Goal: Task Accomplishment & Management: Manage account settings

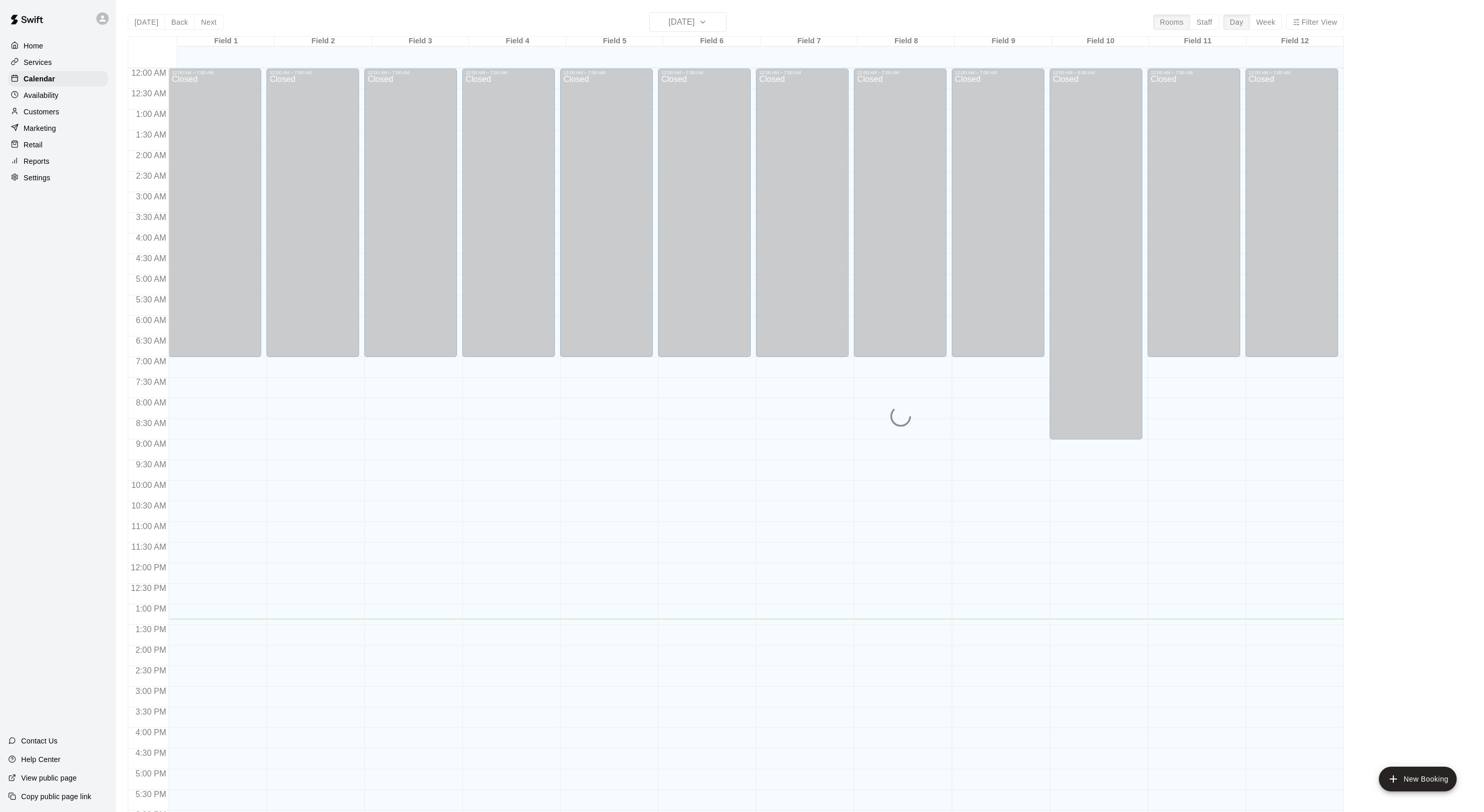
scroll to position [206, 0]
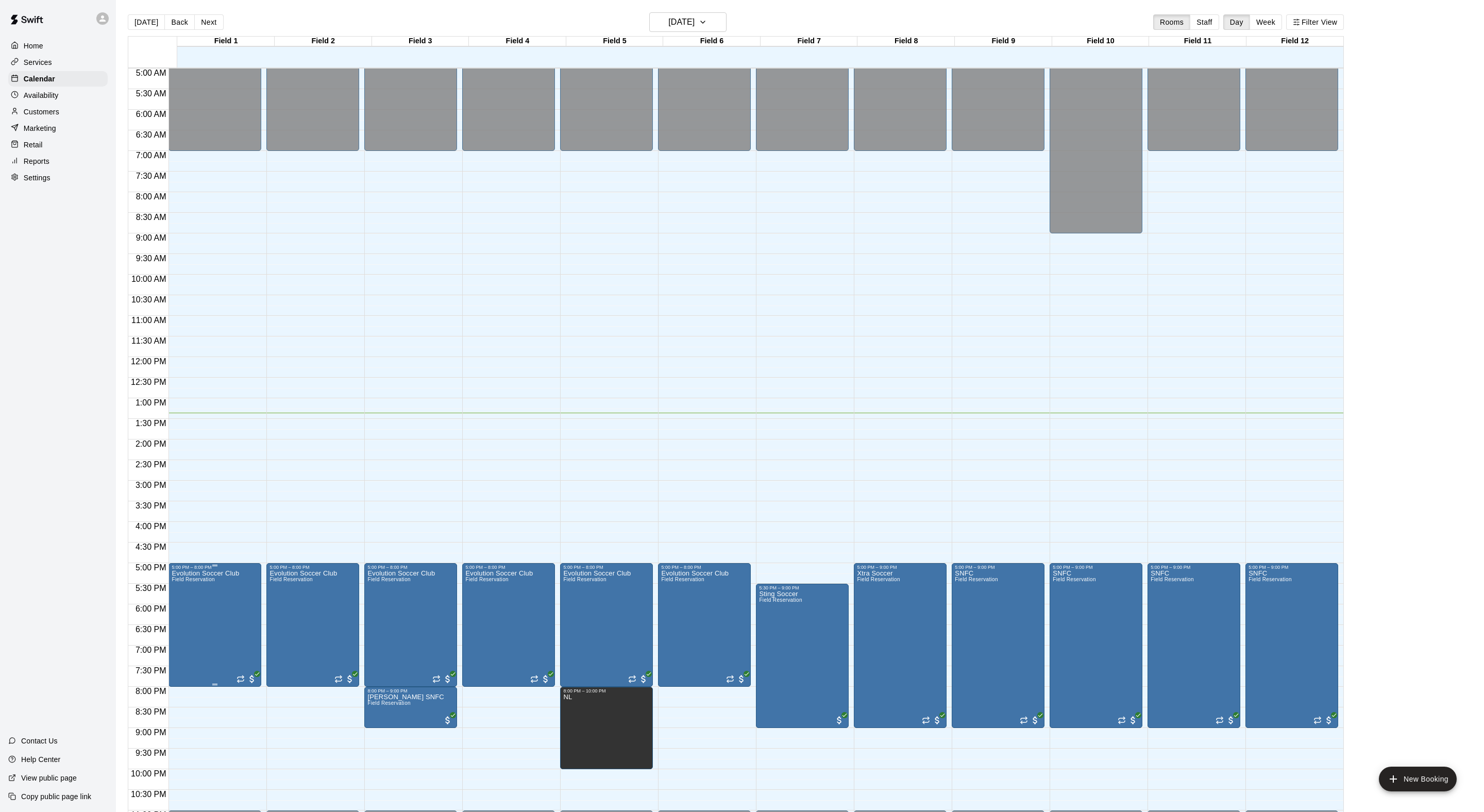
click at [197, 599] on icon "edit" at bounding box center [191, 592] width 12 height 12
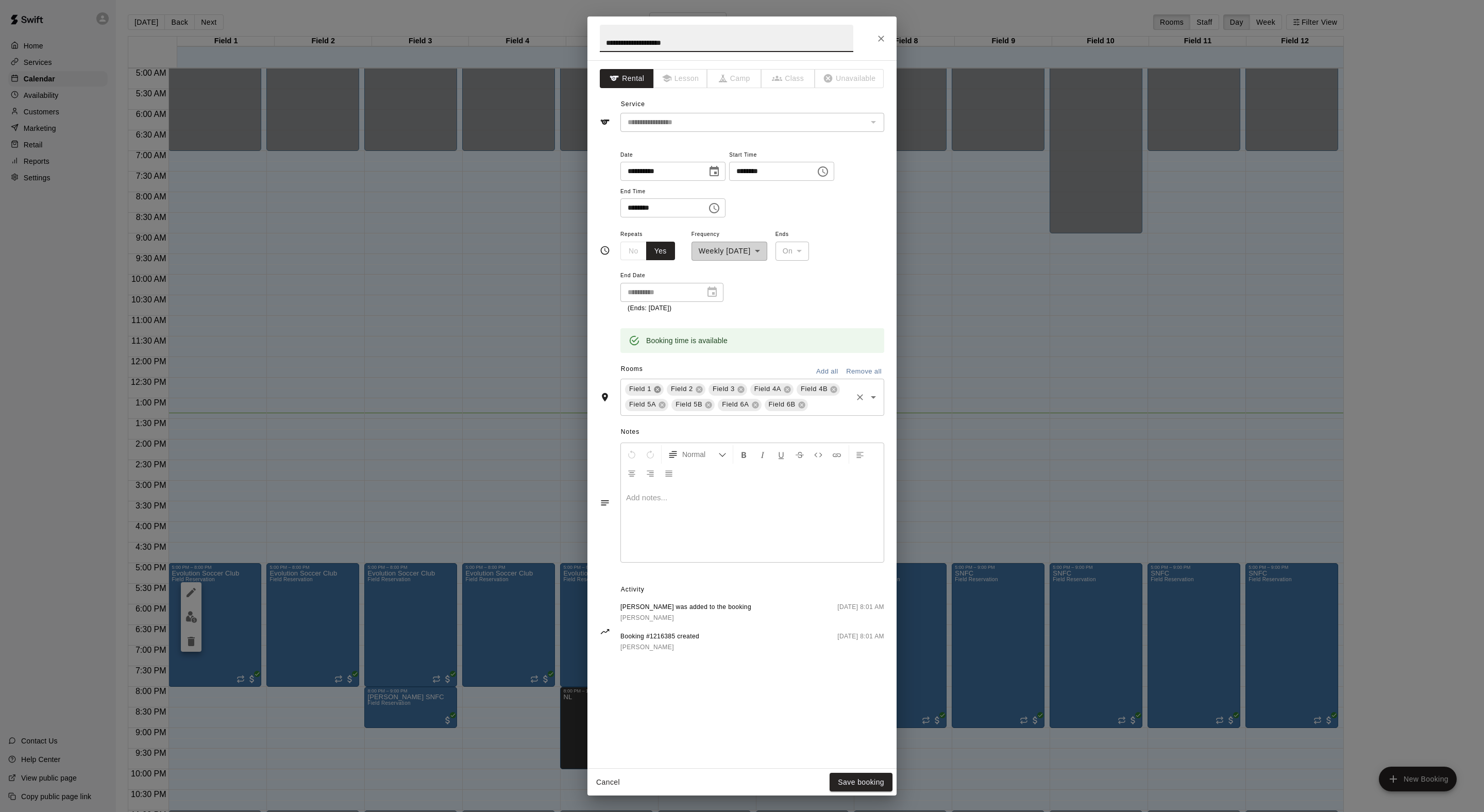
click at [660, 392] on icon at bounding box center [657, 389] width 7 height 7
click at [859, 790] on button "Save booking" at bounding box center [861, 782] width 63 height 19
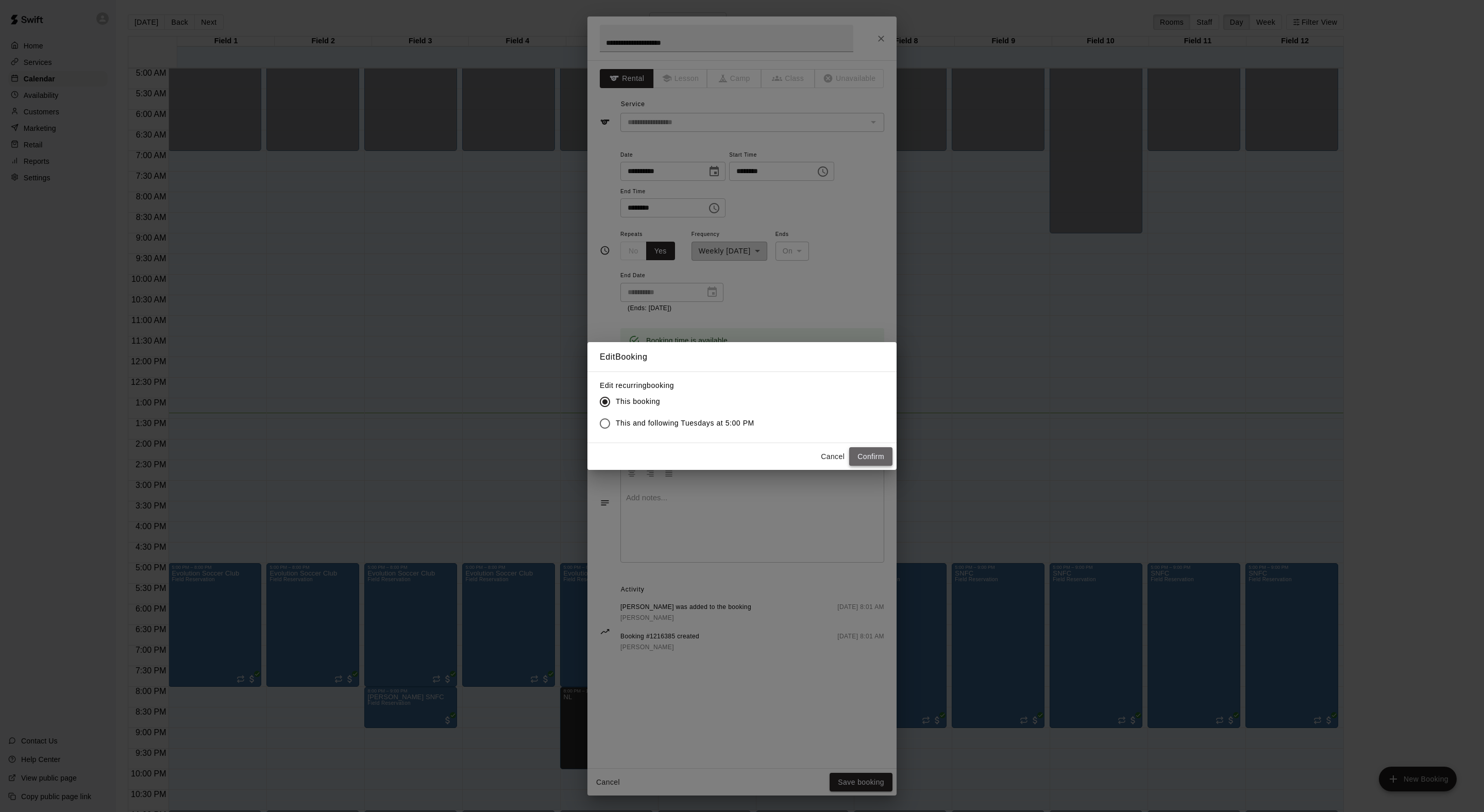
click at [859, 466] on button "Confirm" at bounding box center [871, 457] width 43 height 19
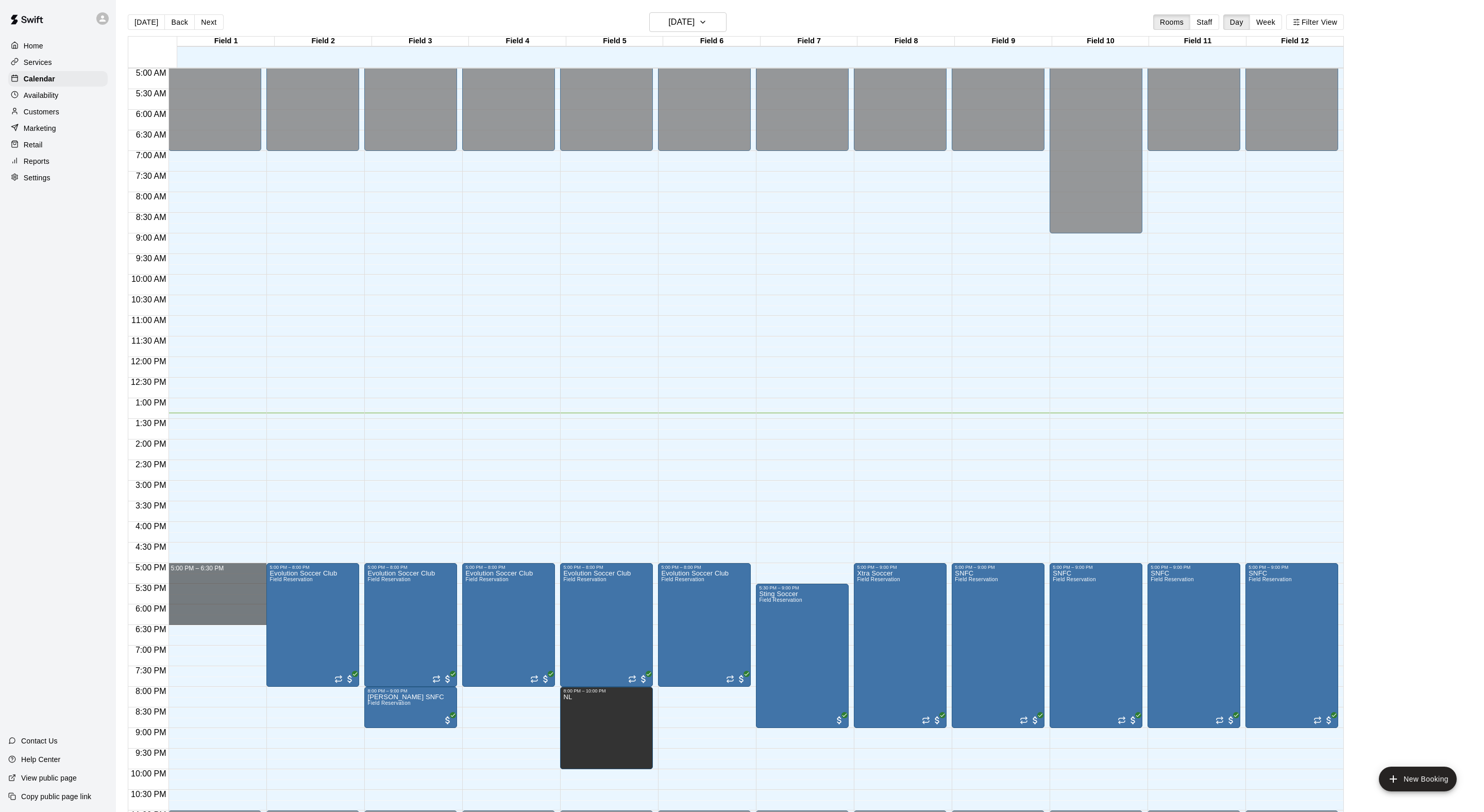
drag, startPoint x: 214, startPoint y: 574, endPoint x: 209, endPoint y: 622, distance: 48.3
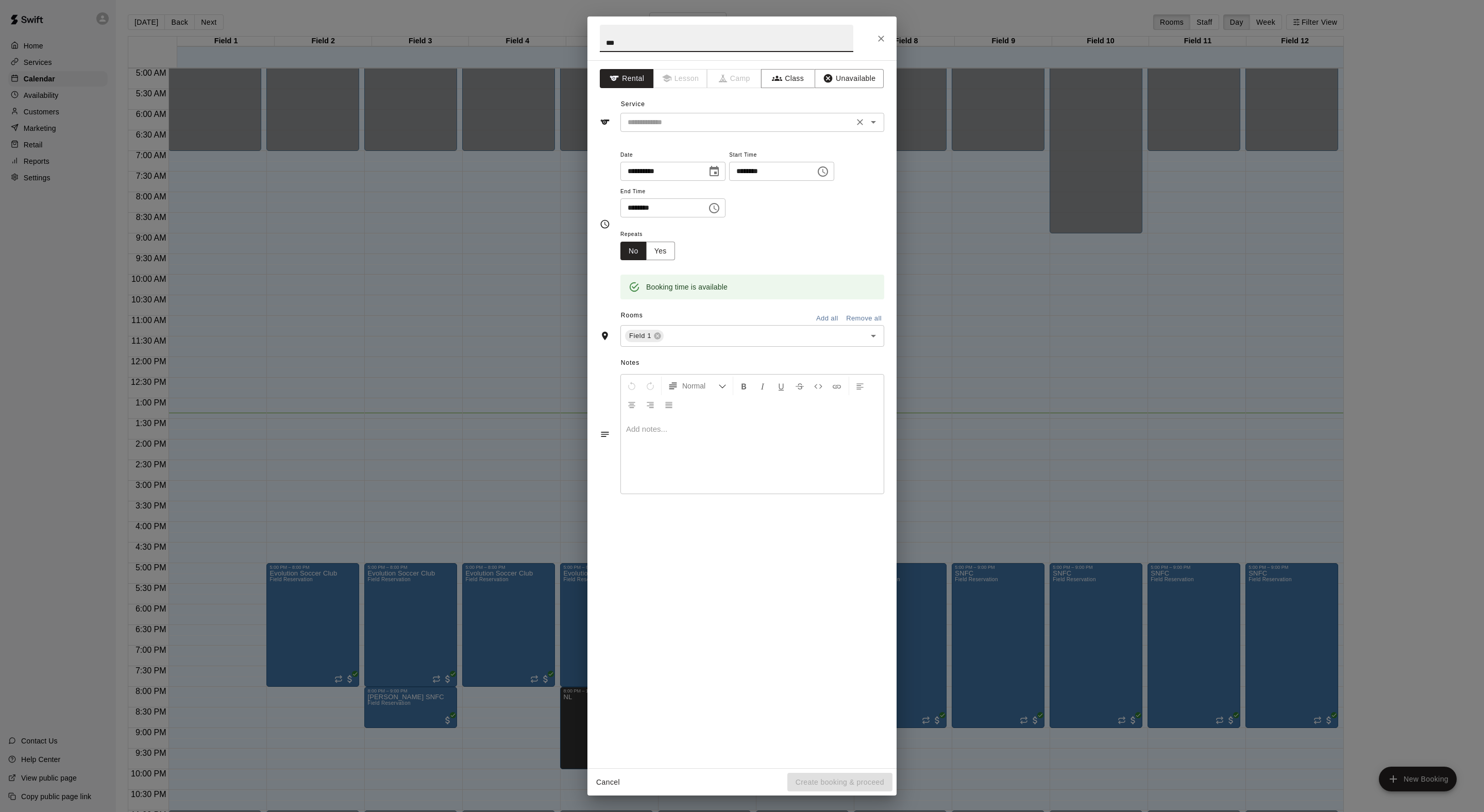
type input "***"
click at [707, 129] on input "text" at bounding box center [737, 122] width 227 height 13
click at [706, 163] on li "Field Reservation" at bounding box center [763, 168] width 243 height 17
type input "**********"
click at [820, 786] on button "Create booking & proceed" at bounding box center [840, 782] width 105 height 19
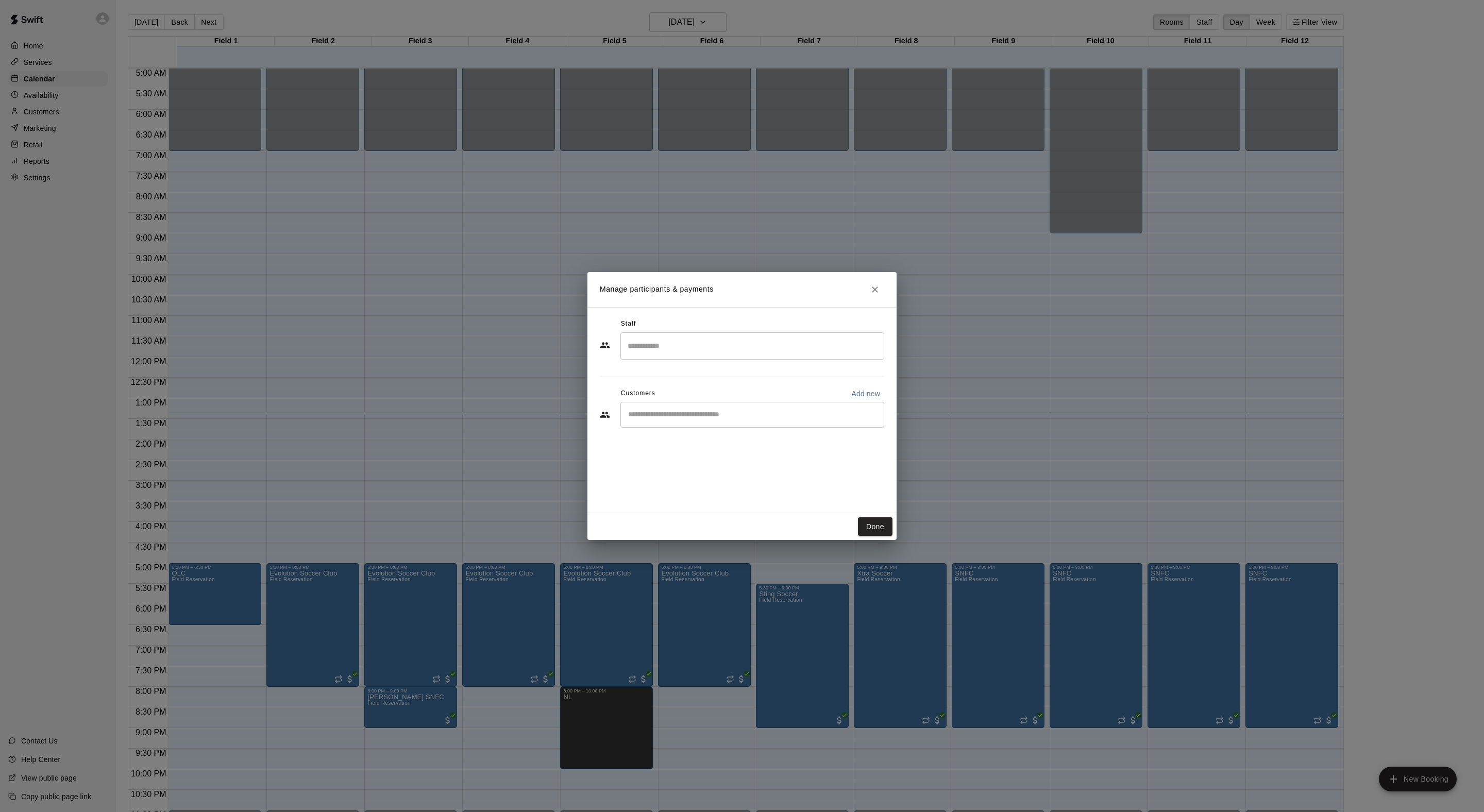
click at [687, 427] on div "​" at bounding box center [752, 415] width 264 height 26
type input "*******"
click at [686, 467] on div "Brandon Schuur brandon.schuur@usssa.com" at bounding box center [772, 466] width 206 height 33
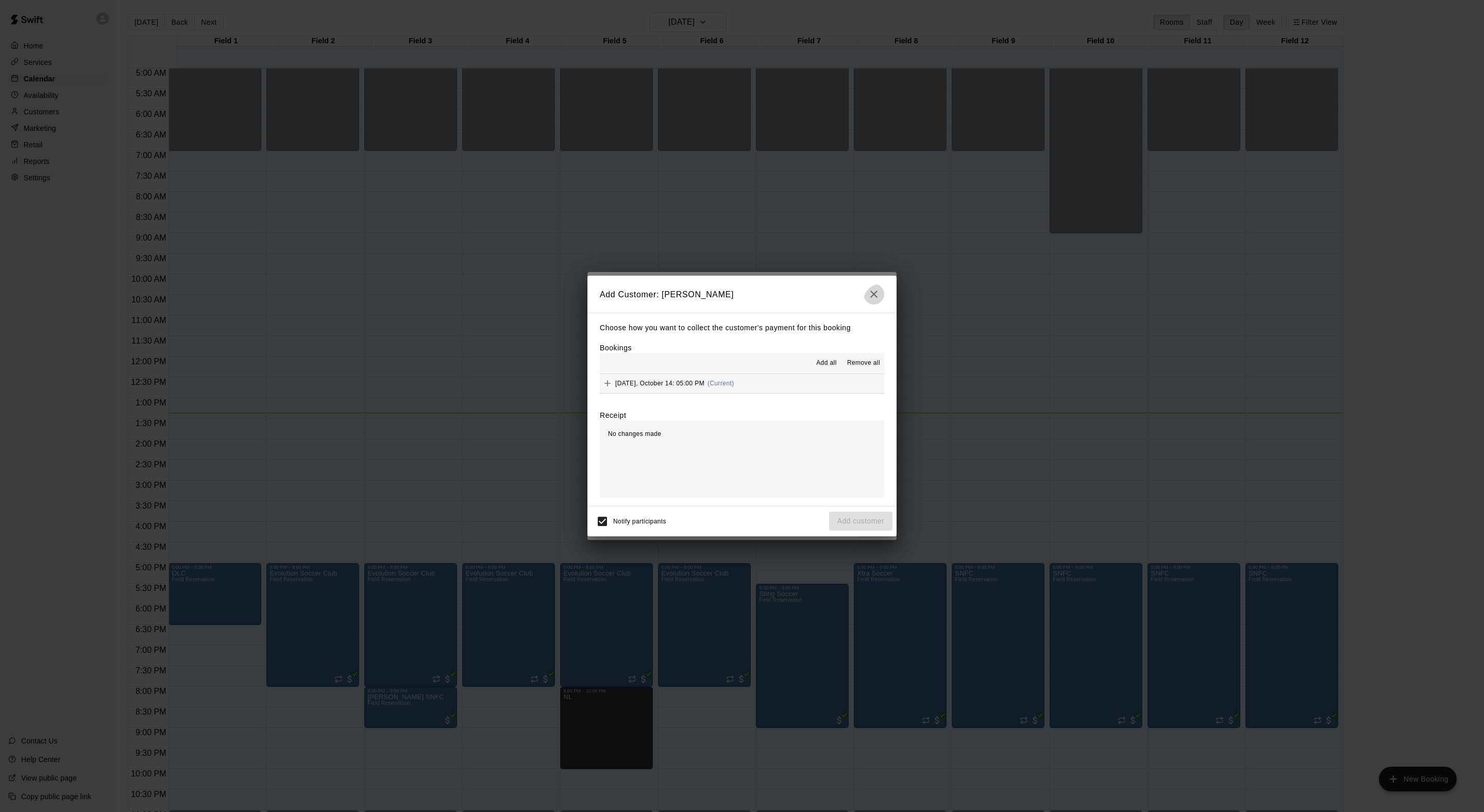
click at [870, 290] on icon "button" at bounding box center [874, 294] width 7 height 7
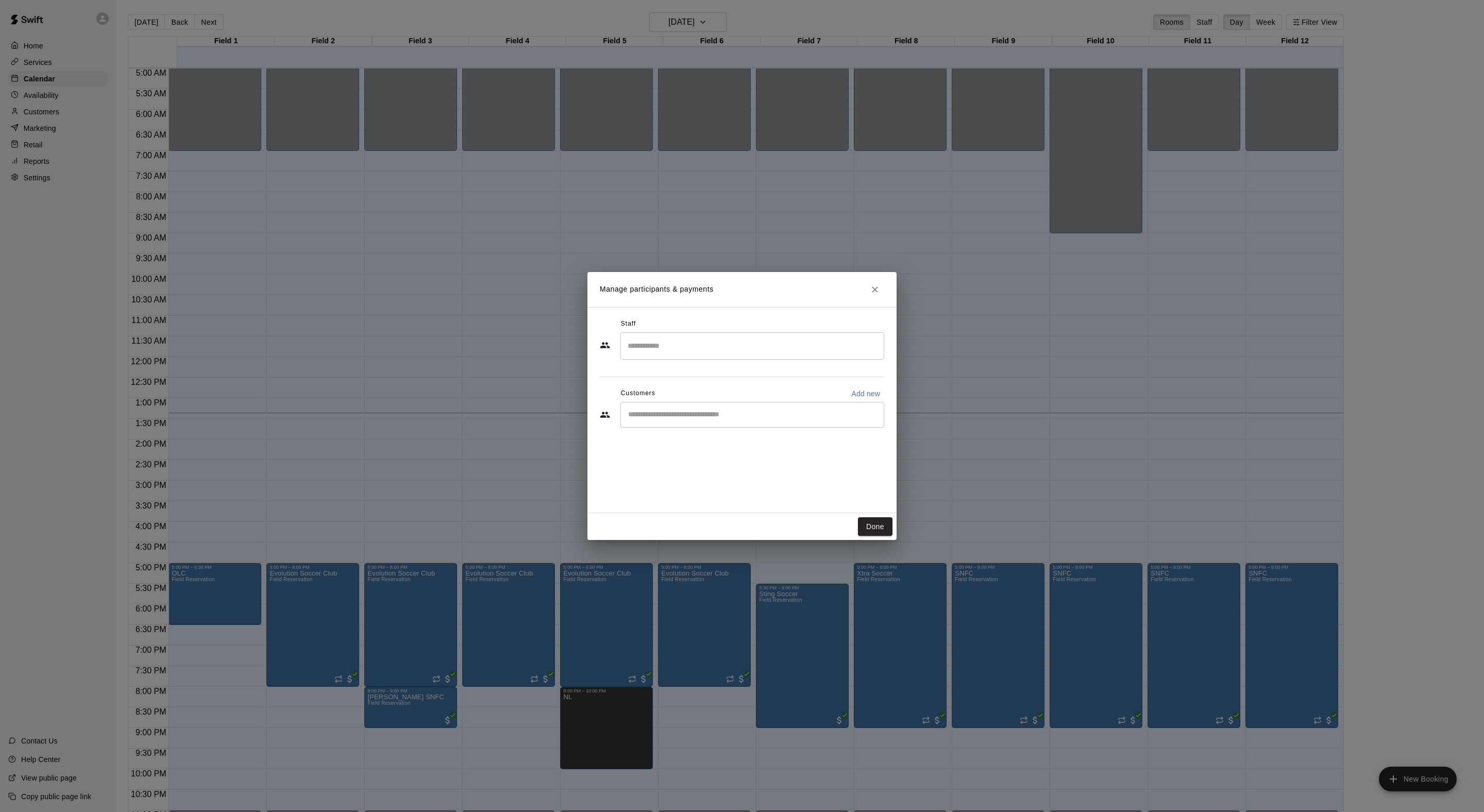
click at [700, 427] on div "​" at bounding box center [752, 415] width 264 height 26
type input "****"
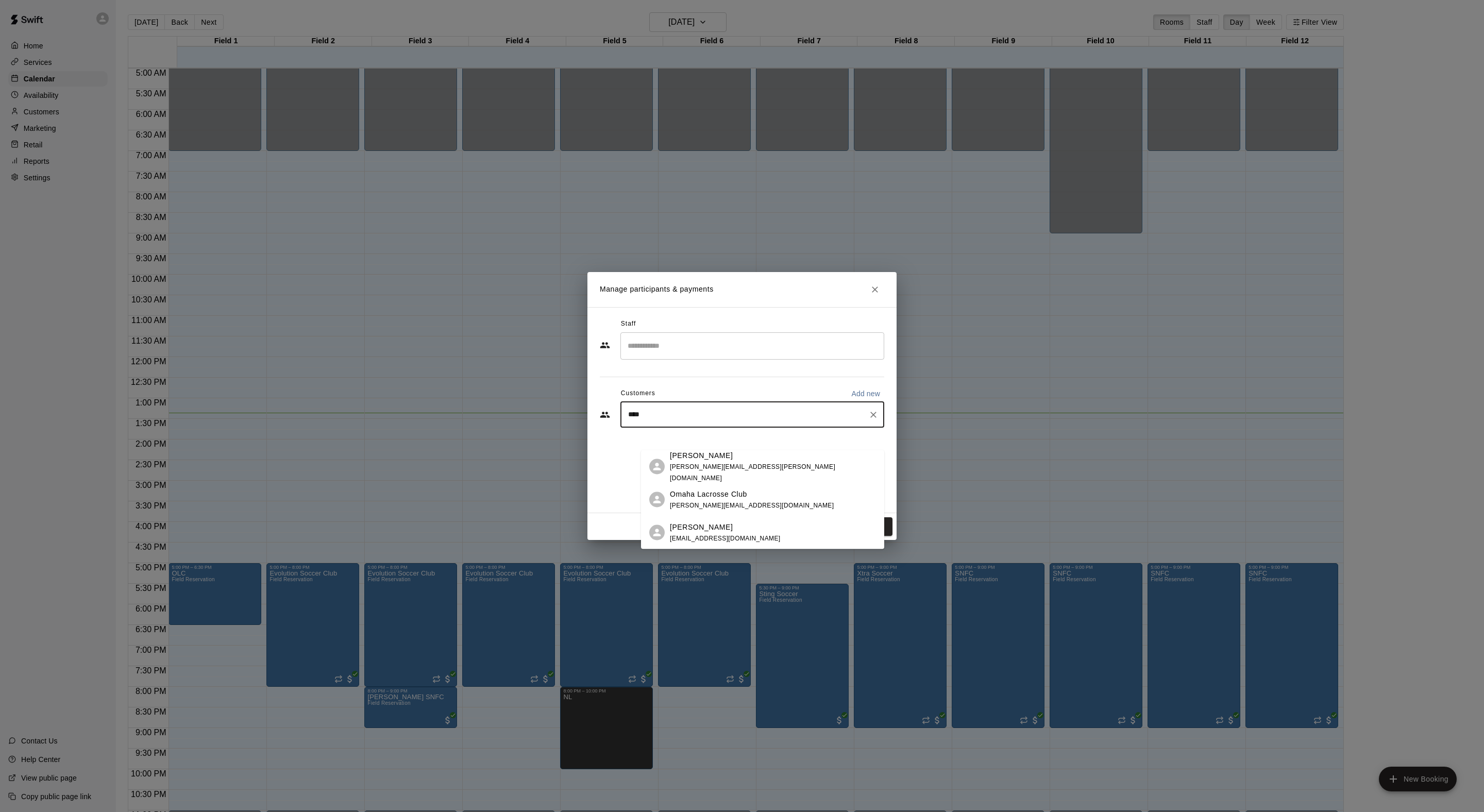
click at [733, 525] on p "Brandon Horschig" at bounding box center [701, 527] width 63 height 11
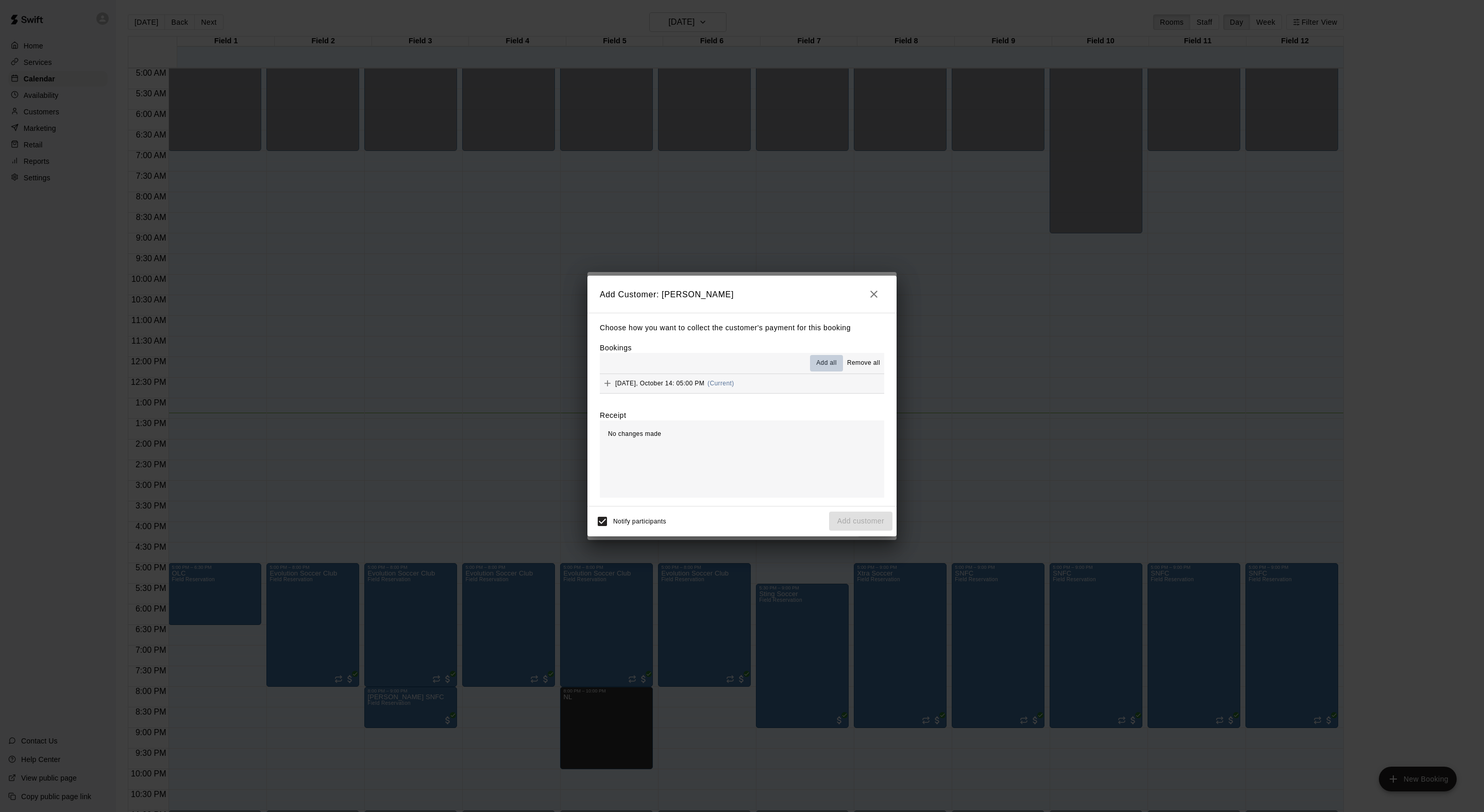
click at [816, 368] on span "Add all" at bounding box center [827, 363] width 21 height 10
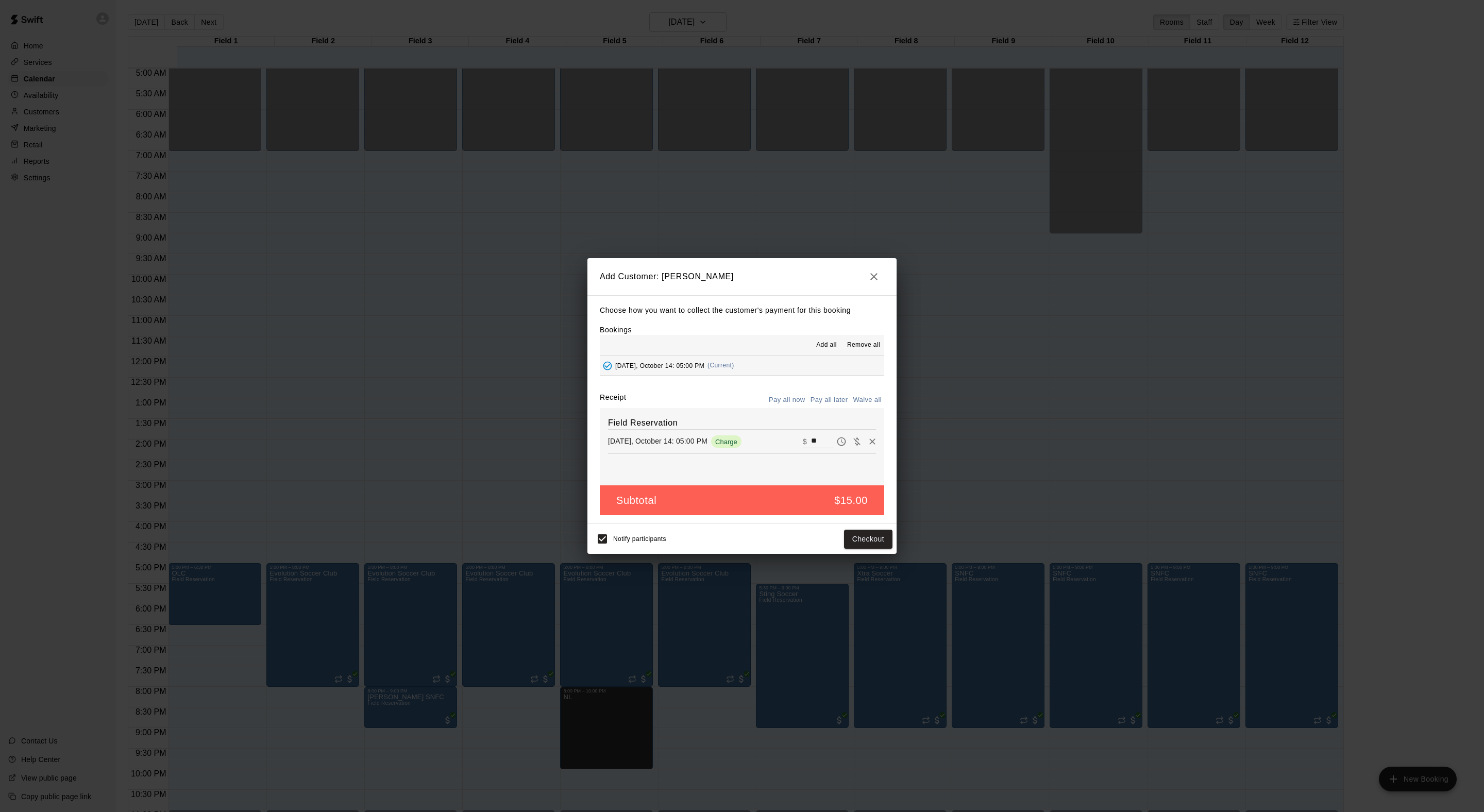
click at [851, 406] on button "Waive all" at bounding box center [867, 400] width 34 height 16
type input "*"
click at [852, 549] on button "Add customer" at bounding box center [860, 539] width 63 height 19
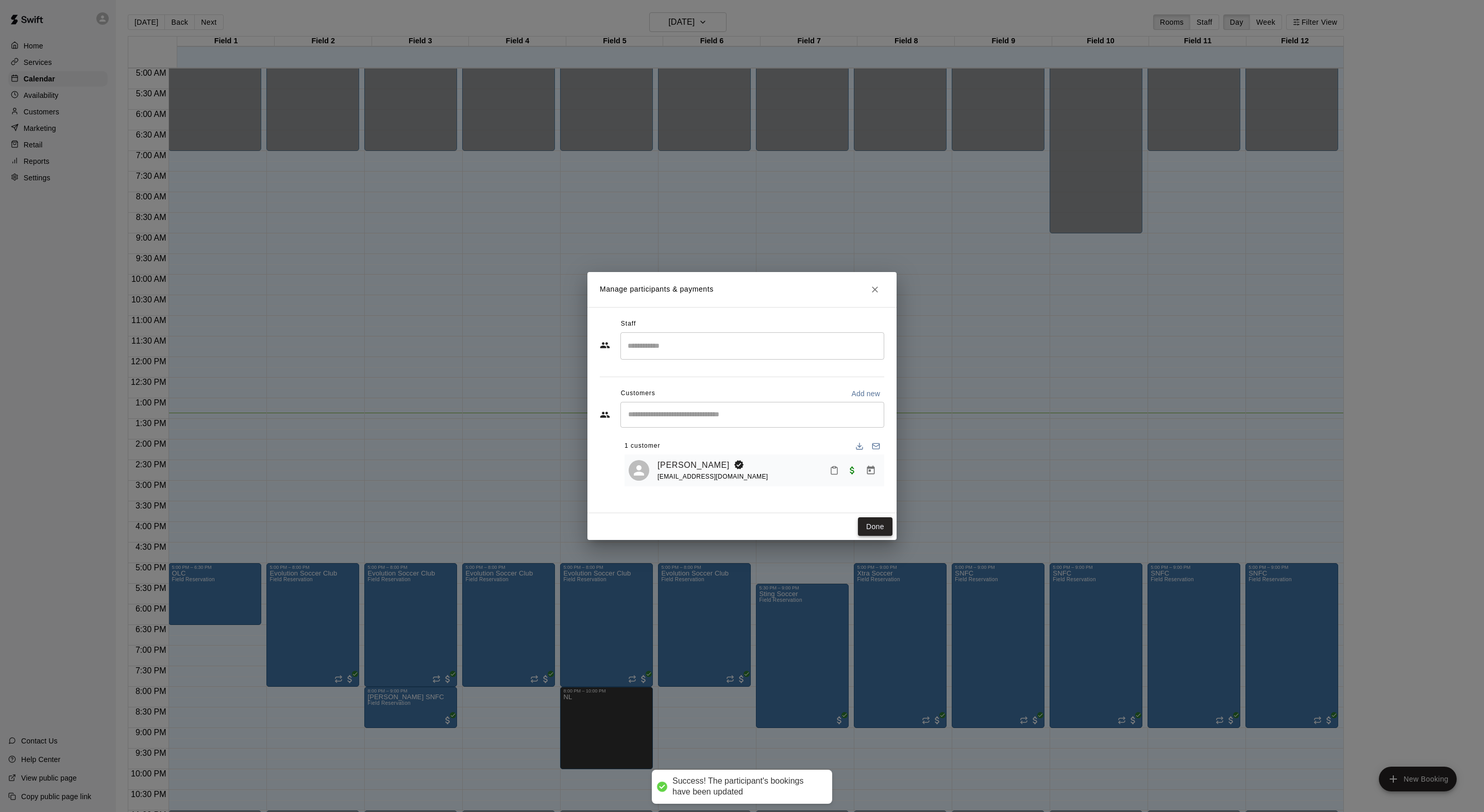
click at [870, 536] on button "Done" at bounding box center [875, 527] width 34 height 19
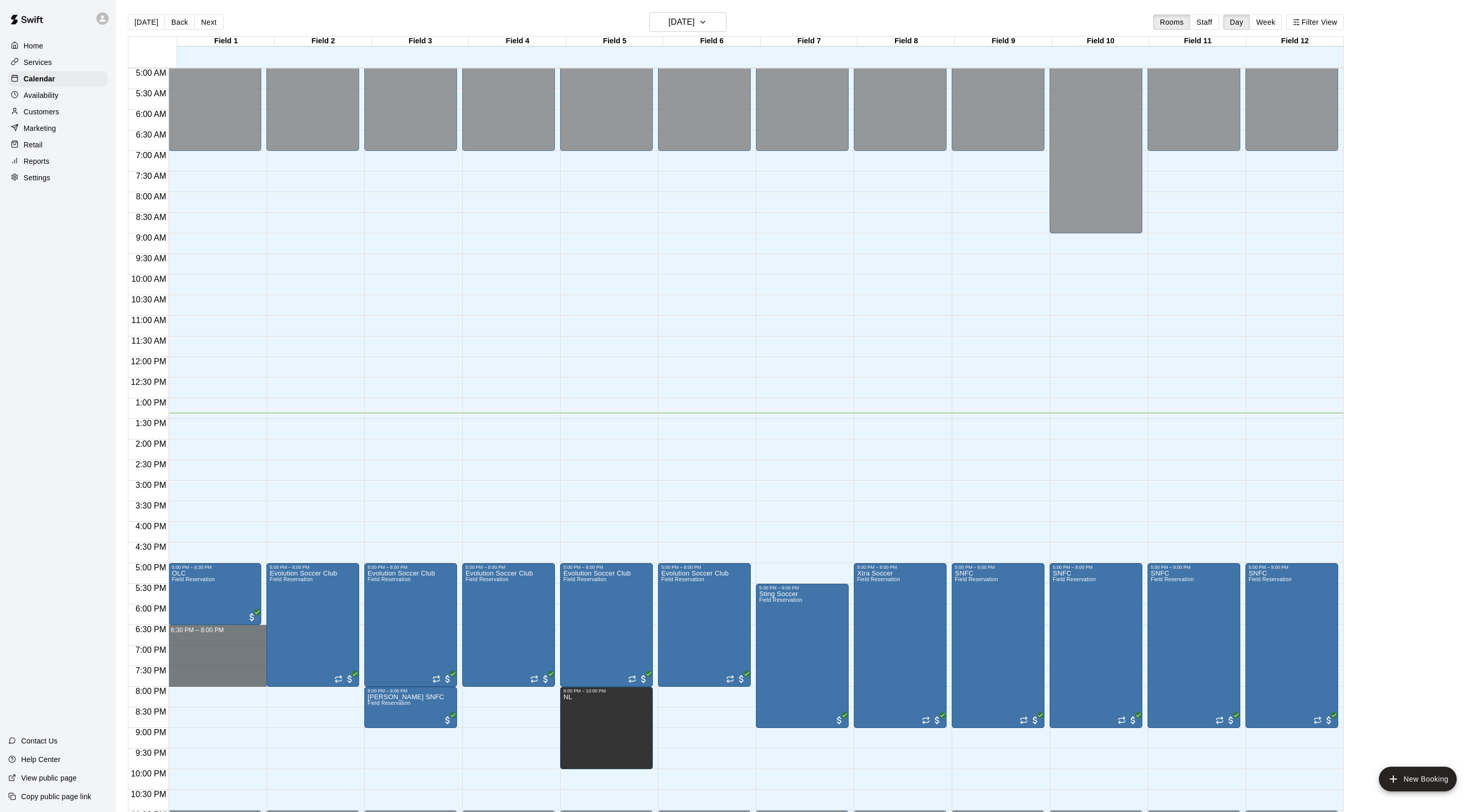
drag, startPoint x: 191, startPoint y: 631, endPoint x: 191, endPoint y: 688, distance: 57.0
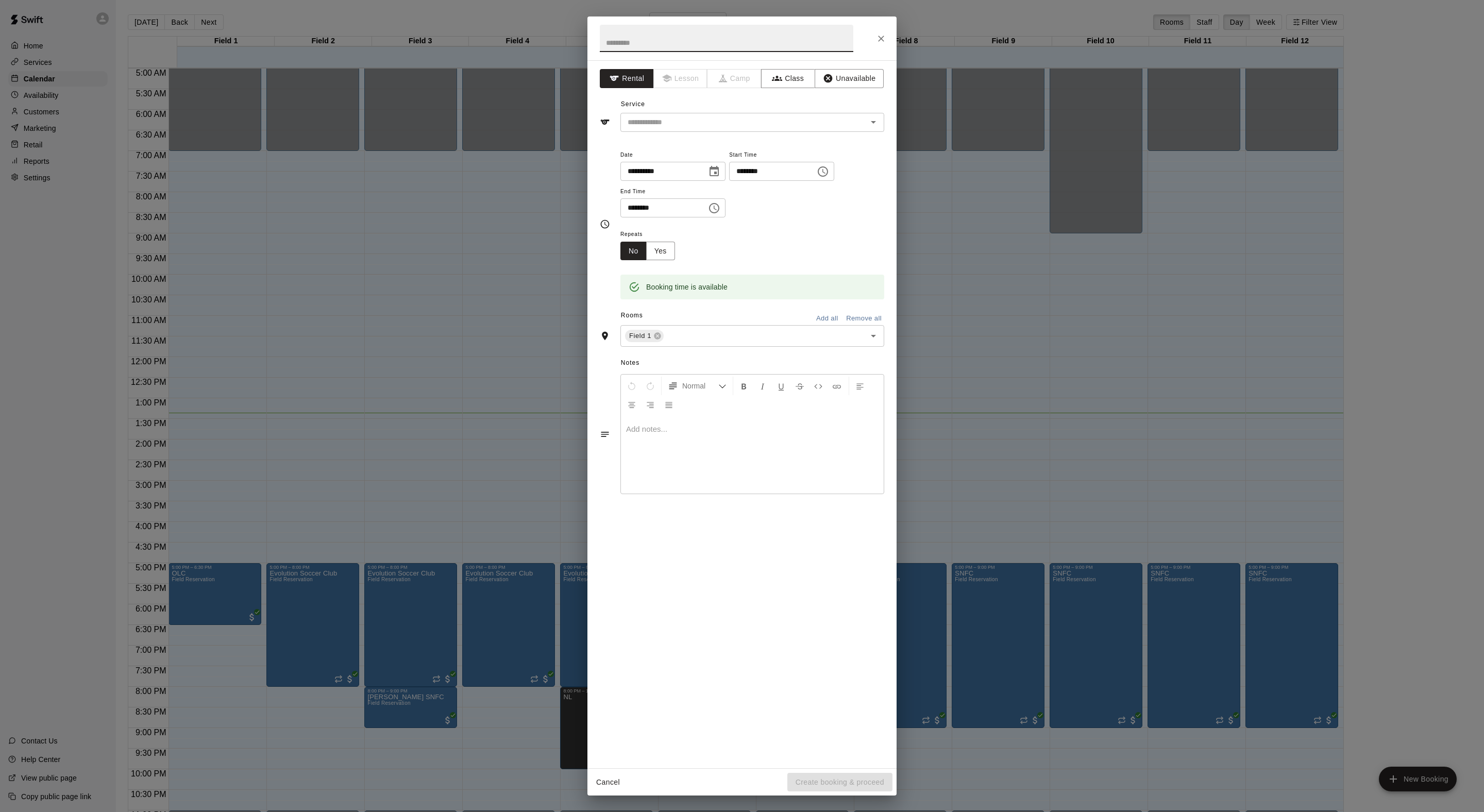
type input "*"
type input "**********"
click at [692, 129] on input "text" at bounding box center [737, 122] width 227 height 13
click at [692, 163] on li "Field Reservation" at bounding box center [763, 168] width 243 height 17
type input "**********"
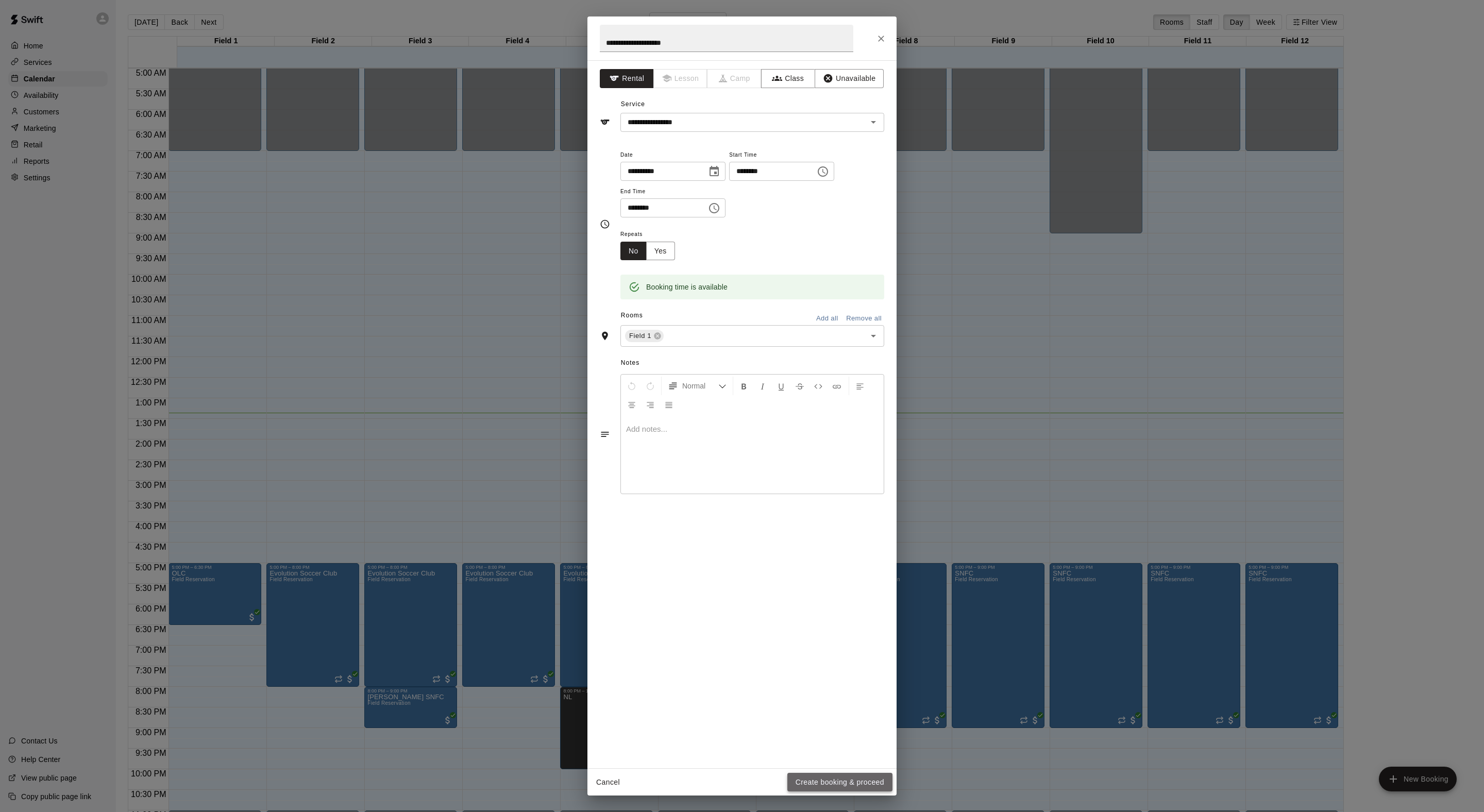
click at [838, 782] on button "Create booking & proceed" at bounding box center [840, 782] width 105 height 19
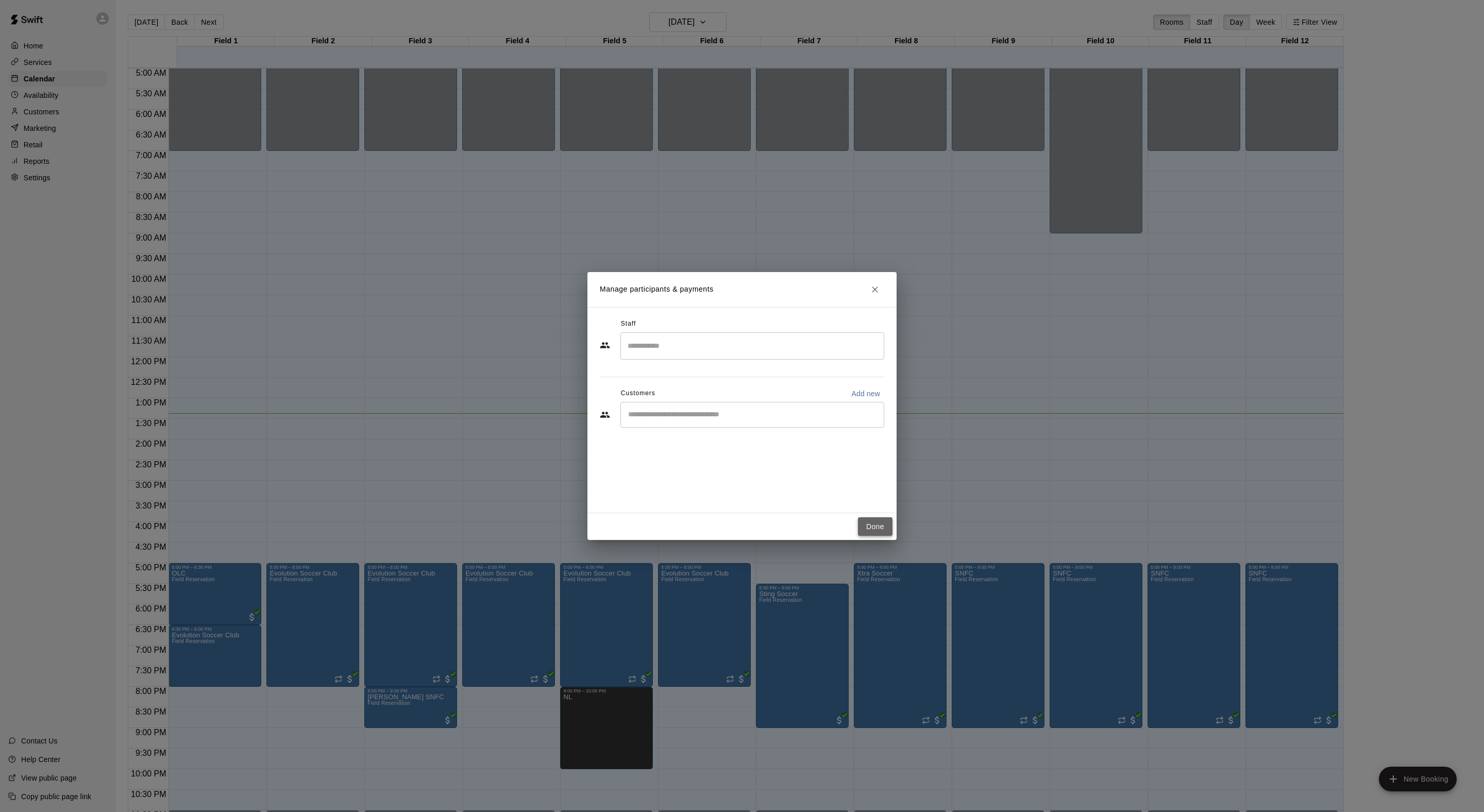
click at [876, 536] on button "Done" at bounding box center [875, 527] width 34 height 19
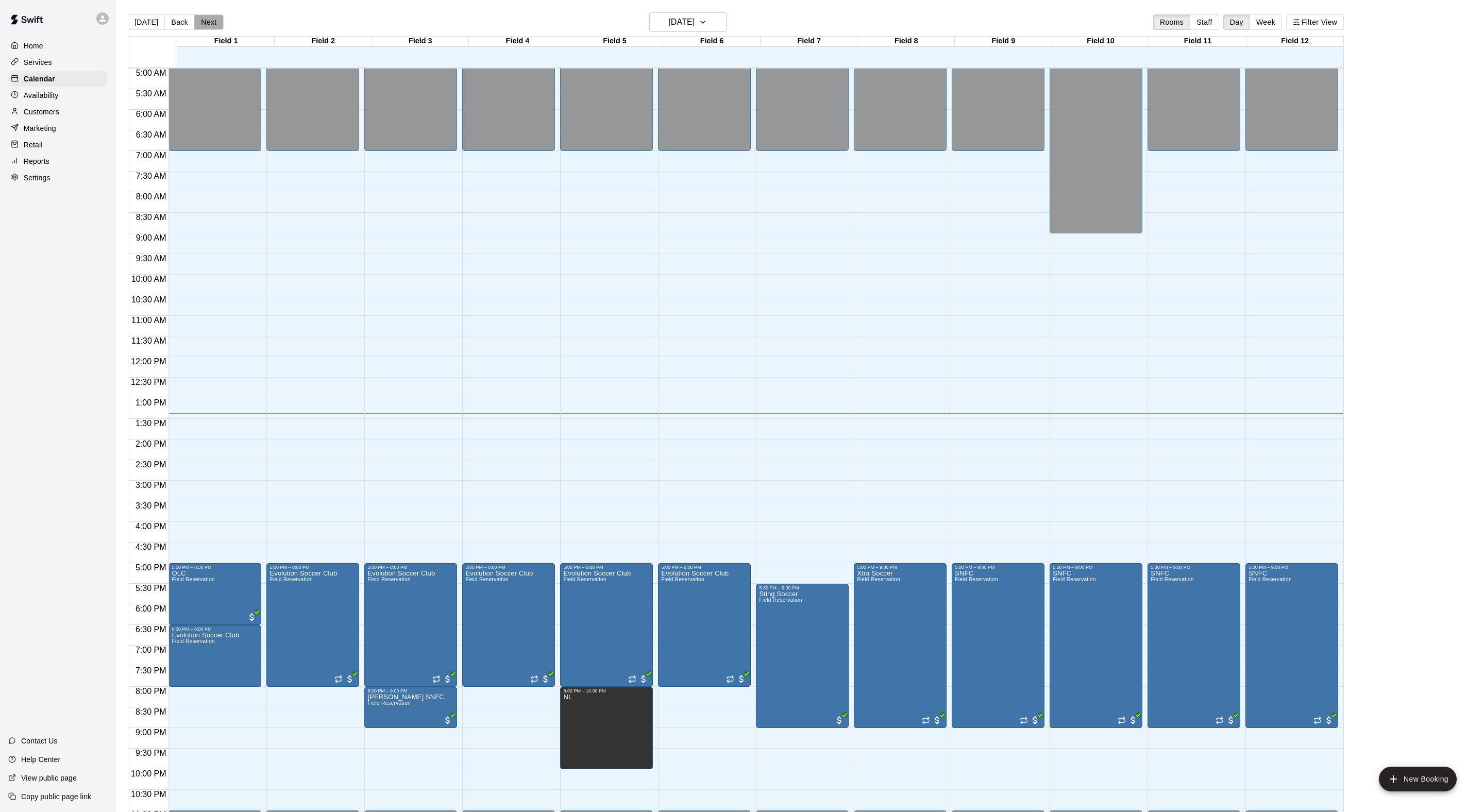
click at [223, 23] on button "Next" at bounding box center [209, 22] width 29 height 16
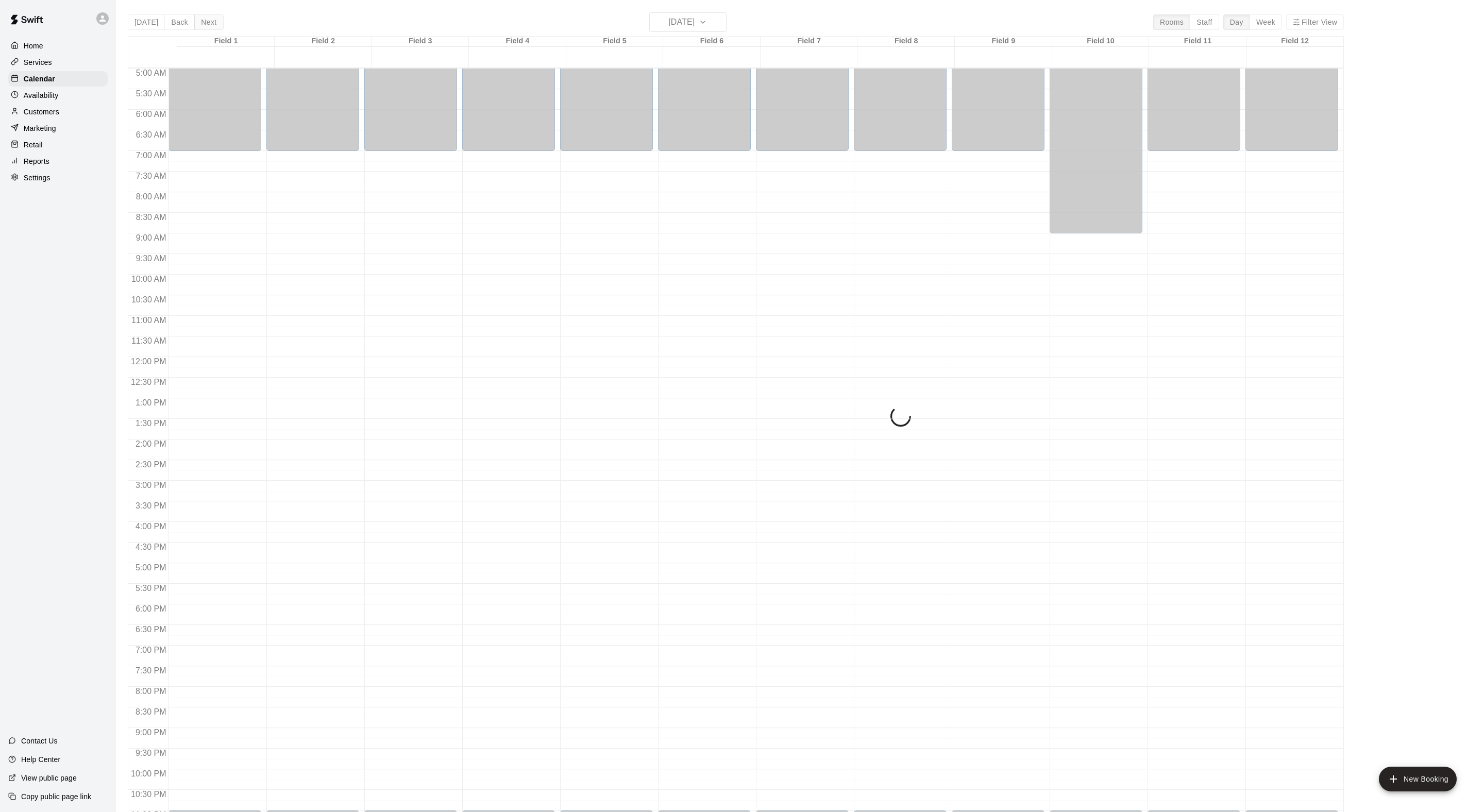
click at [225, 23] on div "Today Back Next Wednesday Oct 15 Rooms Staff Day Week Filter View Field 1 15 We…" at bounding box center [736, 418] width 1216 height 812
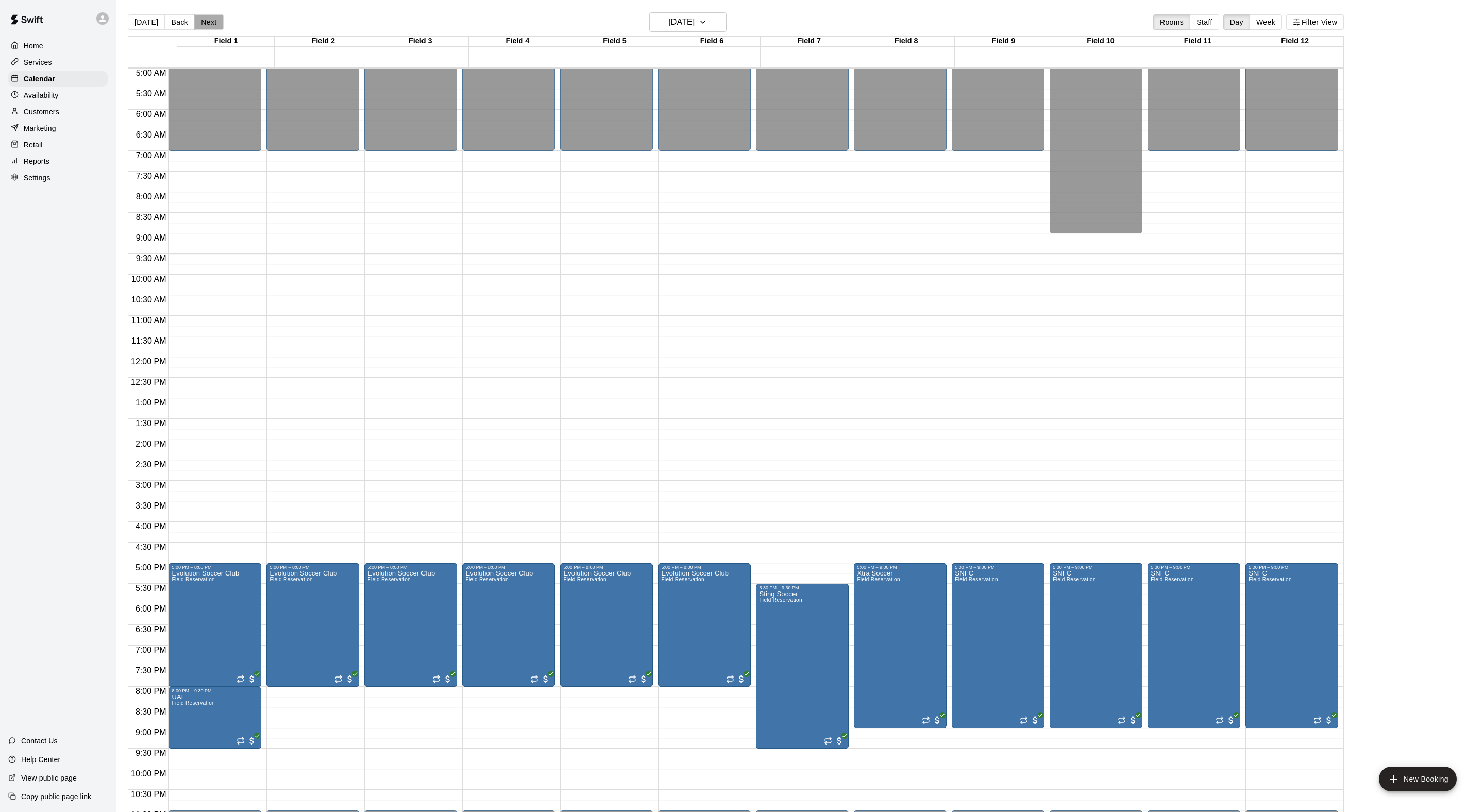
click at [223, 23] on button "Next" at bounding box center [209, 22] width 29 height 16
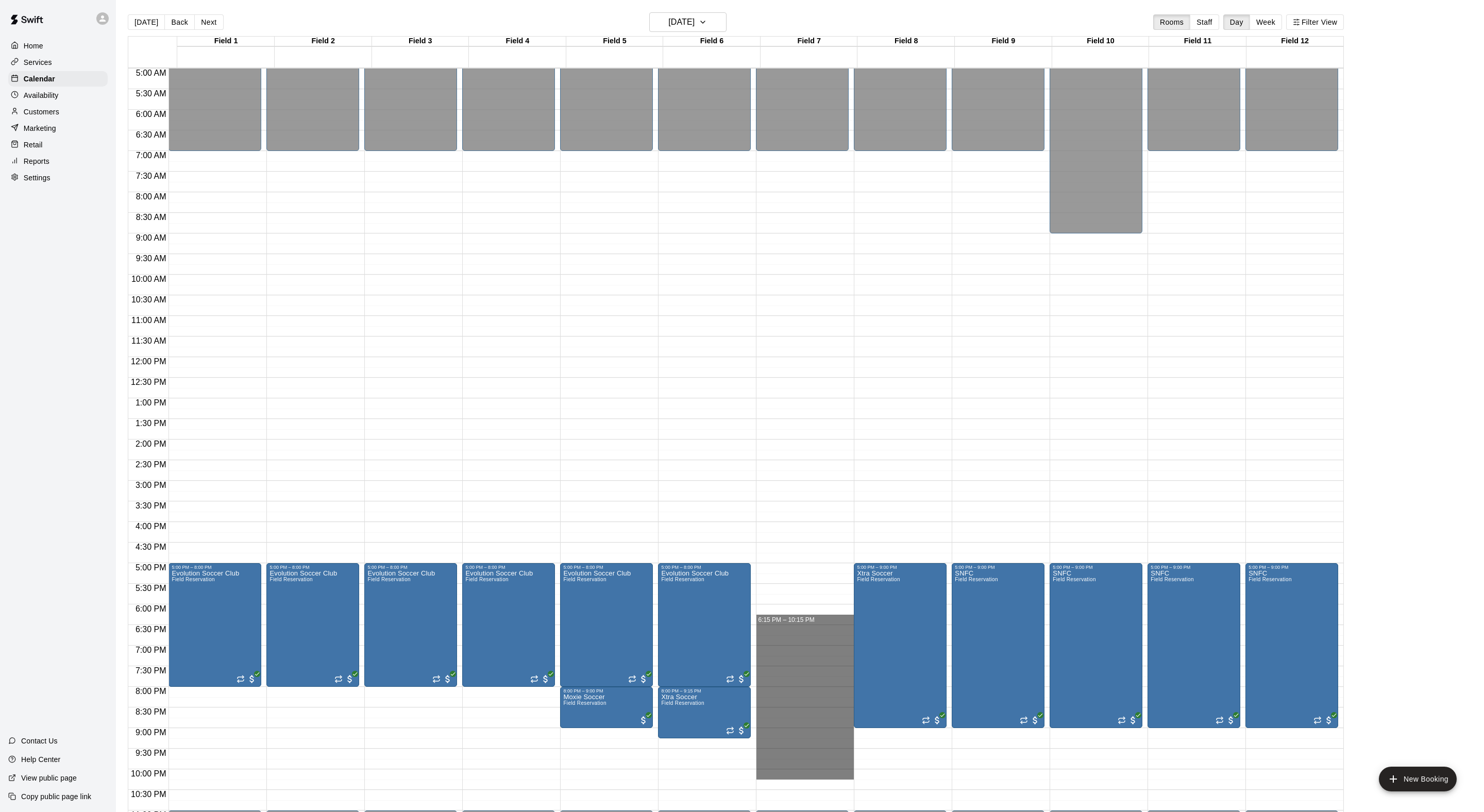
drag, startPoint x: 786, startPoint y: 622, endPoint x: 779, endPoint y: 777, distance: 155.2
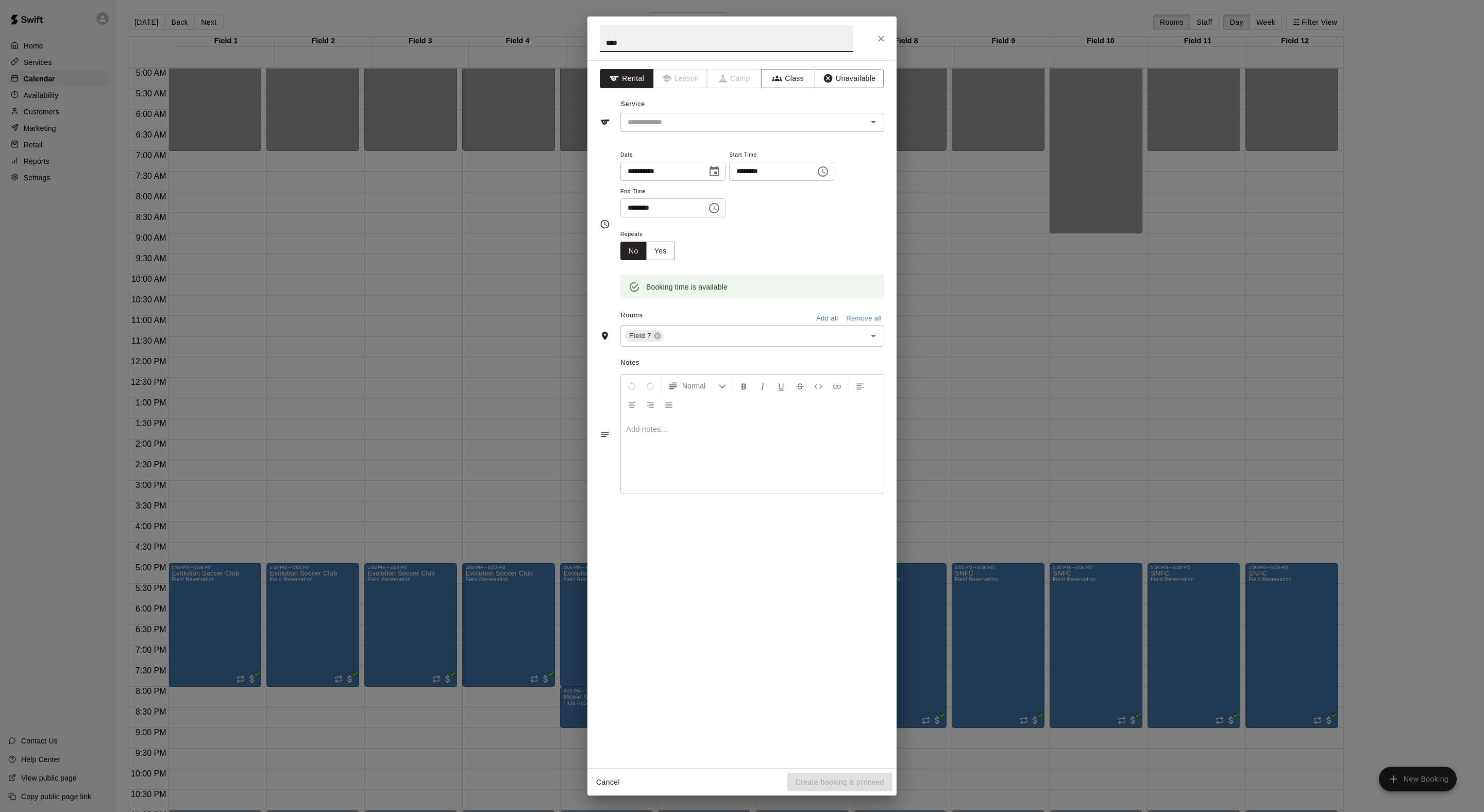
type input "****"
click at [717, 160] on div "**********" at bounding box center [742, 414] width 309 height 708
click at [717, 129] on input "text" at bounding box center [737, 122] width 227 height 13
click at [717, 173] on li "Field Reservation" at bounding box center [763, 168] width 243 height 17
type input "**********"
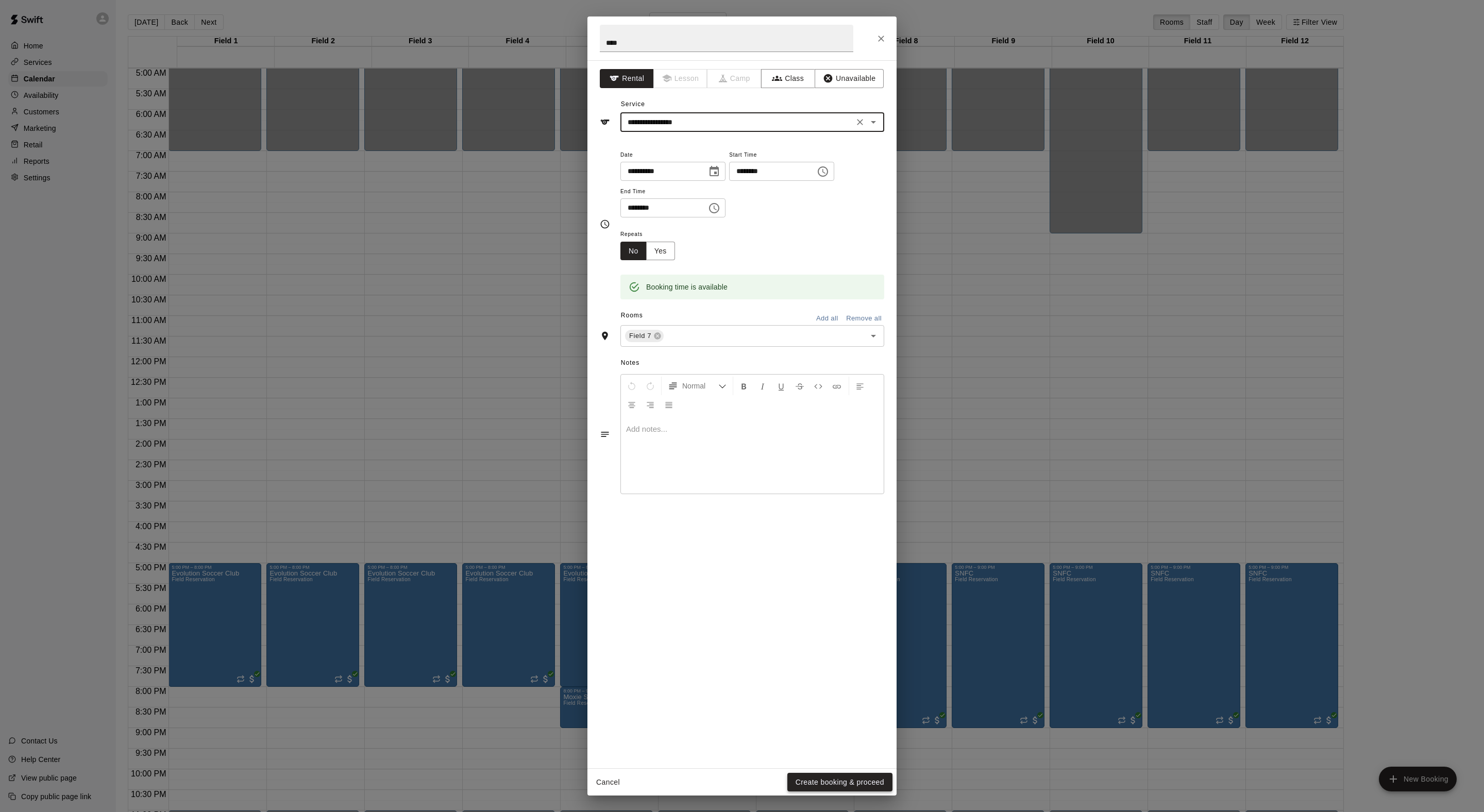
click at [824, 785] on button "Create booking & proceed" at bounding box center [840, 782] width 105 height 19
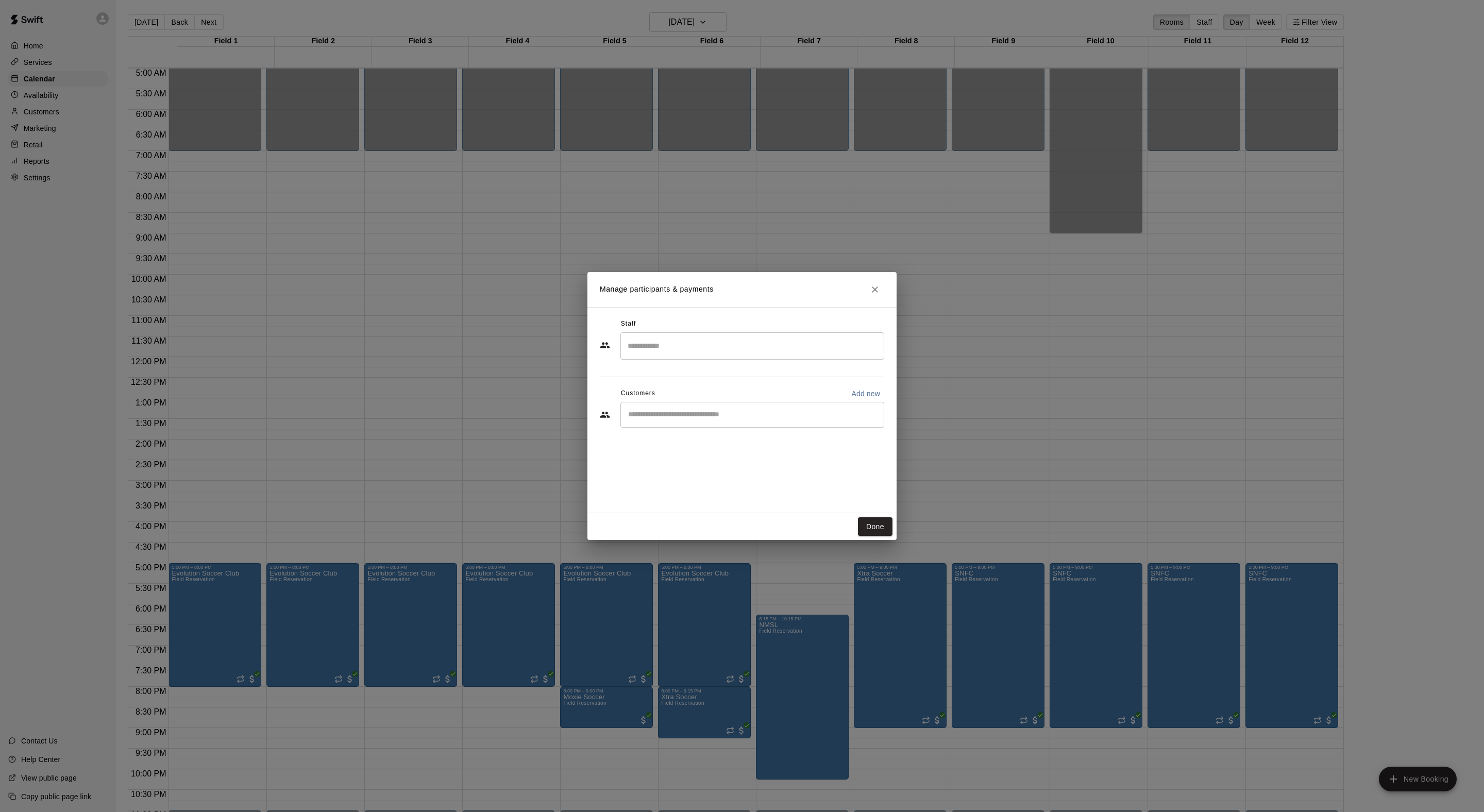
click at [745, 420] on input "Start typing to search customers..." at bounding box center [752, 414] width 255 height 10
type input "*******"
click at [753, 470] on span "jsbartels3@gmail.com" at bounding box center [724, 472] width 110 height 7
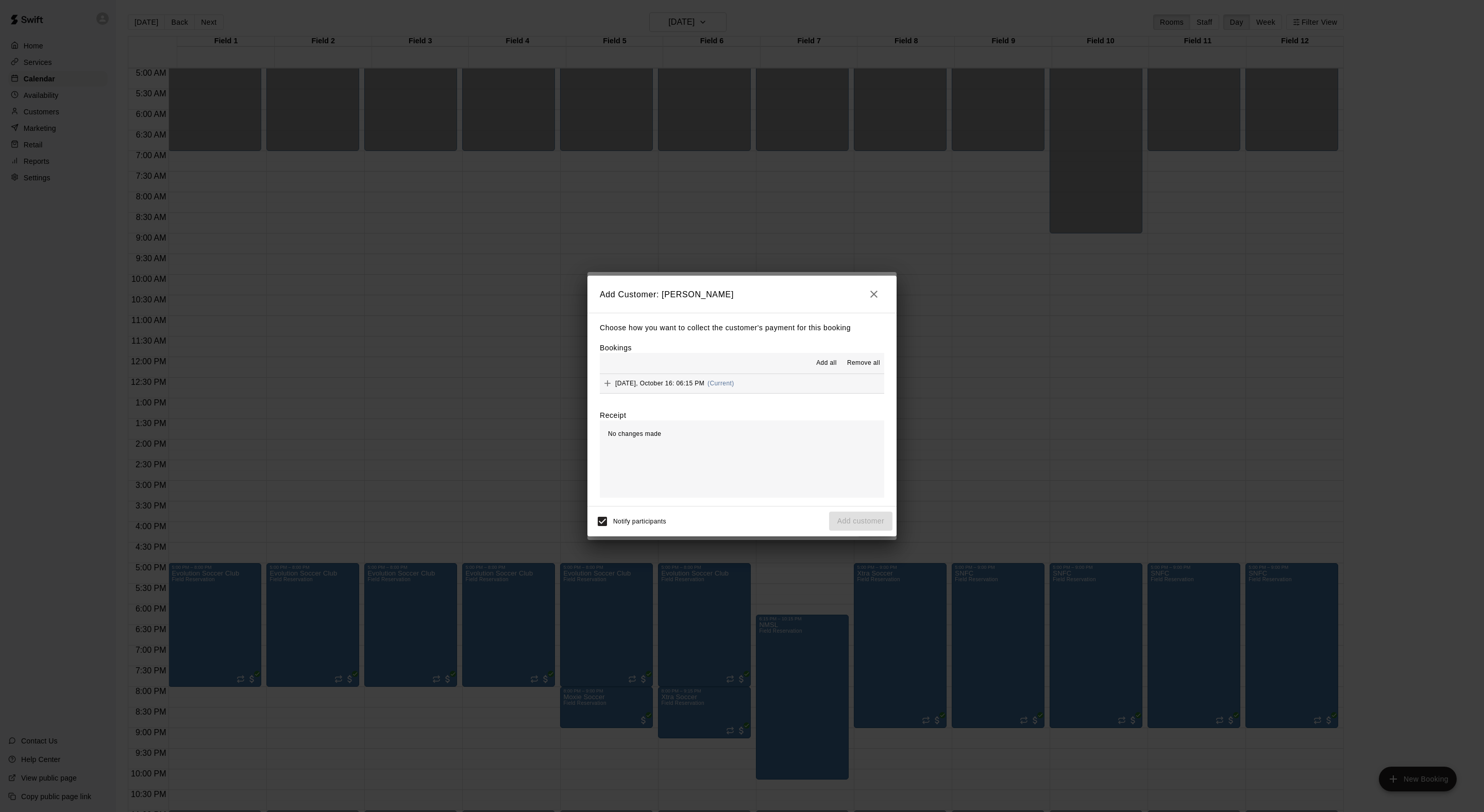
drag, startPoint x: 802, startPoint y: 360, endPoint x: 802, endPoint y: 366, distance: 6.0
click at [816, 360] on span "Add all" at bounding box center [827, 363] width 21 height 10
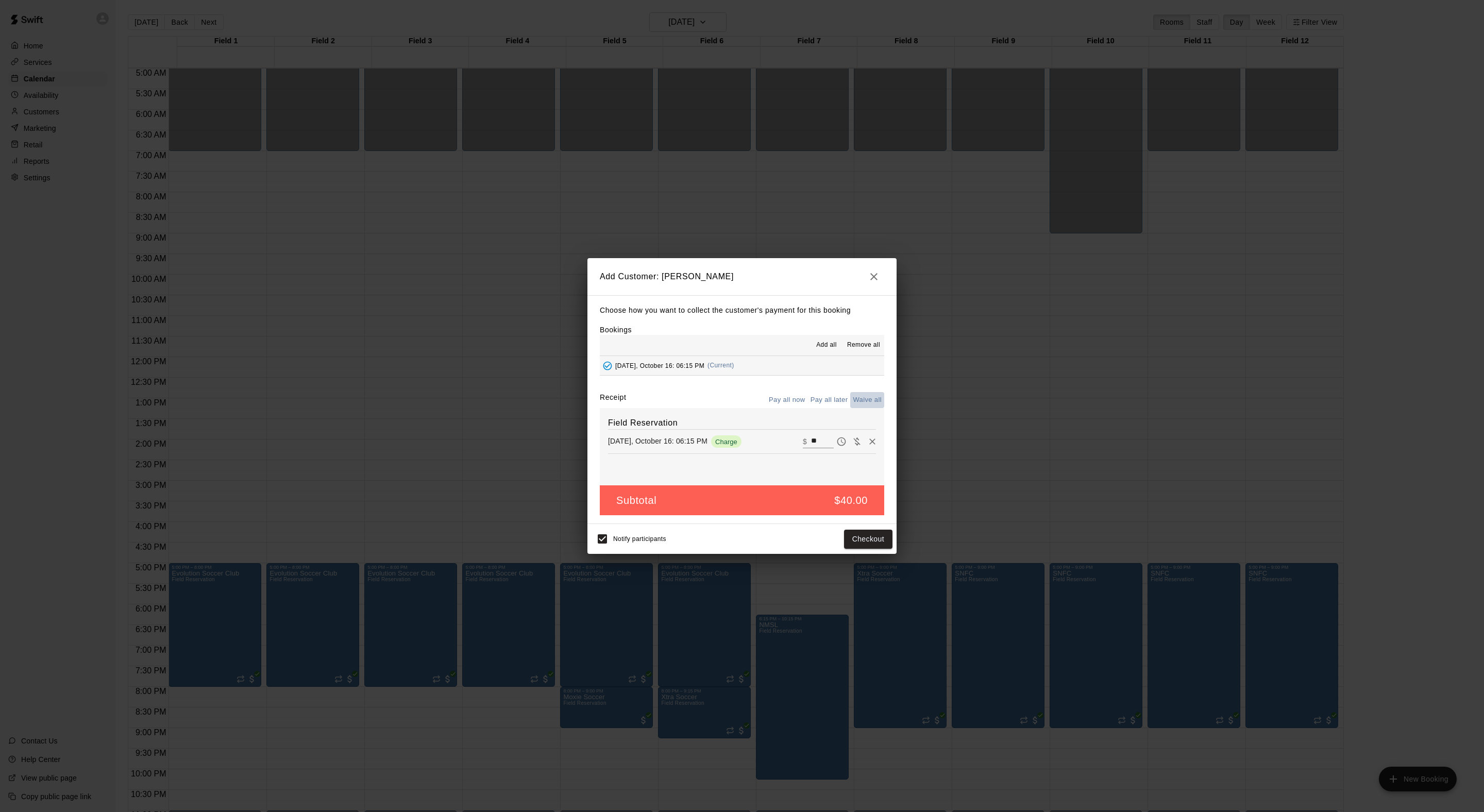
click at [851, 408] on button "Waive all" at bounding box center [867, 400] width 34 height 16
type input "*"
click at [854, 549] on button "Add customer" at bounding box center [860, 539] width 63 height 19
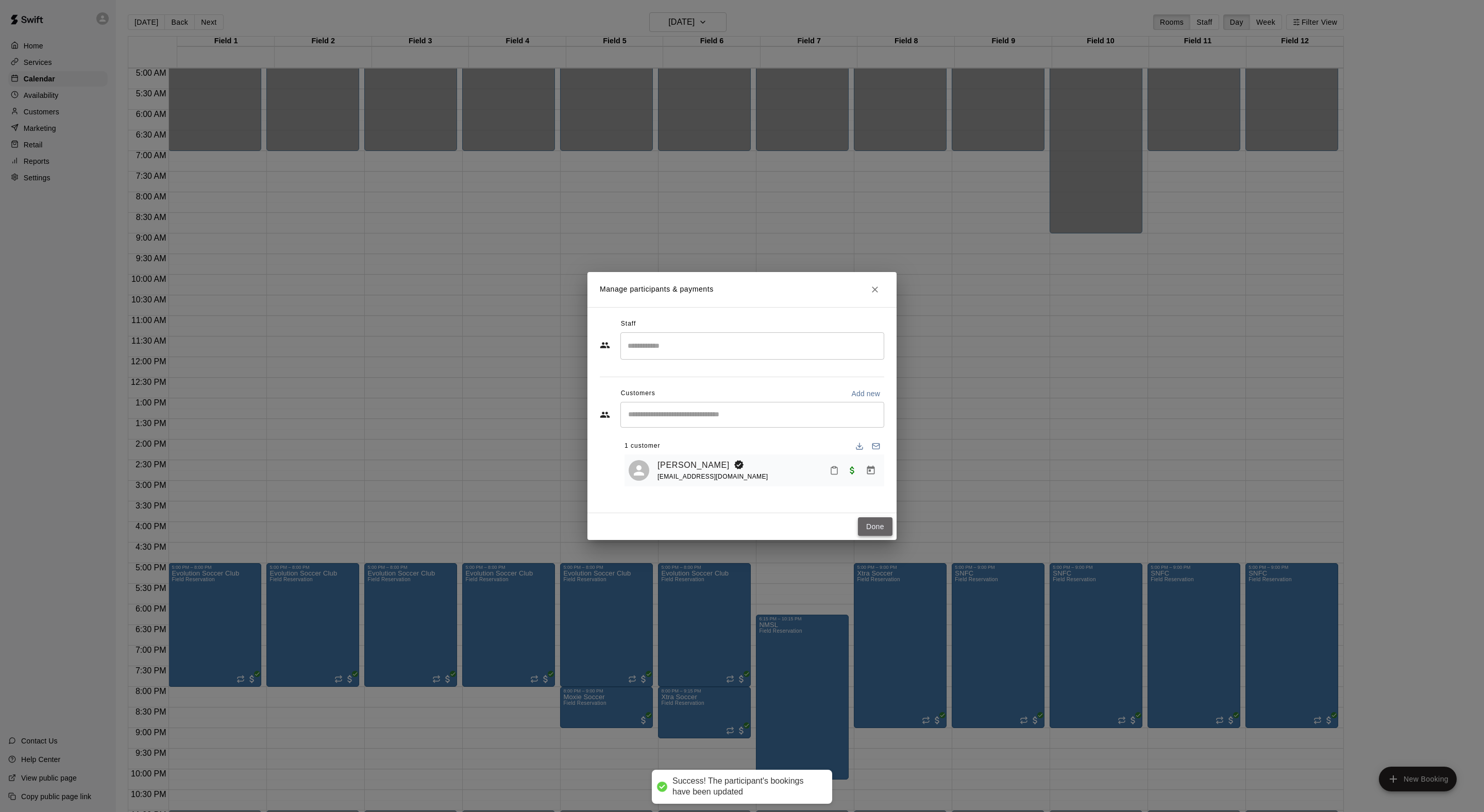
click at [865, 536] on button "Done" at bounding box center [875, 527] width 34 height 19
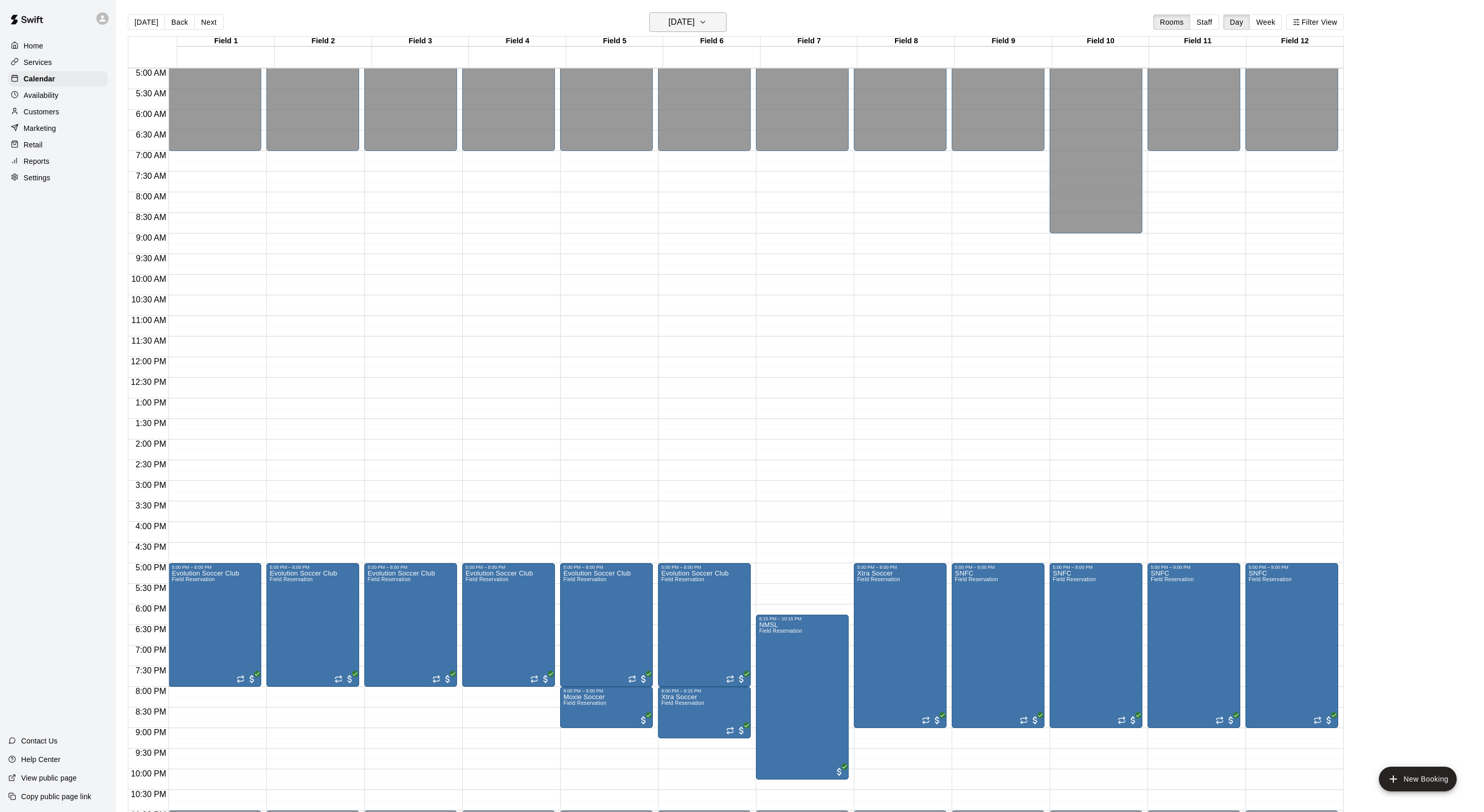
click at [694, 19] on h6 "Thursday Oct 16" at bounding box center [682, 22] width 27 height 14
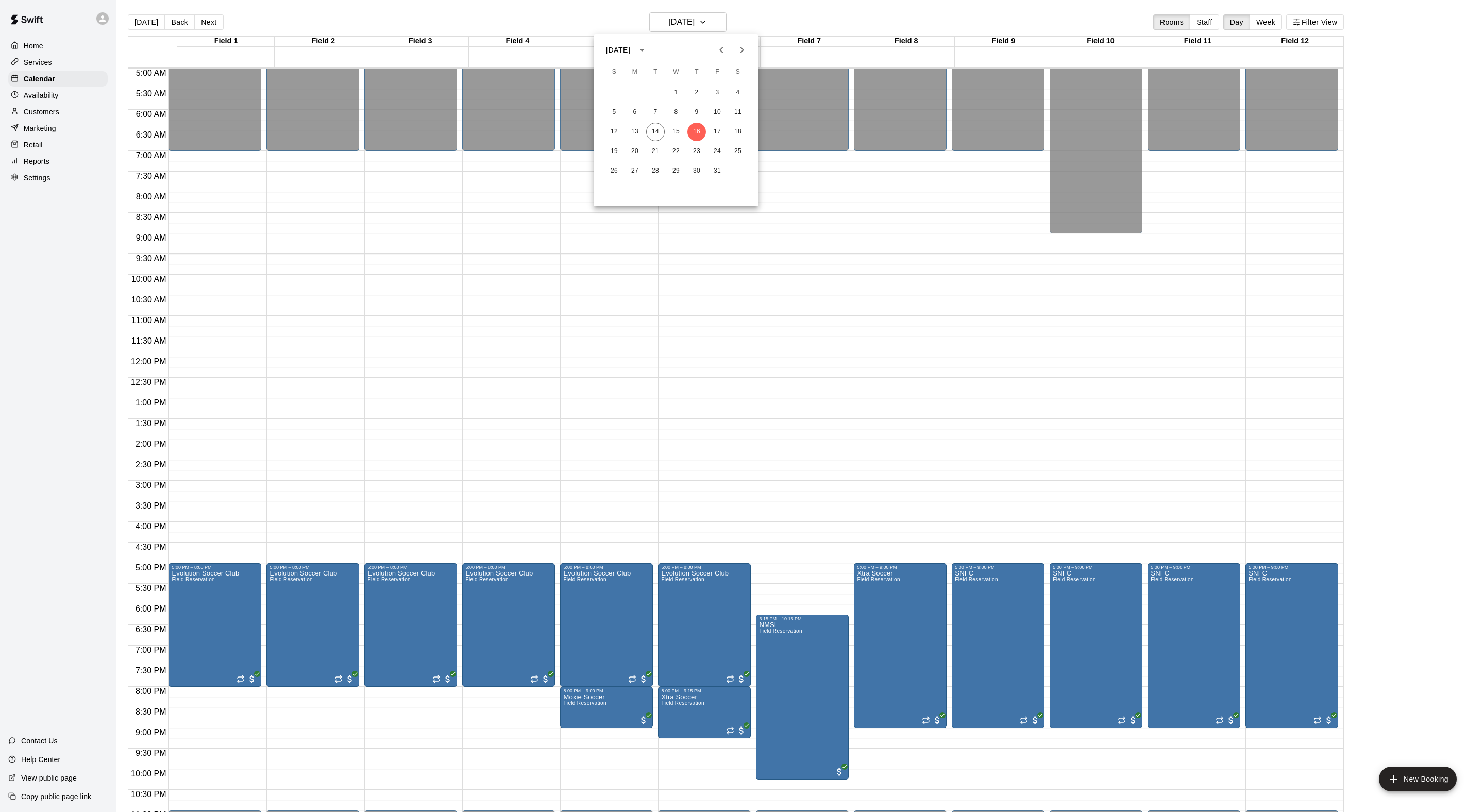
click at [741, 54] on icon "Next month" at bounding box center [742, 50] width 12 height 12
click at [736, 118] on button "8" at bounding box center [738, 112] width 19 height 19
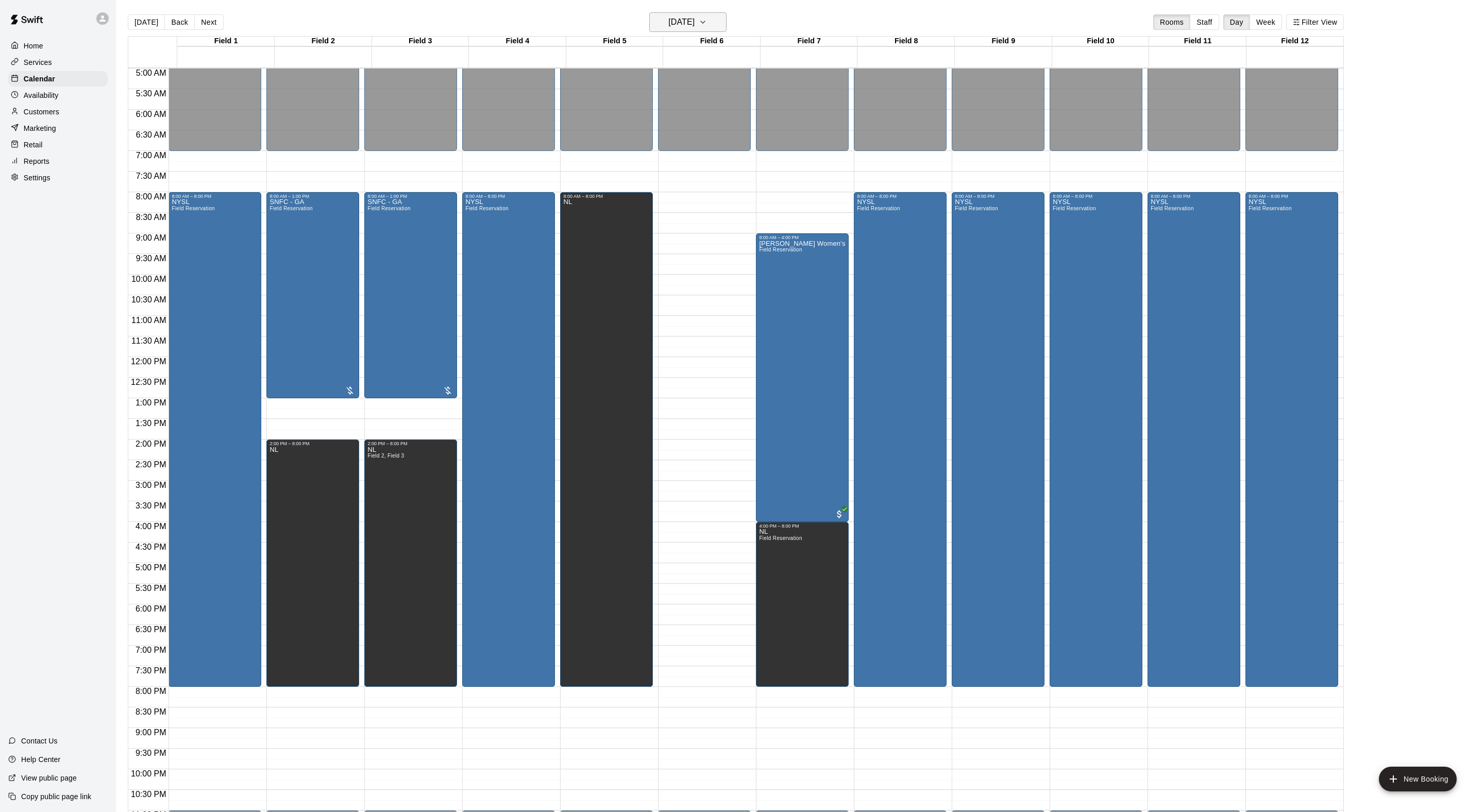
click at [694, 27] on h6 "Saturday Nov 08" at bounding box center [682, 22] width 27 height 14
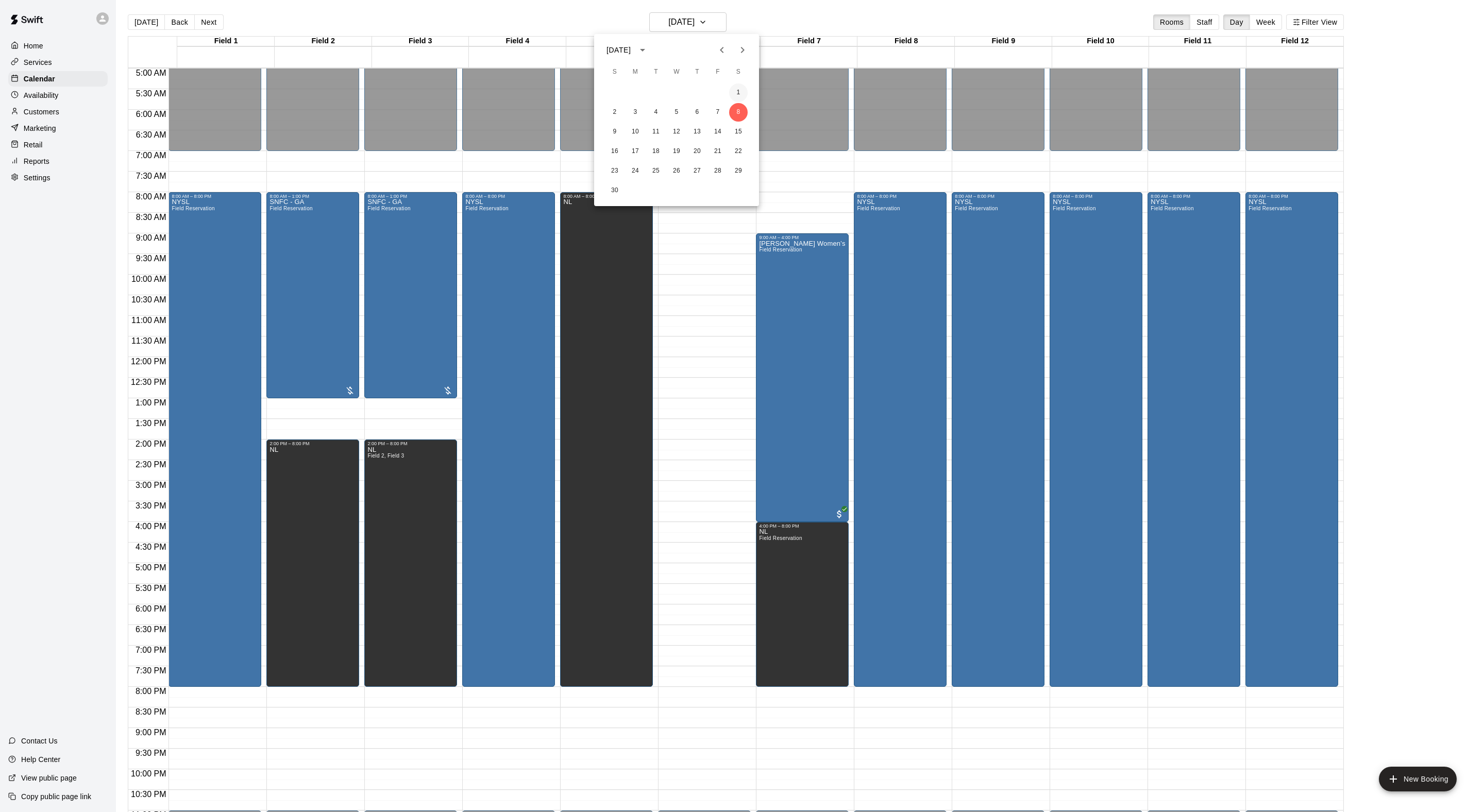
click at [741, 92] on button "1" at bounding box center [738, 92] width 19 height 19
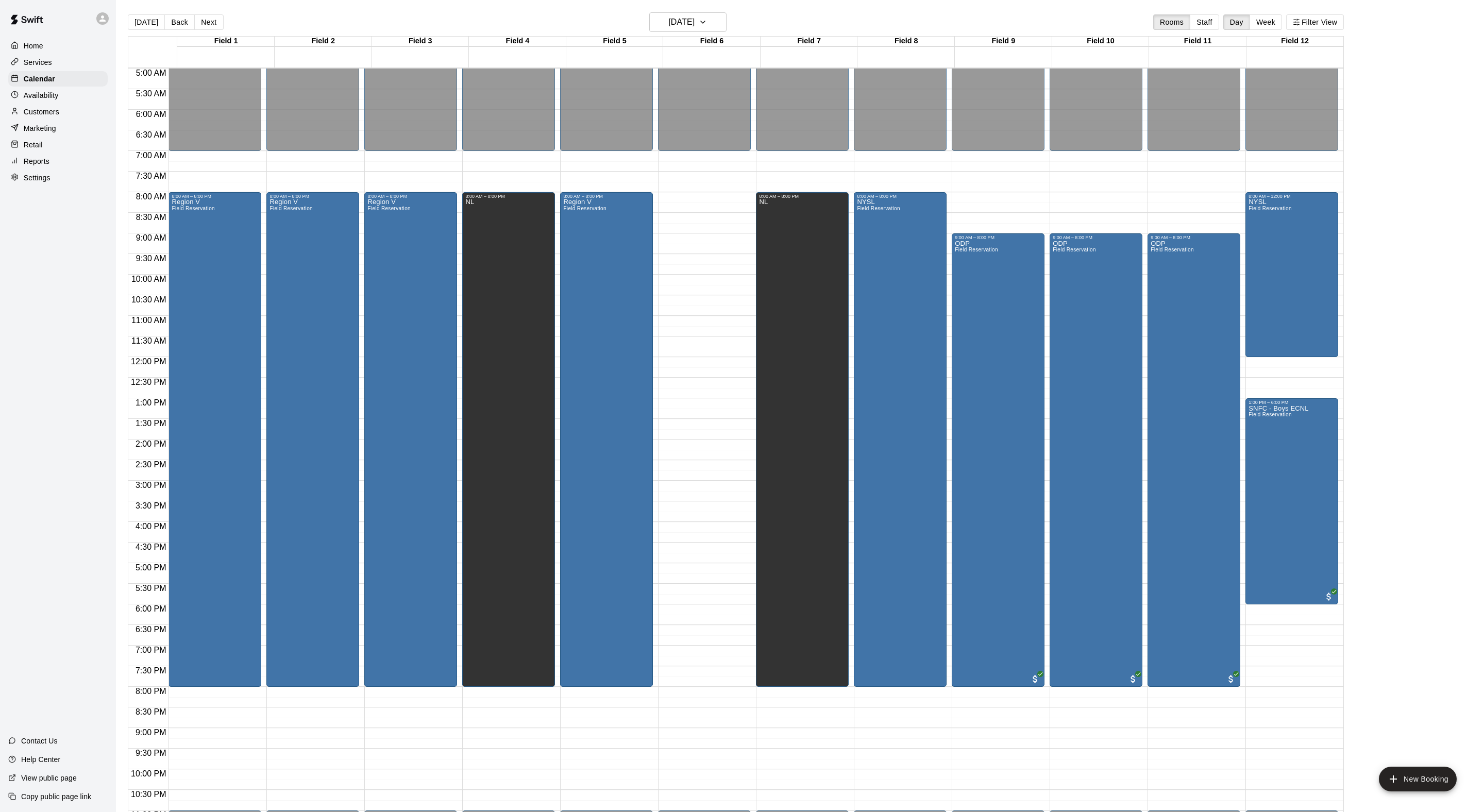
click at [379, 0] on html "Home Services Calendar Availability Customers Marketing Retail Reports Settings…" at bounding box center [742, 414] width 1484 height 828
click at [694, 29] on h6 "Saturday Nov 01" at bounding box center [682, 22] width 27 height 14
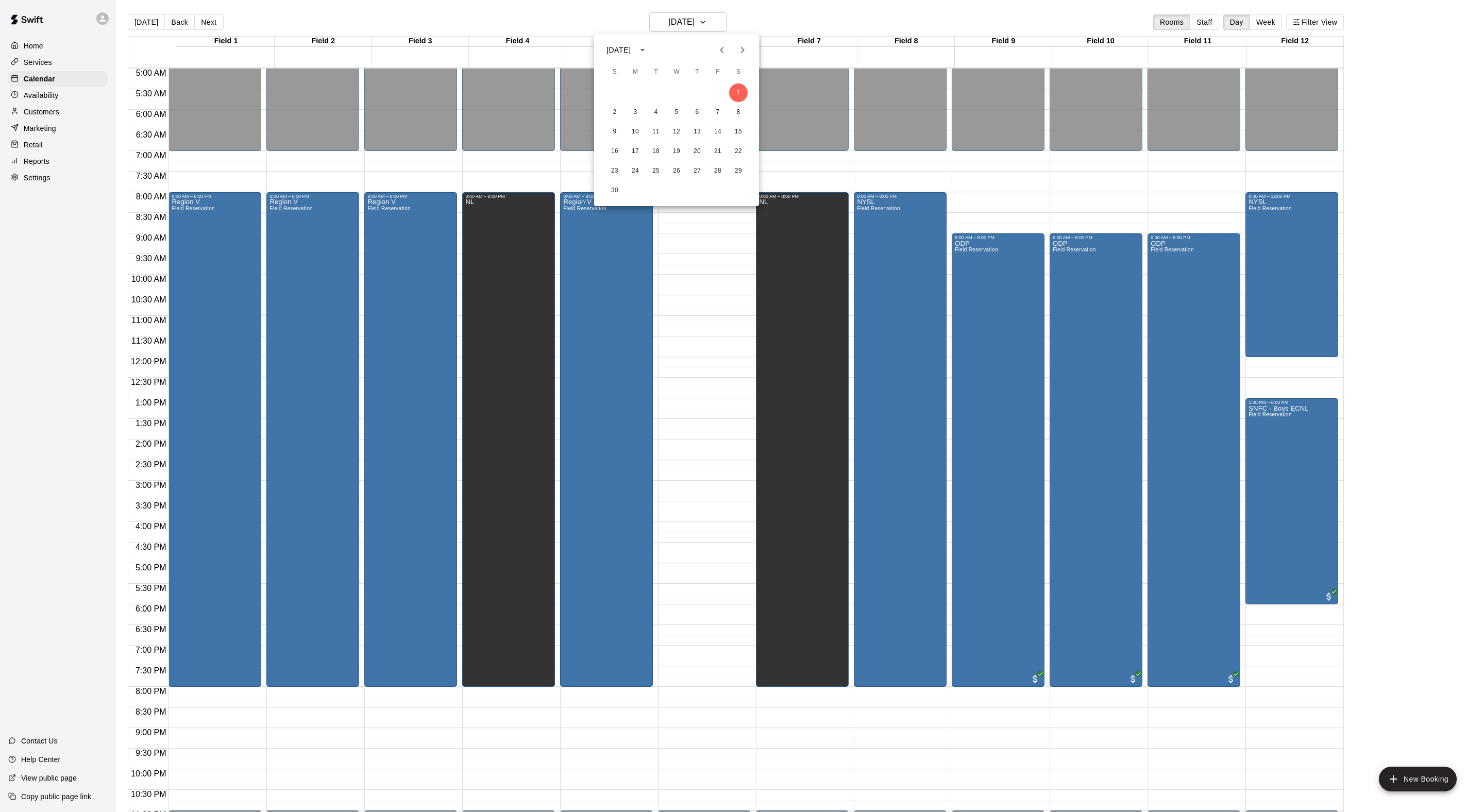
click at [741, 51] on icon "Next month" at bounding box center [743, 50] width 4 height 6
click at [733, 78] on span "S" at bounding box center [738, 72] width 19 height 21
click at [733, 86] on button "6" at bounding box center [738, 92] width 19 height 19
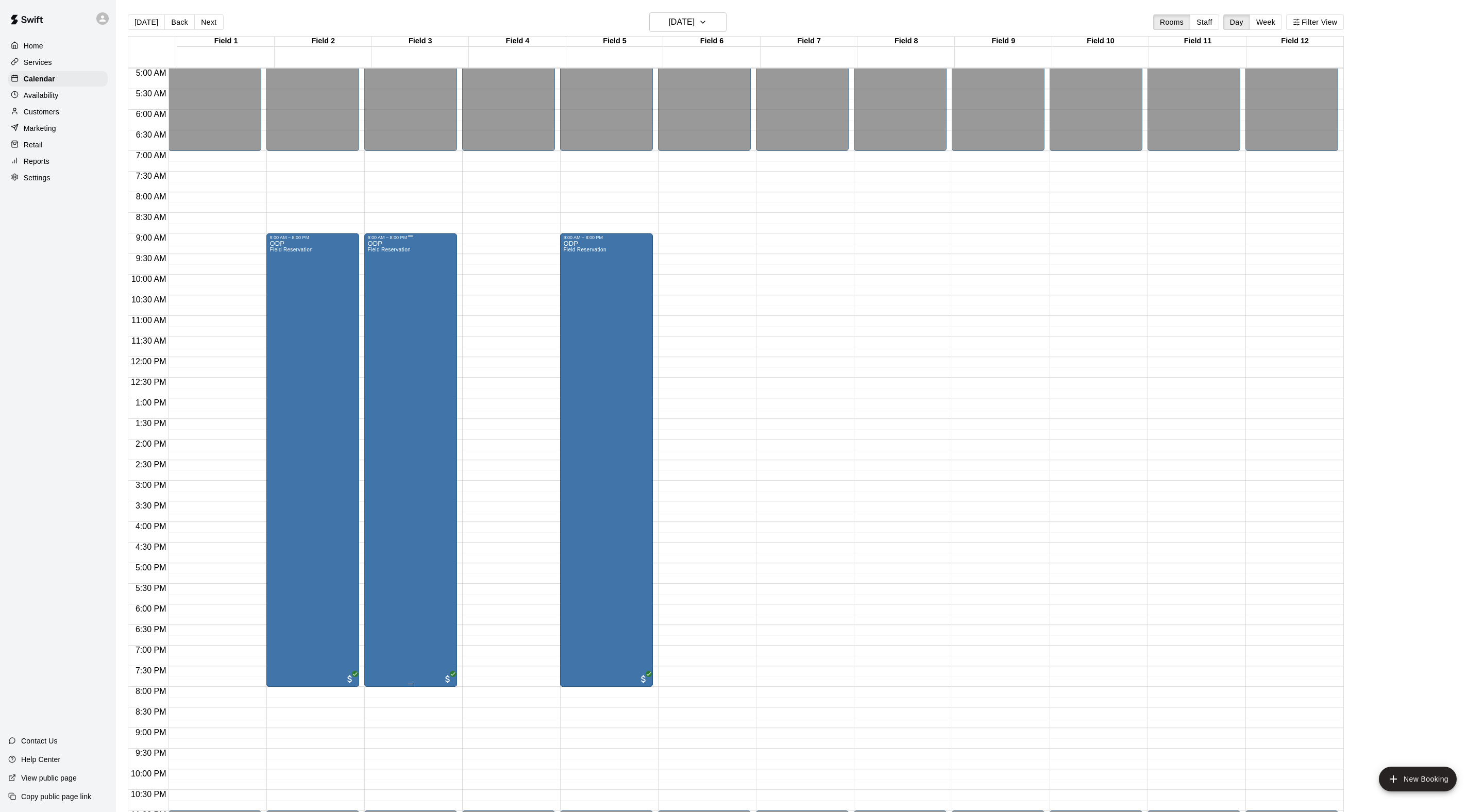
click at [383, 298] on div "ODP Field Reservation" at bounding box center [388, 646] width 43 height 812
click at [388, 316] on icon "delete" at bounding box center [385, 312] width 7 height 9
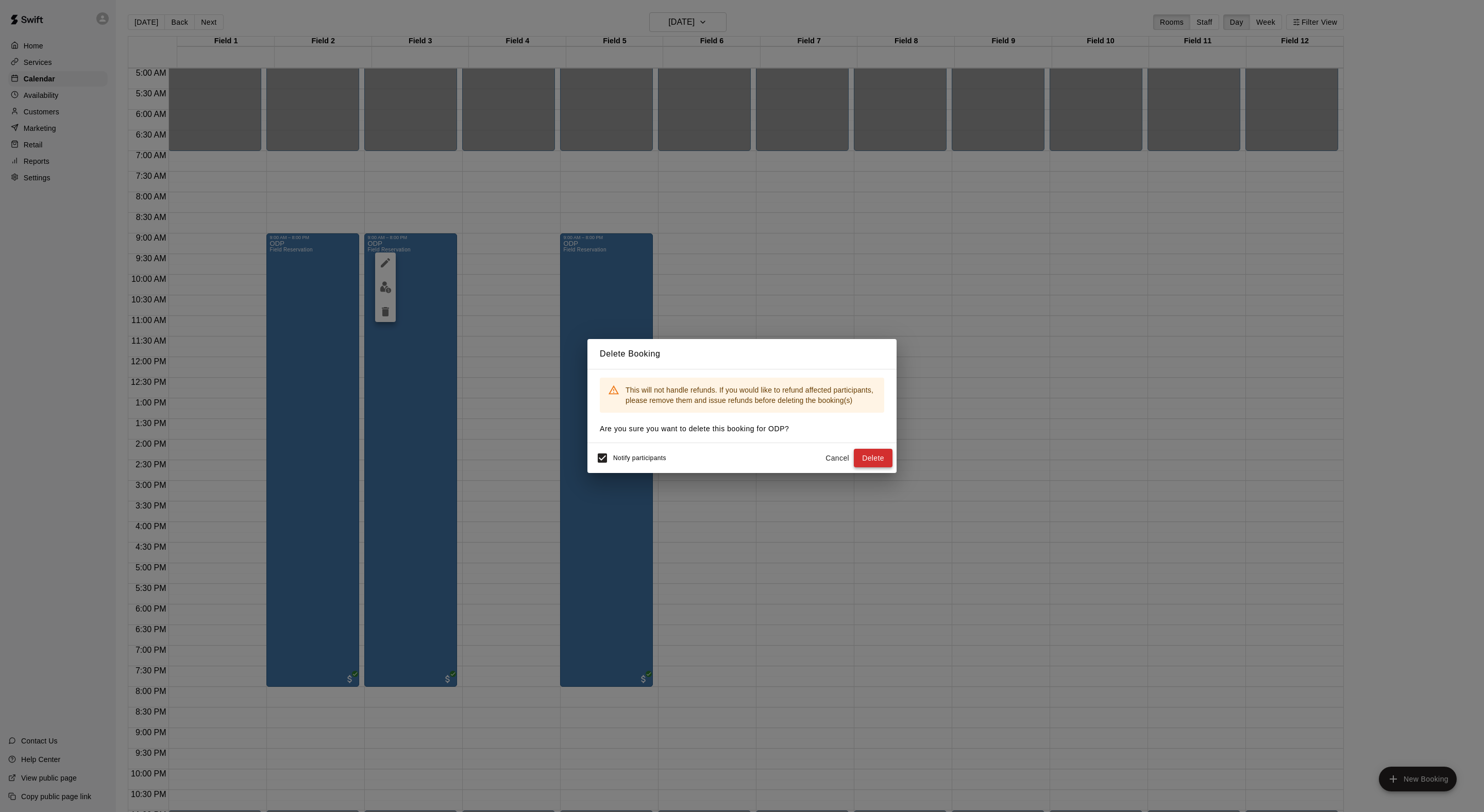
click at [854, 468] on button "Delete" at bounding box center [873, 458] width 39 height 19
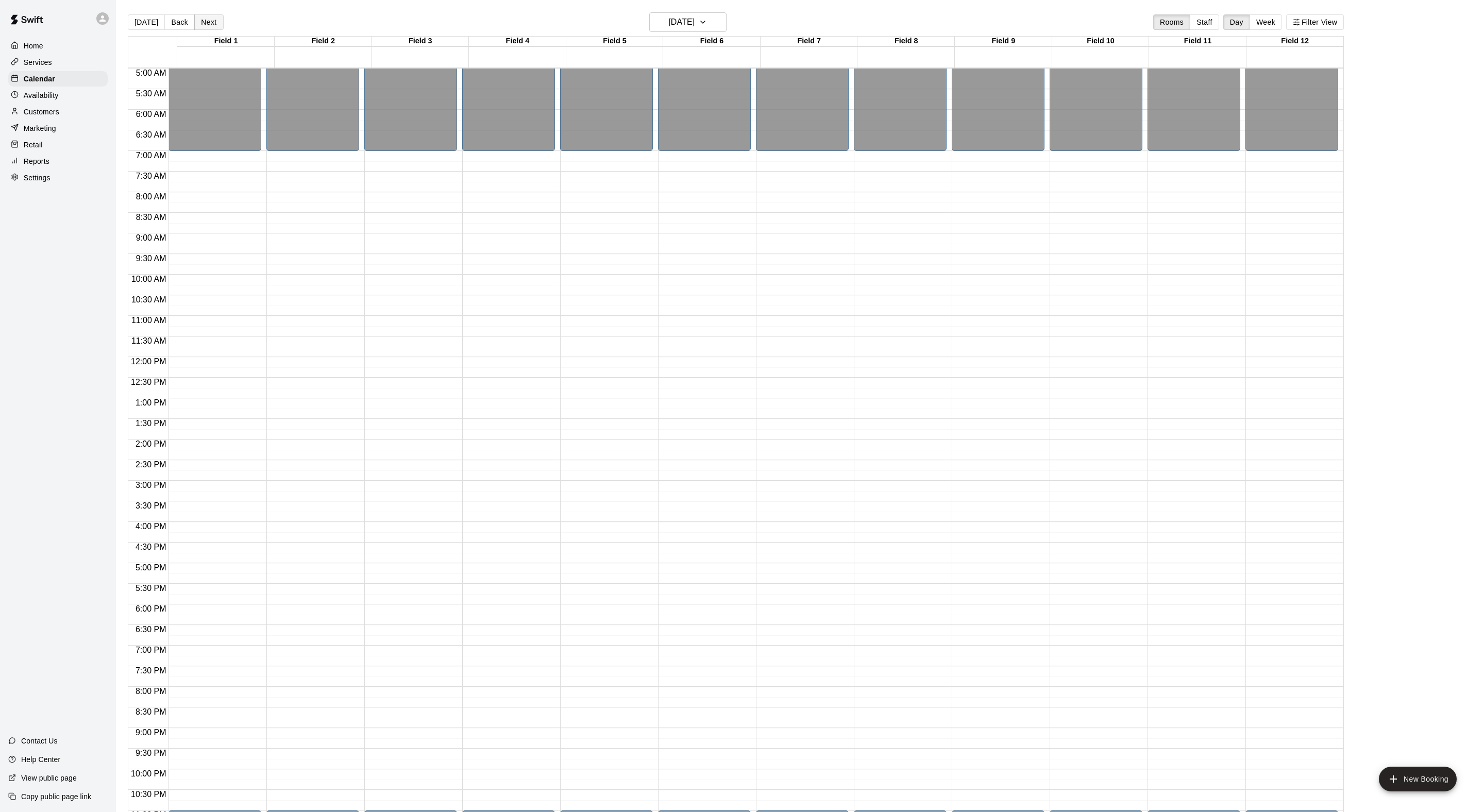
click at [223, 19] on button "Next" at bounding box center [209, 22] width 29 height 16
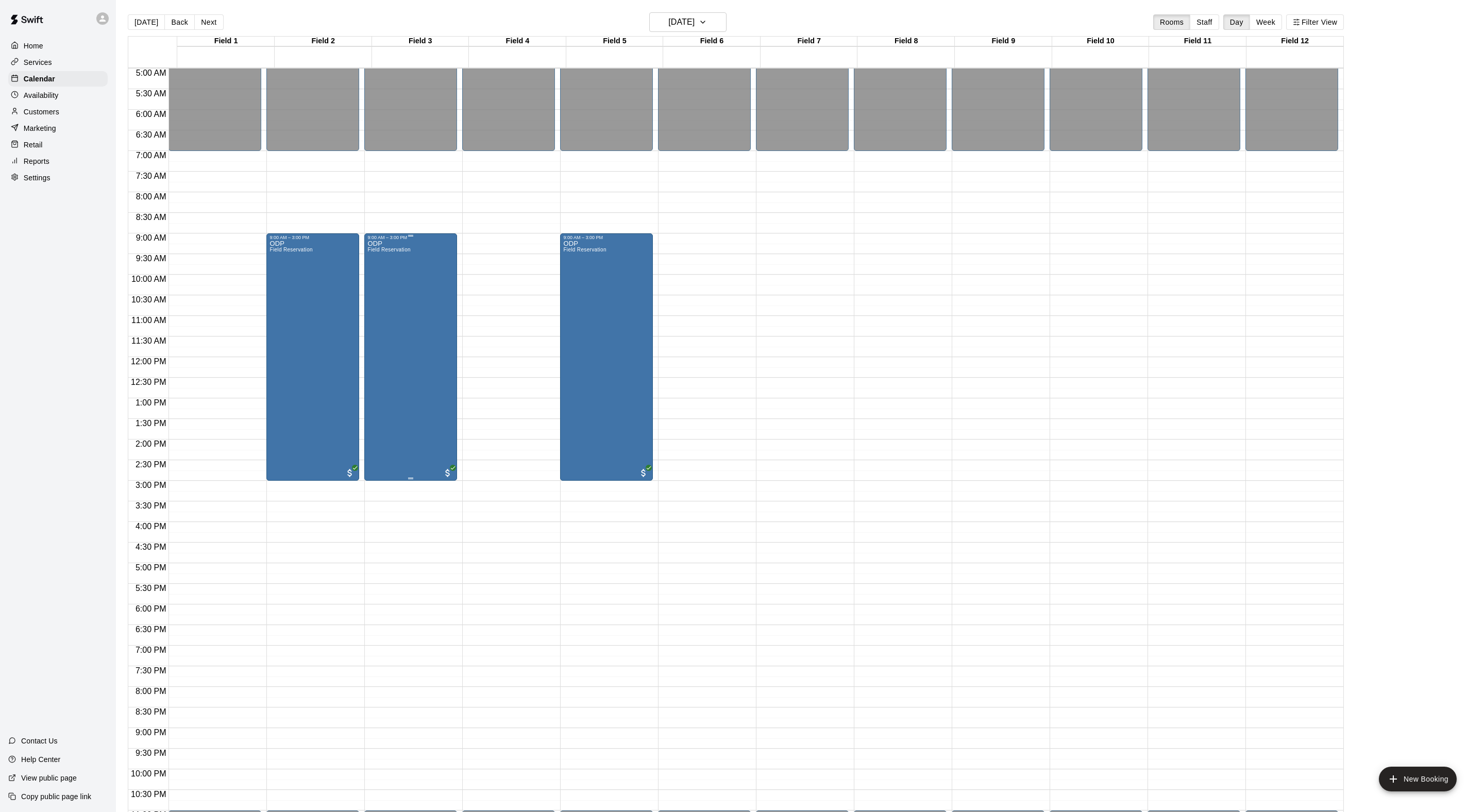
click at [410, 321] on div "ODP Field Reservation" at bounding box center [388, 646] width 43 height 812
click at [389, 316] on icon "delete" at bounding box center [385, 312] width 7 height 9
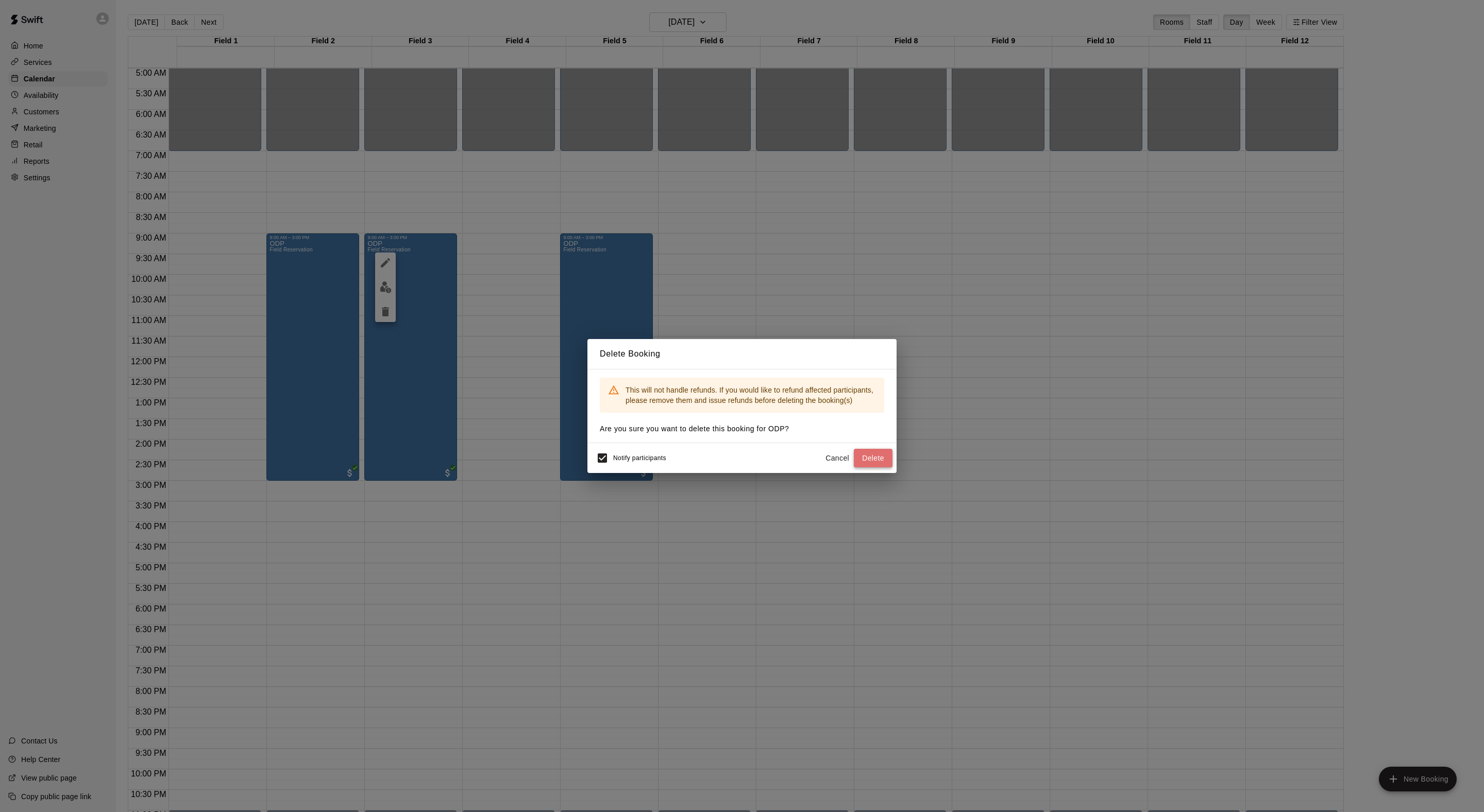
click at [857, 468] on button "Delete" at bounding box center [873, 458] width 39 height 19
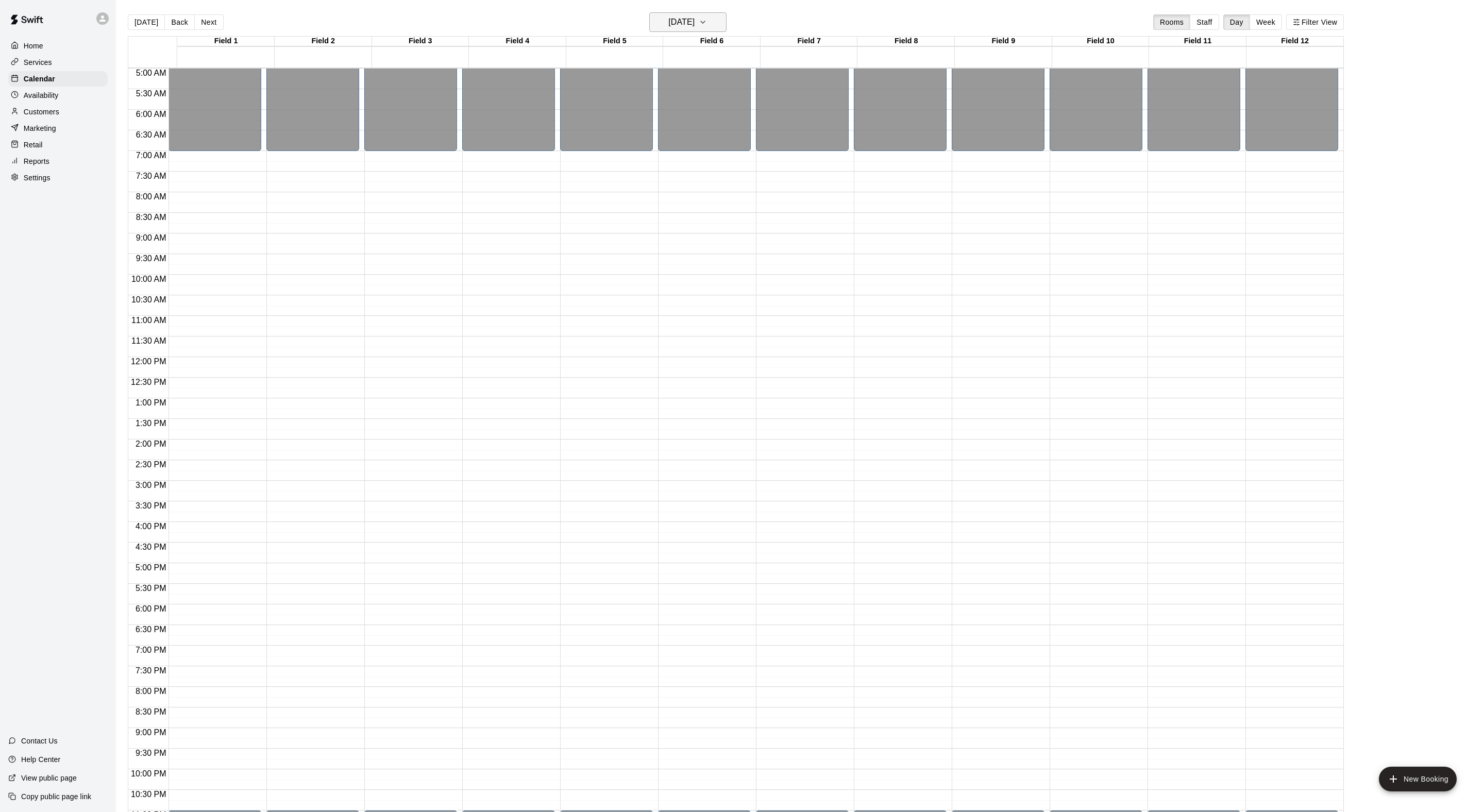
click at [694, 26] on h6 "Sunday Dec 07" at bounding box center [682, 22] width 27 height 14
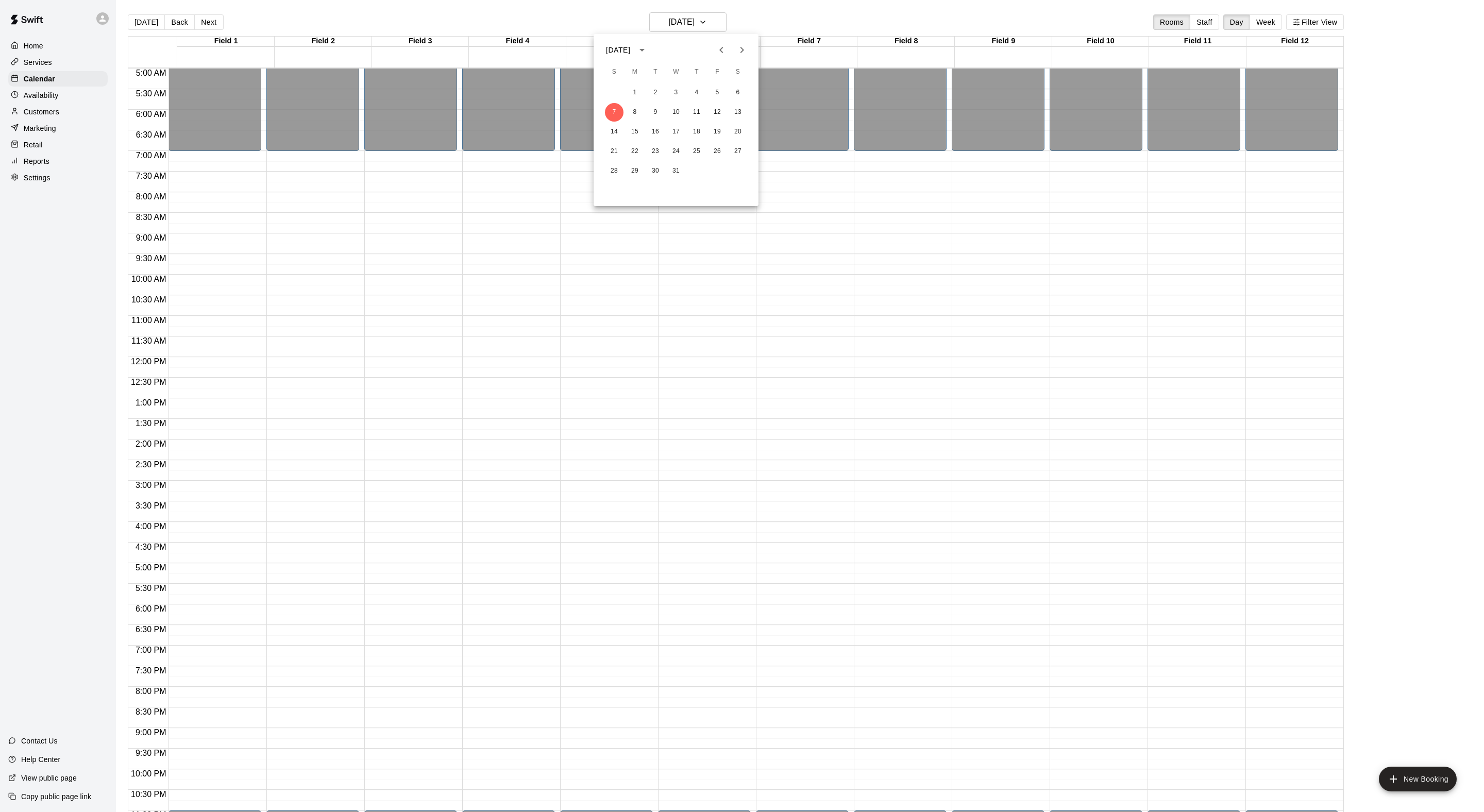
click at [715, 46] on icon "Previous month" at bounding box center [721, 50] width 12 height 12
click at [616, 168] on button "26" at bounding box center [614, 171] width 19 height 19
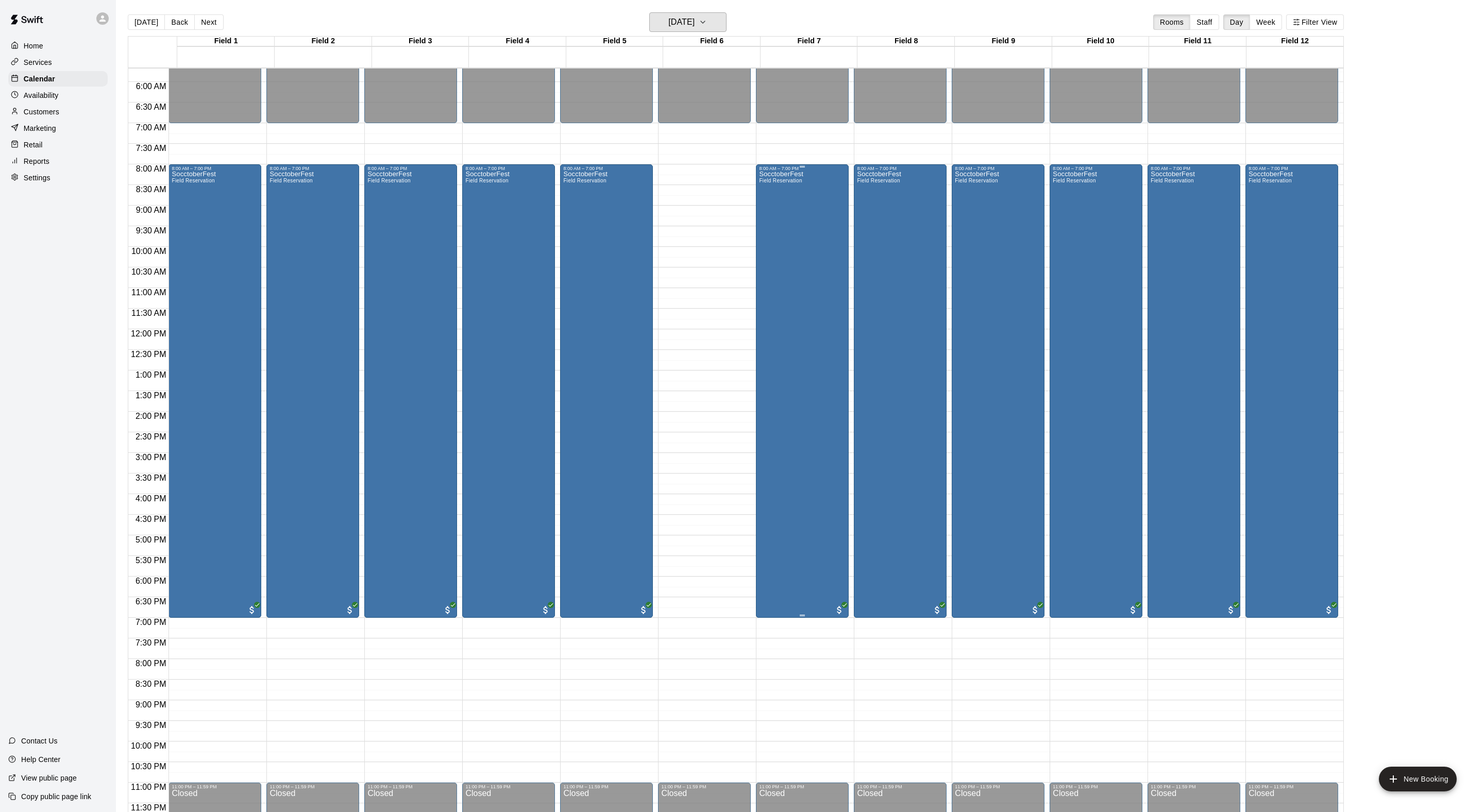
scroll to position [240, 0]
drag, startPoint x: 1185, startPoint y: 622, endPoint x: 1185, endPoint y: 692, distance: 70.0
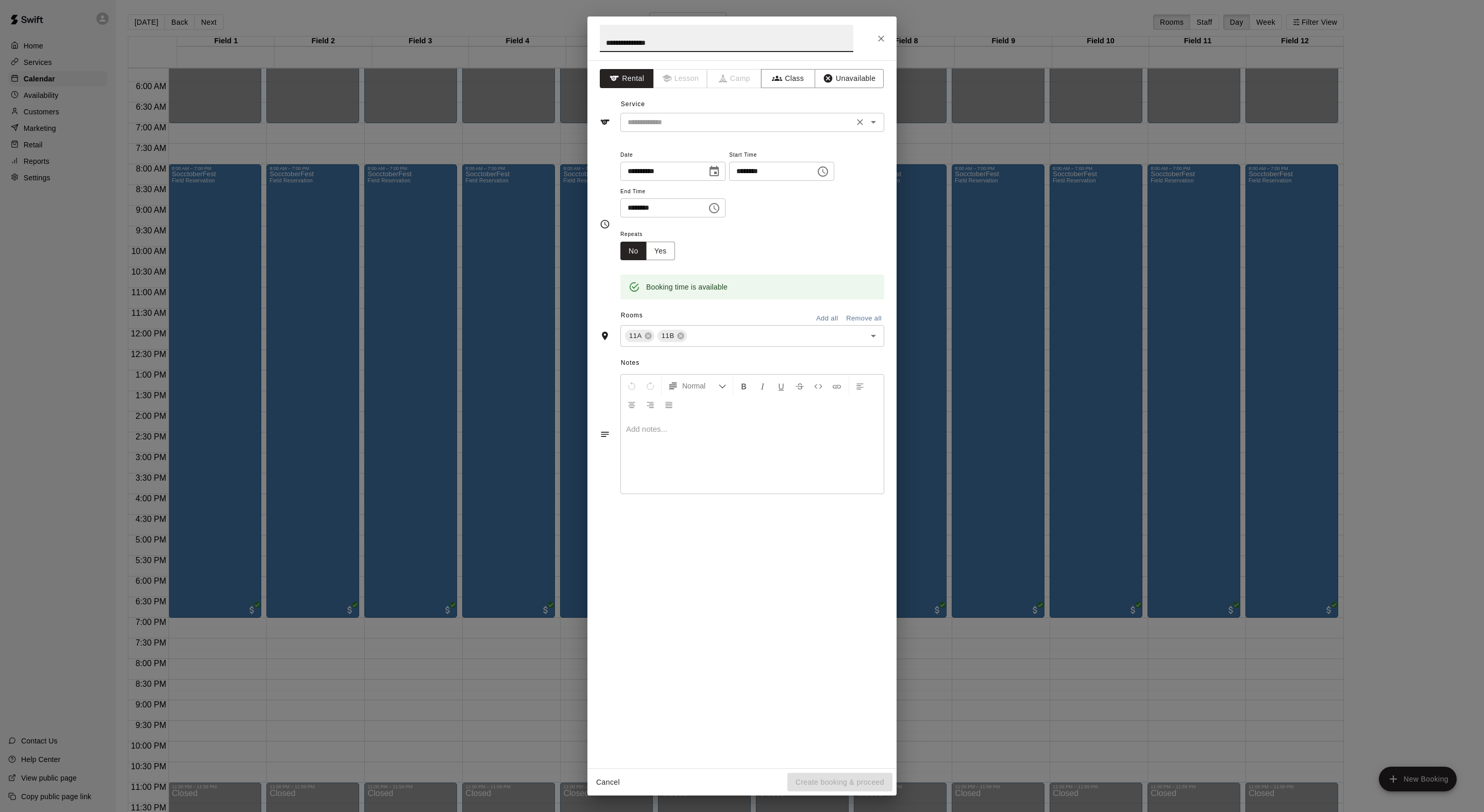
type input "**********"
click at [704, 129] on input "text" at bounding box center [737, 122] width 227 height 13
click at [708, 175] on li "Field Reservation" at bounding box center [763, 168] width 243 height 17
type input "**********"
click at [836, 781] on button "Create booking & proceed" at bounding box center [840, 782] width 105 height 19
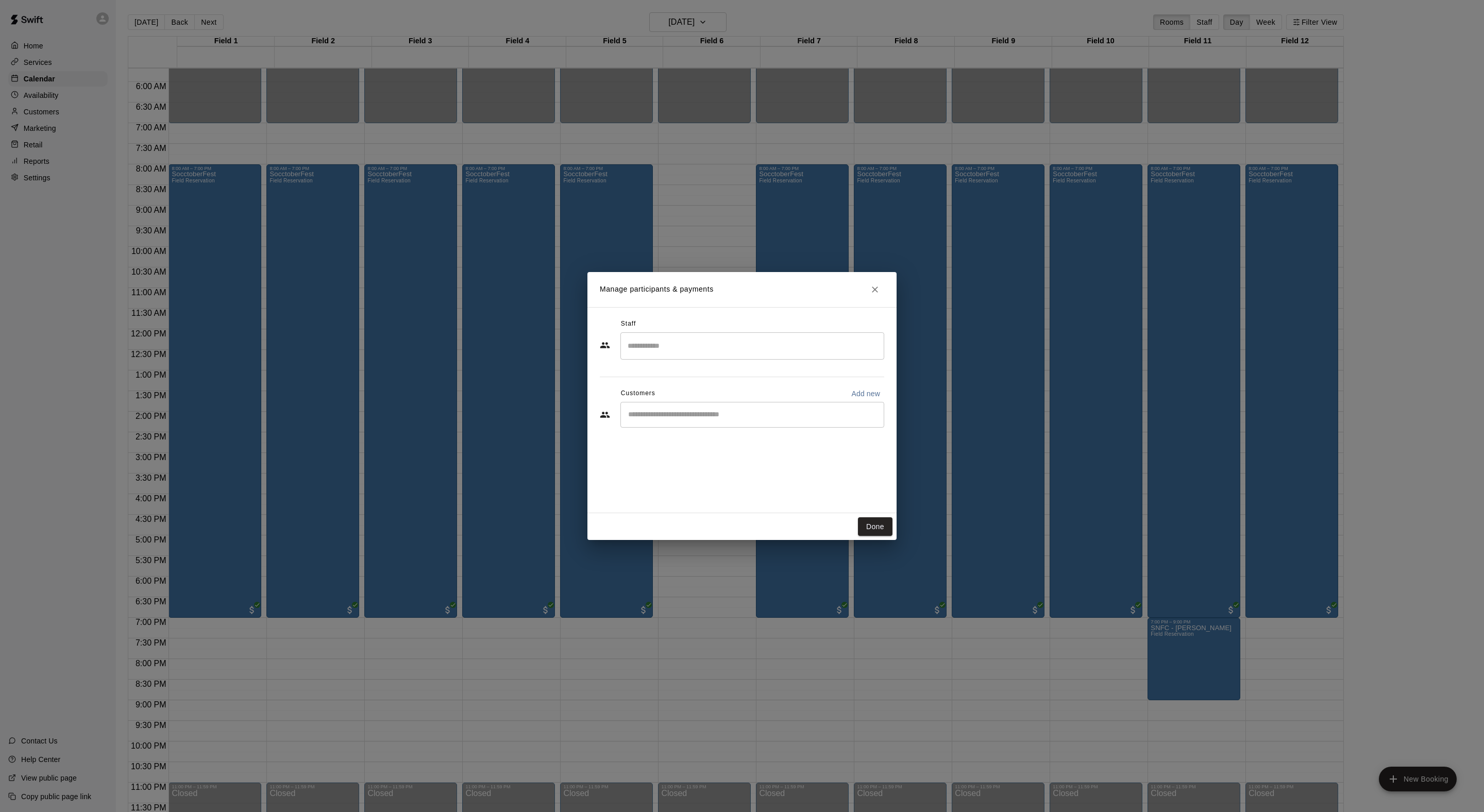
click at [722, 427] on div "​" at bounding box center [752, 415] width 264 height 26
type input "******"
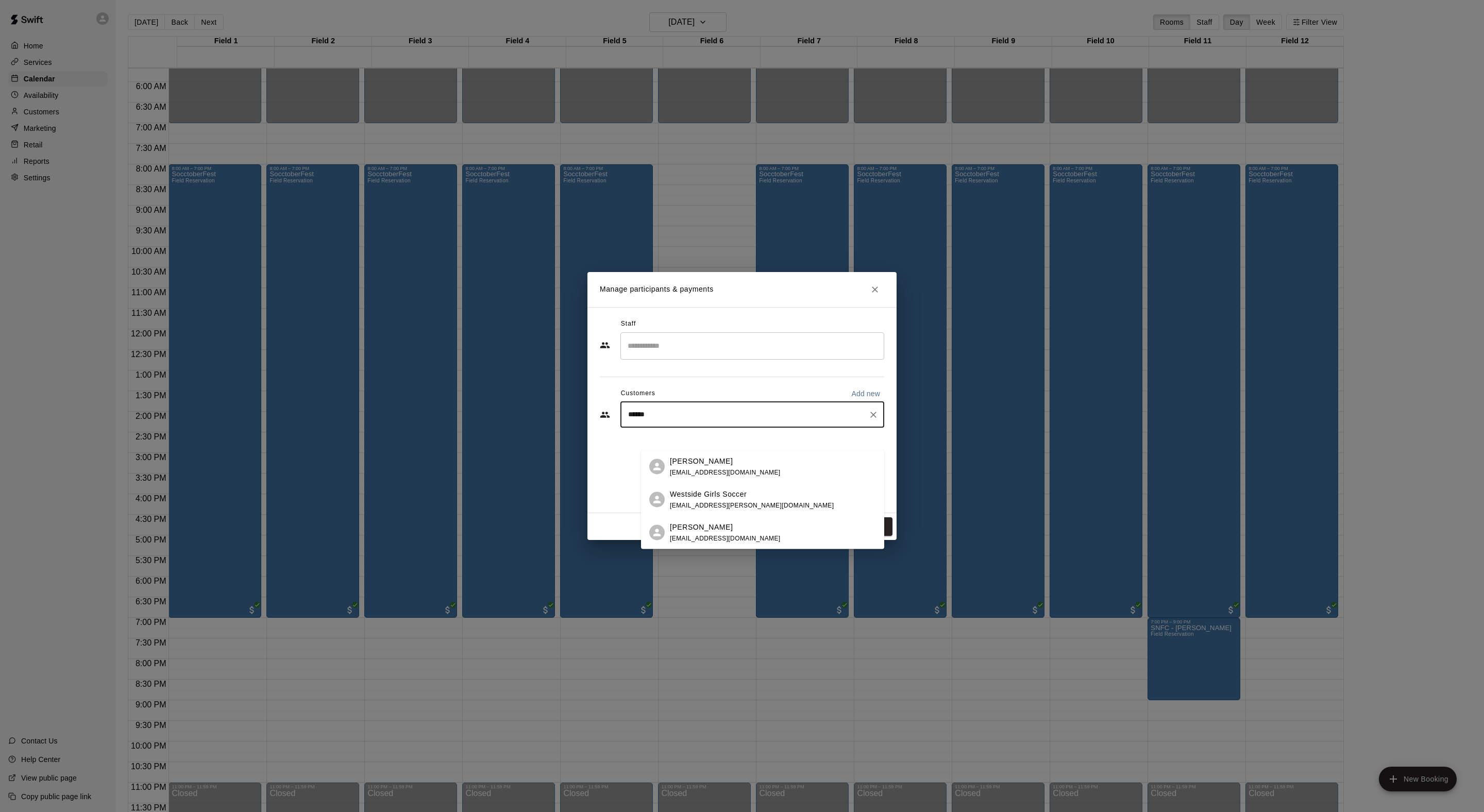
click at [767, 535] on span "nathanm@sportingnebraskafc.com" at bounding box center [724, 538] width 110 height 7
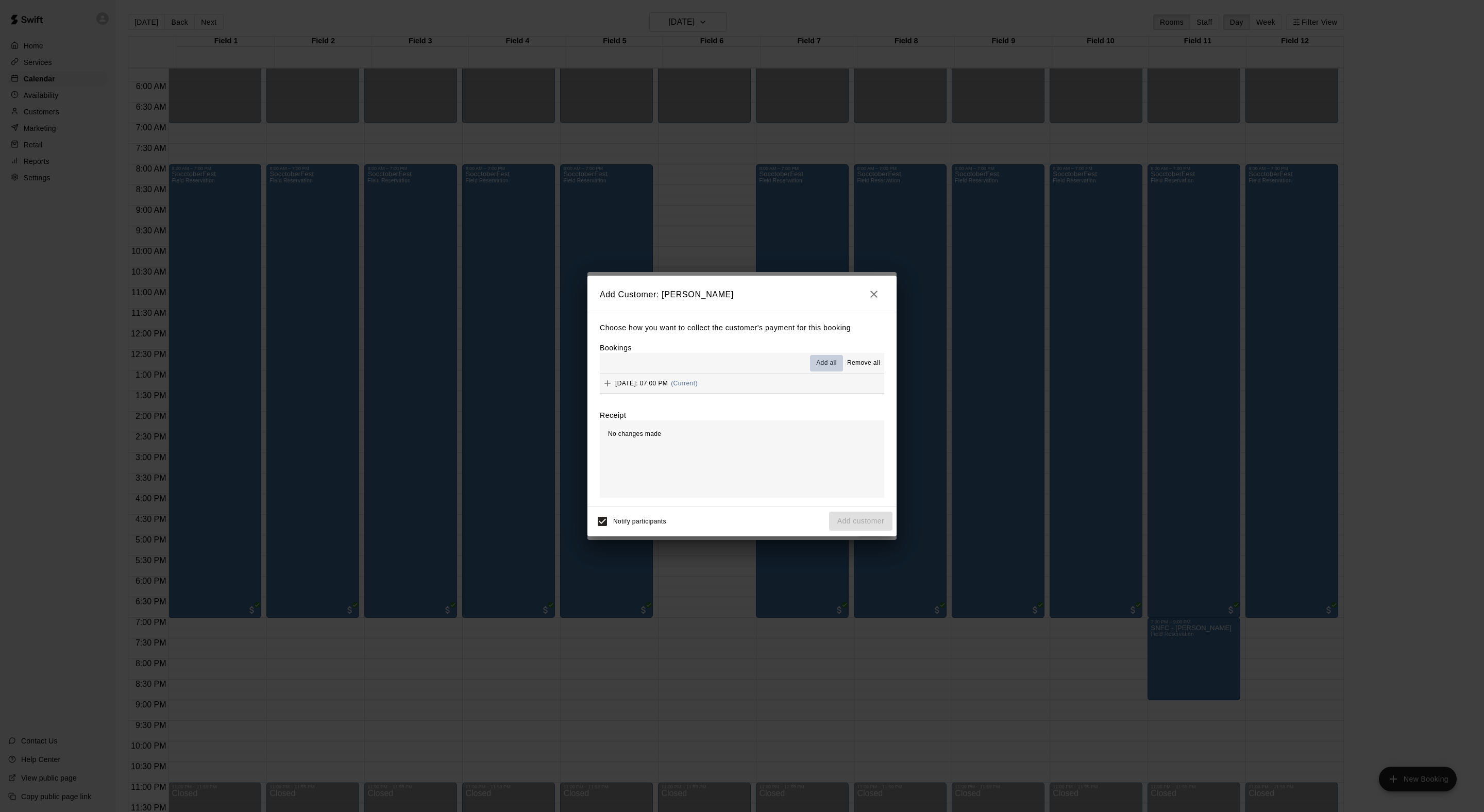
click at [816, 358] on span "Add all" at bounding box center [827, 363] width 21 height 10
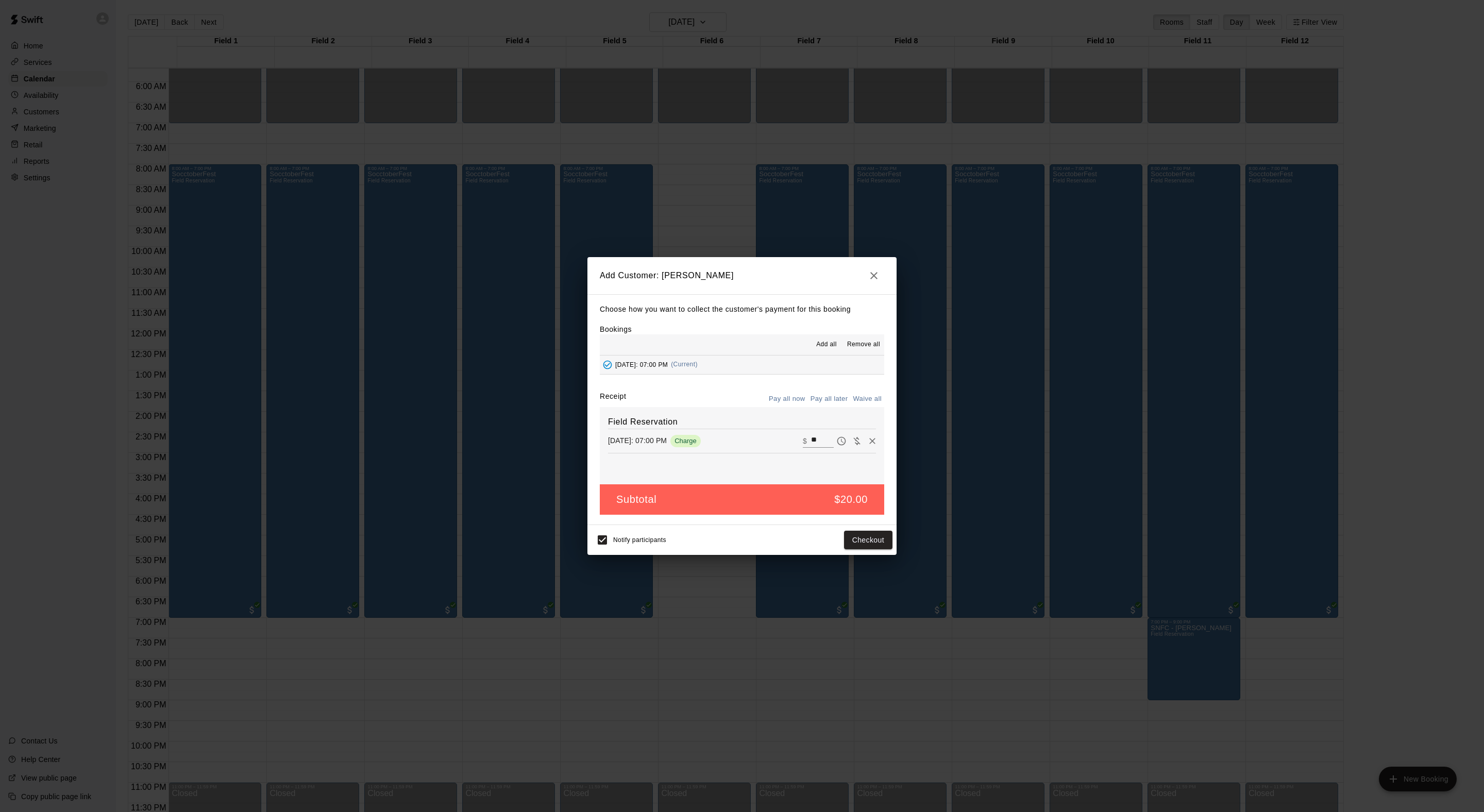
click at [871, 407] on button "Waive all" at bounding box center [867, 399] width 34 height 16
type input "*"
click at [863, 550] on div "Notify participants Add customer" at bounding box center [742, 539] width 301 height 22
click at [863, 549] on button "Add customer" at bounding box center [860, 539] width 63 height 19
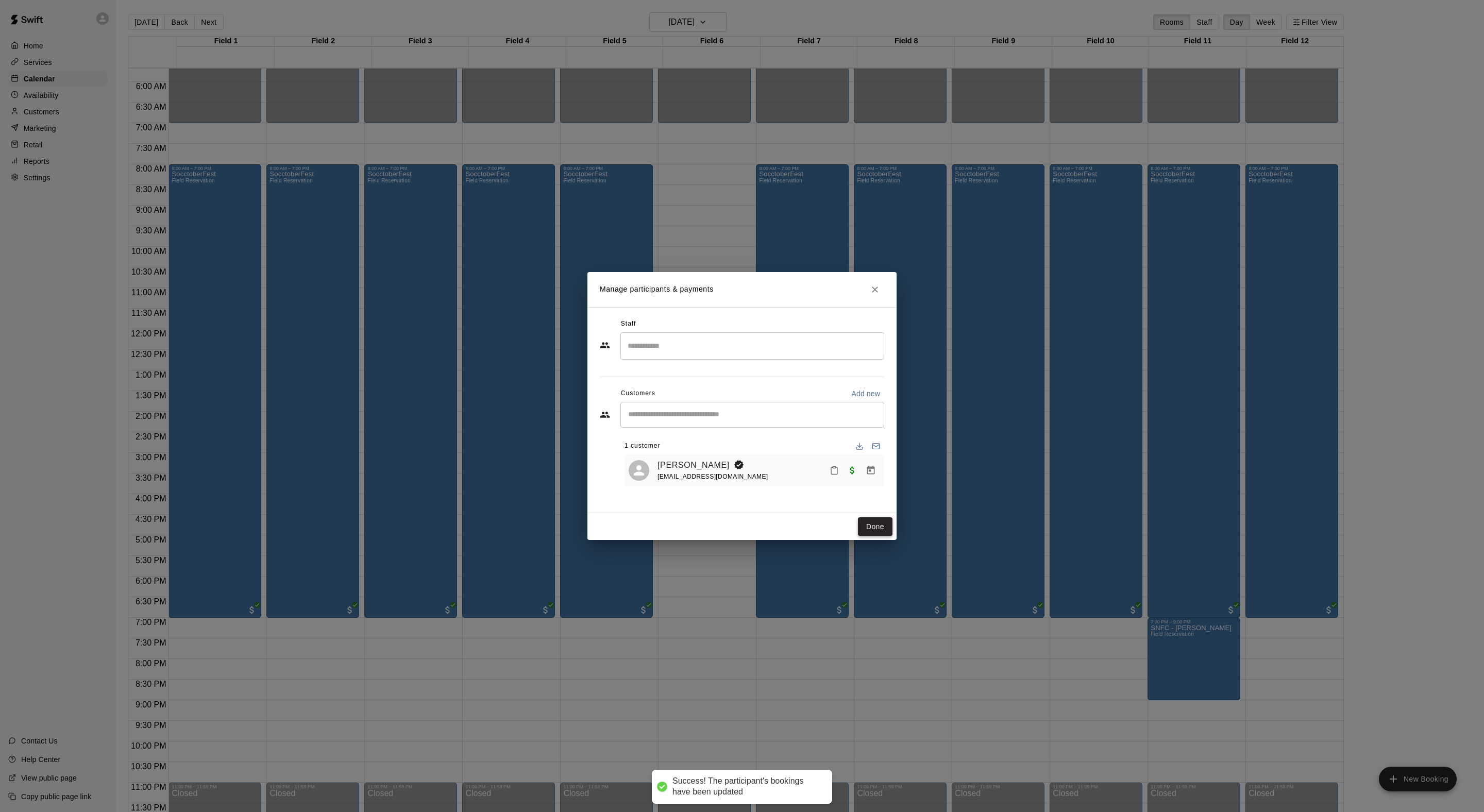
click at [871, 536] on button "Done" at bounding box center [875, 527] width 34 height 19
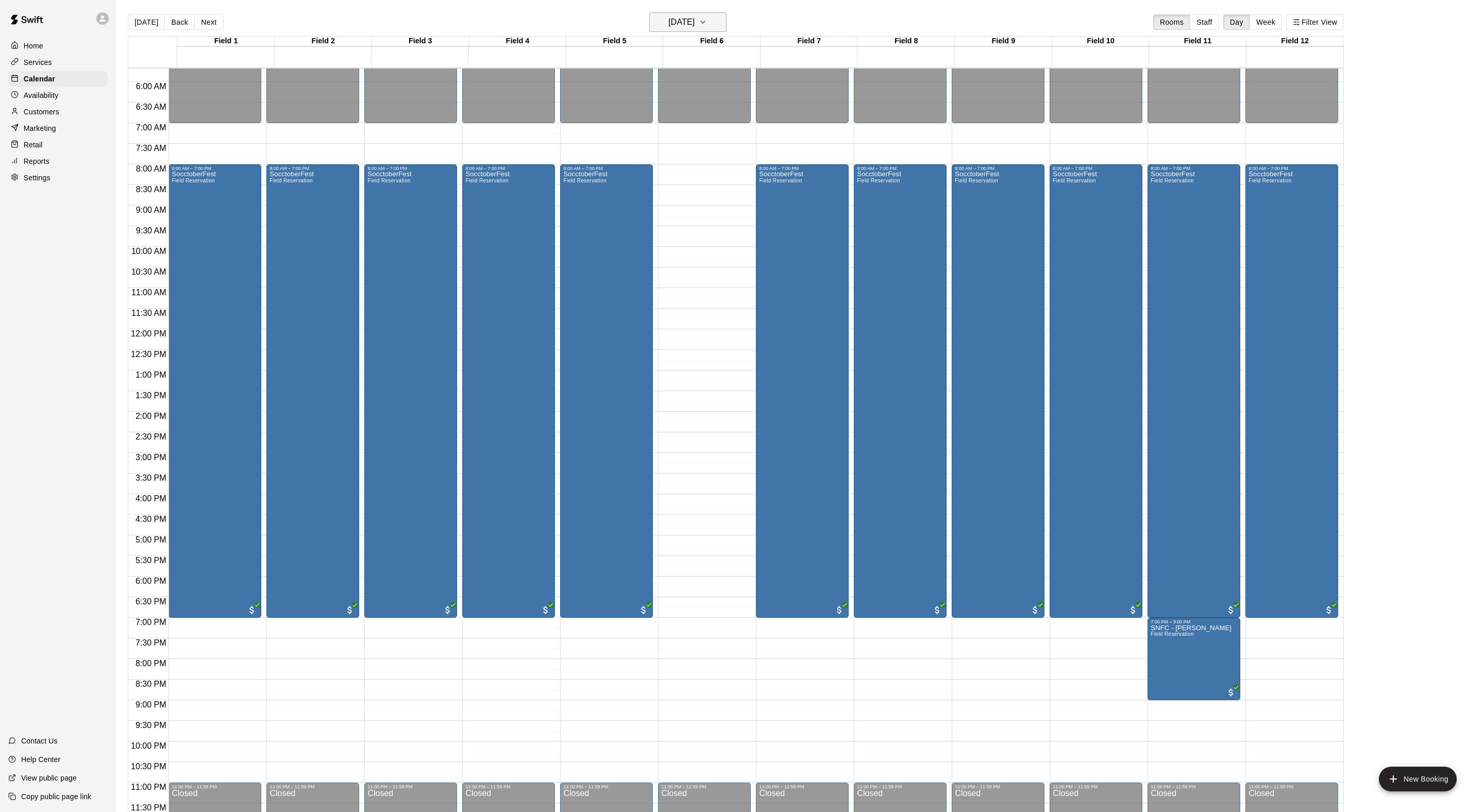
click at [673, 30] on h6 "Sunday Oct 26" at bounding box center [682, 22] width 27 height 14
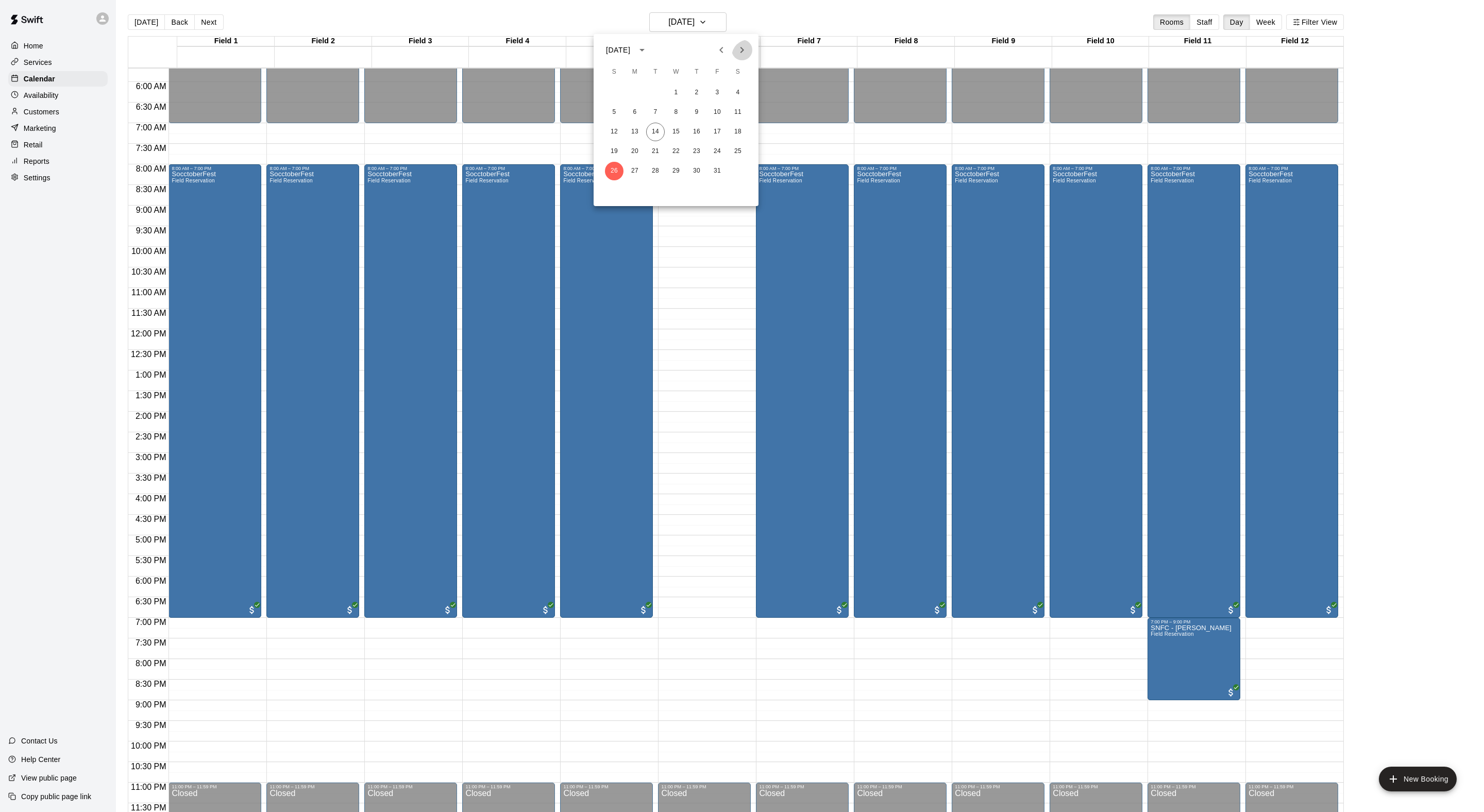
click at [736, 56] on icon "Next month" at bounding box center [742, 50] width 12 height 12
click at [738, 89] on button "1" at bounding box center [738, 92] width 19 height 19
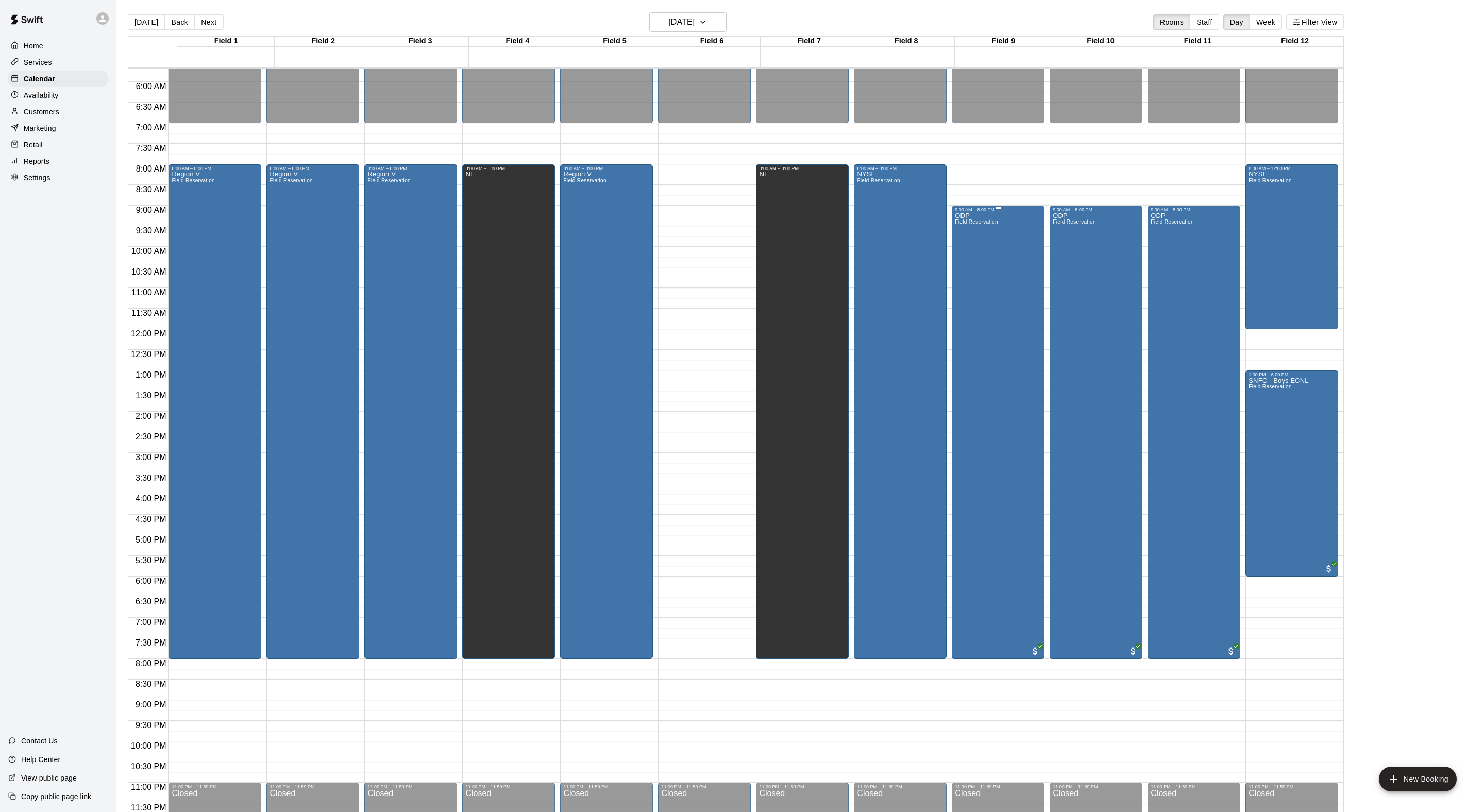
click at [1037, 380] on div "ODP Field Reservation" at bounding box center [997, 618] width 86 height 812
click at [971, 229] on icon "edit" at bounding box center [968, 229] width 12 height 12
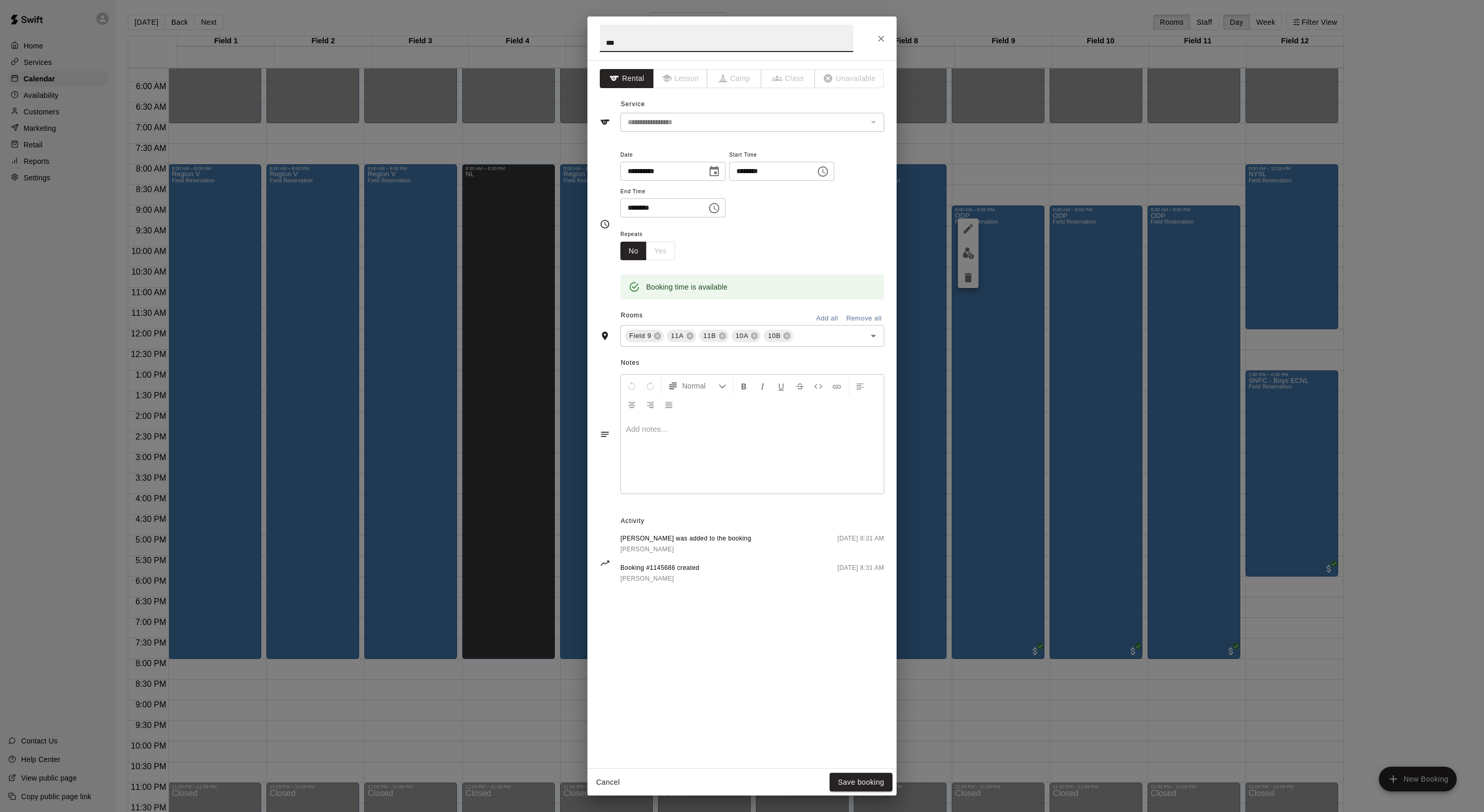
click at [719, 213] on icon "Choose time, selected time is 8:00 PM" at bounding box center [714, 208] width 10 height 10
click at [651, 328] on li "06" at bounding box center [655, 318] width 25 height 19
type input "********"
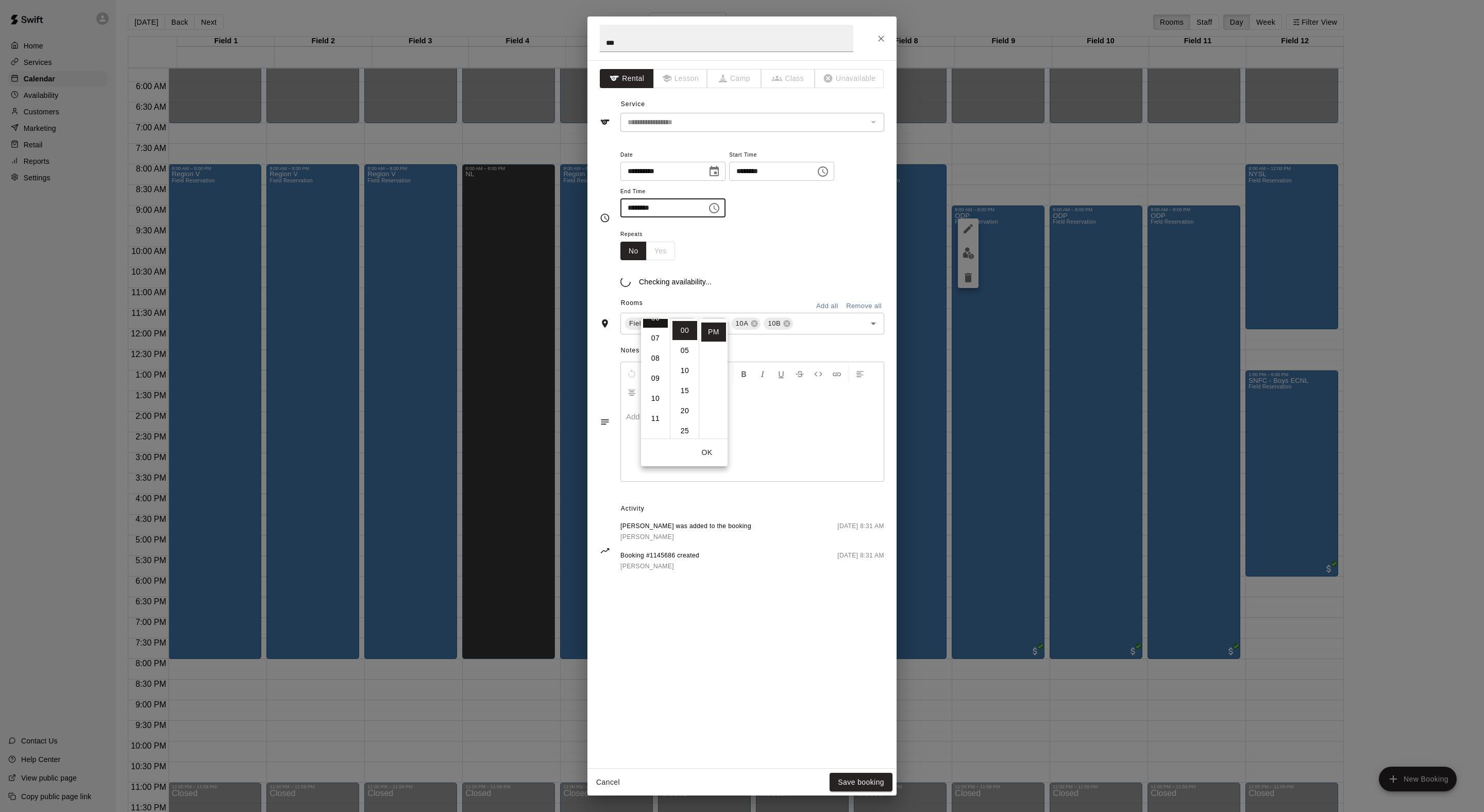
scroll to position [136, 0]
click at [839, 778] on button "Save booking" at bounding box center [861, 782] width 63 height 19
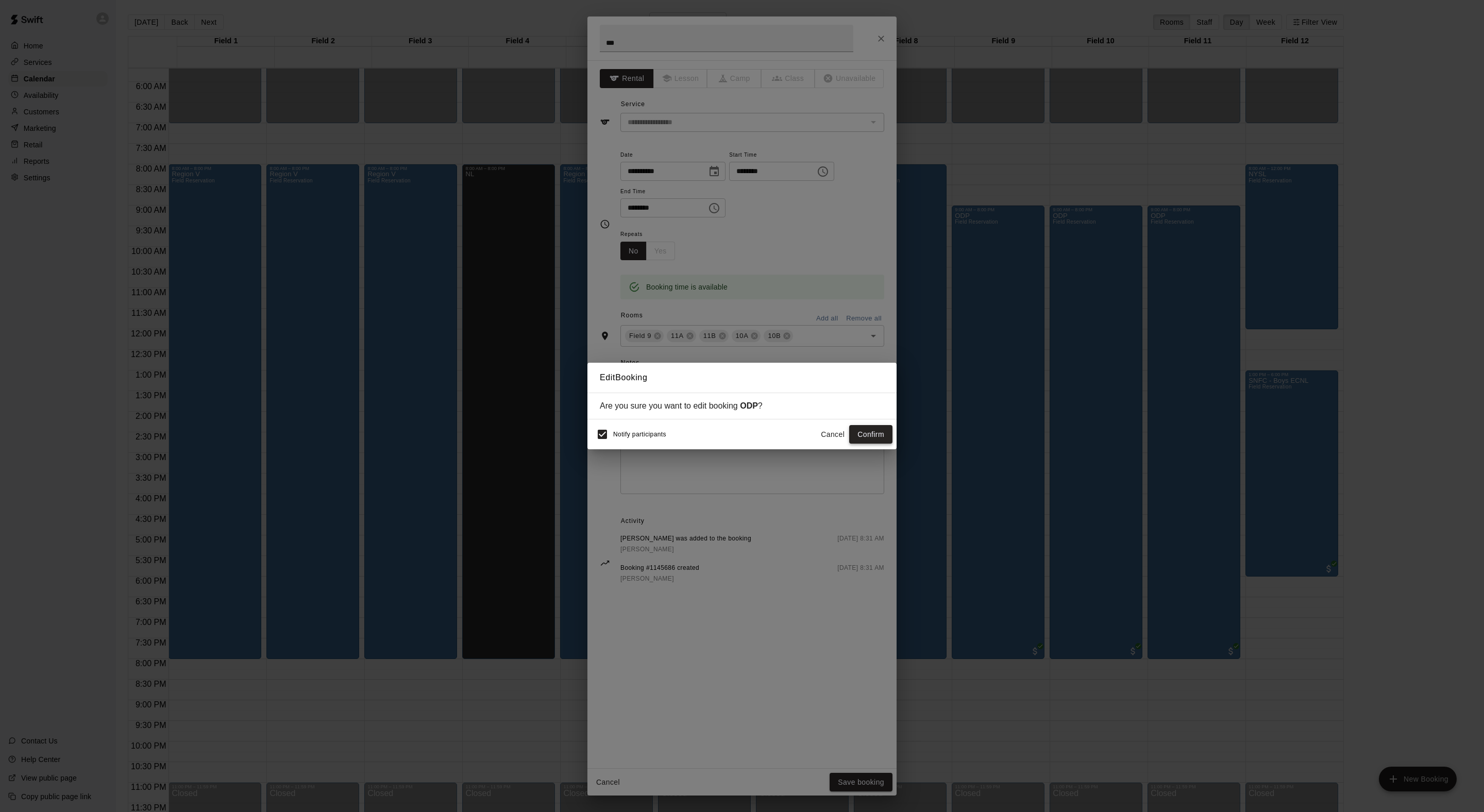
click at [871, 440] on button "Confirm" at bounding box center [871, 435] width 43 height 19
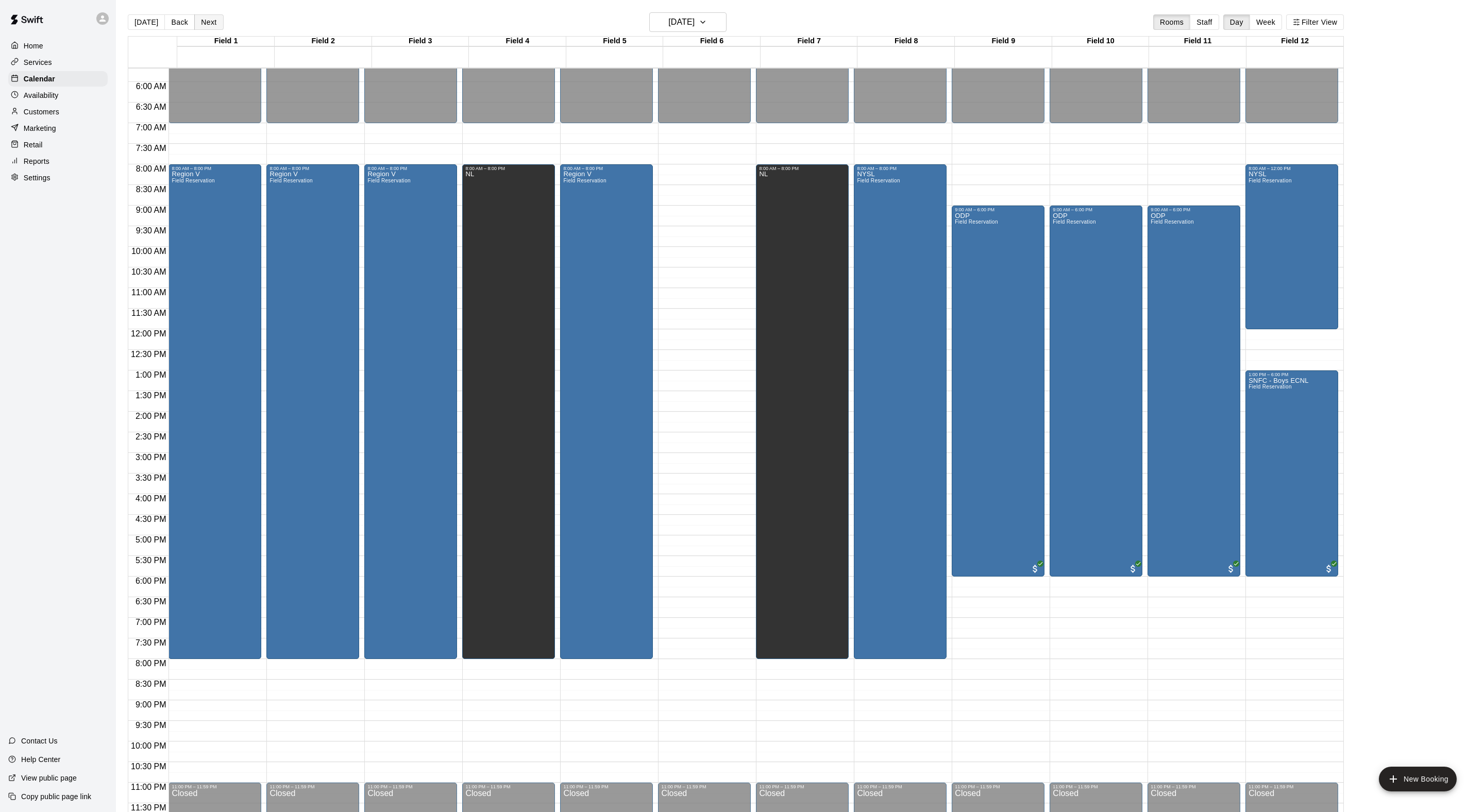
click at [223, 27] on button "Next" at bounding box center [209, 22] width 29 height 16
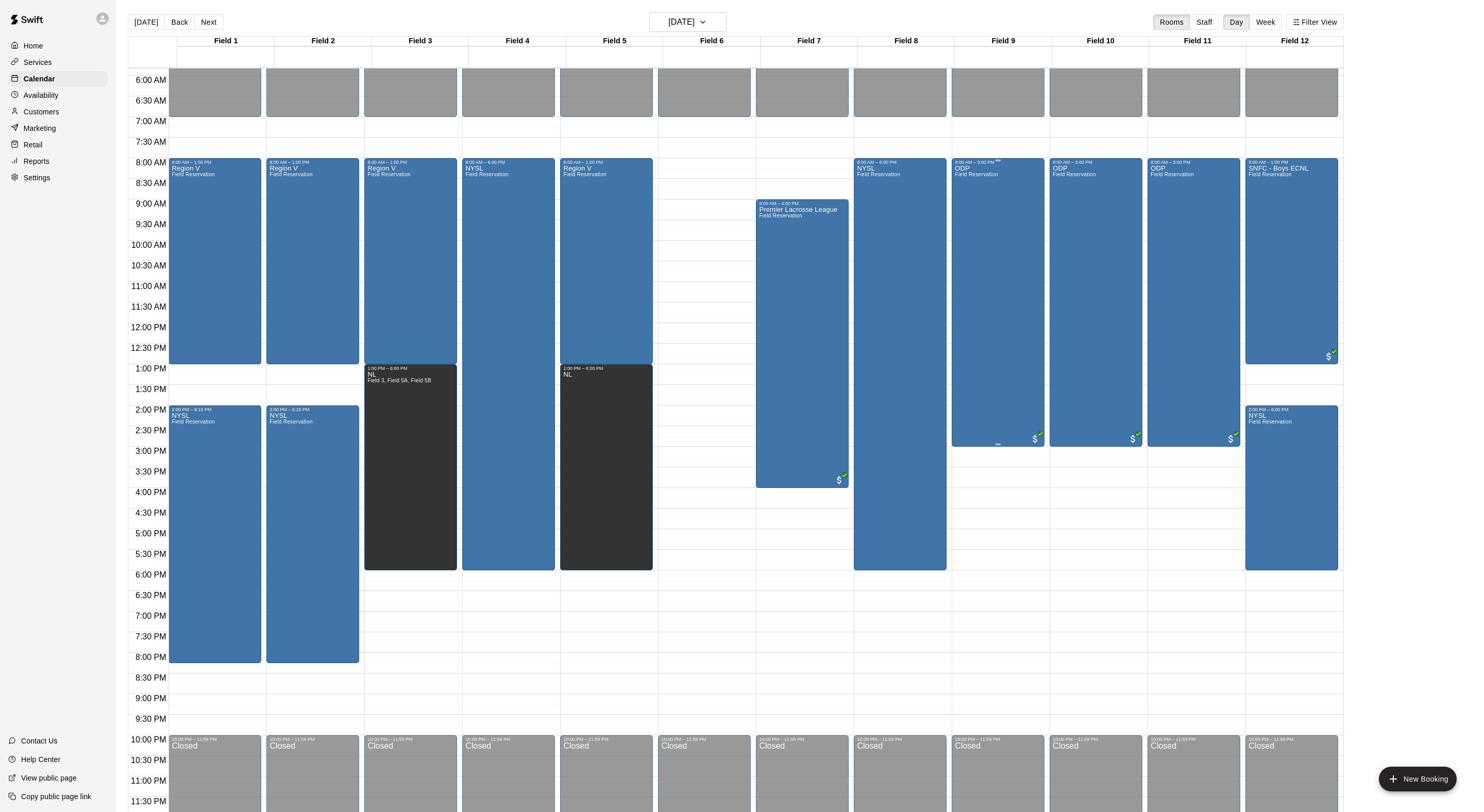
click at [997, 263] on div "ODP Field Reservation" at bounding box center [976, 571] width 43 height 812
click at [968, 194] on icon "edit" at bounding box center [968, 187] width 12 height 12
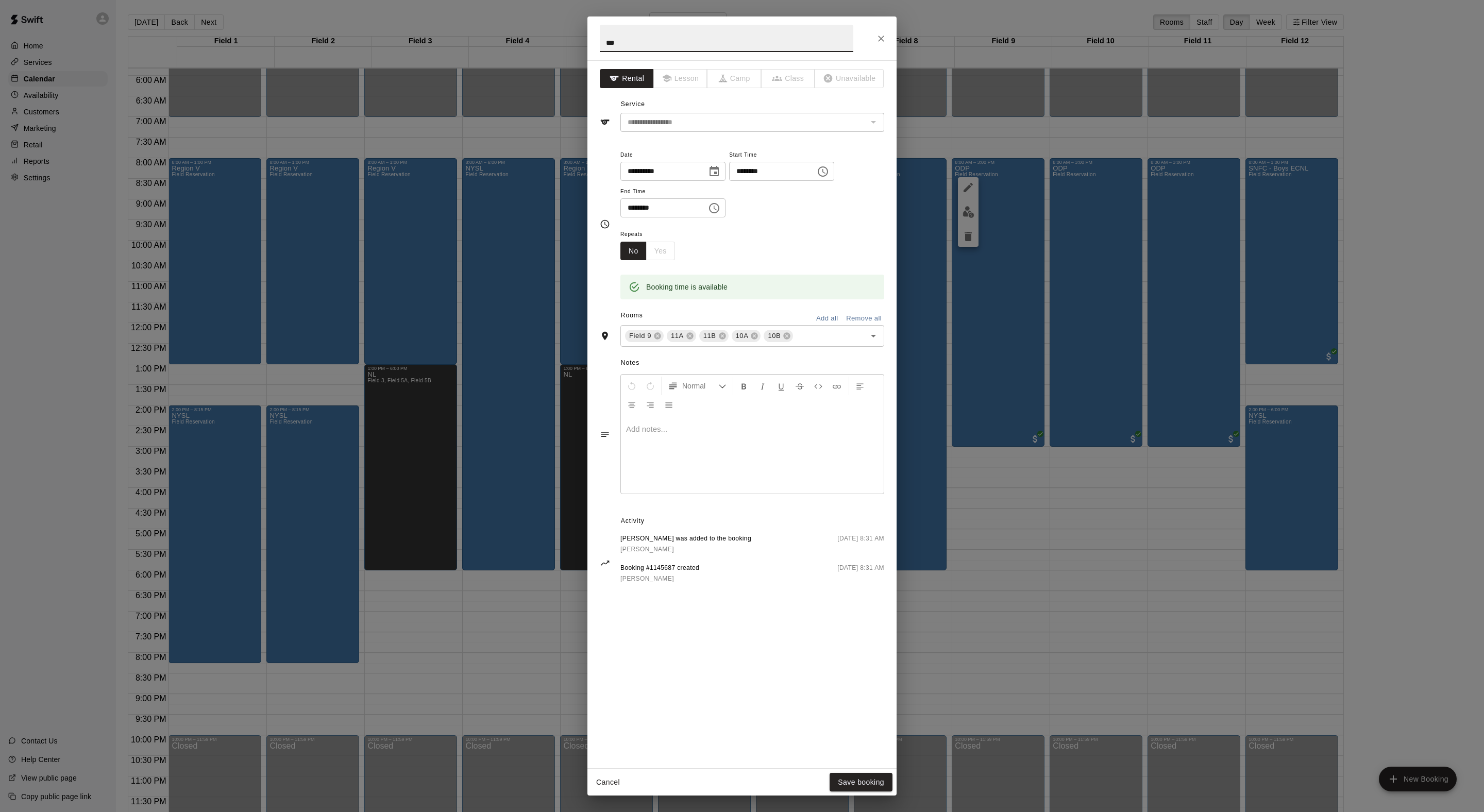
click at [817, 177] on icon "Choose time, selected time is 8:00 AM" at bounding box center [822, 171] width 10 height 10
click at [653, 290] on li "09" at bounding box center [655, 281] width 25 height 19
type input "********"
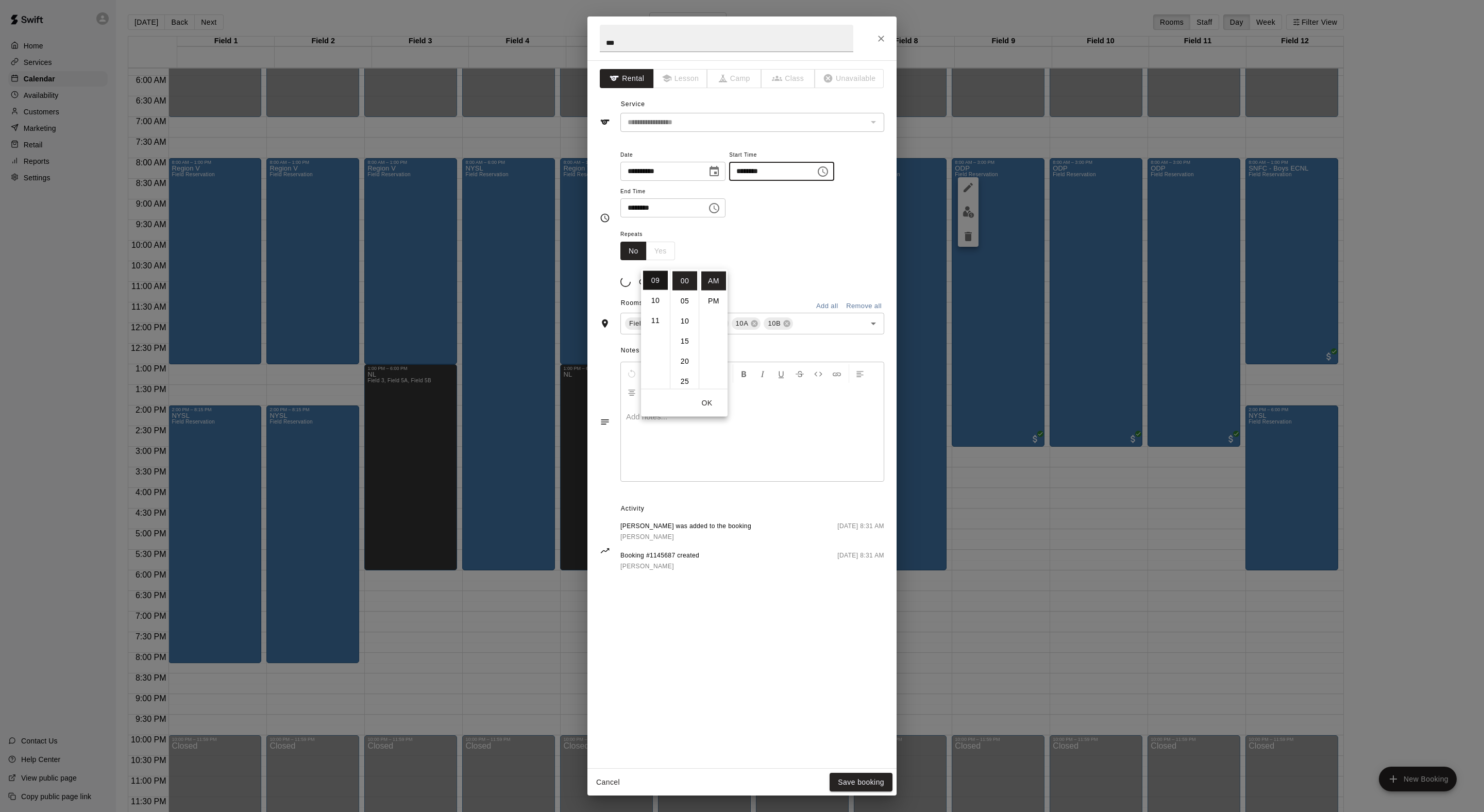
scroll to position [204, 0]
click at [866, 228] on div "**********" at bounding box center [752, 188] width 264 height 80
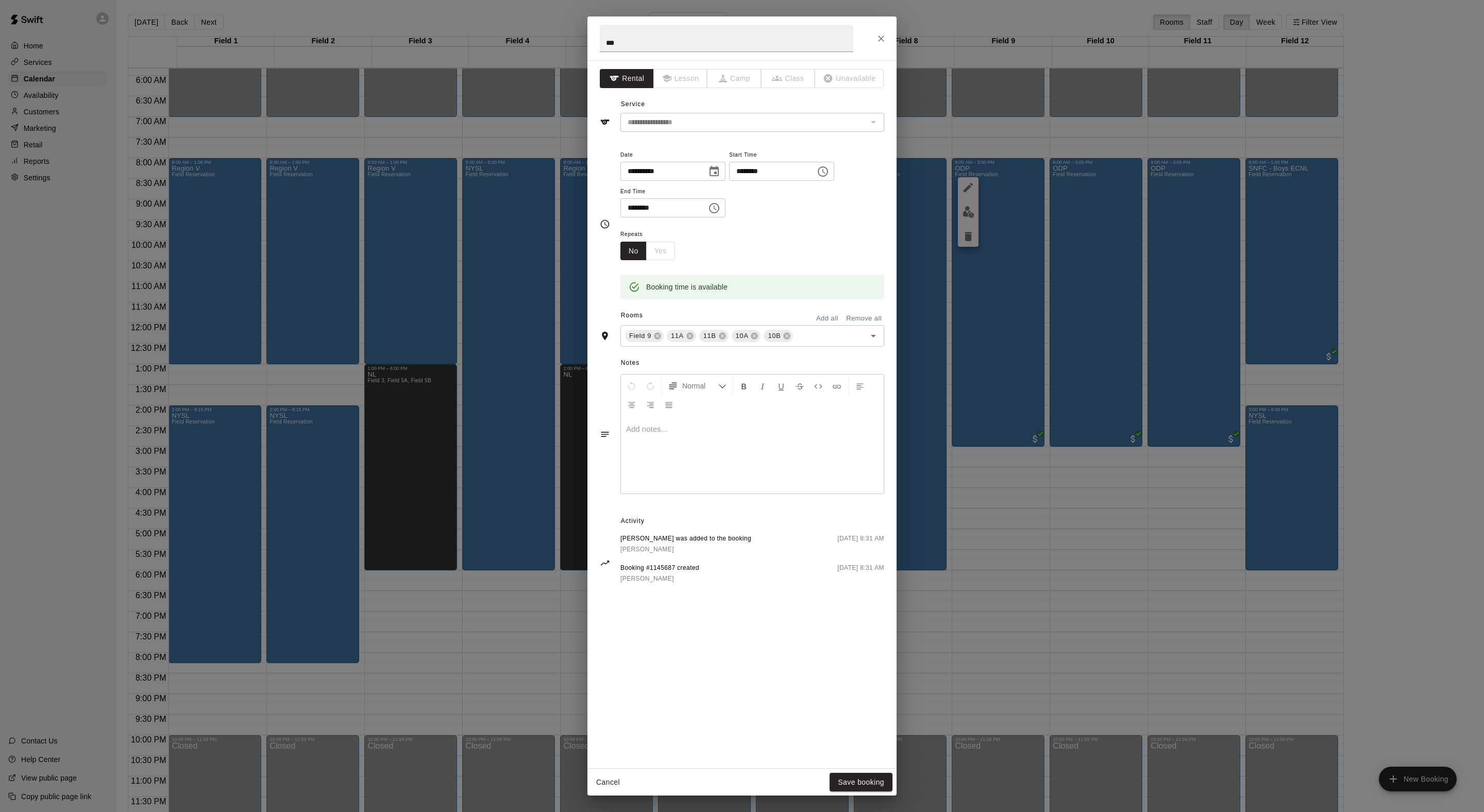
click at [717, 210] on icon "Choose time, selected time is 3:00 PM" at bounding box center [715, 208] width 3 height 5
click at [651, 357] on li "01" at bounding box center [655, 351] width 25 height 19
click at [681, 364] on li "30" at bounding box center [685, 354] width 25 height 19
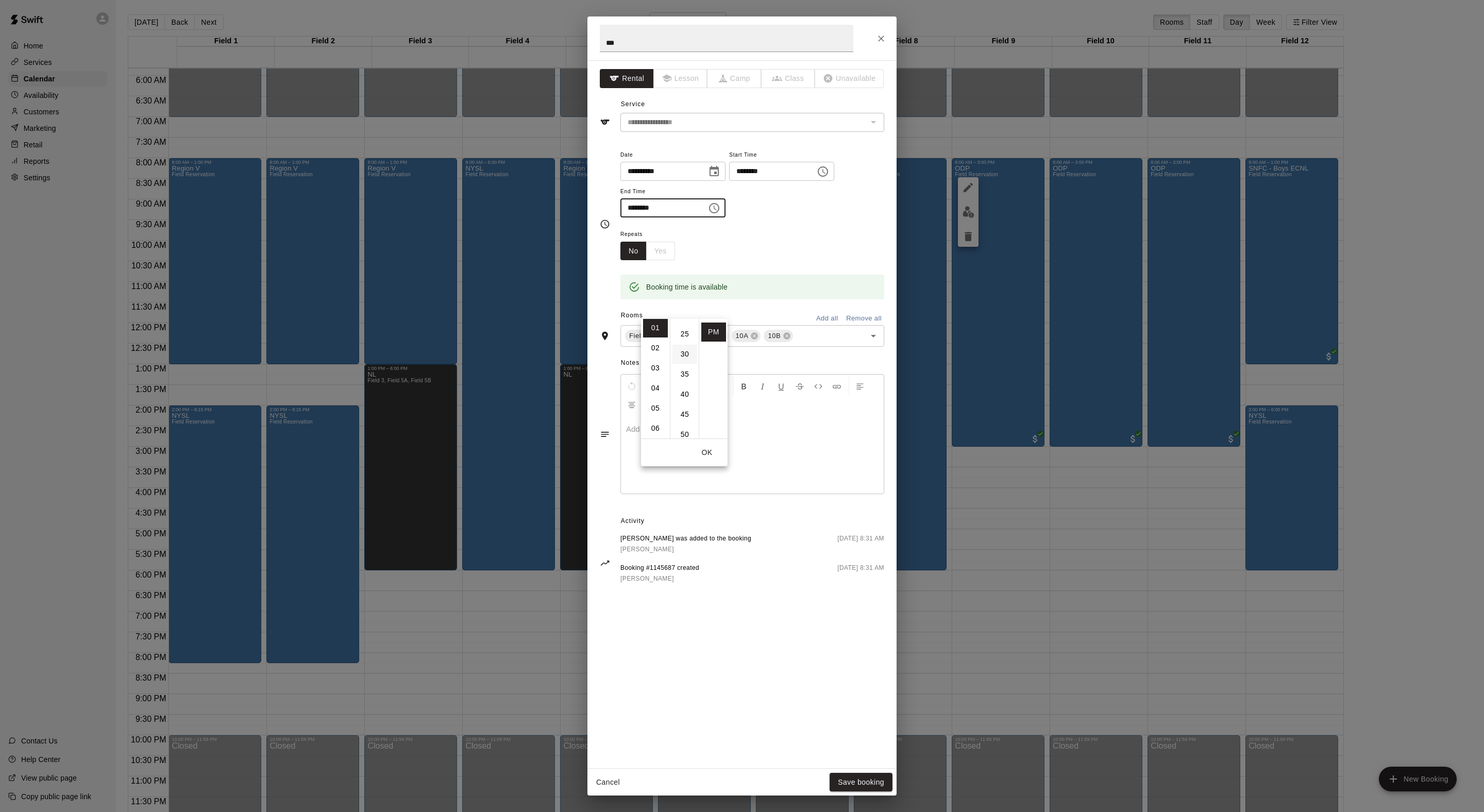
type input "********"
click at [805, 260] on div "Repeats No Yes" at bounding box center [752, 244] width 264 height 33
click at [863, 781] on button "Save booking" at bounding box center [861, 782] width 63 height 19
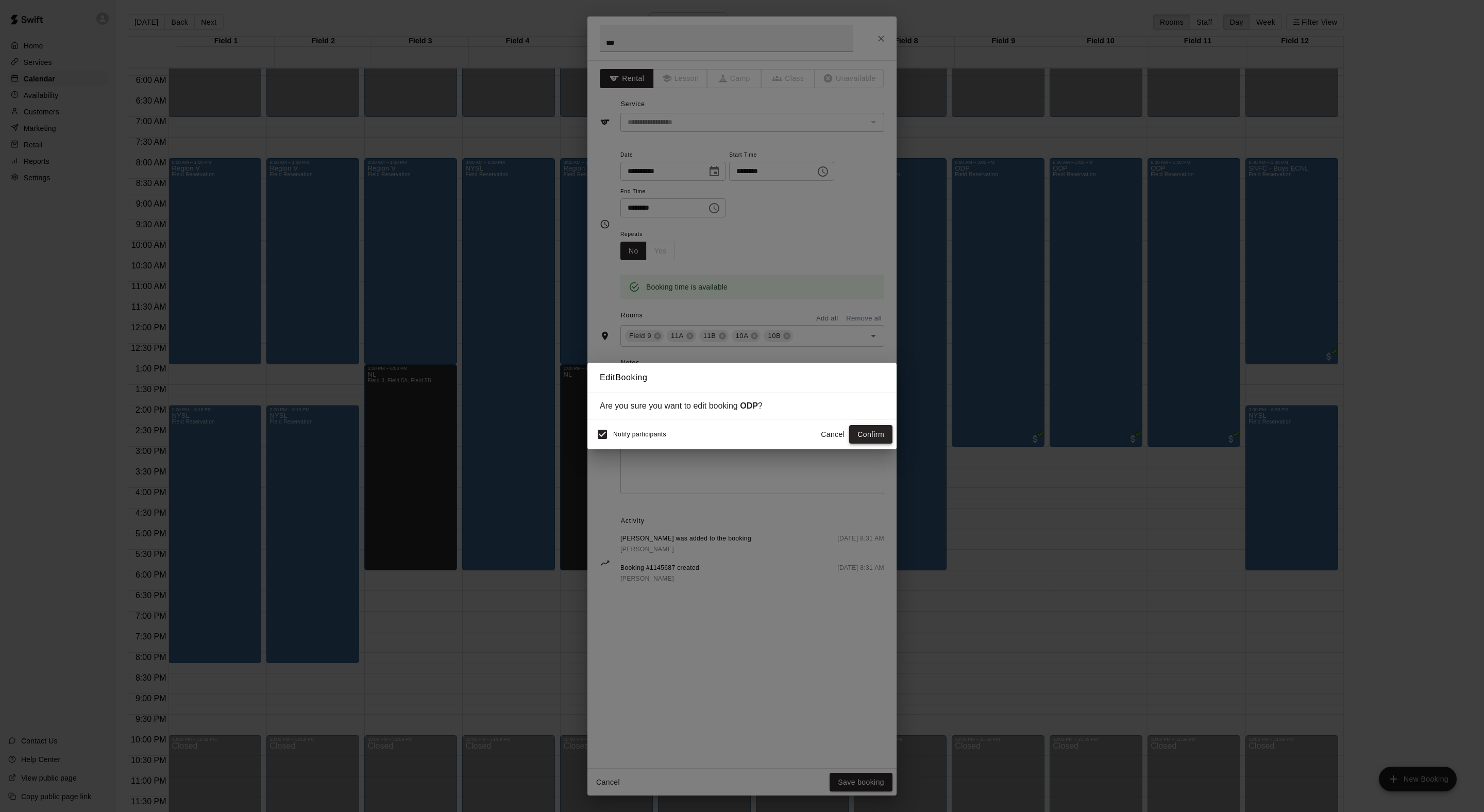
click at [871, 441] on button "Confirm" at bounding box center [871, 435] width 43 height 19
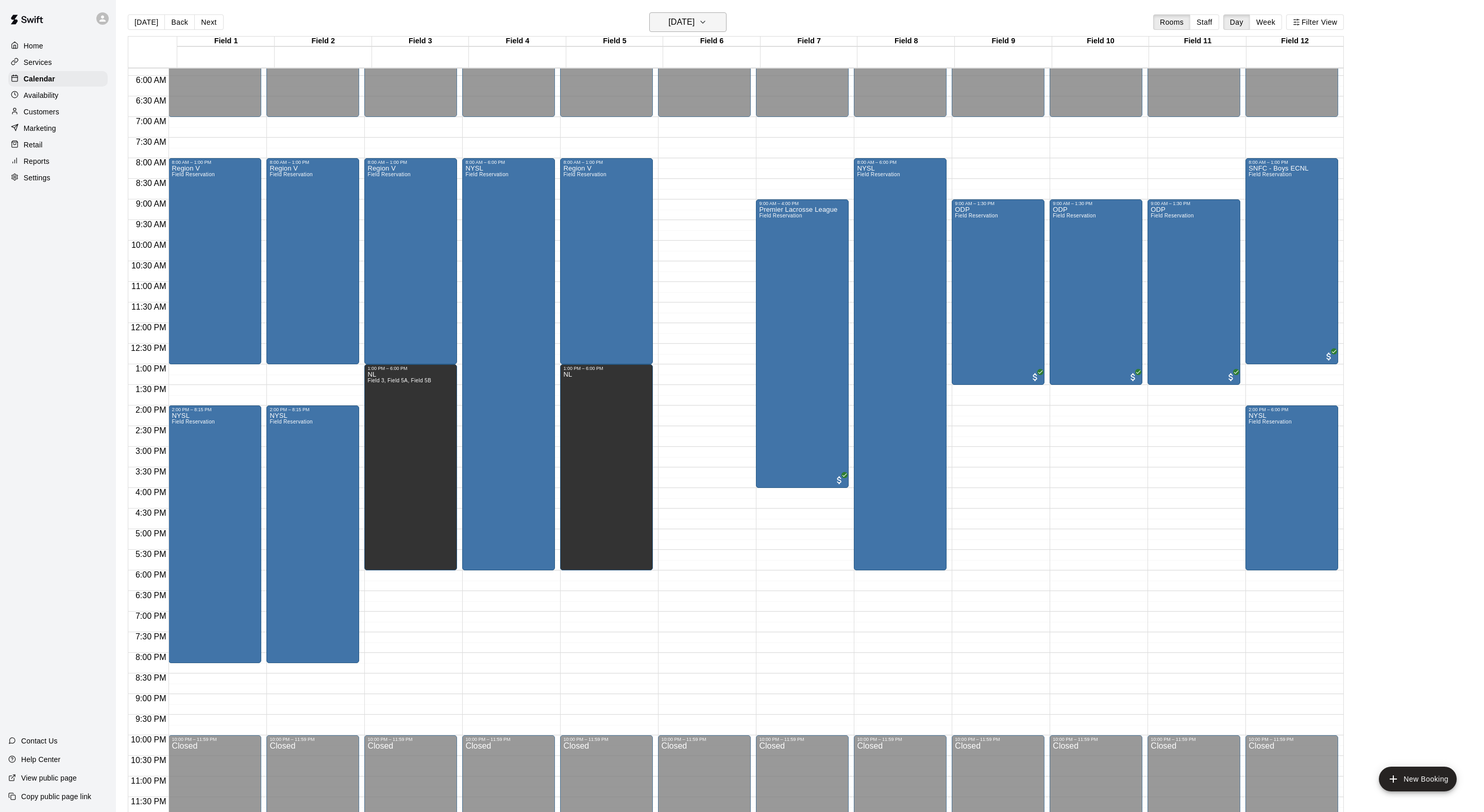
click at [678, 31] on button "Sunday Nov 02" at bounding box center [688, 22] width 77 height 19
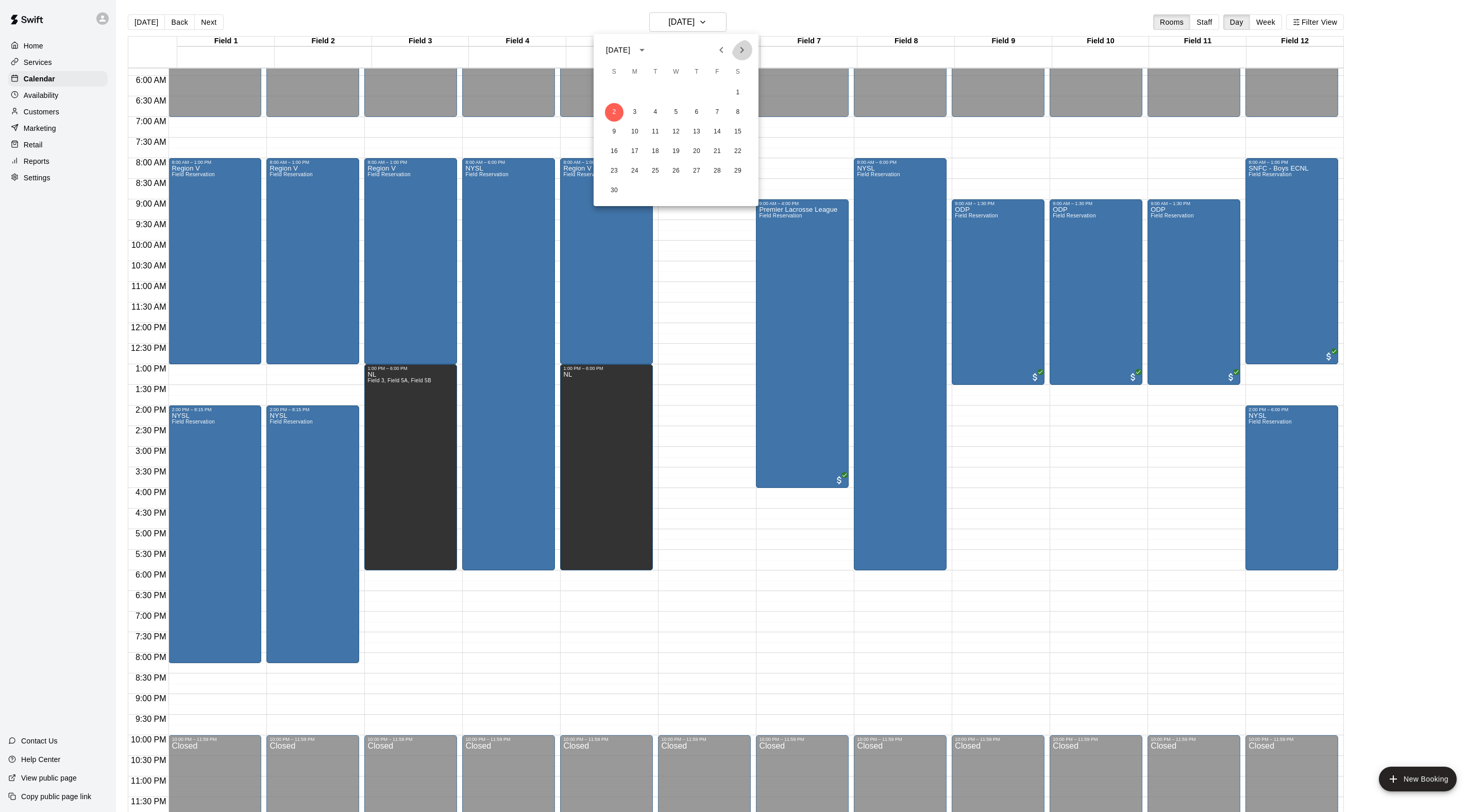
click at [736, 56] on icon "Next month" at bounding box center [742, 50] width 12 height 12
click at [740, 110] on button "14" at bounding box center [738, 112] width 19 height 19
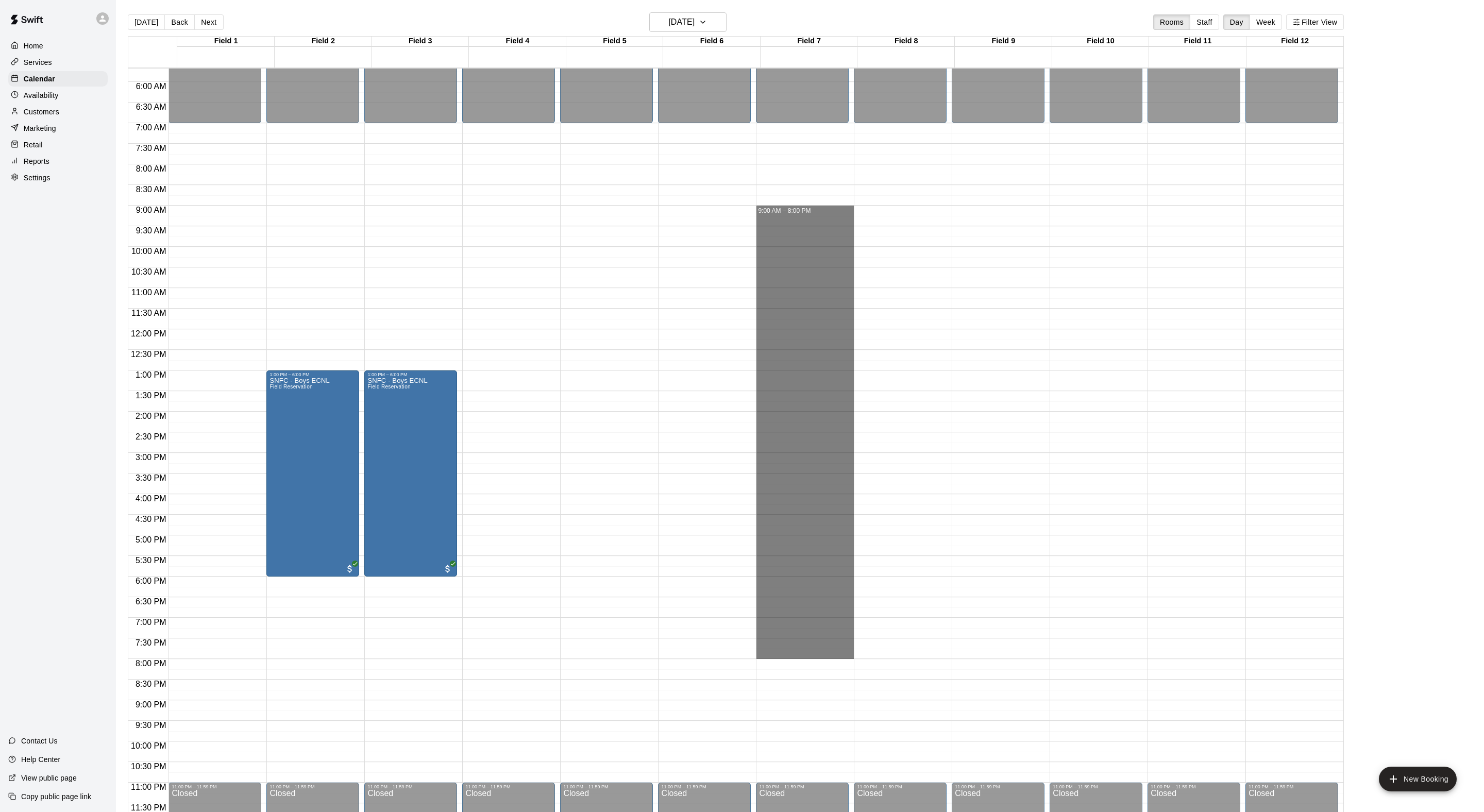
drag, startPoint x: 773, startPoint y: 206, endPoint x: 778, endPoint y: 653, distance: 447.0
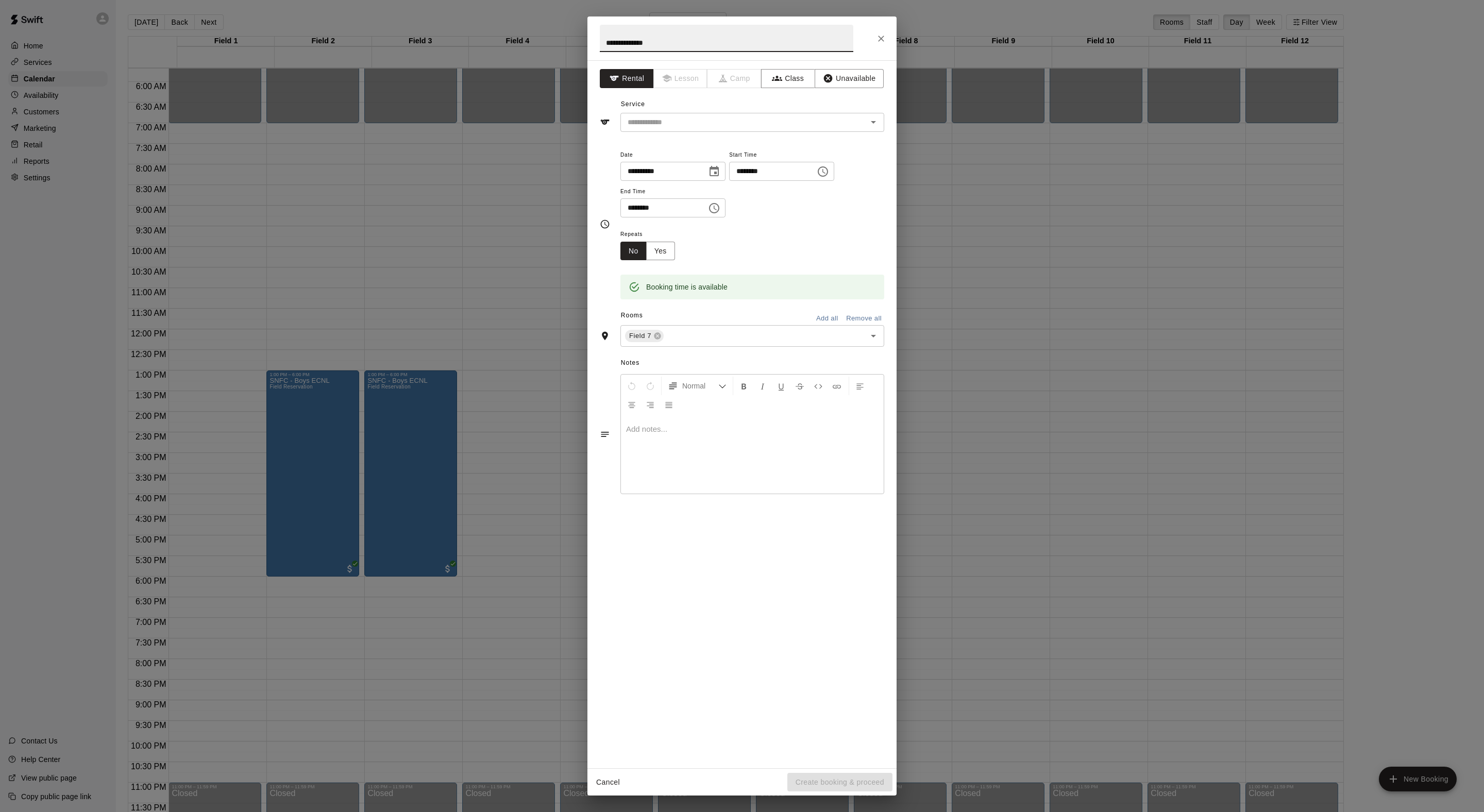
click at [733, 51] on input "**********" at bounding box center [726, 38] width 254 height 27
type input "**********"
click at [696, 129] on input "text" at bounding box center [737, 122] width 227 height 13
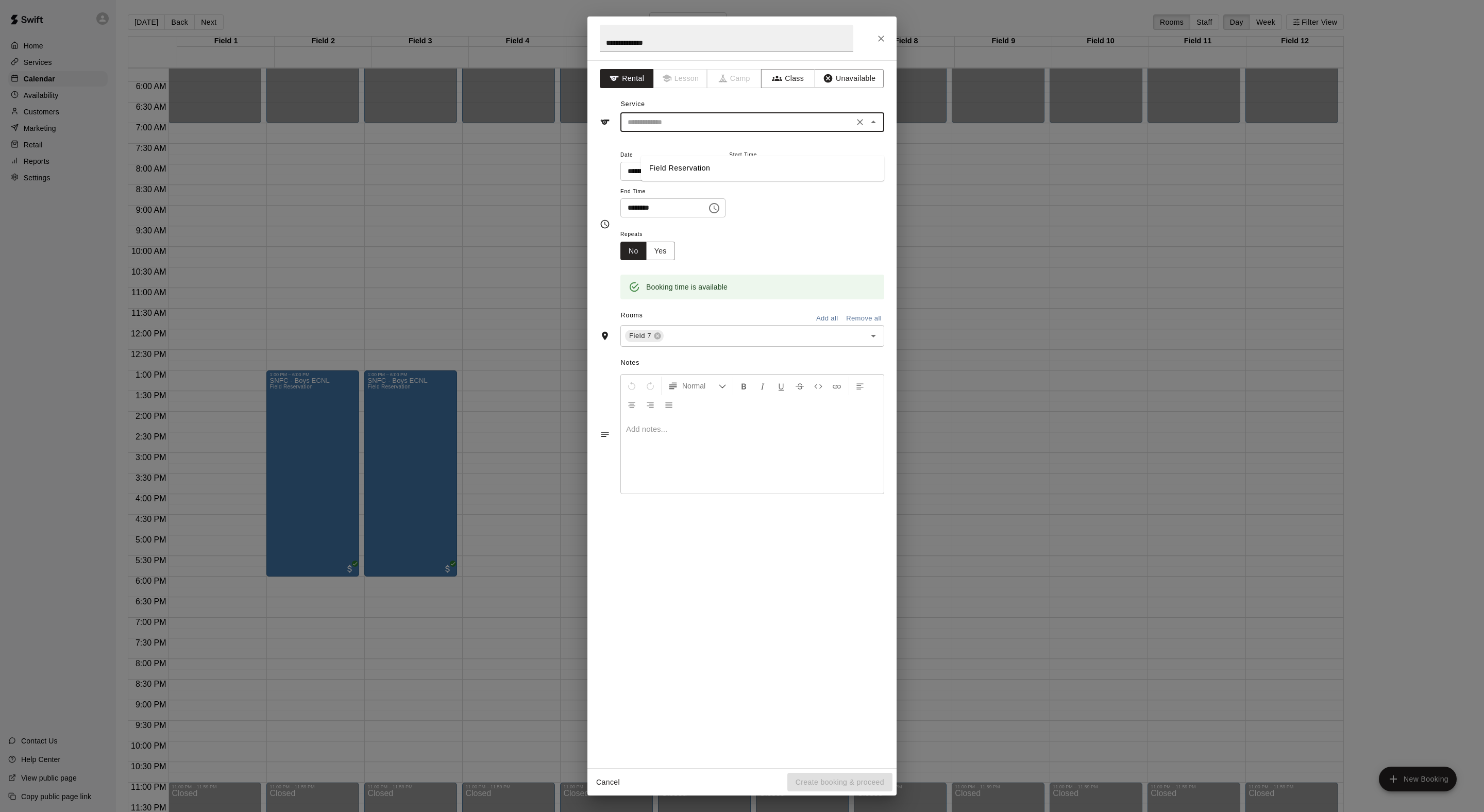
click at [696, 161] on li "Field Reservation" at bounding box center [763, 168] width 243 height 17
type input "**********"
click at [811, 773] on button "Create booking & proceed" at bounding box center [840, 782] width 105 height 19
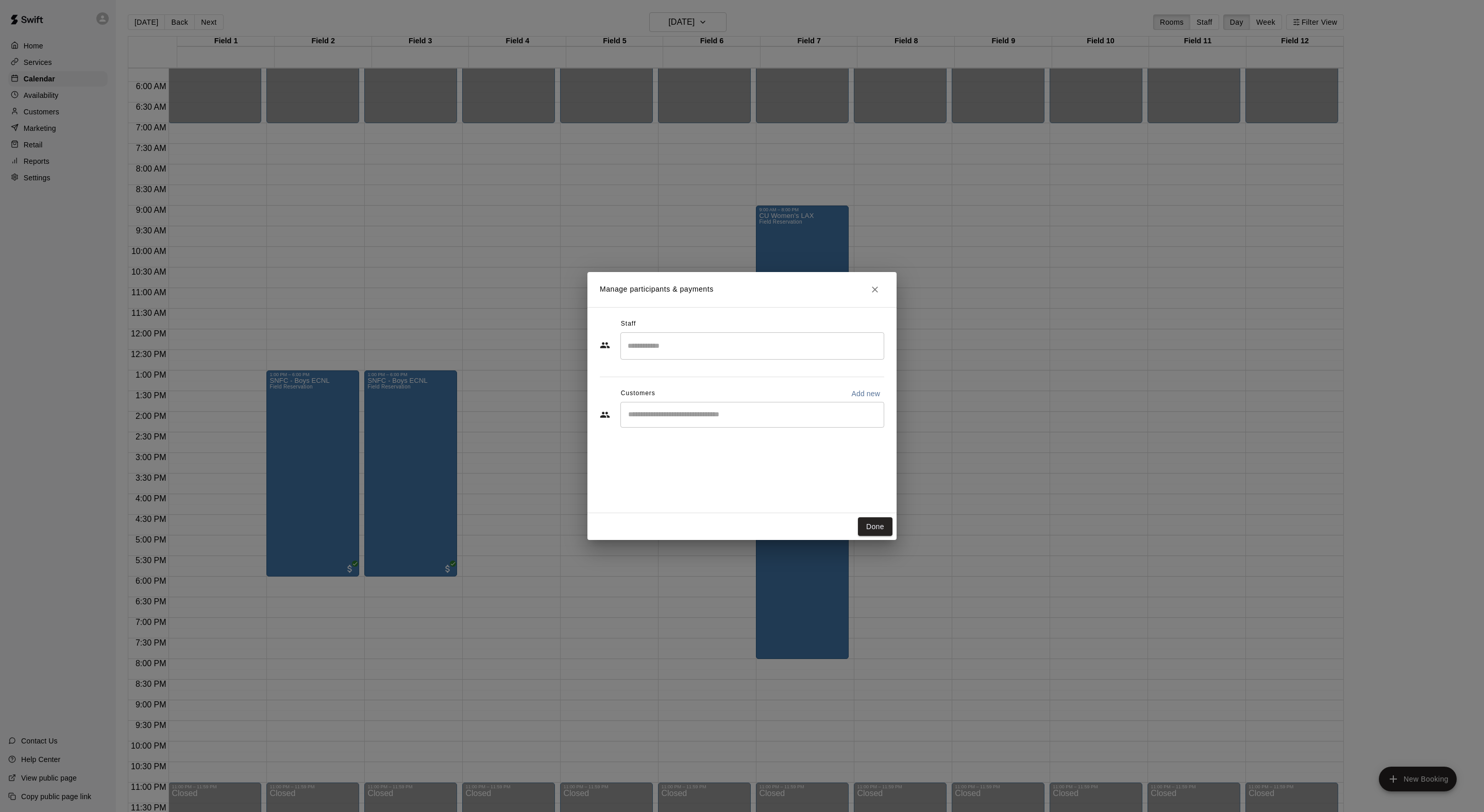
click at [686, 420] on input "Start typing to search customers..." at bounding box center [752, 414] width 255 height 10
type input "******"
click at [729, 469] on span "andrewmartinez@creighton.edu" at bounding box center [751, 472] width 164 height 7
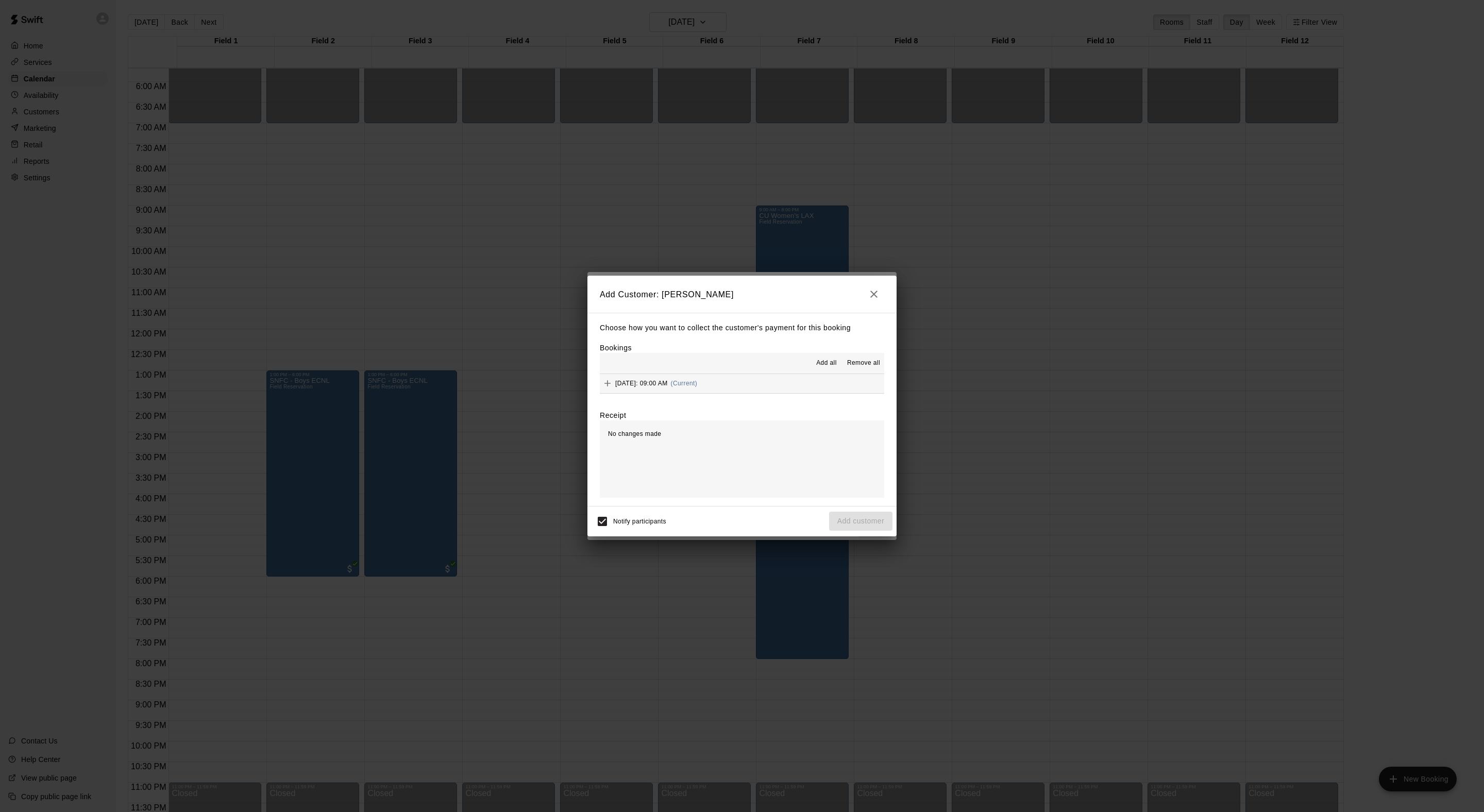
click at [816, 364] on span "Add all" at bounding box center [827, 363] width 21 height 10
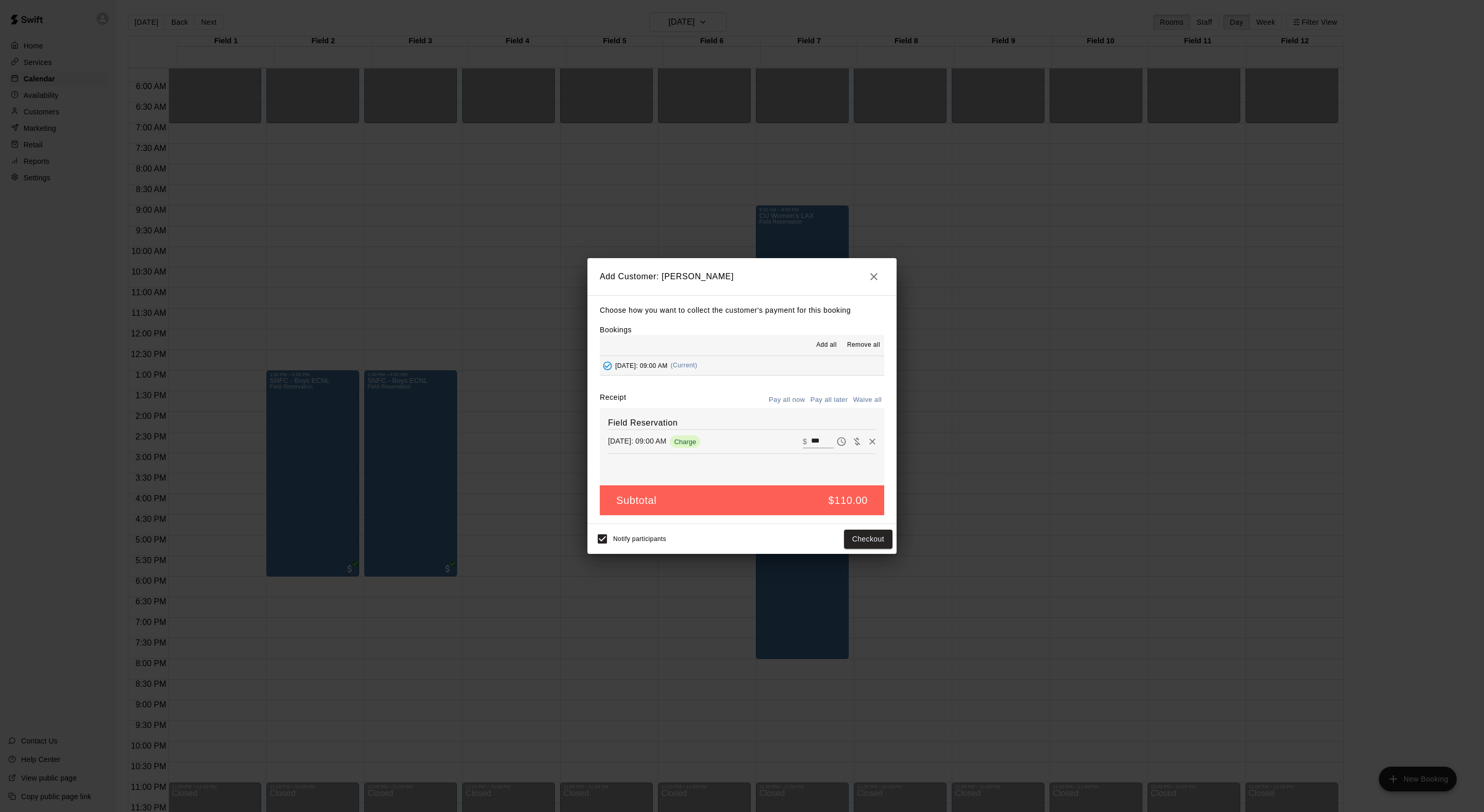
click at [857, 395] on div "Choose how you want to collect the customer's payment for this booking Bookings…" at bounding box center [742, 410] width 309 height 229
click at [857, 408] on button "Waive all" at bounding box center [867, 400] width 34 height 16
type input "*"
click at [866, 549] on button "Add customer" at bounding box center [860, 539] width 63 height 19
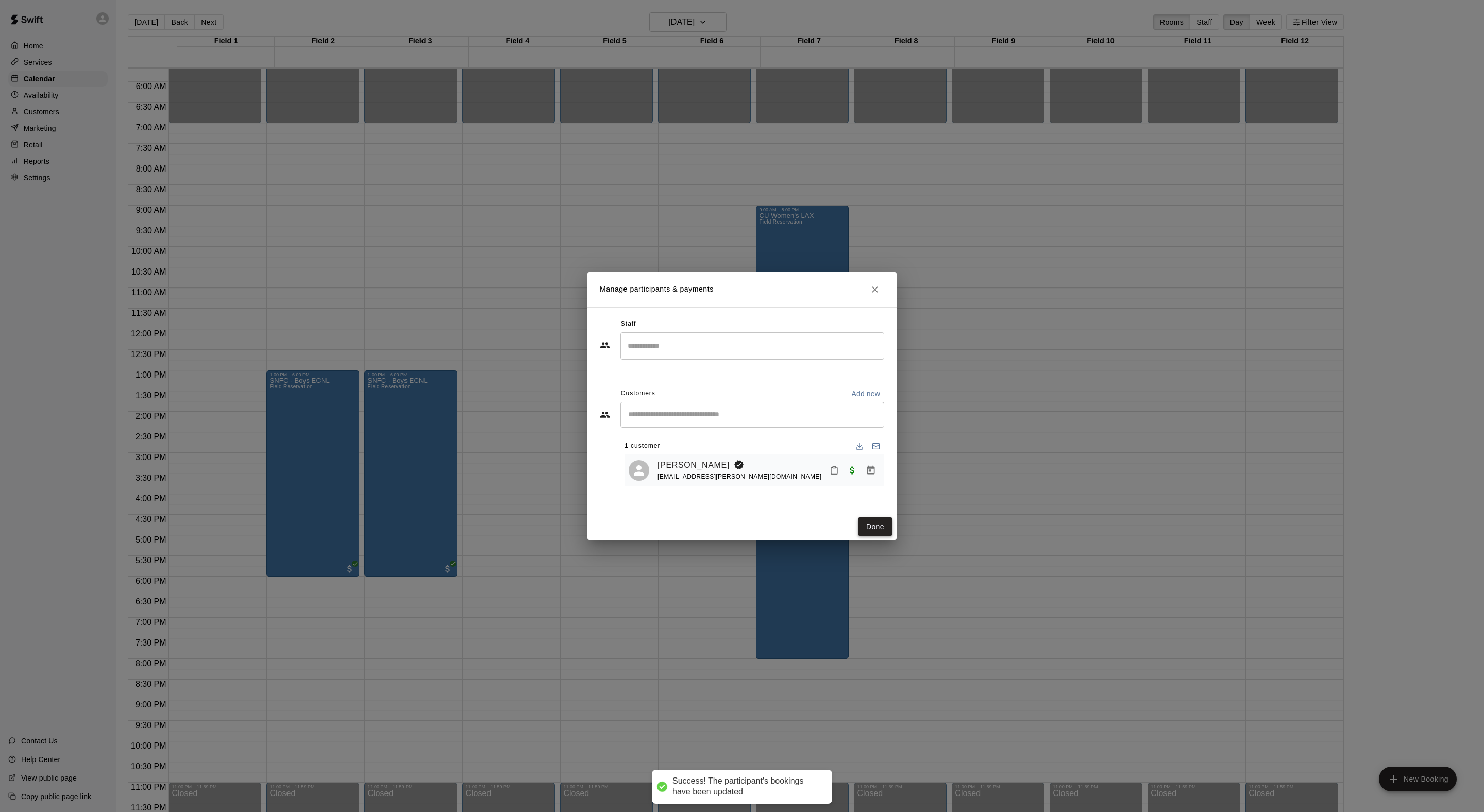
click at [881, 536] on button "Done" at bounding box center [875, 527] width 34 height 19
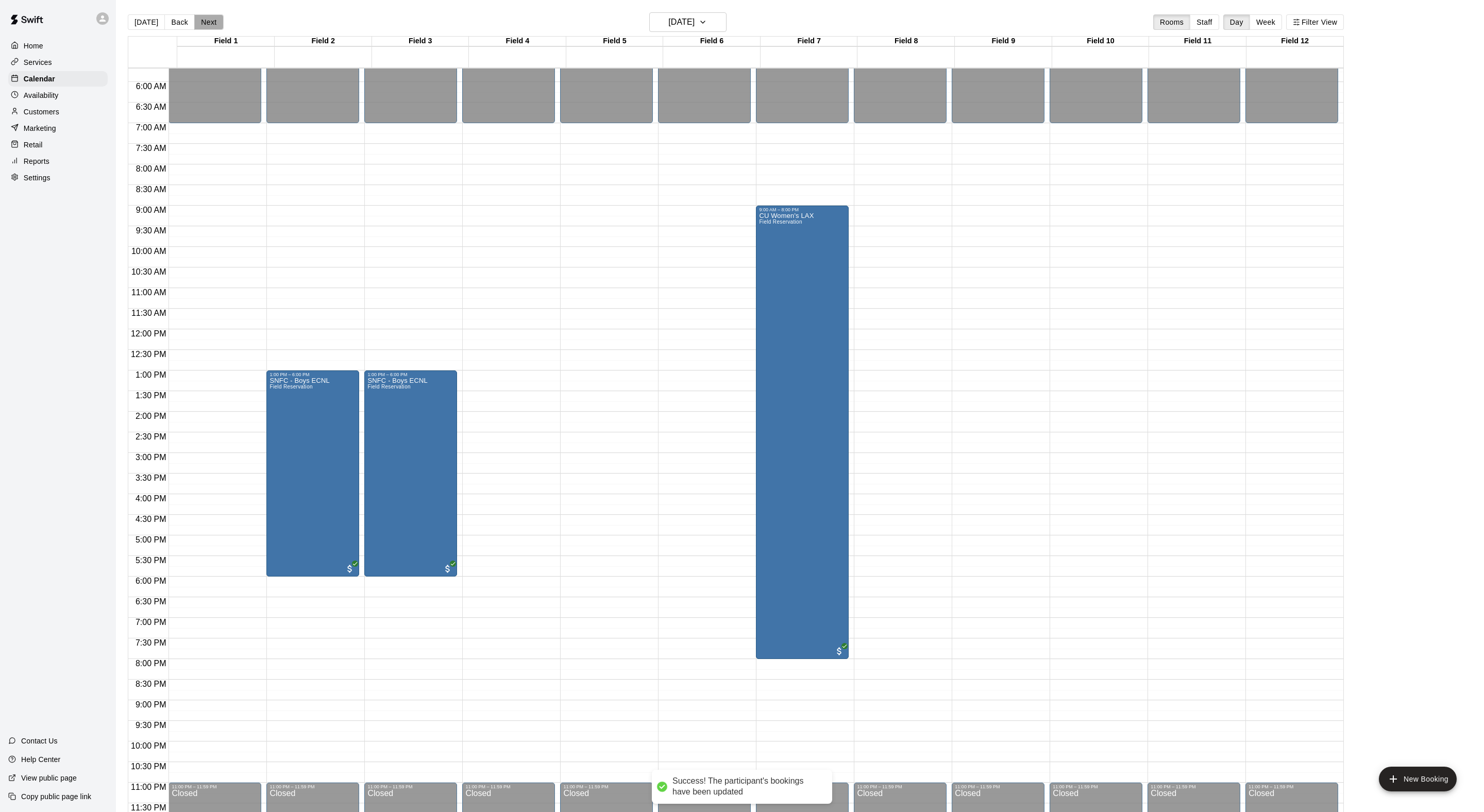
click at [223, 18] on button "Next" at bounding box center [209, 22] width 29 height 16
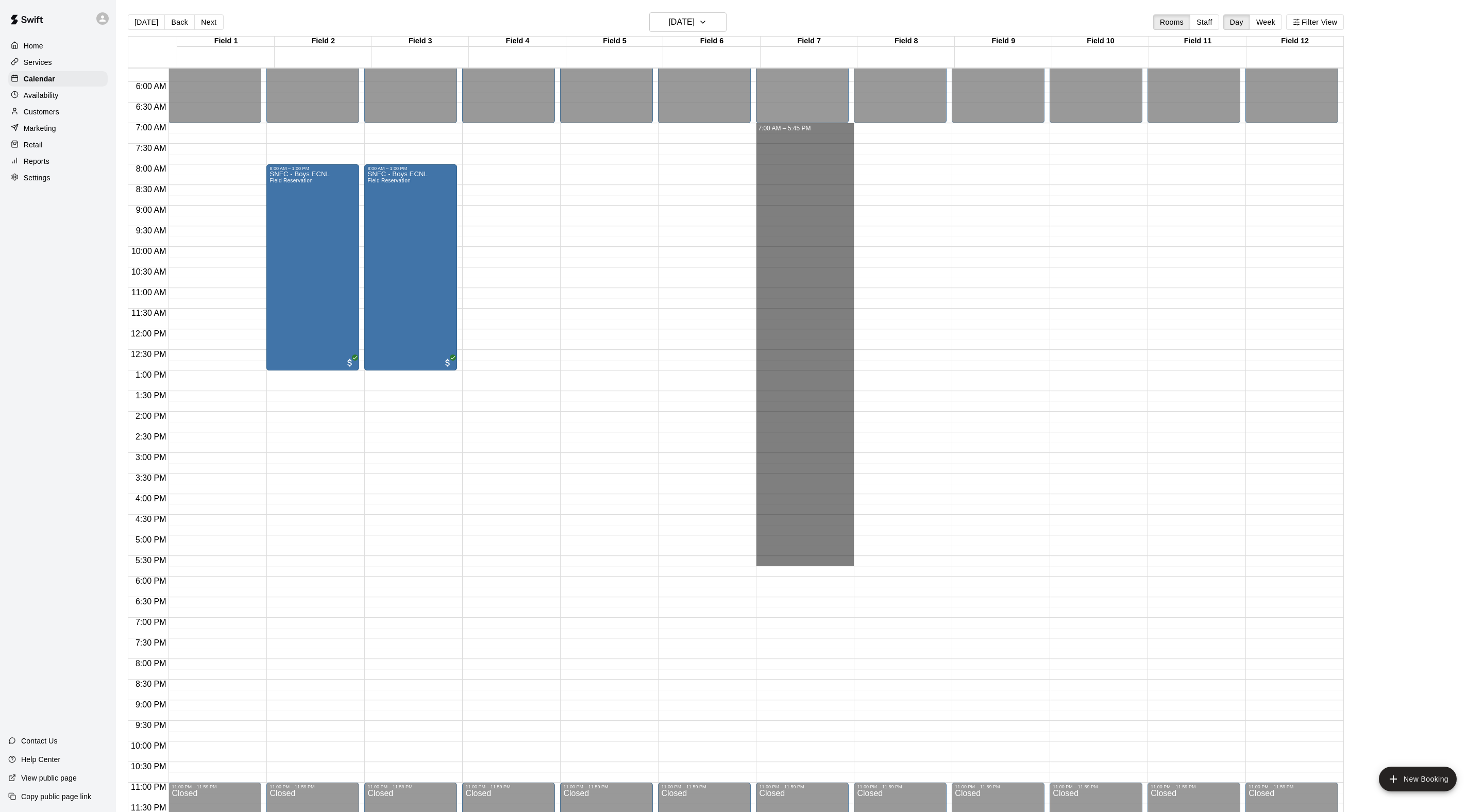
drag, startPoint x: 788, startPoint y: 128, endPoint x: 806, endPoint y: 564, distance: 436.4
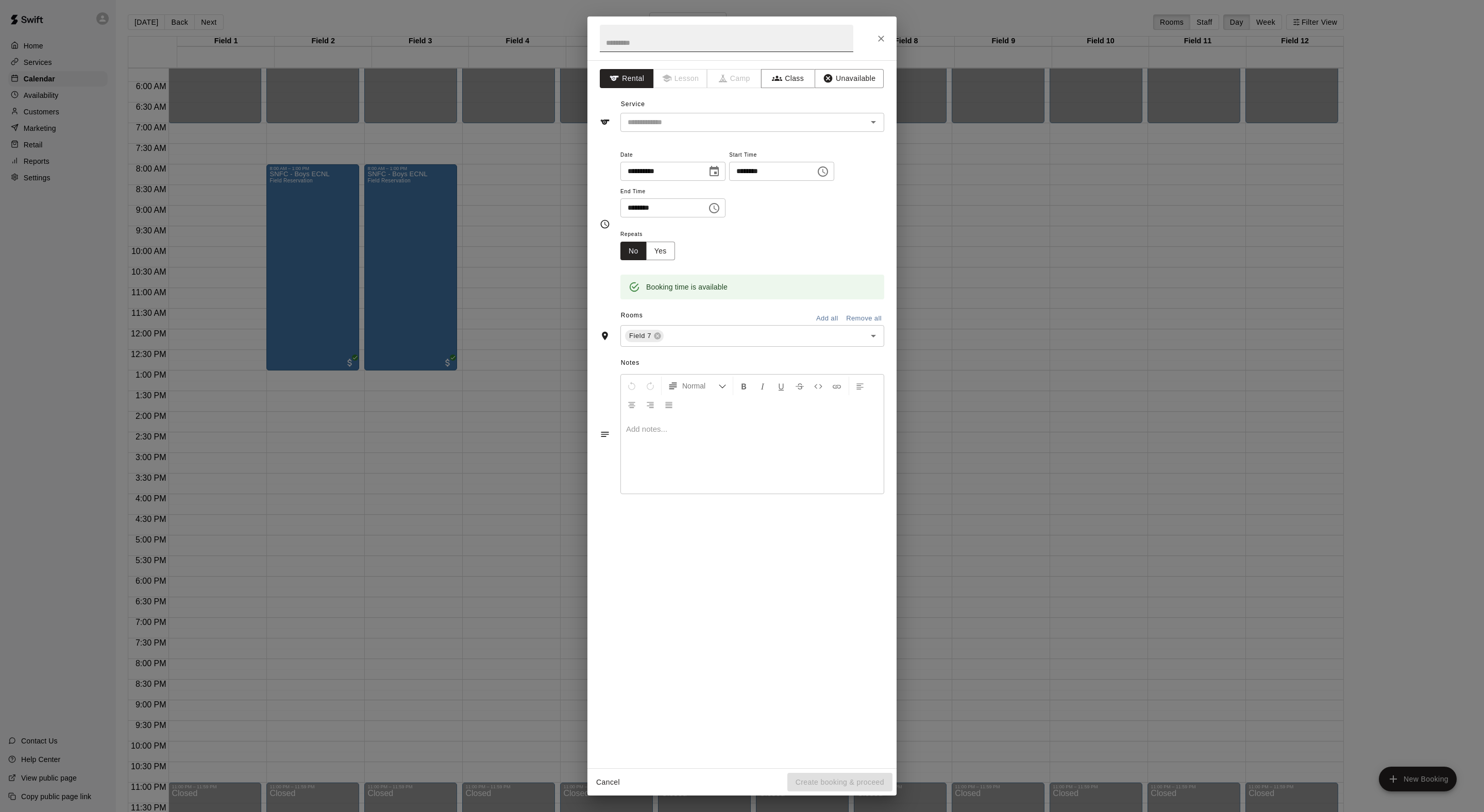
drag, startPoint x: 624, startPoint y: 24, endPoint x: 624, endPoint y: 43, distance: 19.0
click at [624, 24] on h2 at bounding box center [726, 38] width 278 height 44
click at [624, 43] on input "text" at bounding box center [726, 38] width 254 height 27
paste input "**********"
type input "**********"
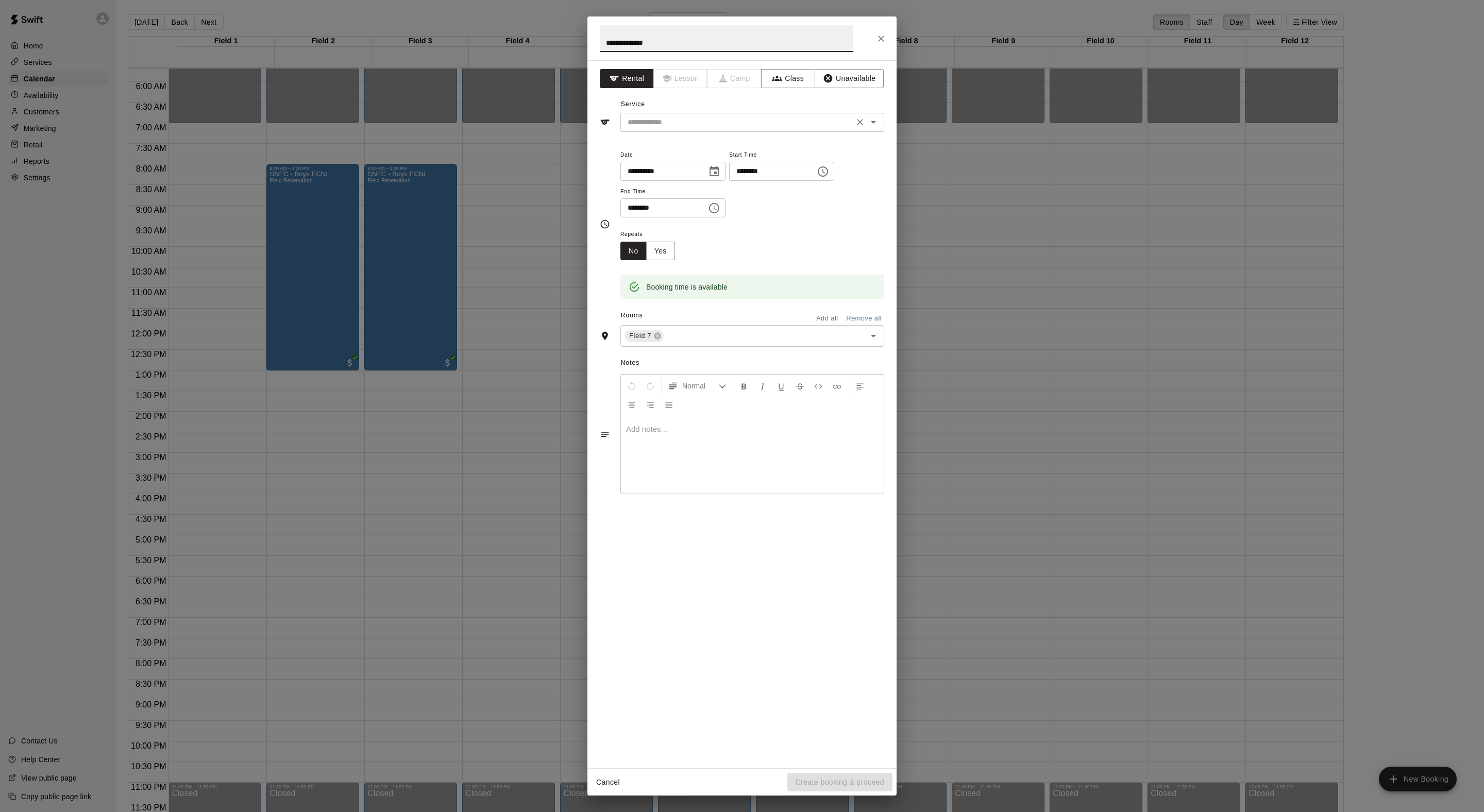
click at [710, 129] on input "text" at bounding box center [737, 122] width 227 height 13
click at [696, 166] on li "Field Reservation" at bounding box center [763, 168] width 243 height 17
type input "**********"
click at [720, 214] on icon "Choose time, selected time is 5:45 PM" at bounding box center [714, 208] width 12 height 12
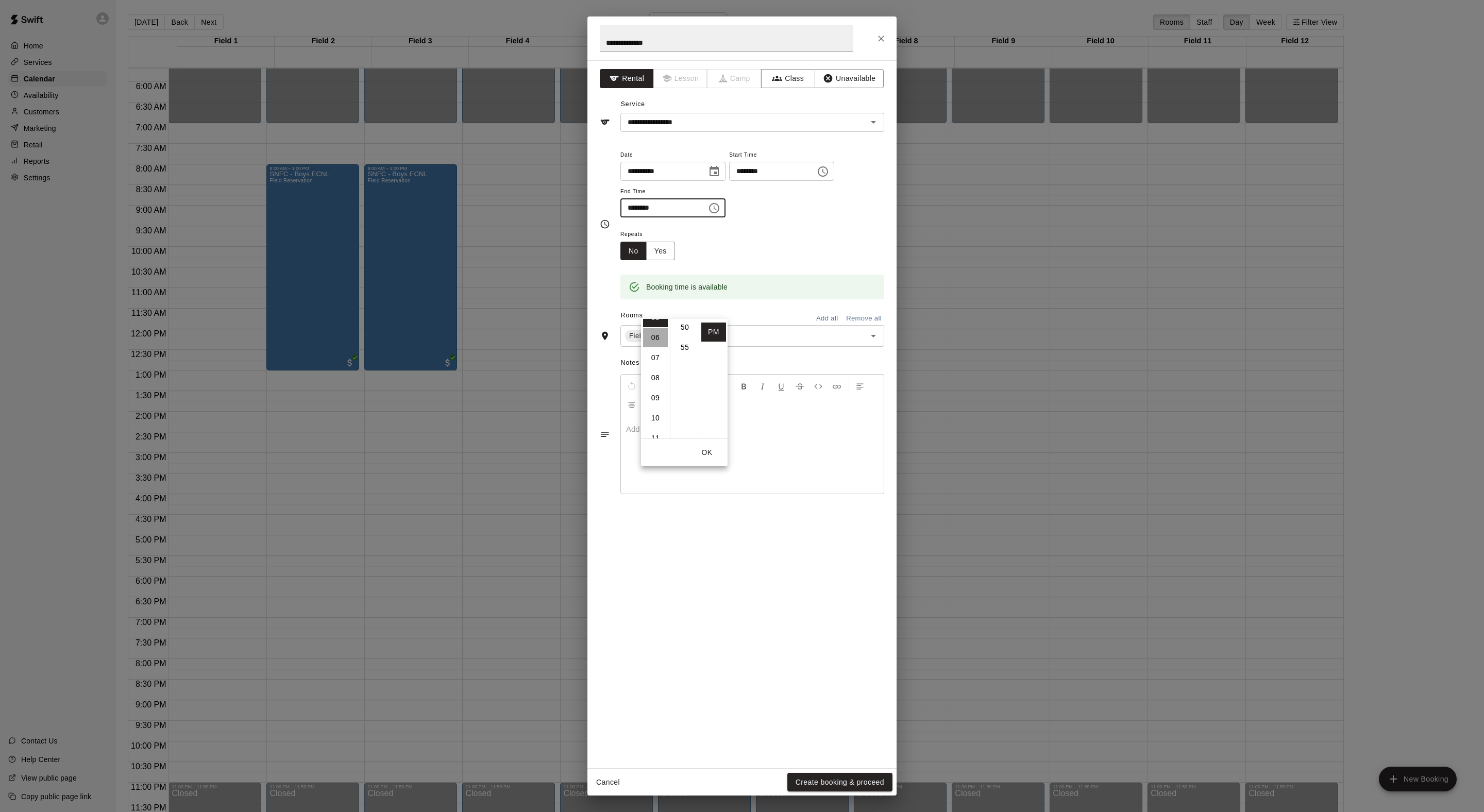
click at [659, 347] on li "06" at bounding box center [655, 338] width 25 height 19
click at [681, 332] on li "00" at bounding box center [685, 331] width 25 height 19
type input "********"
click at [786, 260] on div "Repeats No Yes" at bounding box center [752, 244] width 264 height 33
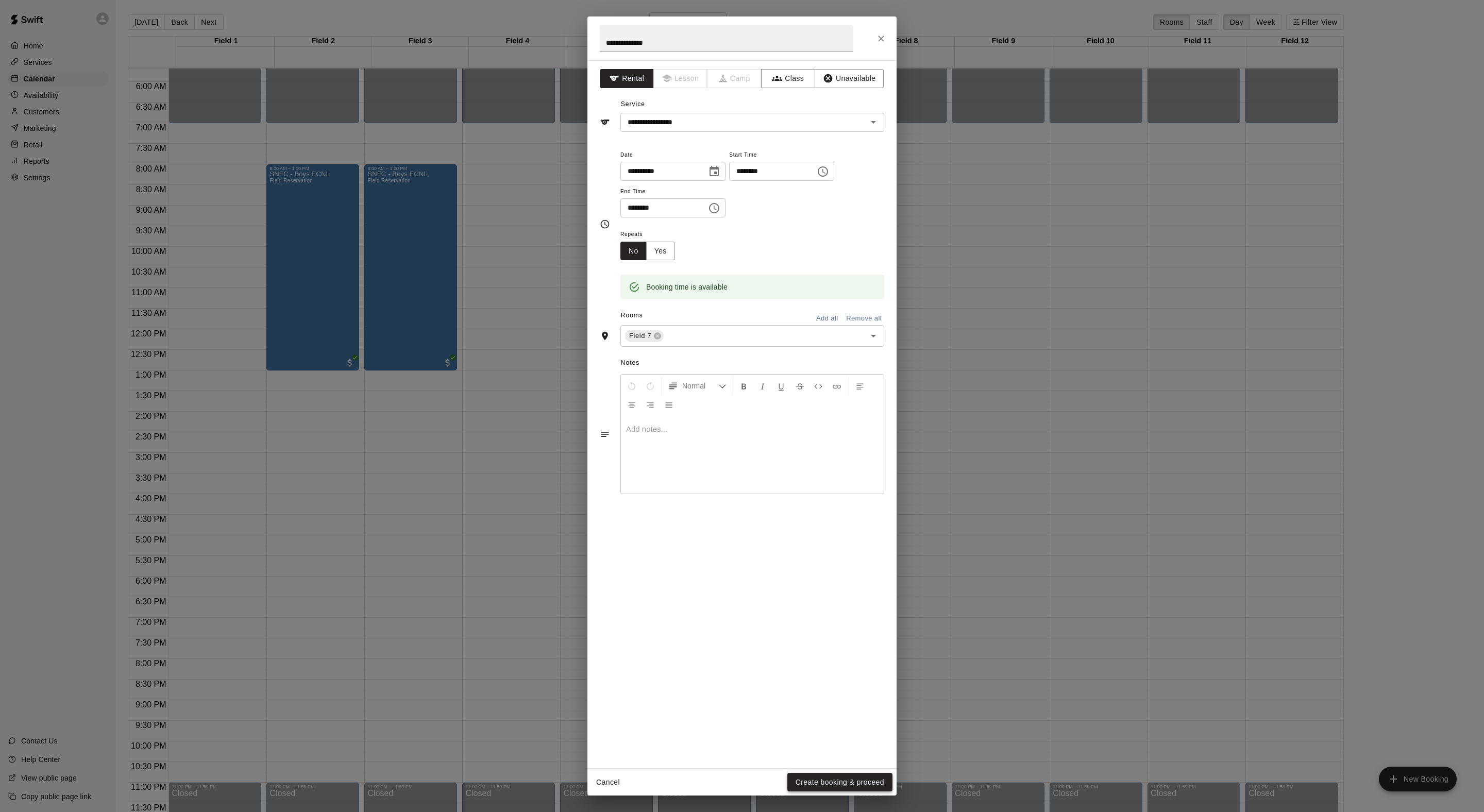
click at [848, 773] on button "Create booking & proceed" at bounding box center [840, 782] width 105 height 19
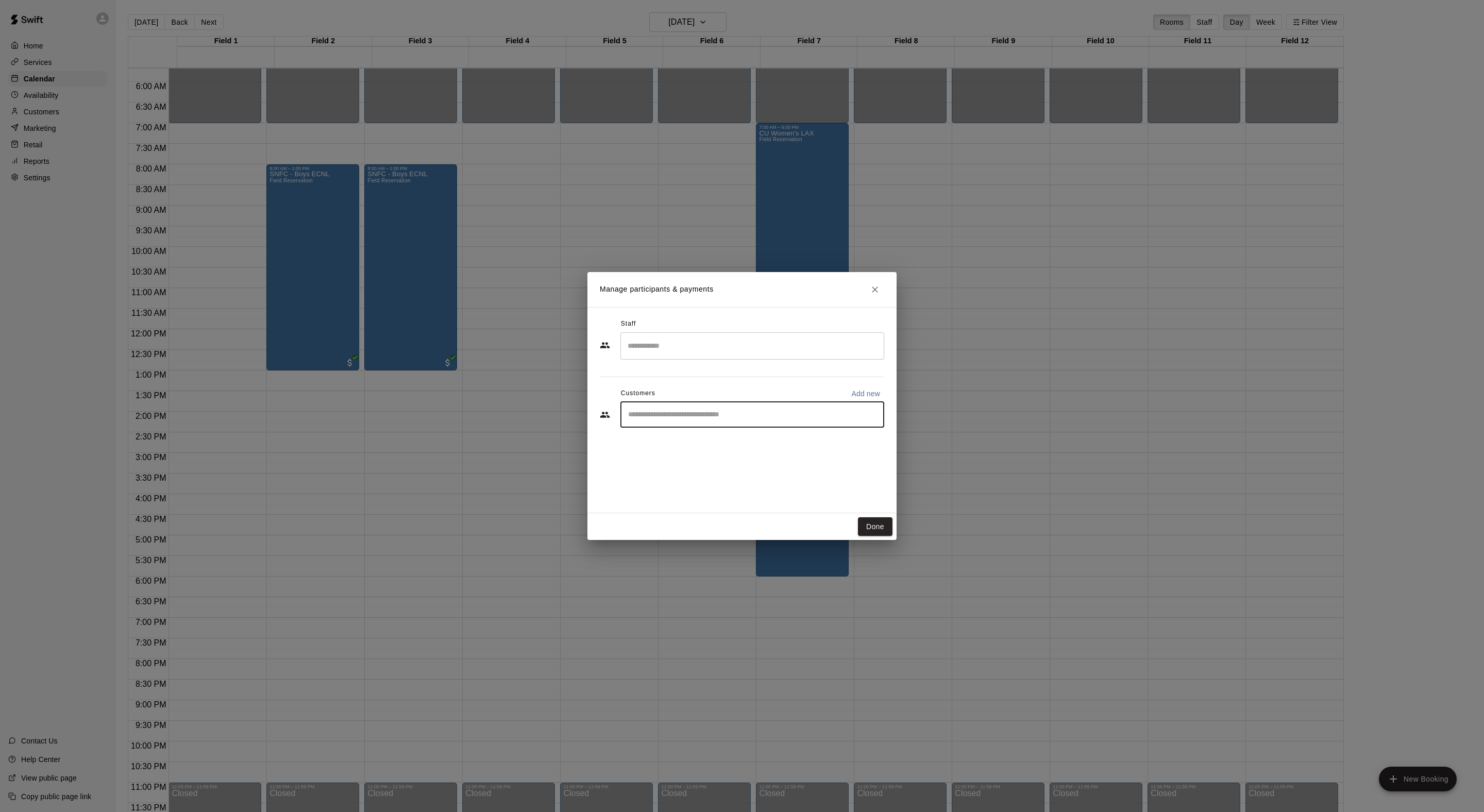
click at [708, 420] on input "Start typing to search customers..." at bounding box center [752, 414] width 255 height 10
type input "****"
click at [714, 469] on span "andrewmartinez@creighton.edu" at bounding box center [751, 472] width 164 height 7
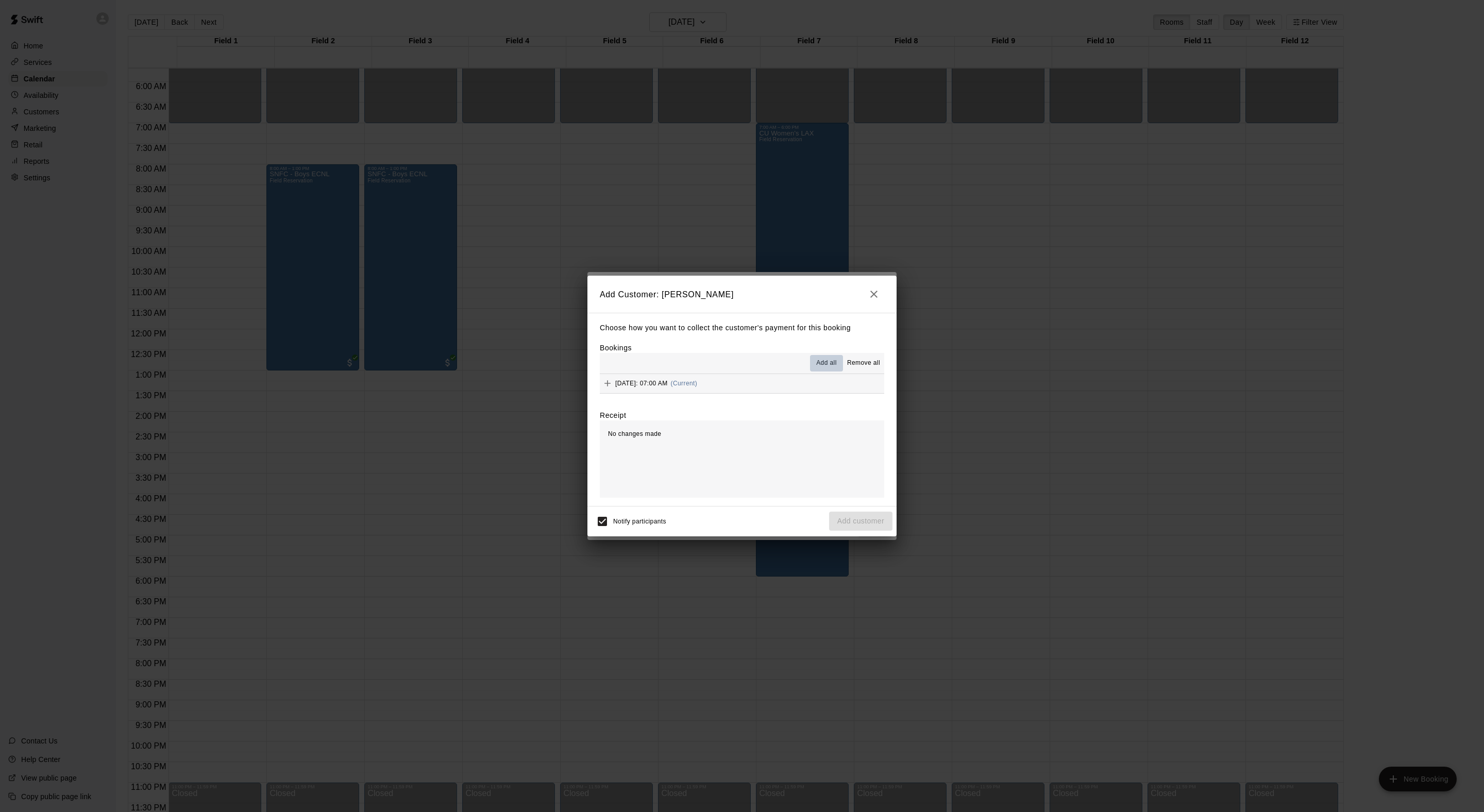
click at [816, 362] on span "Add all" at bounding box center [827, 363] width 21 height 10
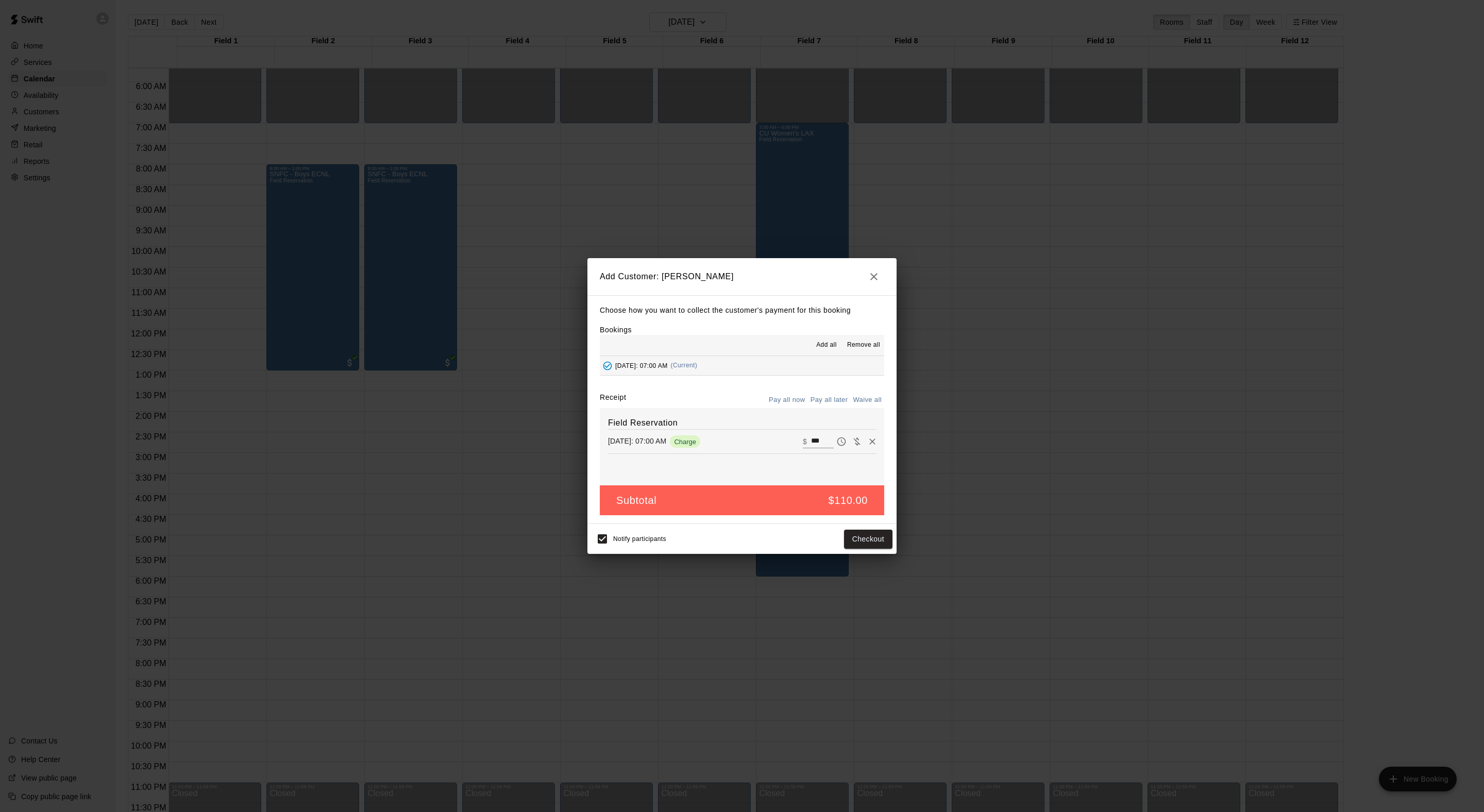
click at [856, 408] on button "Waive all" at bounding box center [867, 400] width 34 height 16
type input "*"
click at [860, 549] on button "Add customer" at bounding box center [860, 539] width 63 height 19
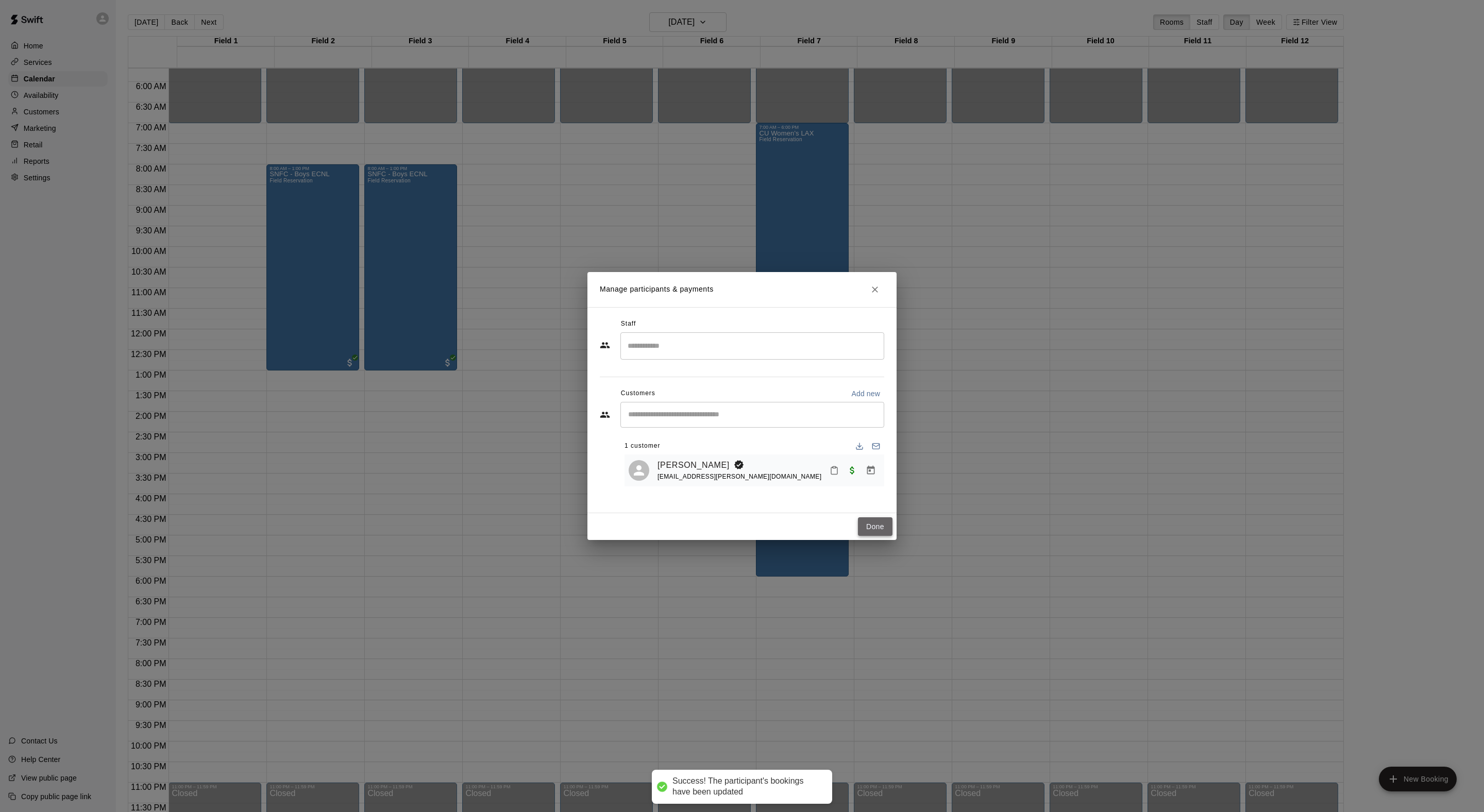
click at [881, 536] on button "Done" at bounding box center [875, 527] width 34 height 19
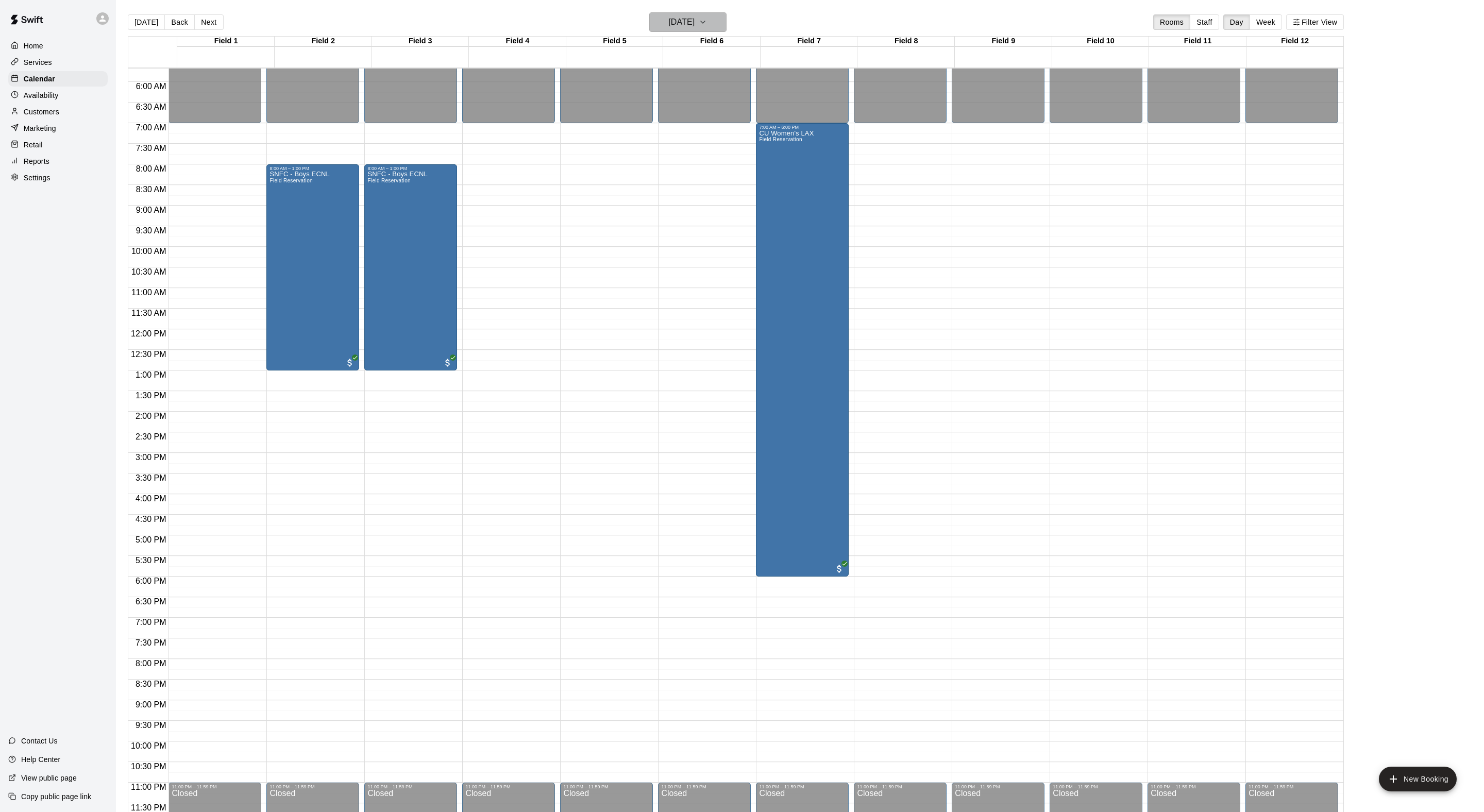
click at [688, 19] on h6 "Sunday Feb 15" at bounding box center [682, 22] width 27 height 14
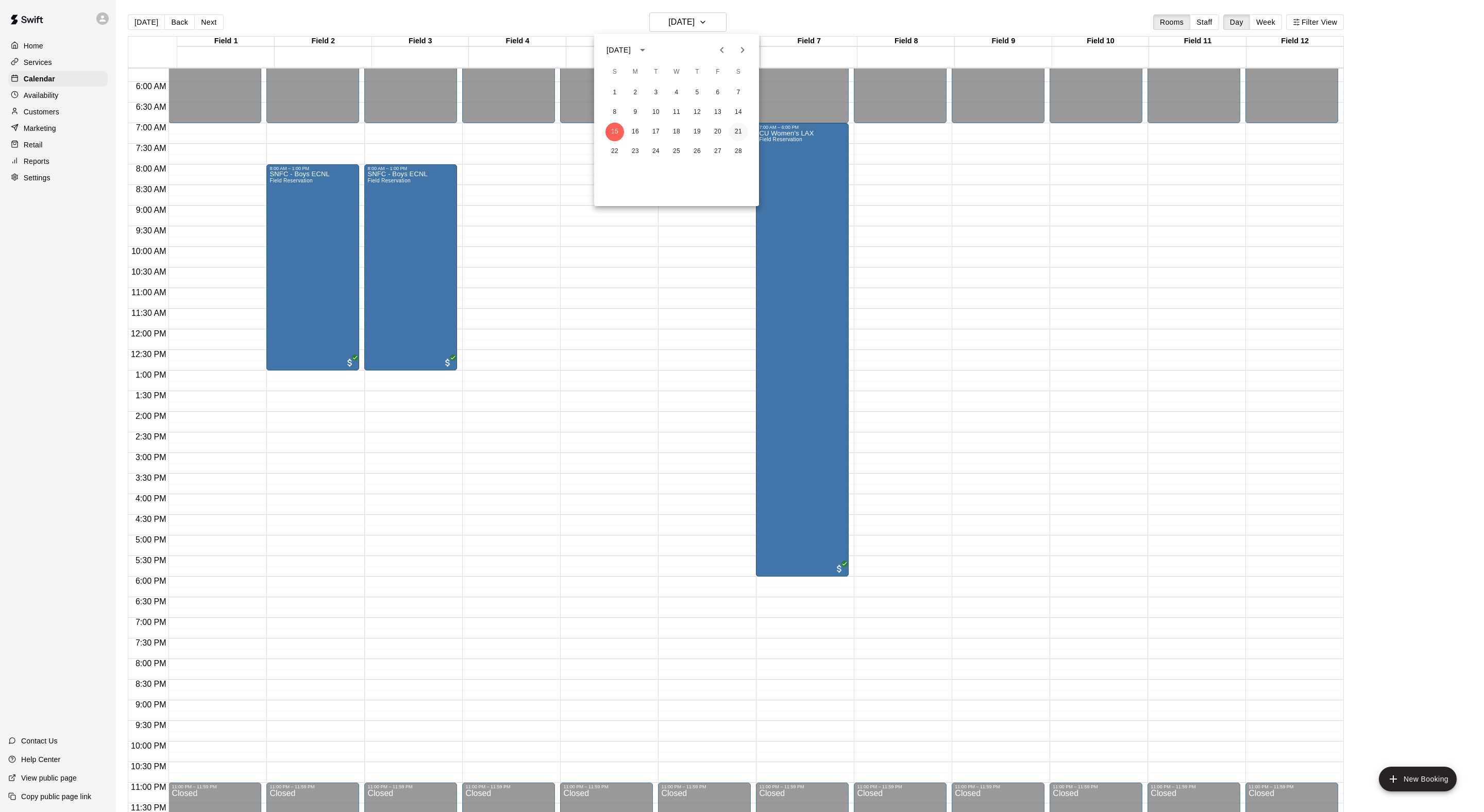
click at [736, 139] on button "21" at bounding box center [738, 132] width 19 height 19
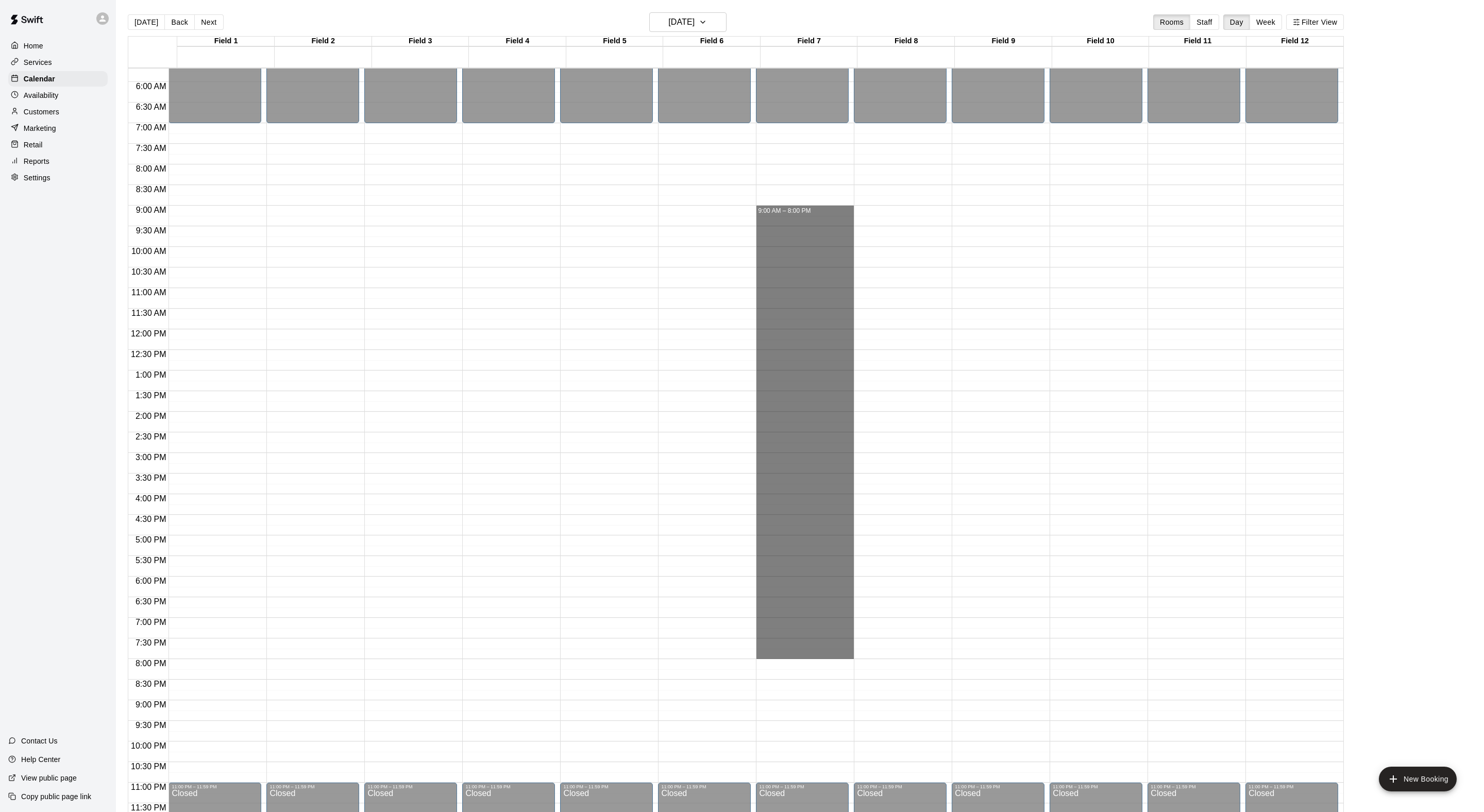
drag, startPoint x: 790, startPoint y: 208, endPoint x: 803, endPoint y: 652, distance: 444.2
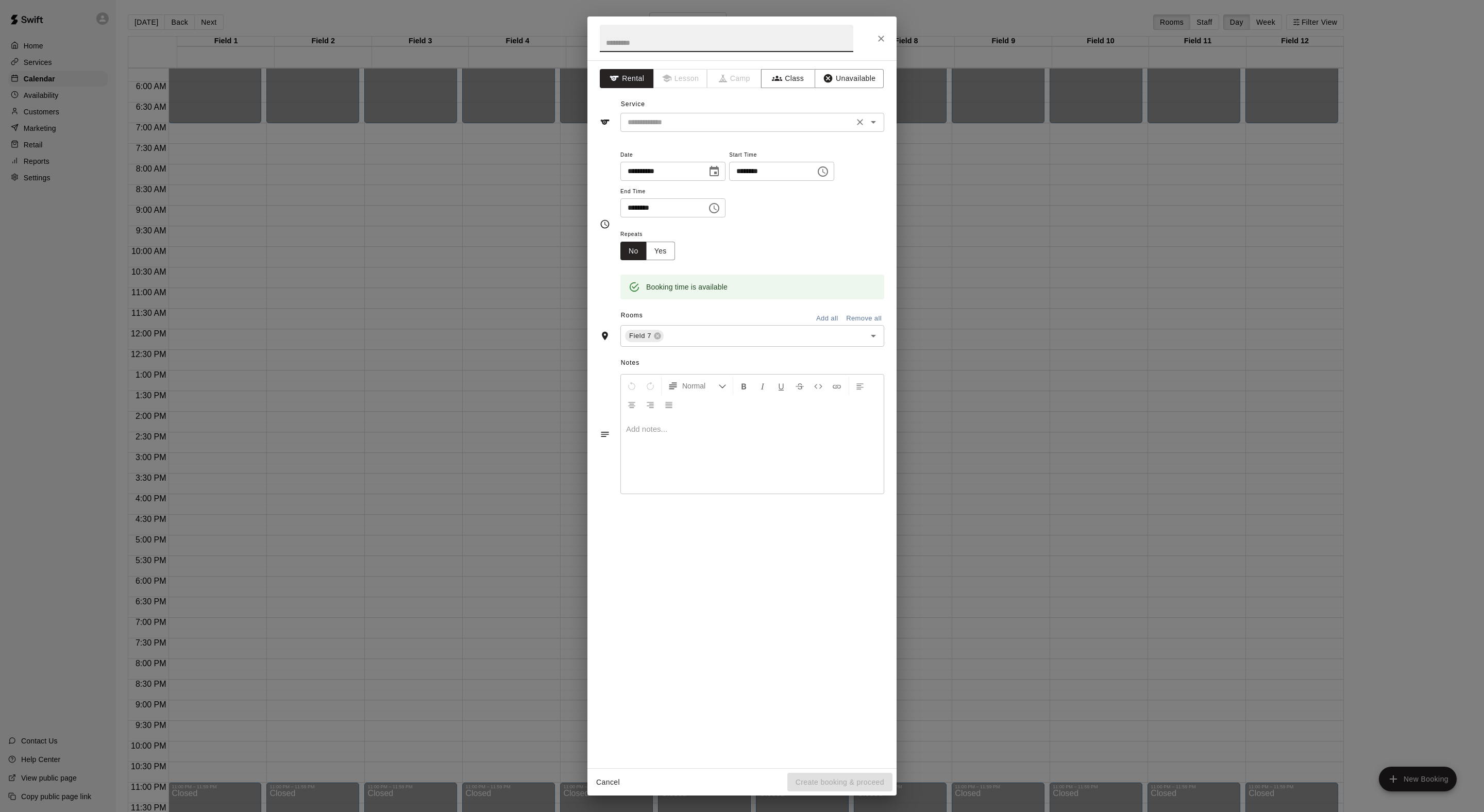
paste input "**********"
type input "**********"
click at [684, 129] on input "text" at bounding box center [737, 122] width 227 height 13
drag, startPoint x: 684, startPoint y: 167, endPoint x: 808, endPoint y: 730, distance: 576.5
click at [684, 167] on li "Field Reservation" at bounding box center [763, 168] width 243 height 17
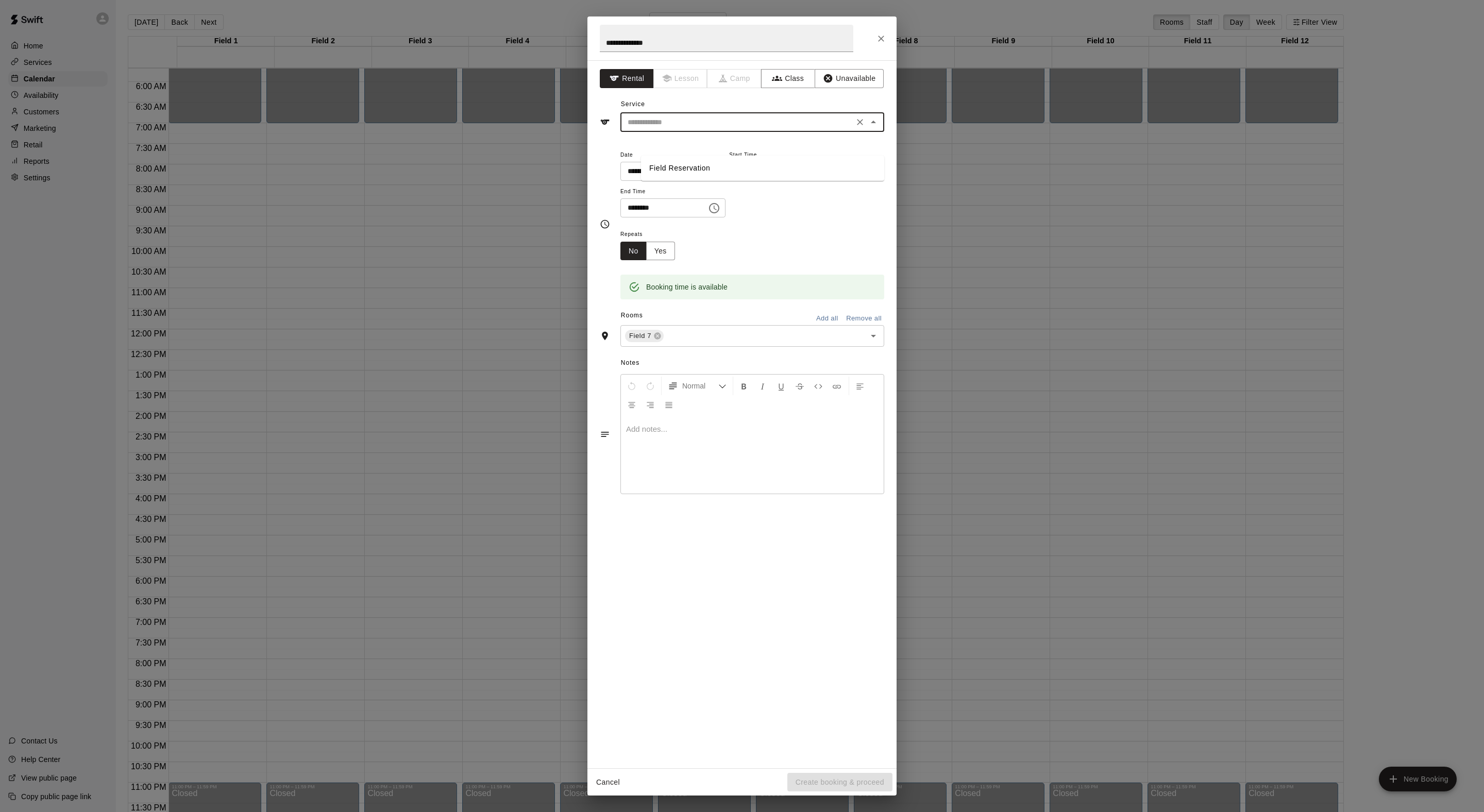
type input "**********"
click at [838, 769] on div "Cancel Create booking & proceed" at bounding box center [742, 782] width 309 height 27
click at [833, 774] on button "Create booking & proceed" at bounding box center [840, 782] width 105 height 19
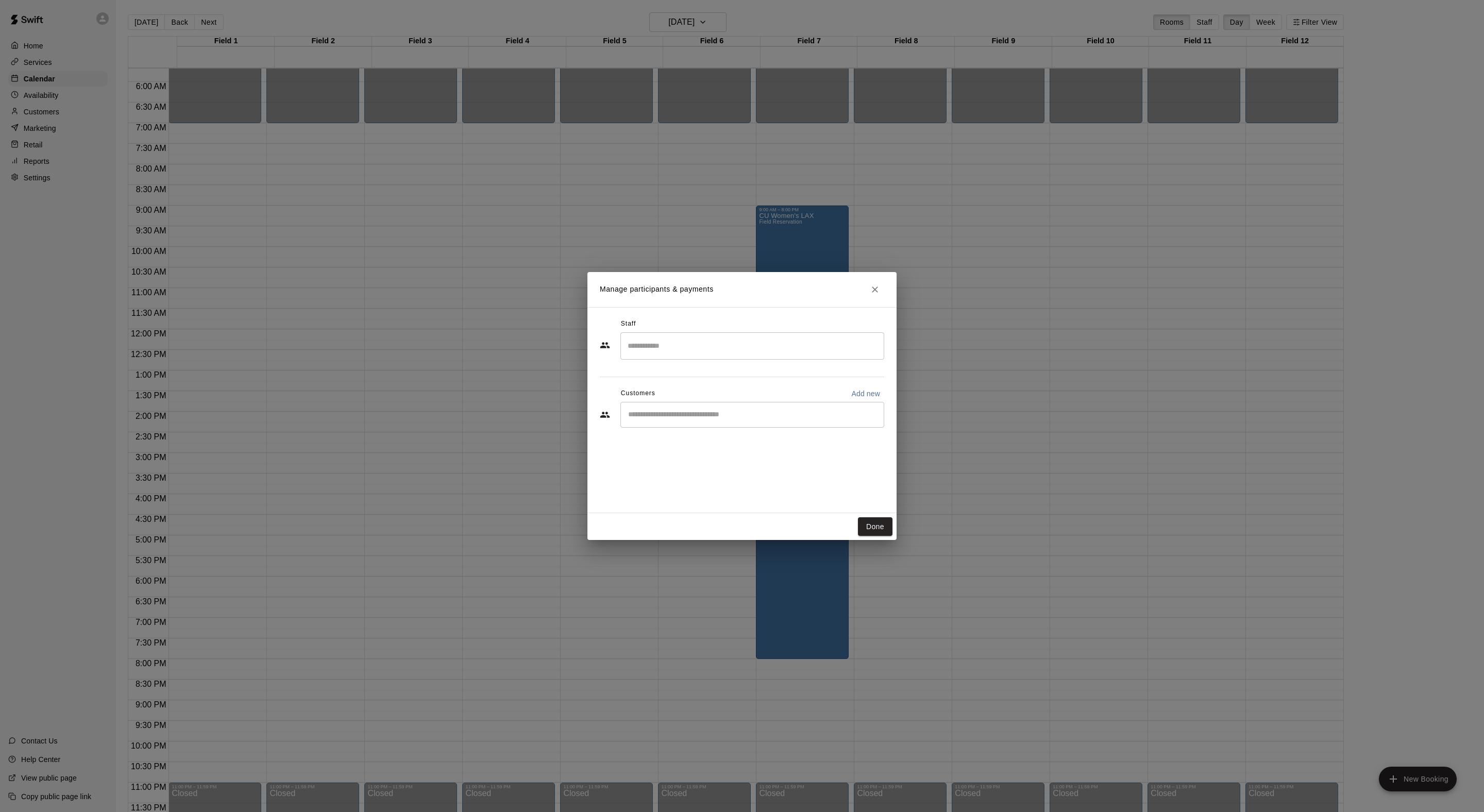
click at [717, 402] on div "Customers Add new" at bounding box center [741, 393] width 284 height 16
click at [708, 420] on input "Start typing to search customers..." at bounding box center [752, 414] width 255 height 10
type input "****"
click at [723, 472] on span "claycaswell@creighton.edu" at bounding box center [751, 472] width 164 height 7
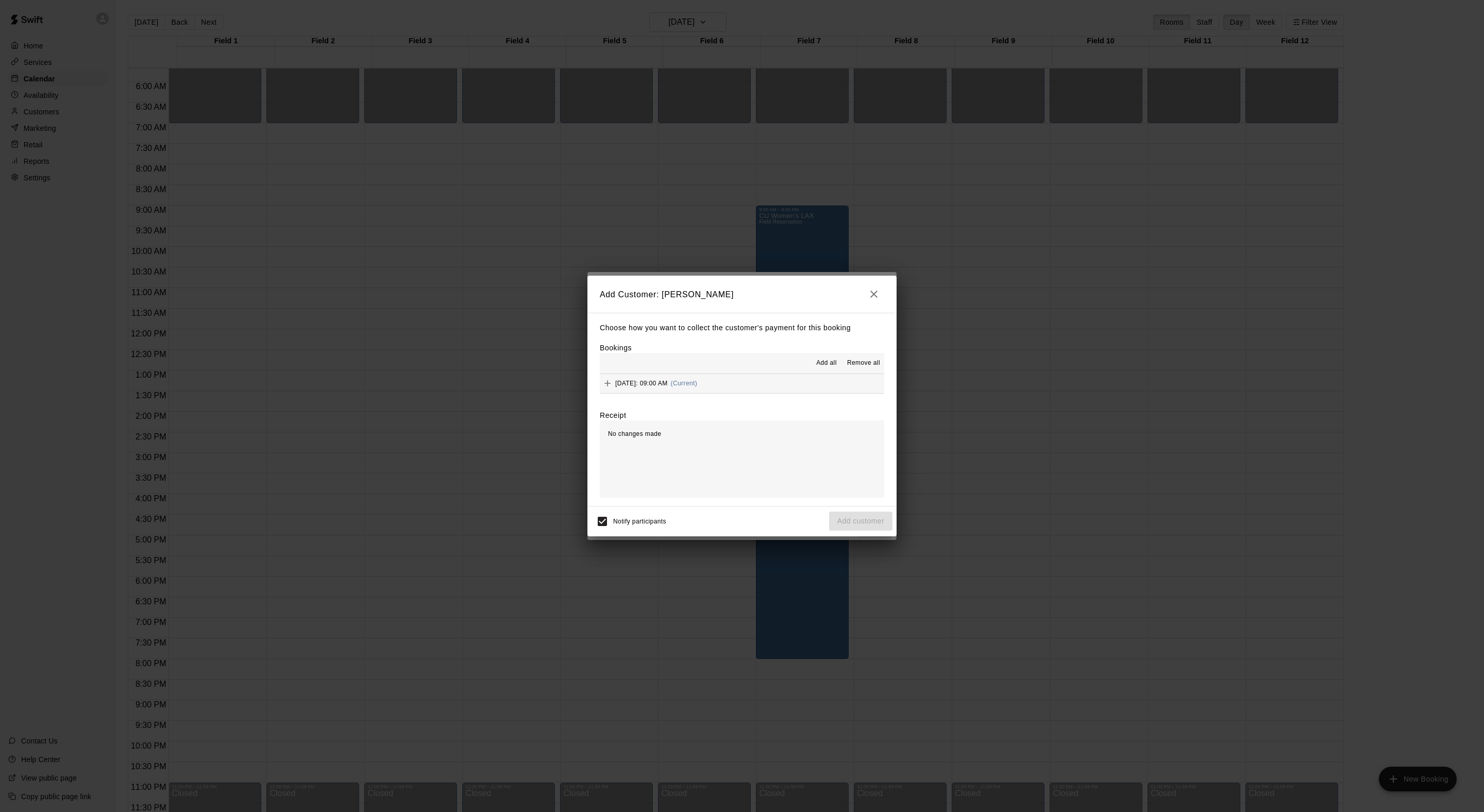
click at [810, 357] on button "Add all" at bounding box center [827, 363] width 33 height 16
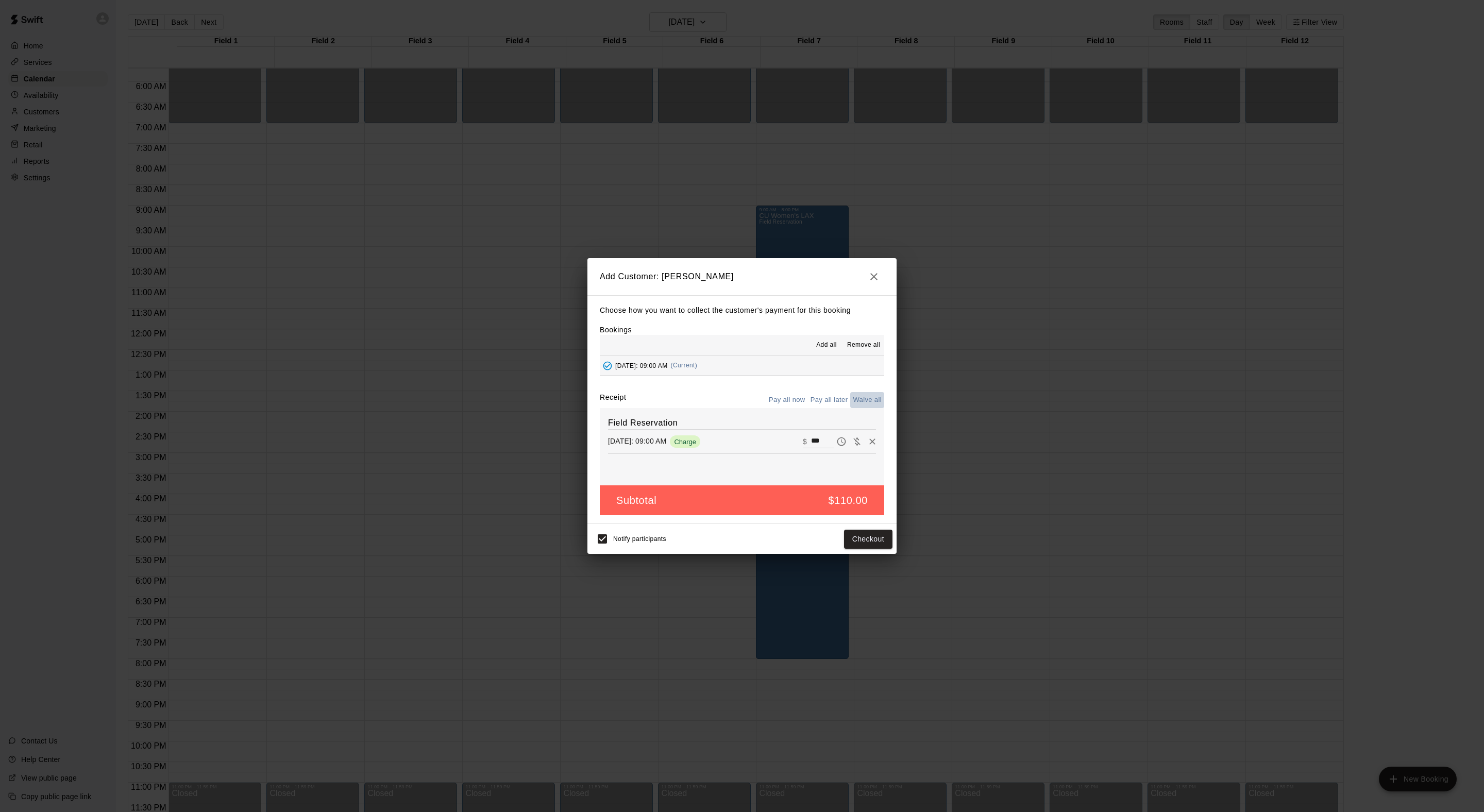
click at [854, 406] on button "Waive all" at bounding box center [867, 400] width 34 height 16
type input "*"
click at [859, 549] on button "Add customer" at bounding box center [860, 539] width 63 height 19
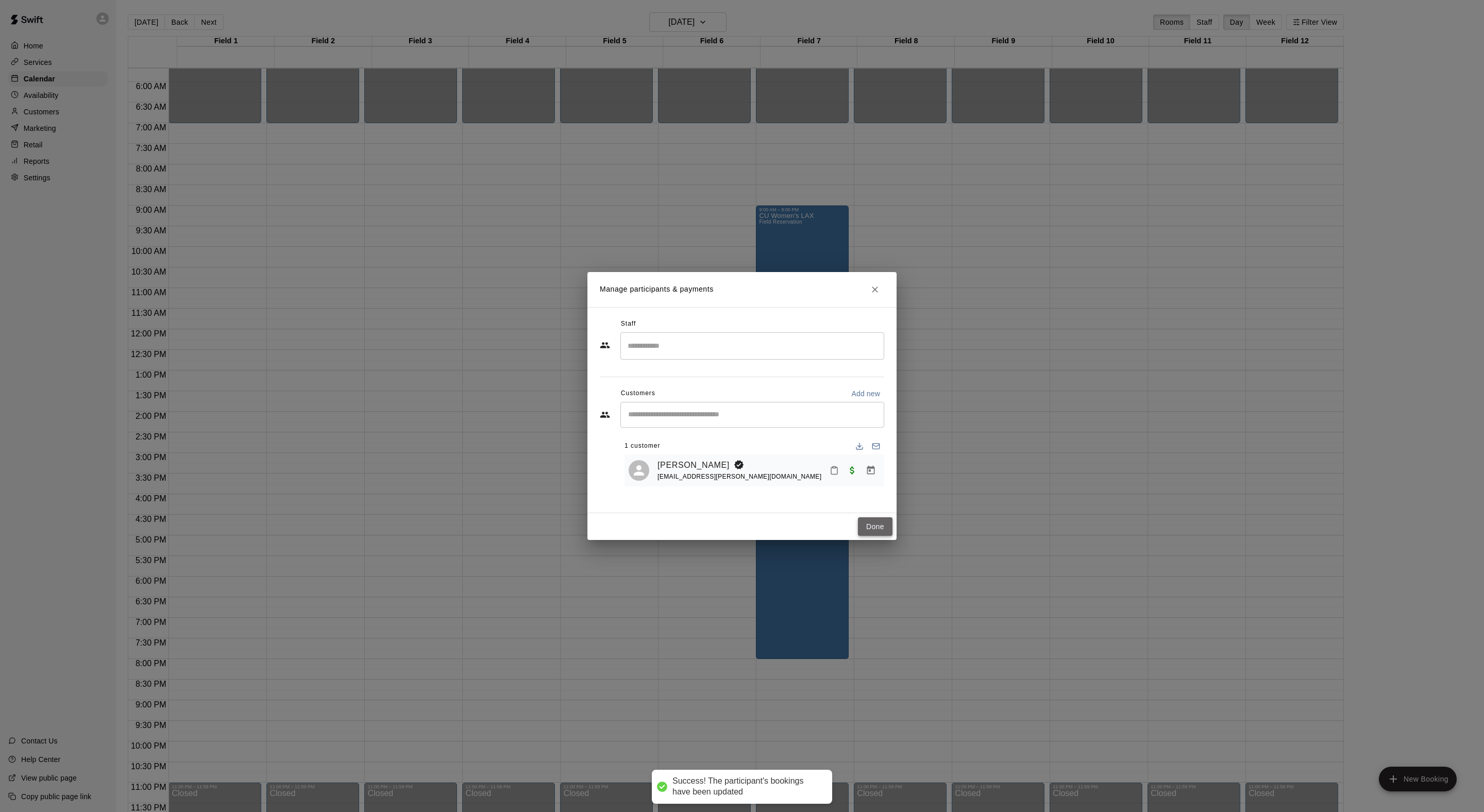
click at [874, 536] on button "Done" at bounding box center [875, 527] width 34 height 19
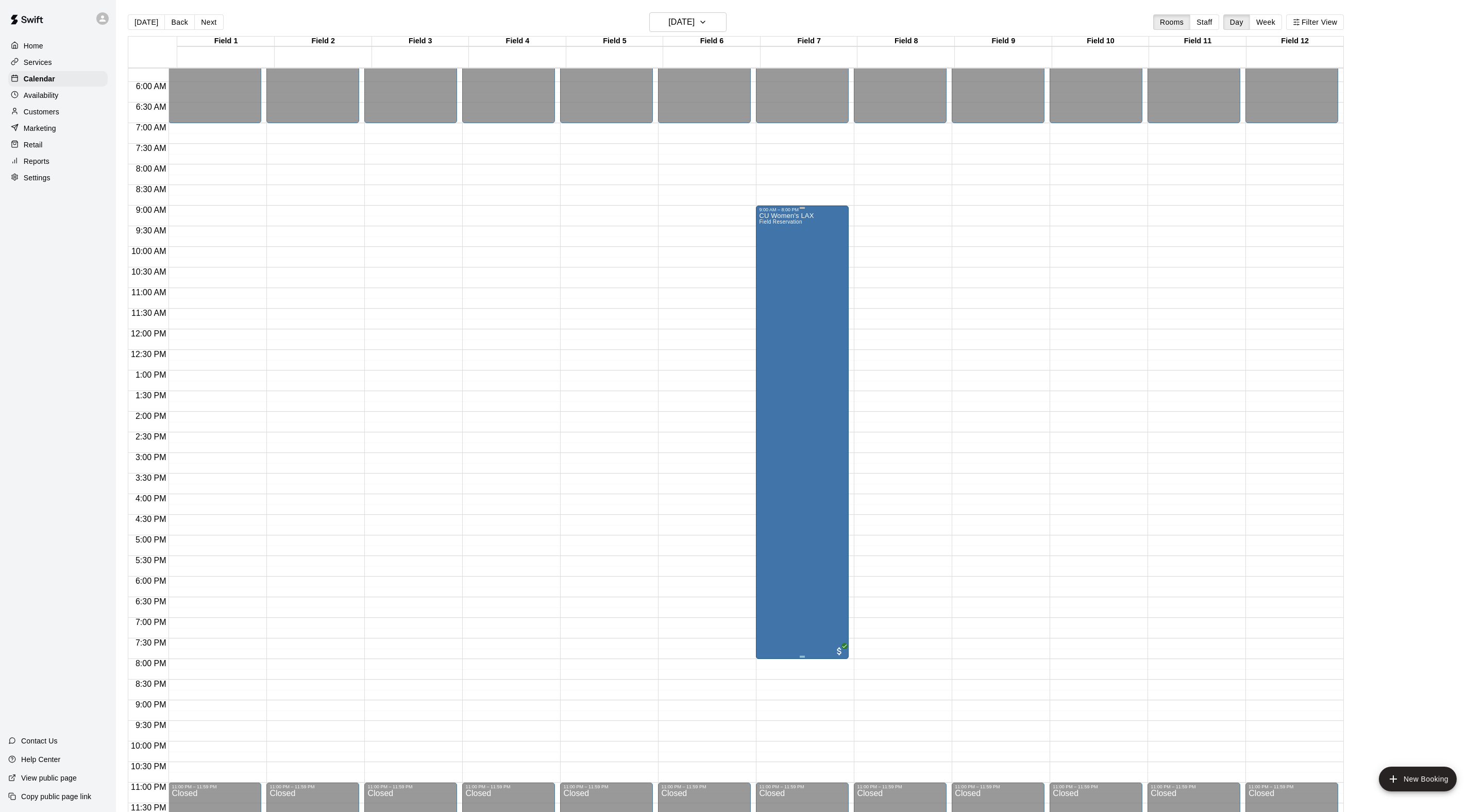
click at [798, 299] on div "CU Women's LAX Field Reservation" at bounding box center [786, 618] width 54 height 812
click at [772, 263] on button "edit" at bounding box center [774, 253] width 21 height 20
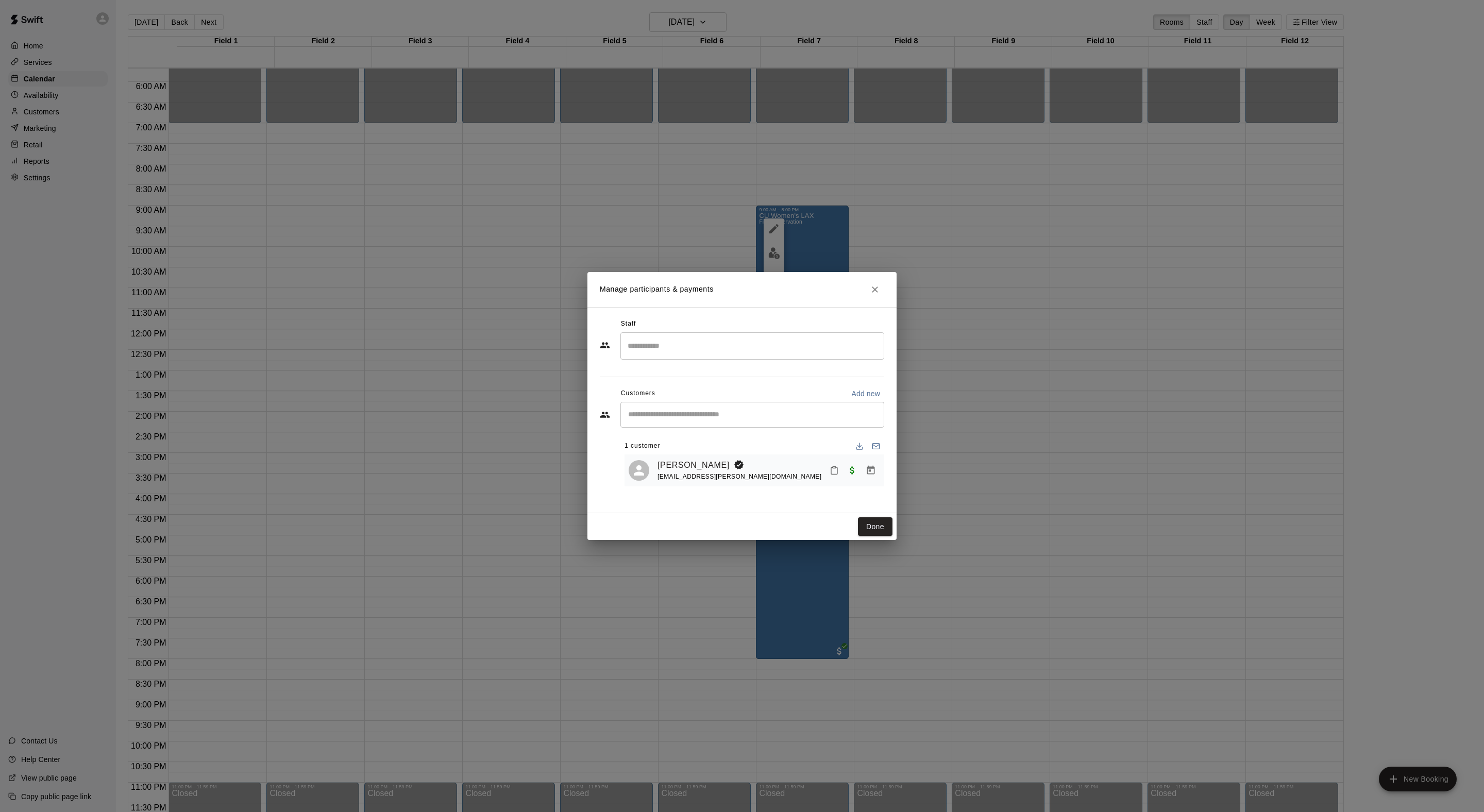
click at [724, 420] on input "Start typing to search customers..." at bounding box center [752, 414] width 255 height 10
type input "***"
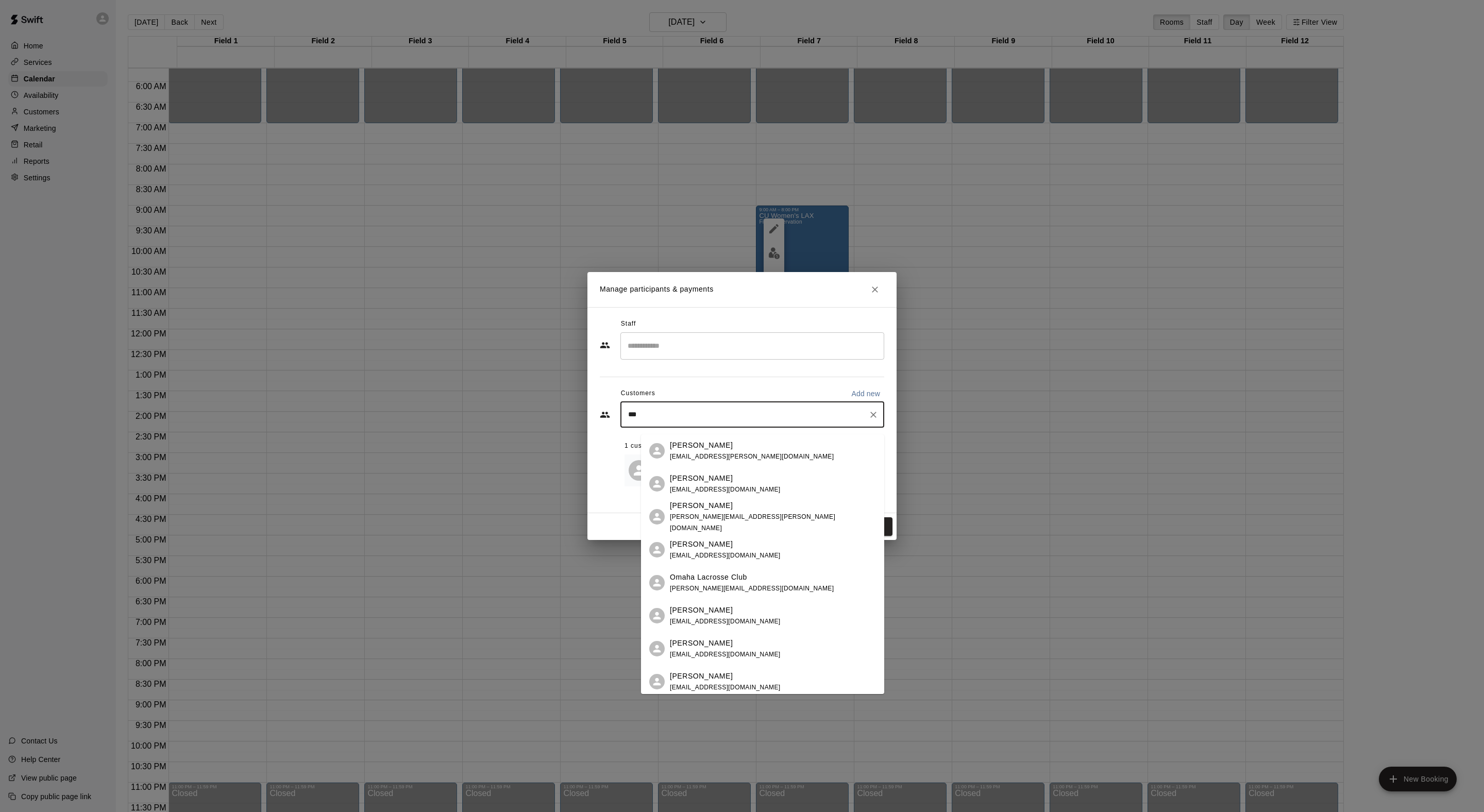
click at [726, 447] on p "Andrew Martinez" at bounding box center [701, 446] width 63 height 11
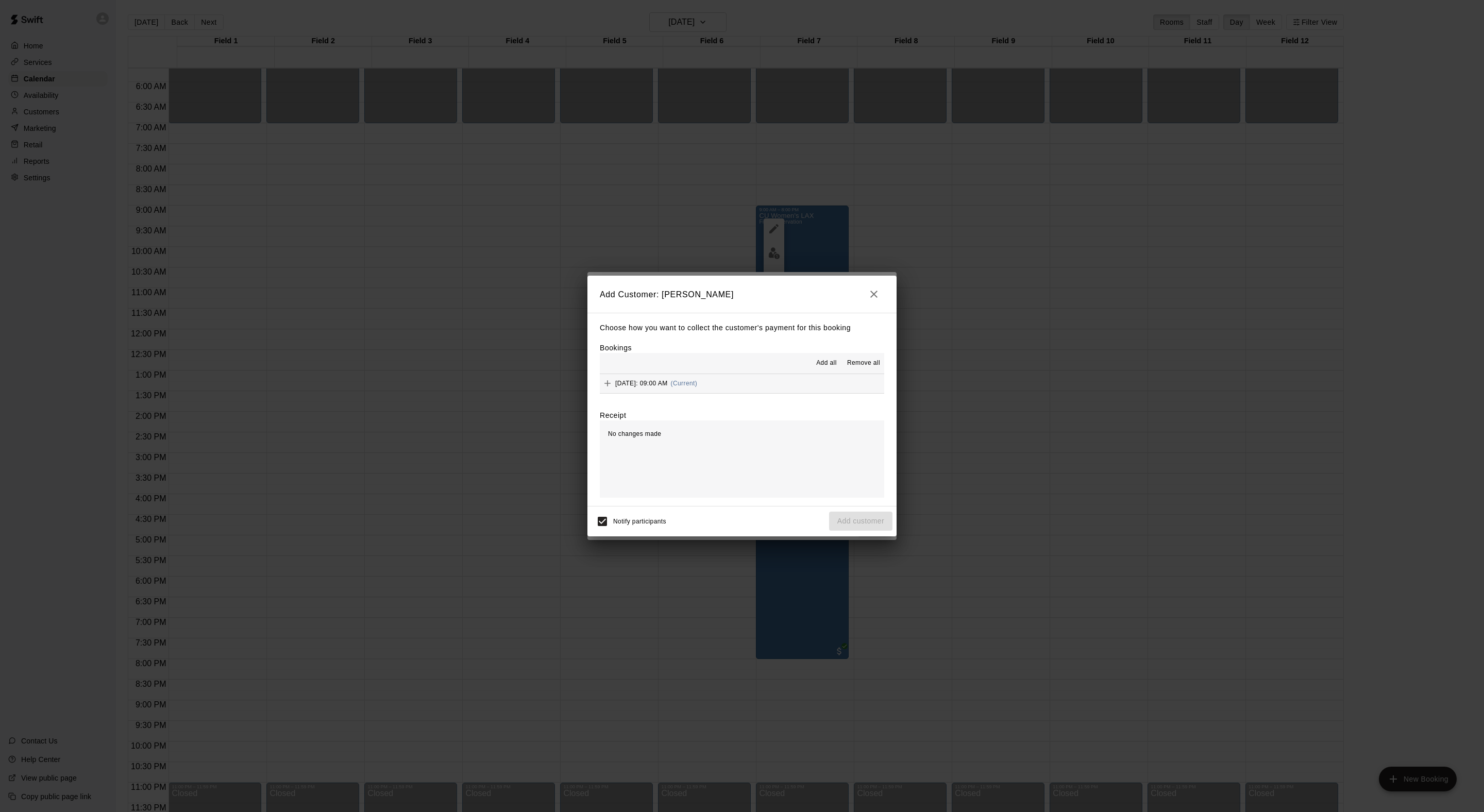
click at [816, 368] on span "Add all" at bounding box center [827, 363] width 21 height 10
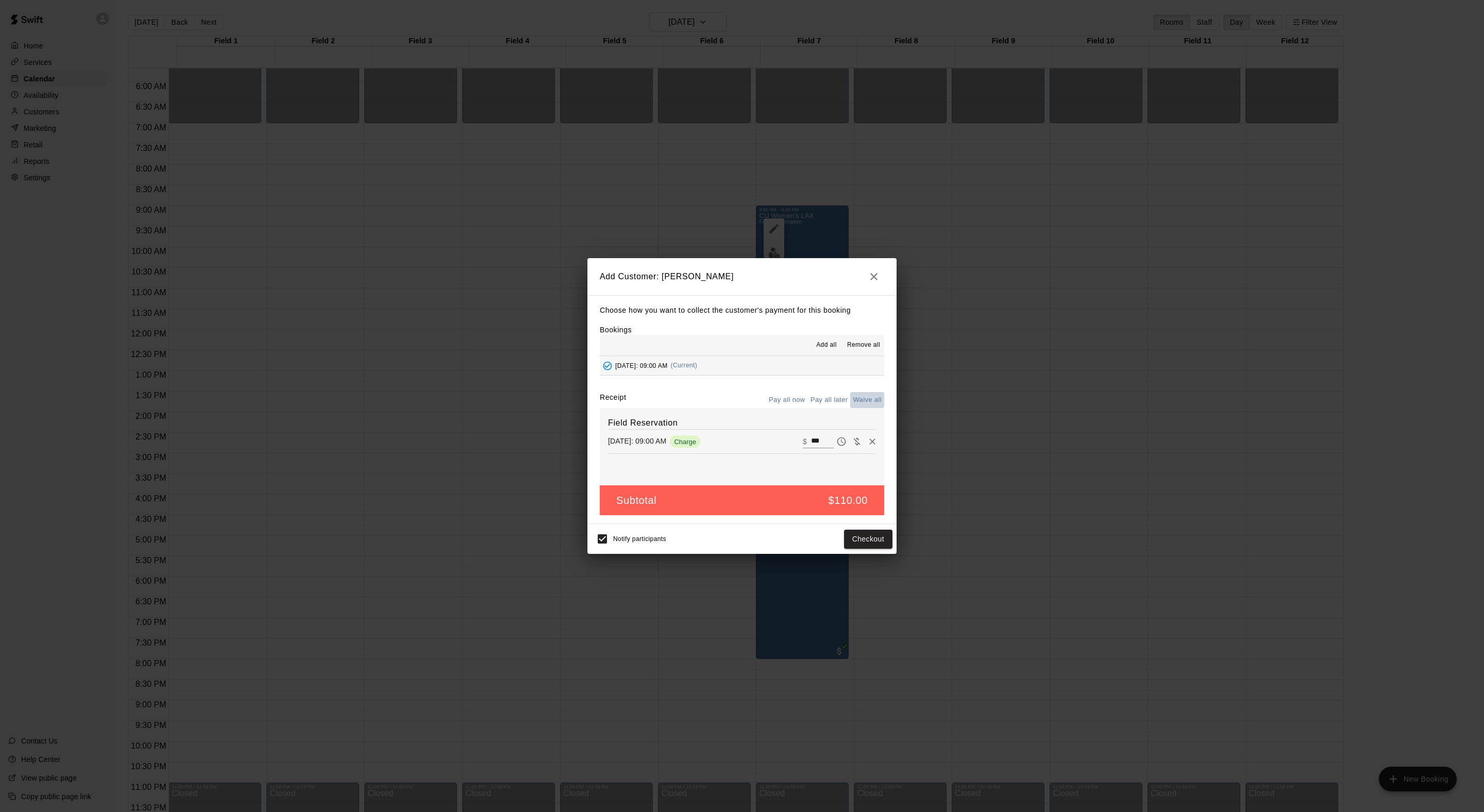
click at [859, 408] on button "Waive all" at bounding box center [867, 400] width 34 height 16
type input "*"
click at [859, 549] on button "Add customer" at bounding box center [860, 539] width 63 height 19
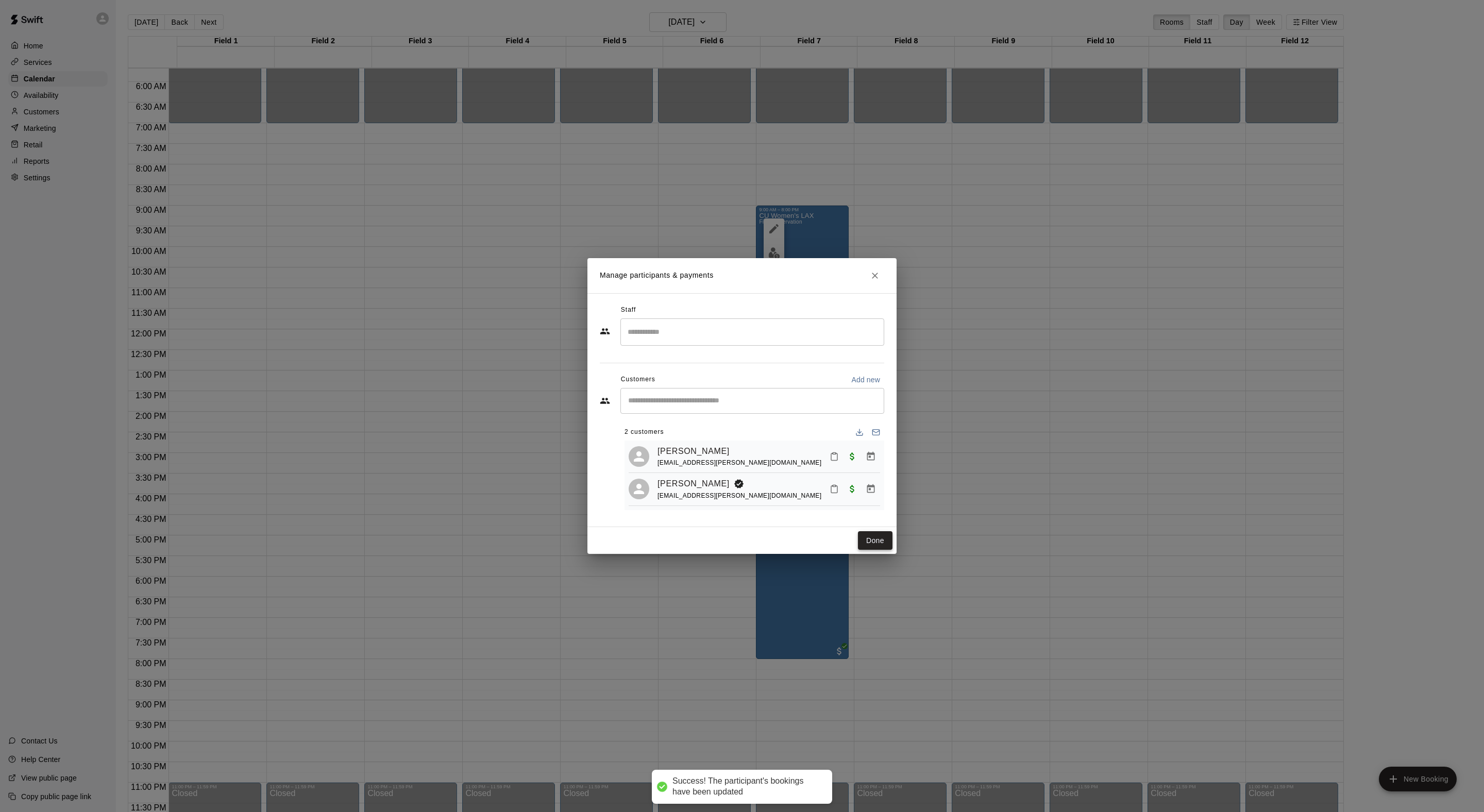
scroll to position [19, 0]
click at [881, 550] on button "Done" at bounding box center [875, 541] width 34 height 19
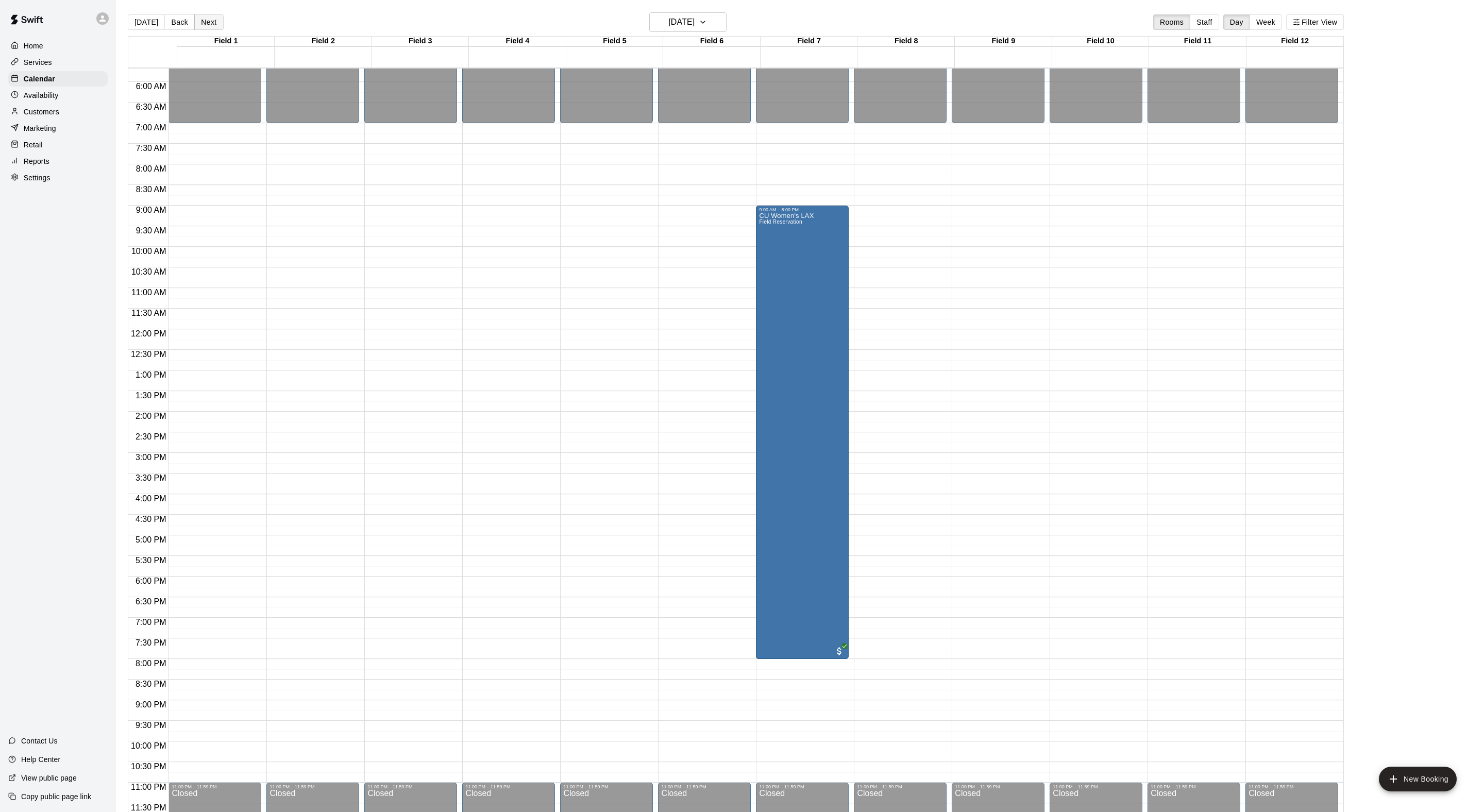
click at [220, 21] on button "Next" at bounding box center [209, 22] width 29 height 16
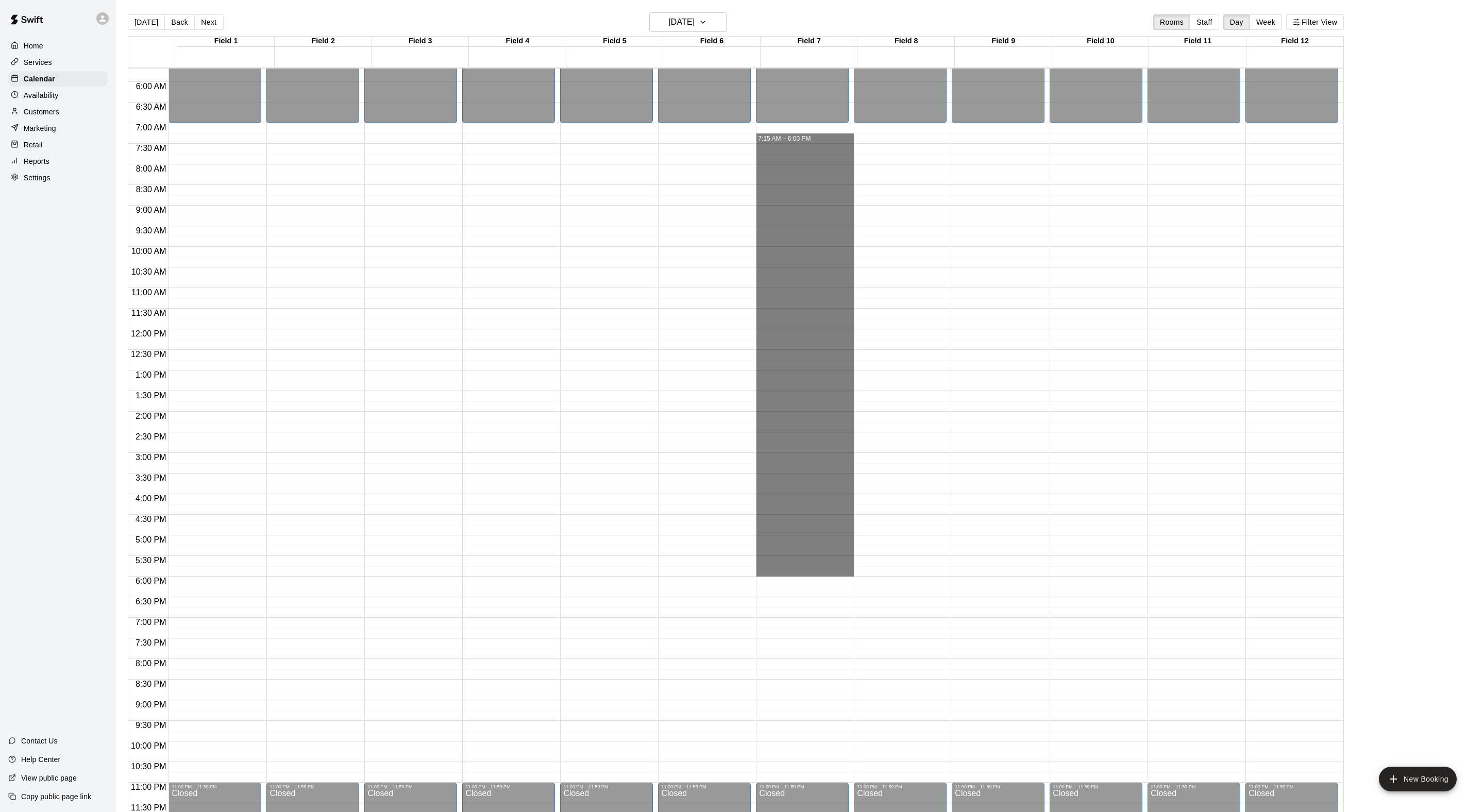
drag, startPoint x: 781, startPoint y: 133, endPoint x: 817, endPoint y: 572, distance: 440.5
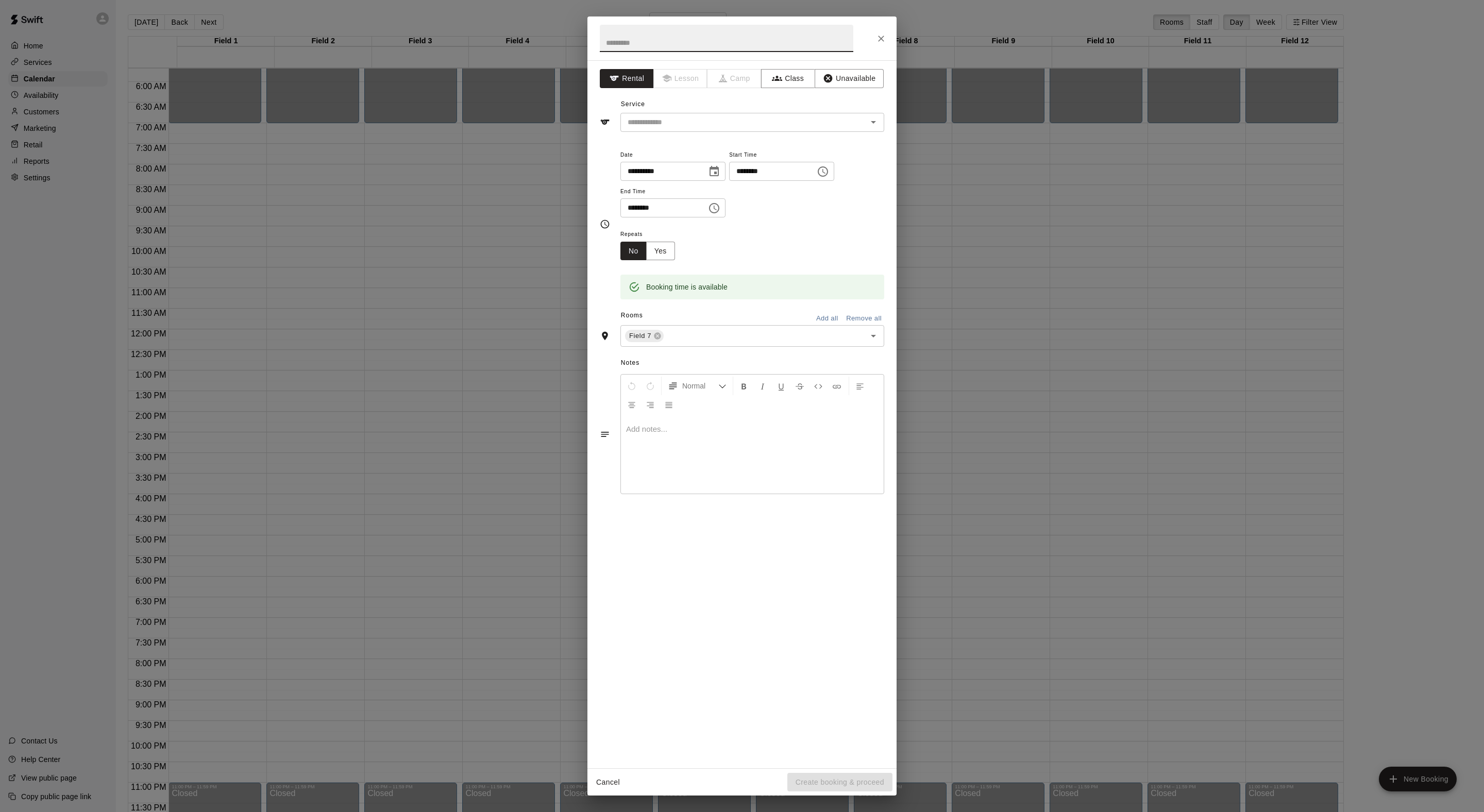
click at [817, 177] on icon "Choose time, selected time is 7:15 AM" at bounding box center [823, 171] width 12 height 12
click at [681, 280] on li "00" at bounding box center [685, 281] width 25 height 19
type input "********"
click at [668, 51] on input "text" at bounding box center [726, 38] width 254 height 27
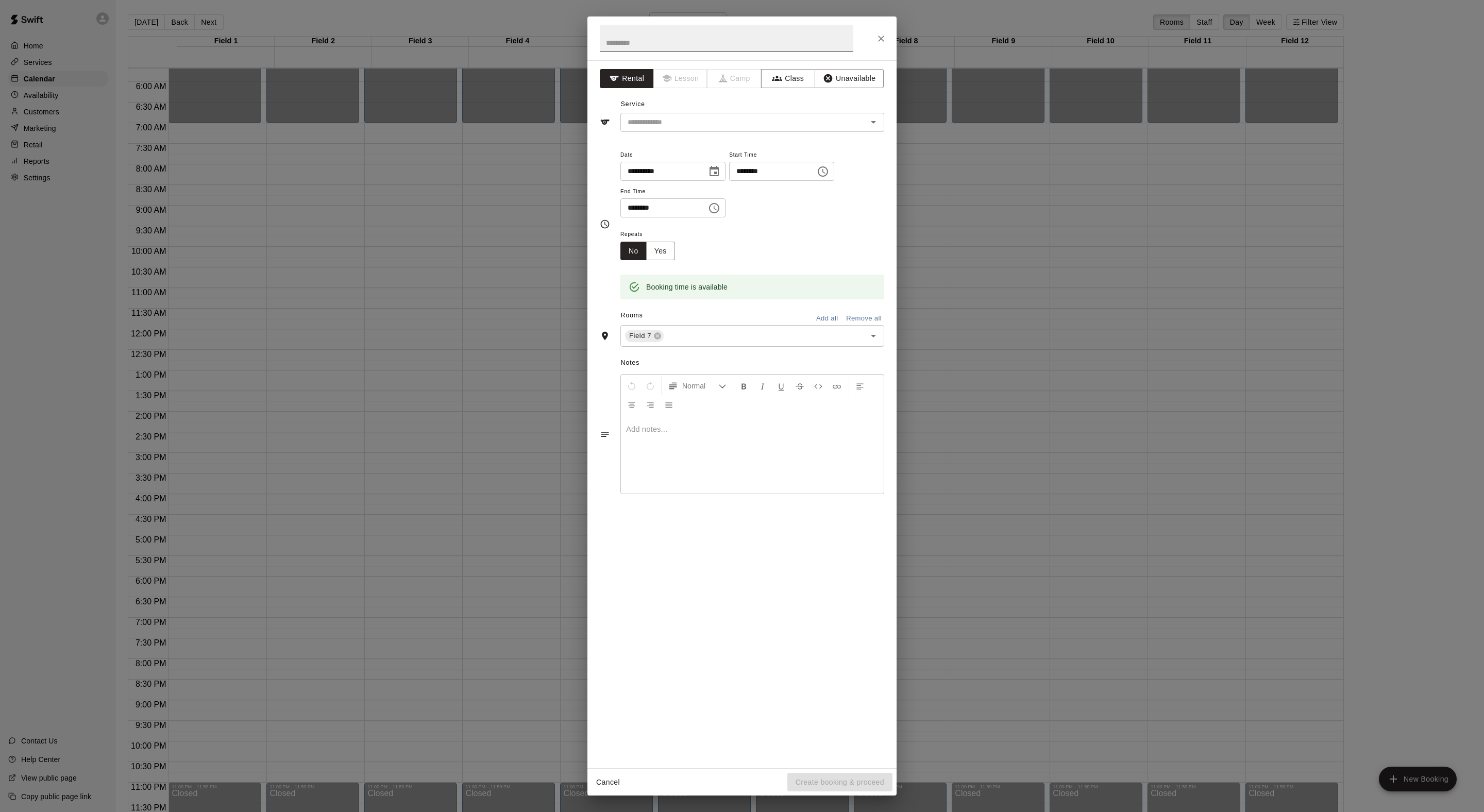
click at [668, 51] on input "text" at bounding box center [726, 38] width 254 height 27
paste input "**********"
type input "**********"
click at [698, 129] on input "text" at bounding box center [737, 122] width 227 height 13
click at [698, 162] on span "Date" at bounding box center [673, 155] width 105 height 14
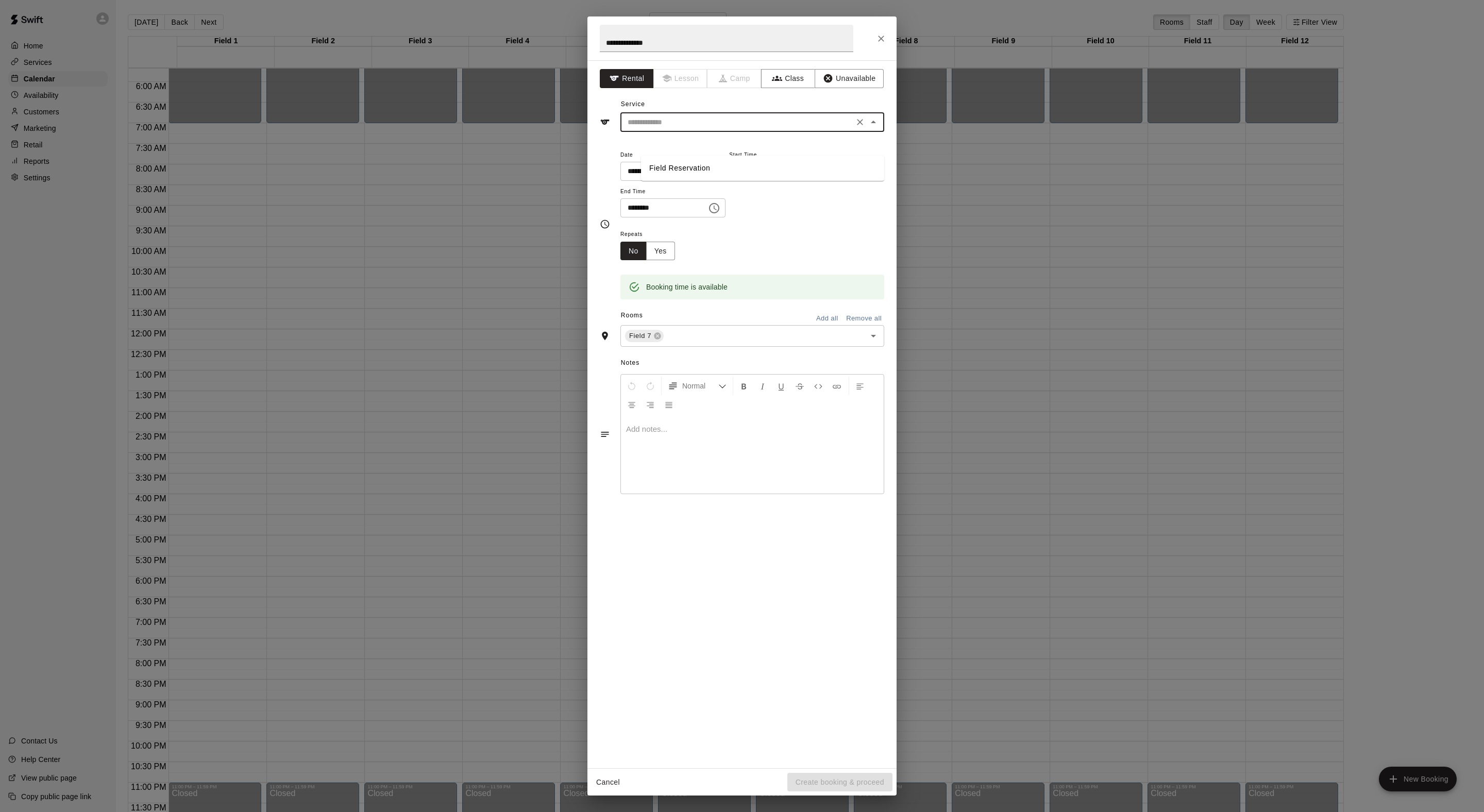
click at [698, 129] on input "text" at bounding box center [737, 122] width 227 height 13
click at [698, 174] on li "Field Reservation" at bounding box center [763, 168] width 243 height 17
type input "**********"
click at [863, 776] on button "Create booking & proceed" at bounding box center [840, 782] width 105 height 19
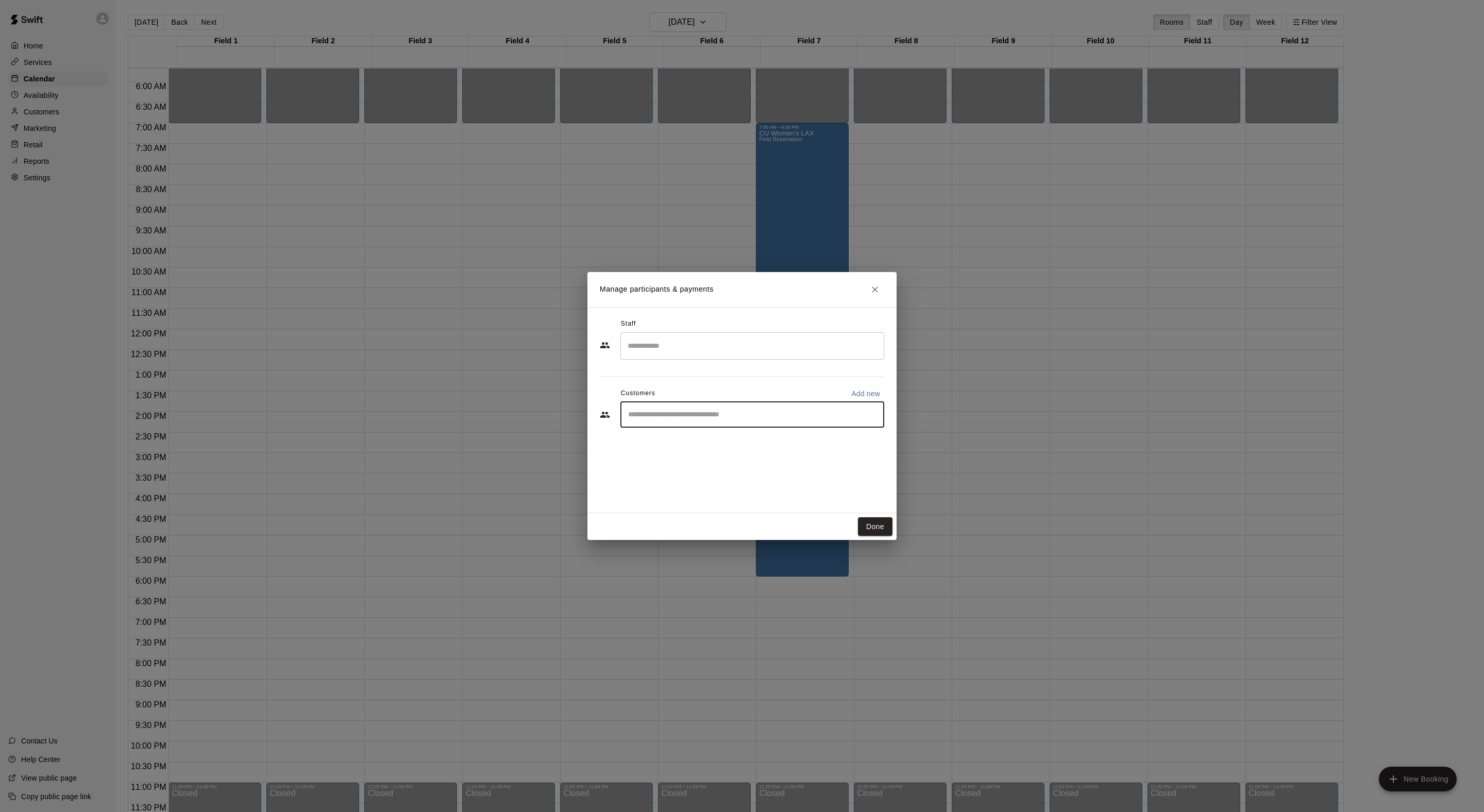
click at [747, 420] on input "Start typing to search customers..." at bounding box center [752, 414] width 255 height 10
type input "******"
click at [752, 475] on span "andrewmartinez@creighton.edu" at bounding box center [751, 472] width 164 height 7
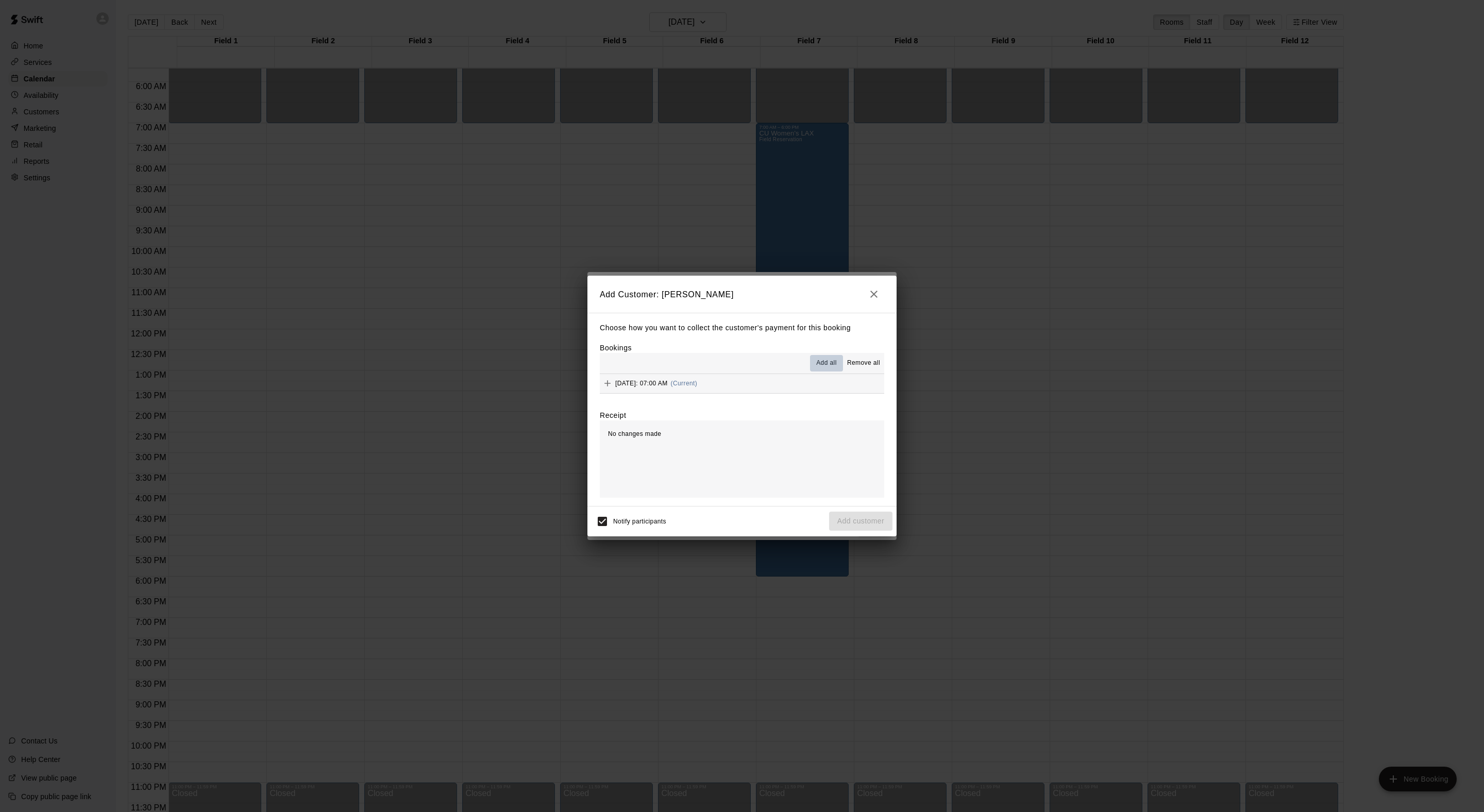
click at [816, 368] on span "Add all" at bounding box center [827, 363] width 21 height 10
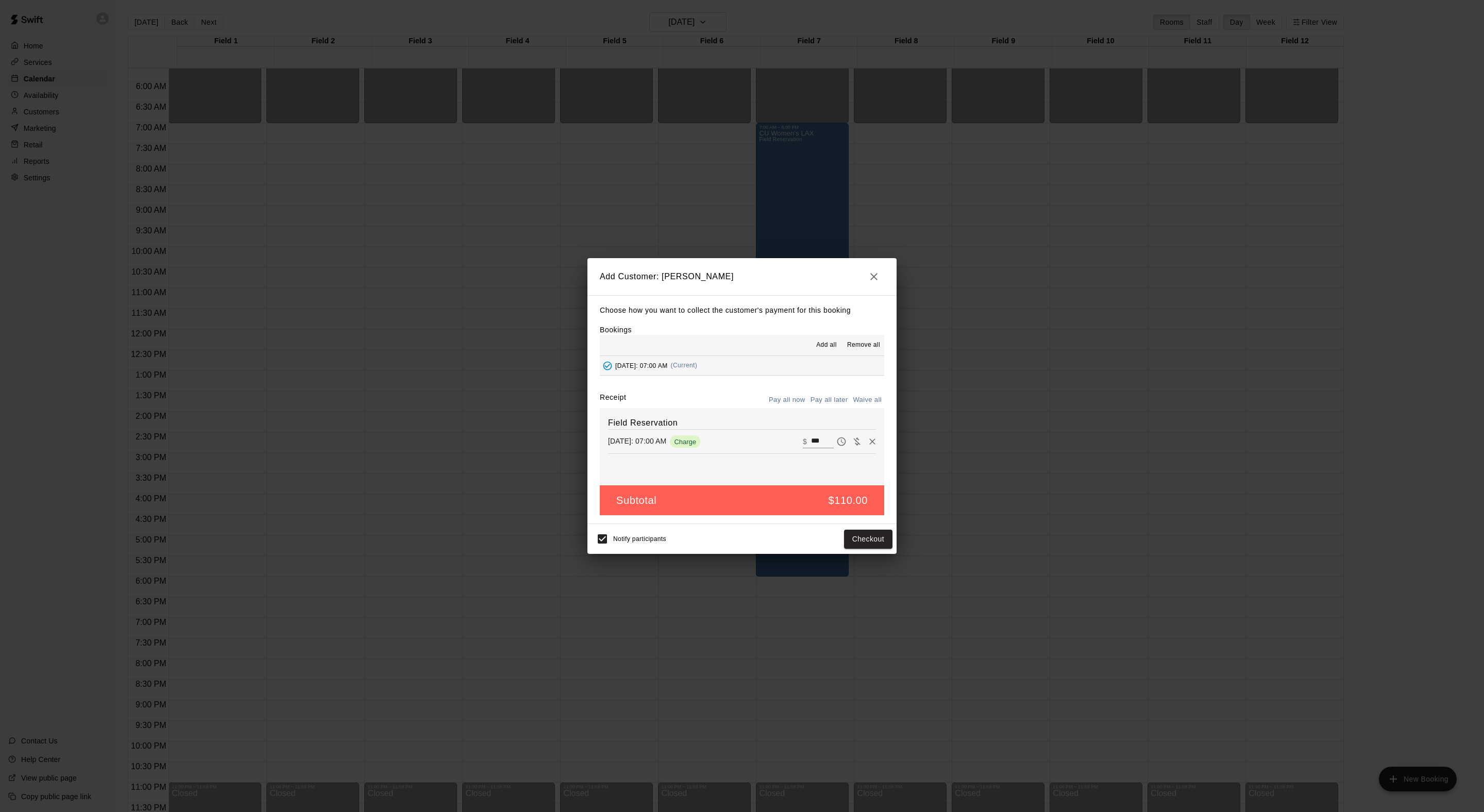
click at [859, 408] on button "Waive all" at bounding box center [867, 400] width 34 height 16
type input "*"
click at [847, 549] on button "Add customer" at bounding box center [860, 539] width 63 height 19
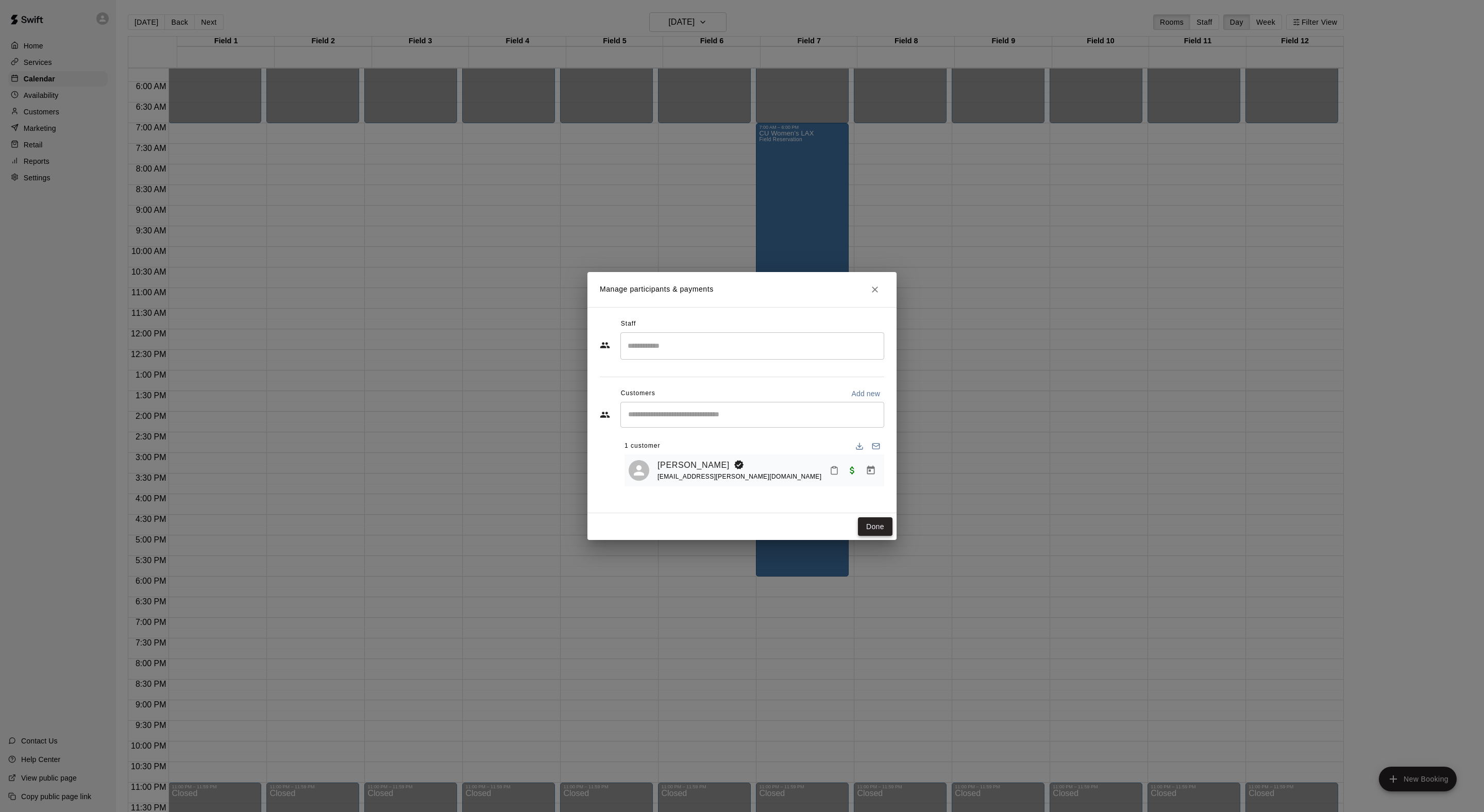
click at [881, 536] on button "Done" at bounding box center [875, 527] width 34 height 19
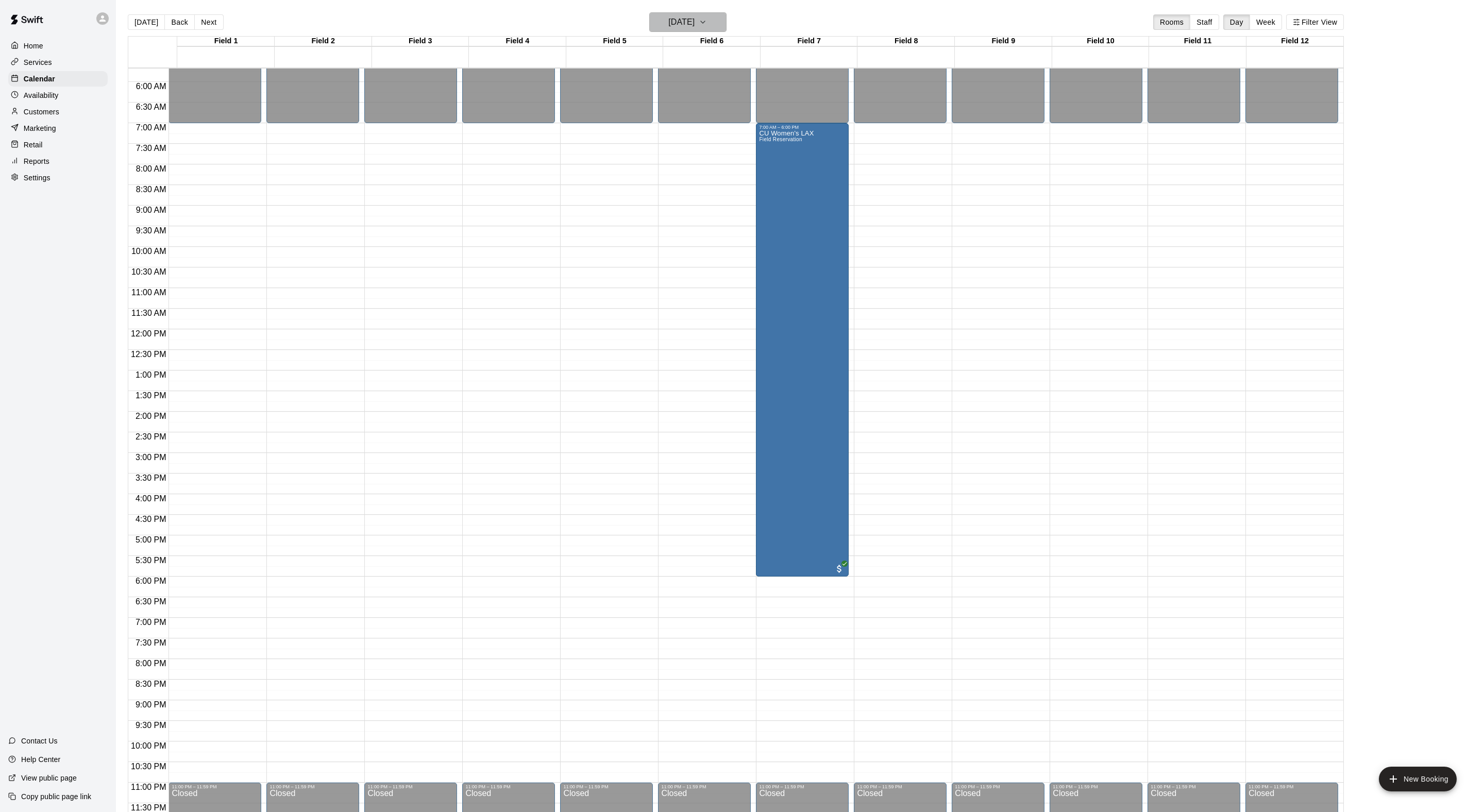
click at [694, 18] on h6 "Sunday Feb 22" at bounding box center [682, 22] width 27 height 14
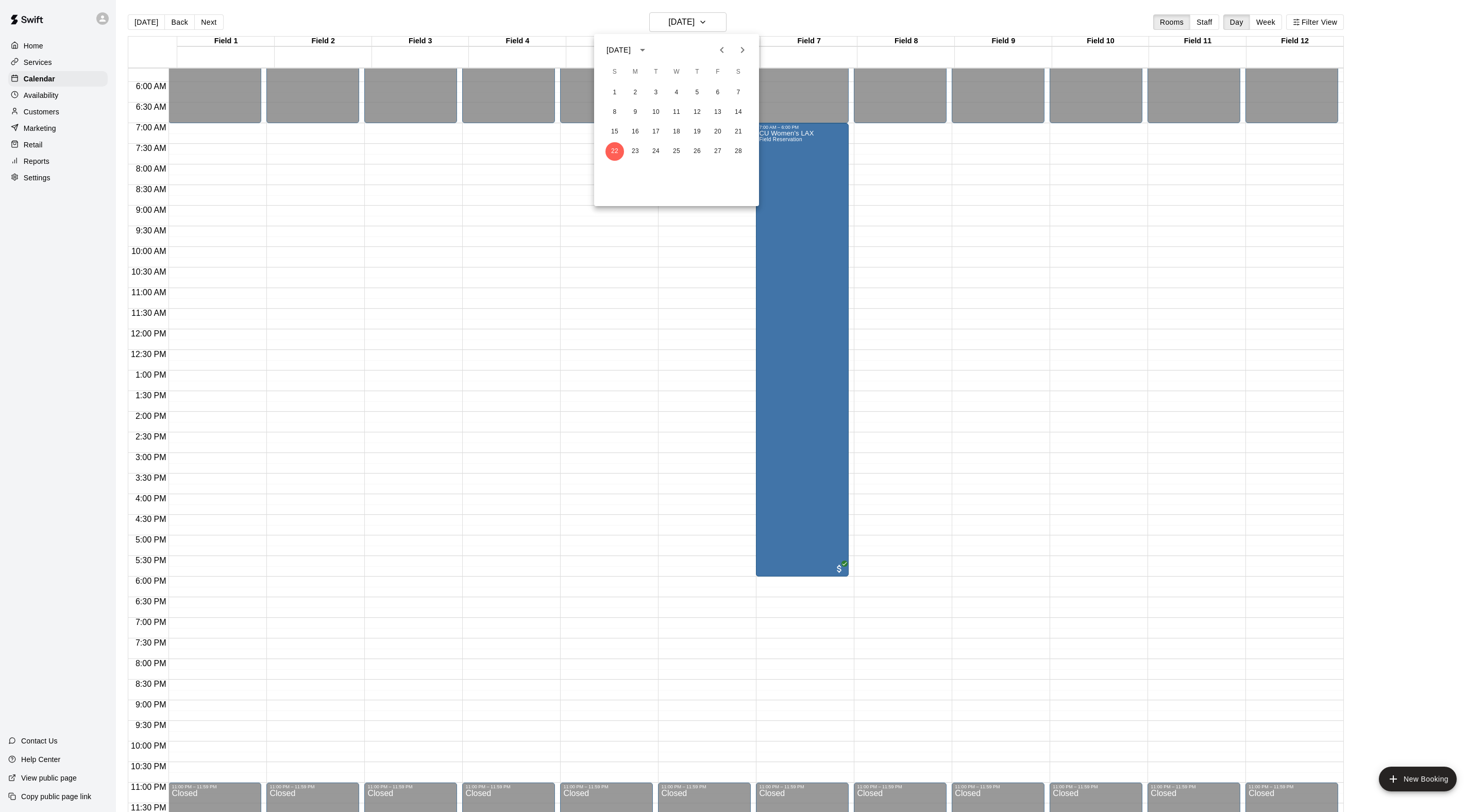
click at [738, 56] on icon "Next month" at bounding box center [743, 50] width 12 height 12
click at [735, 130] on button "21" at bounding box center [738, 132] width 19 height 19
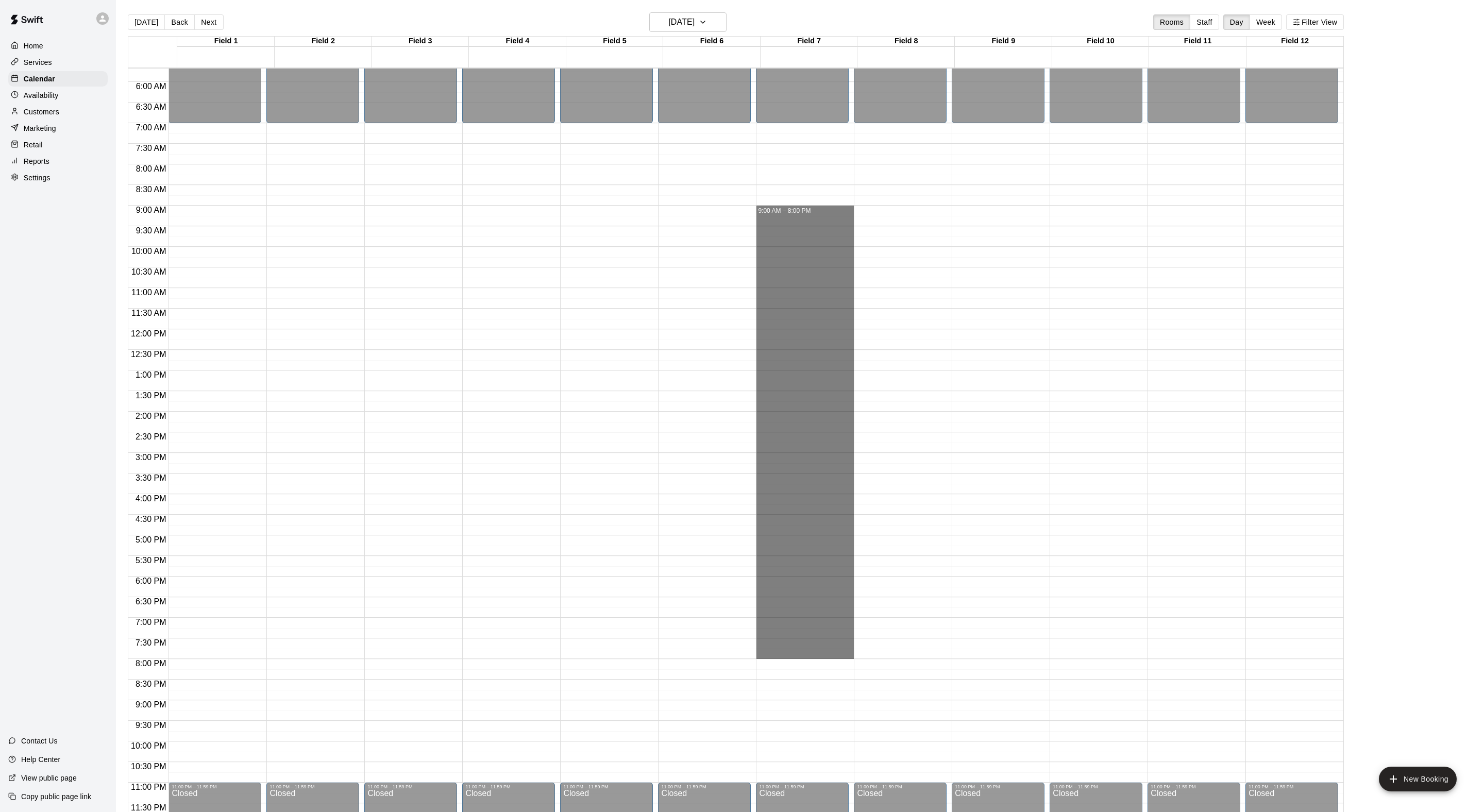
drag, startPoint x: 779, startPoint y: 210, endPoint x: 817, endPoint y: 653, distance: 444.6
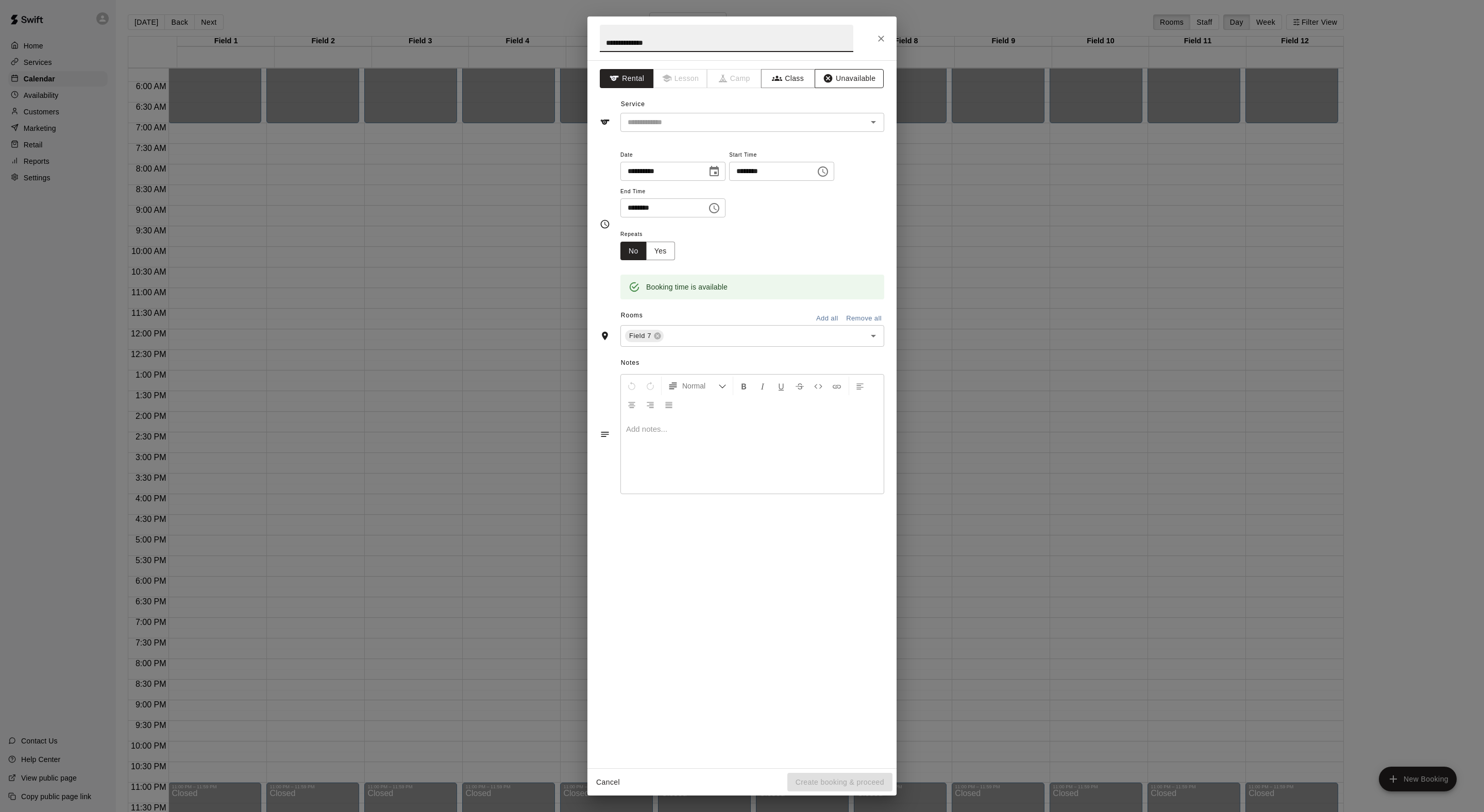
type input "**********"
click at [833, 83] on icon "button" at bounding box center [828, 78] width 9 height 9
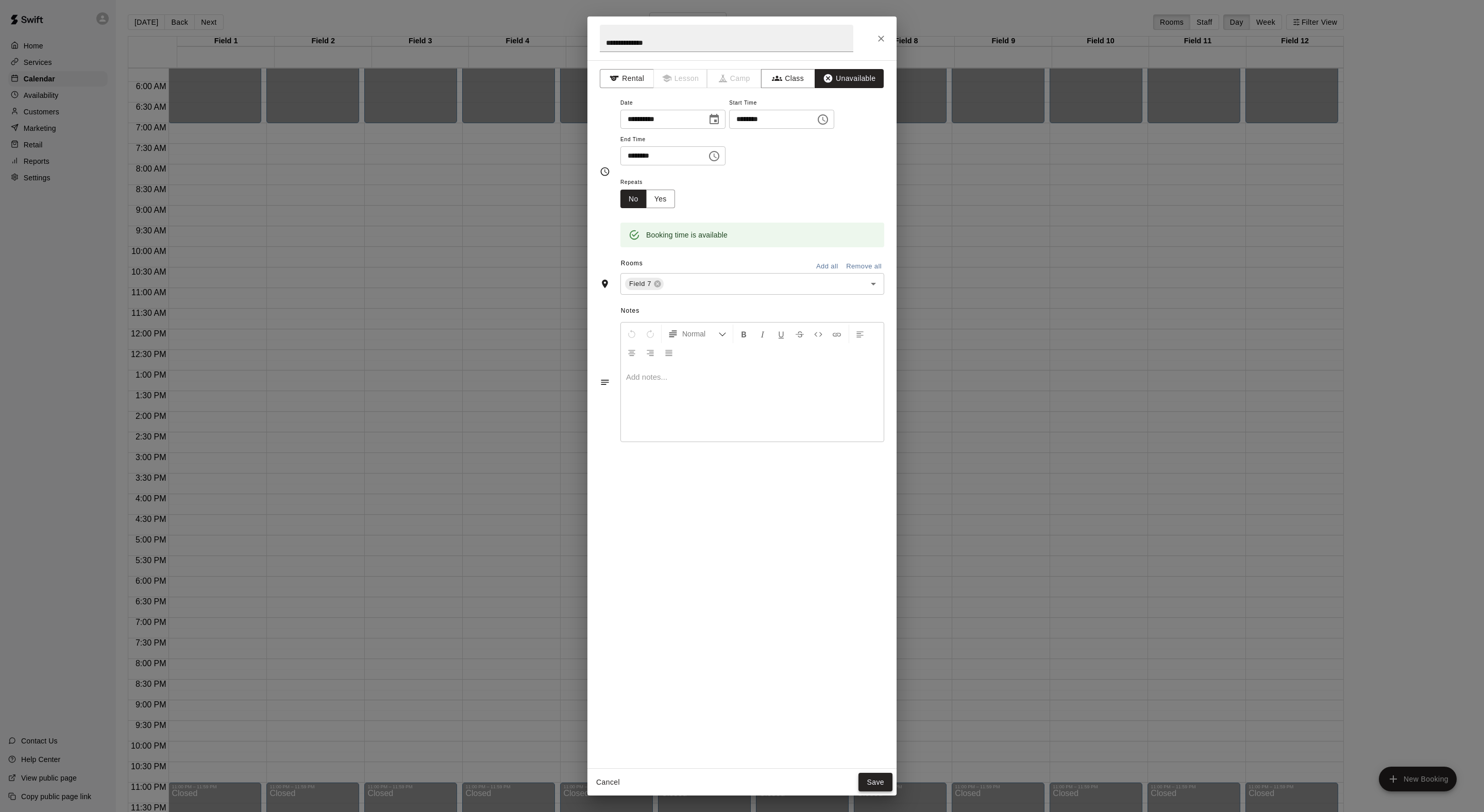
click at [872, 785] on button "Save" at bounding box center [875, 782] width 34 height 19
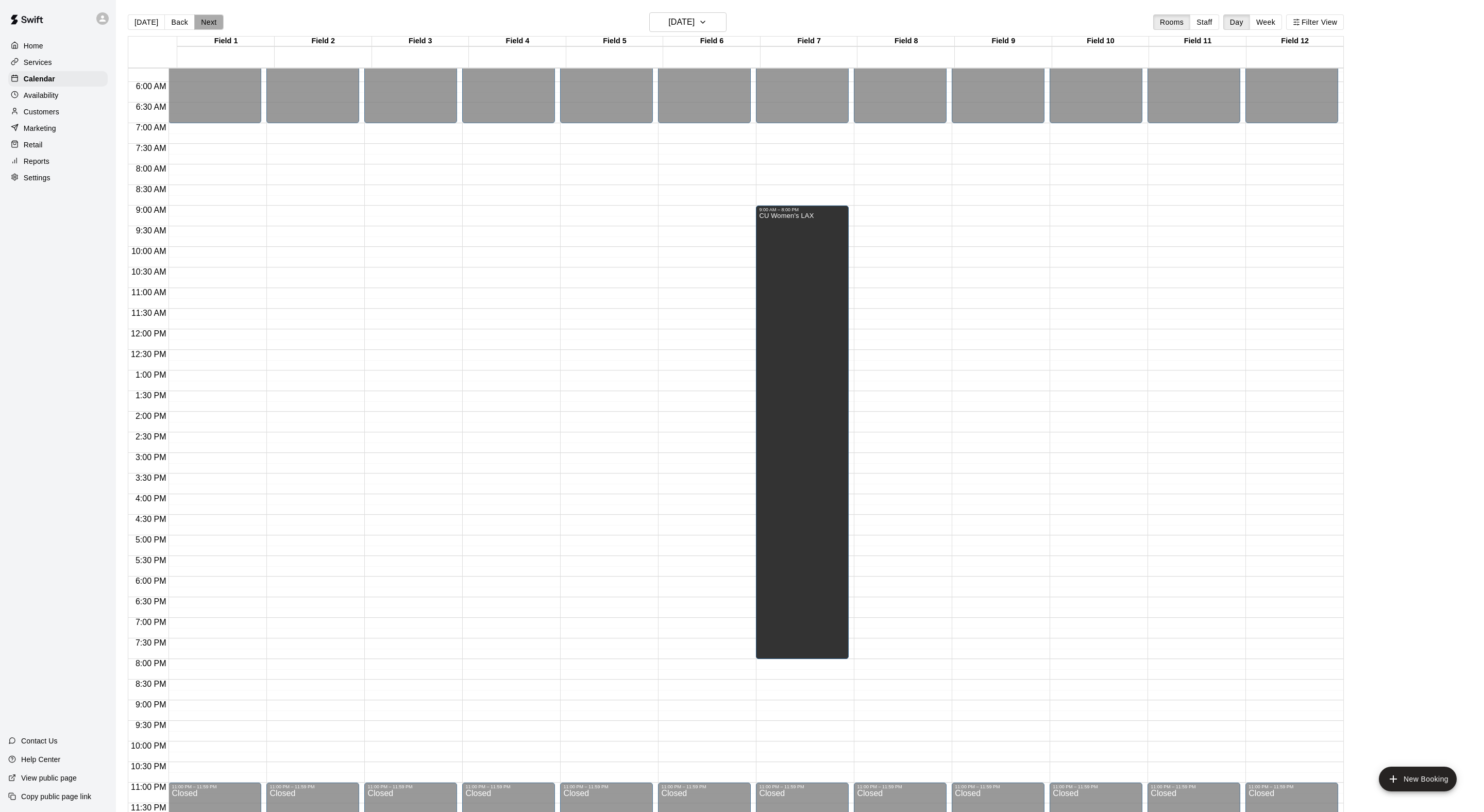
click at [222, 22] on button "Next" at bounding box center [209, 22] width 29 height 16
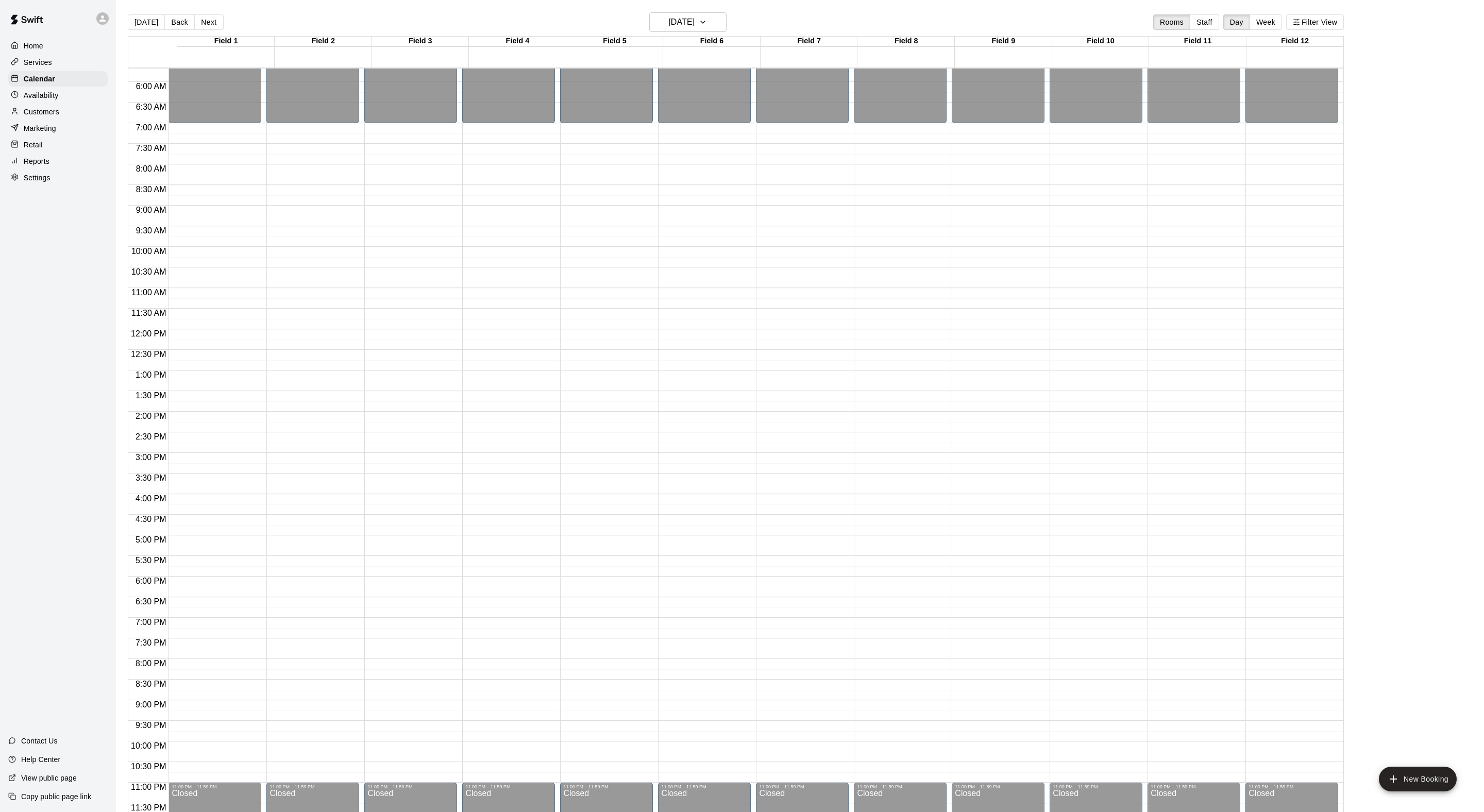
click at [783, 213] on div "12:00 AM – 7:00 AM Closed 11:00 PM – 11:59 PM Closed" at bounding box center [802, 329] width 93 height 989
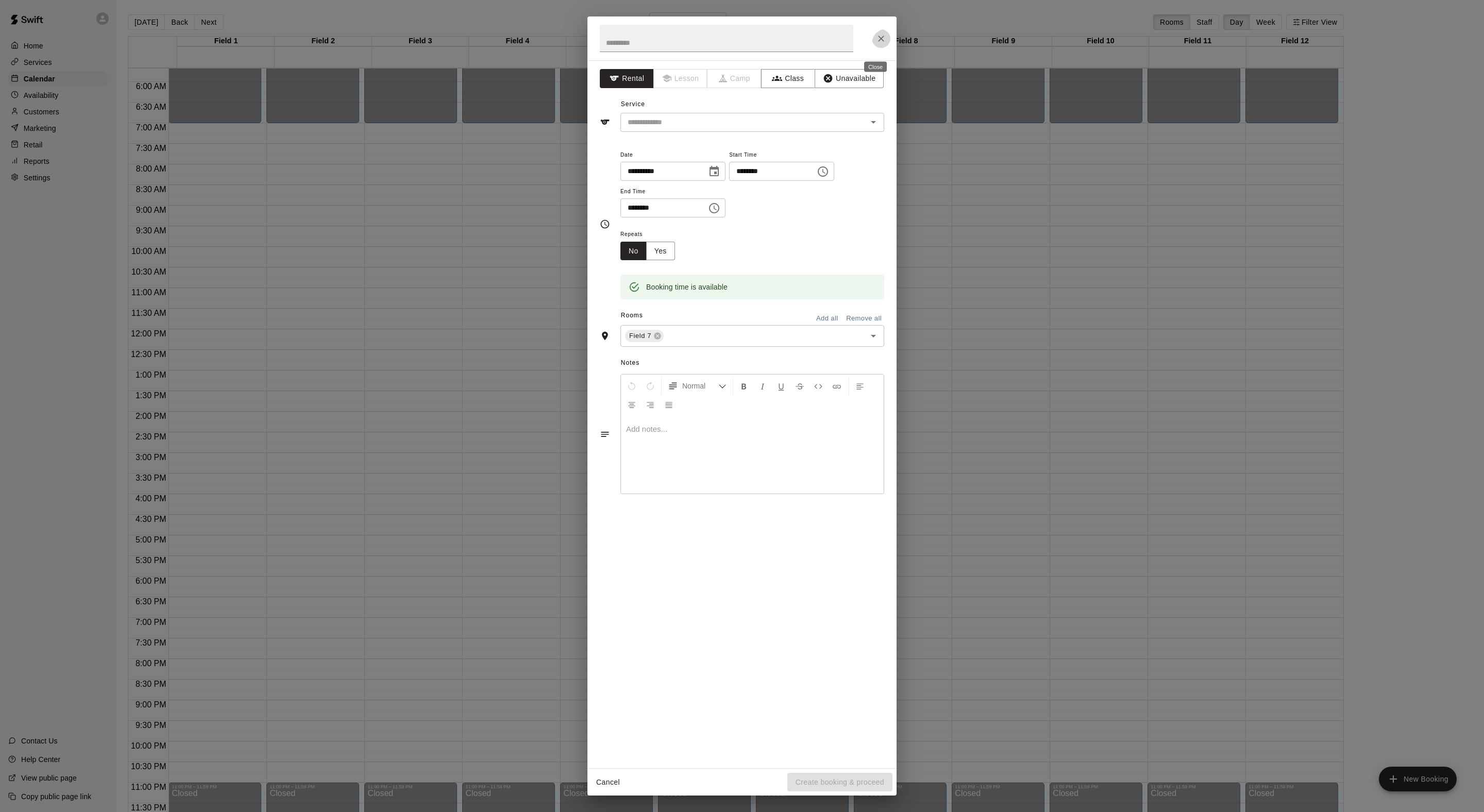
click at [881, 37] on icon "Close" at bounding box center [881, 38] width 10 height 10
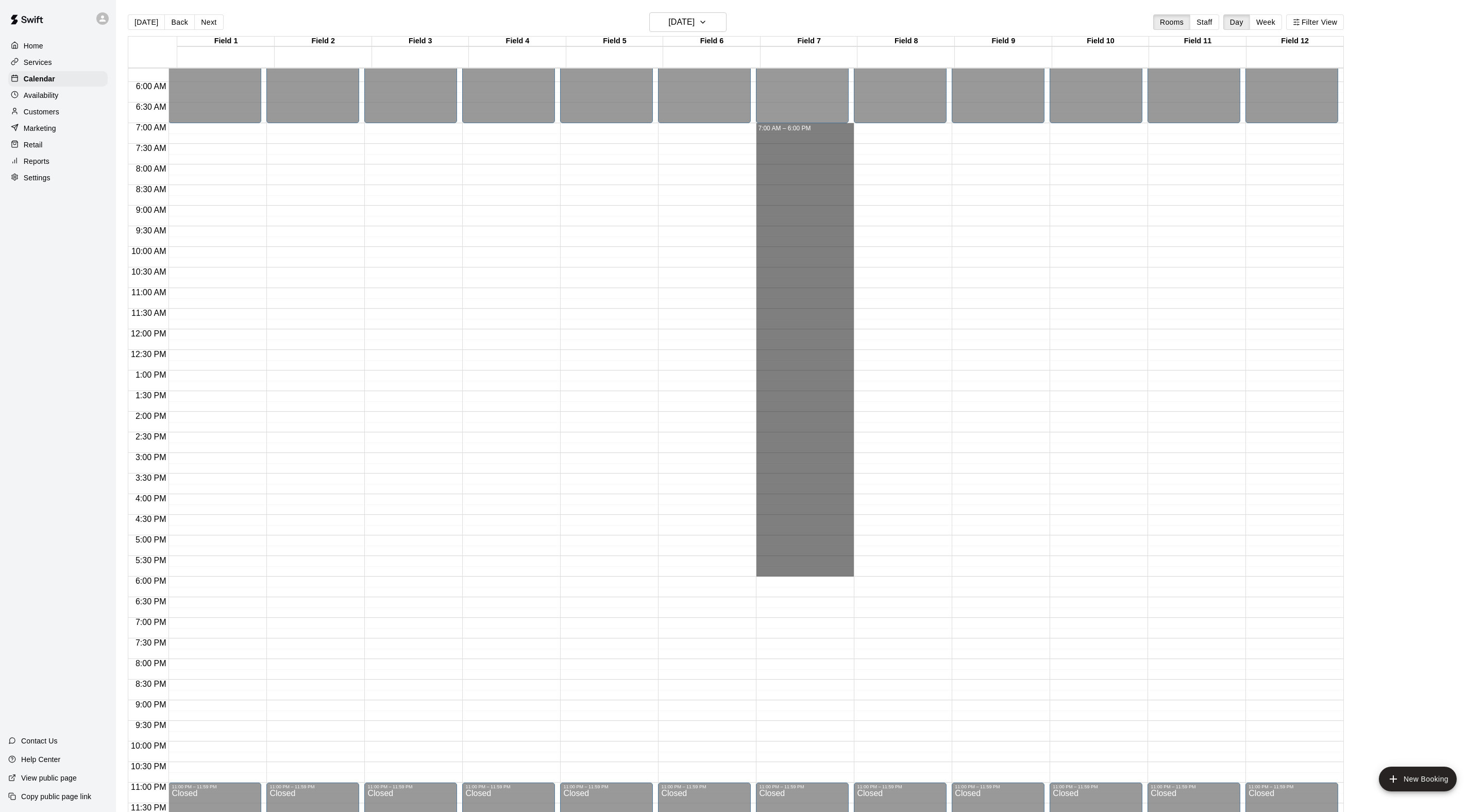
drag, startPoint x: 810, startPoint y: 127, endPoint x: 802, endPoint y: 573, distance: 446.1
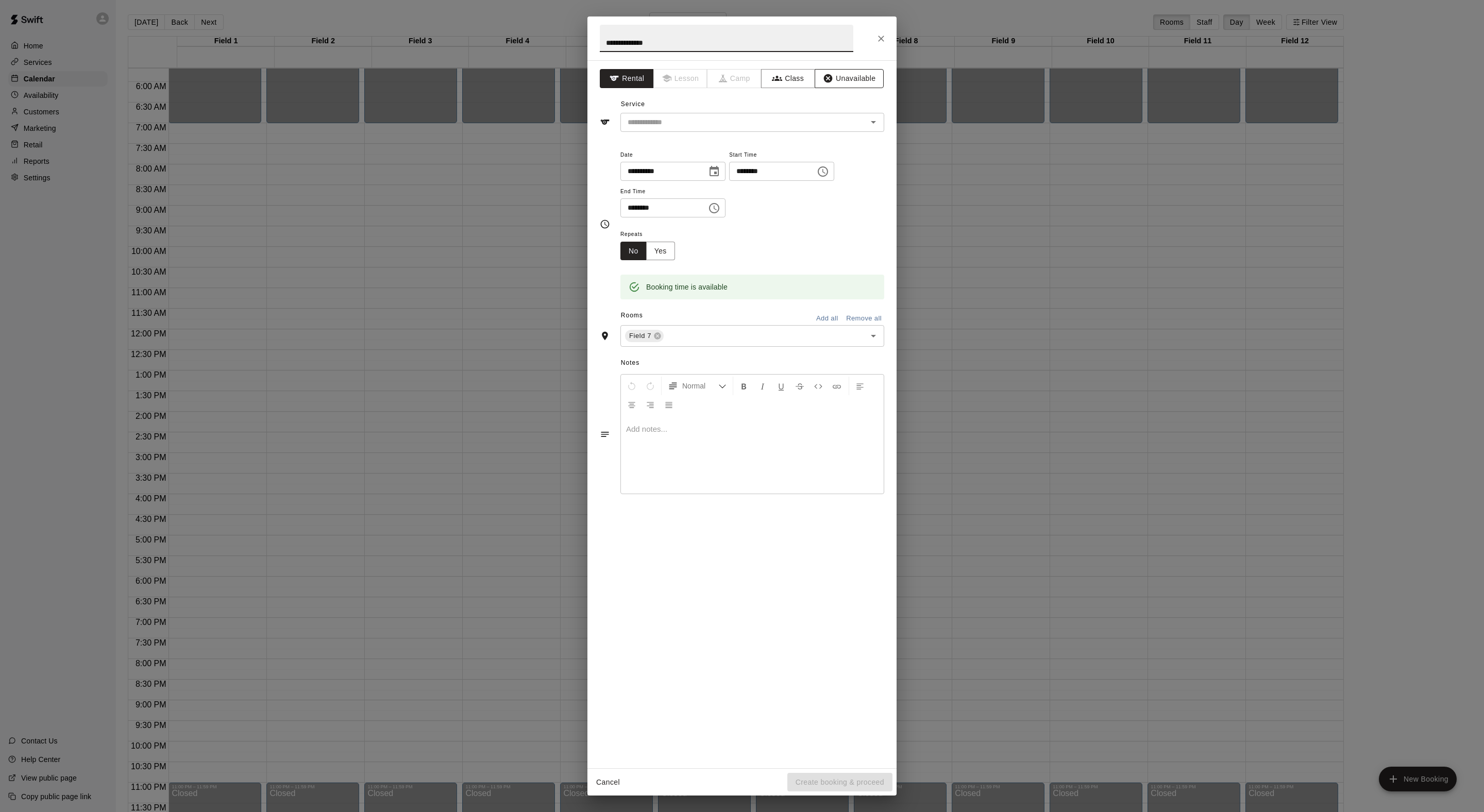
type input "**********"
click at [833, 83] on icon "button" at bounding box center [828, 78] width 9 height 9
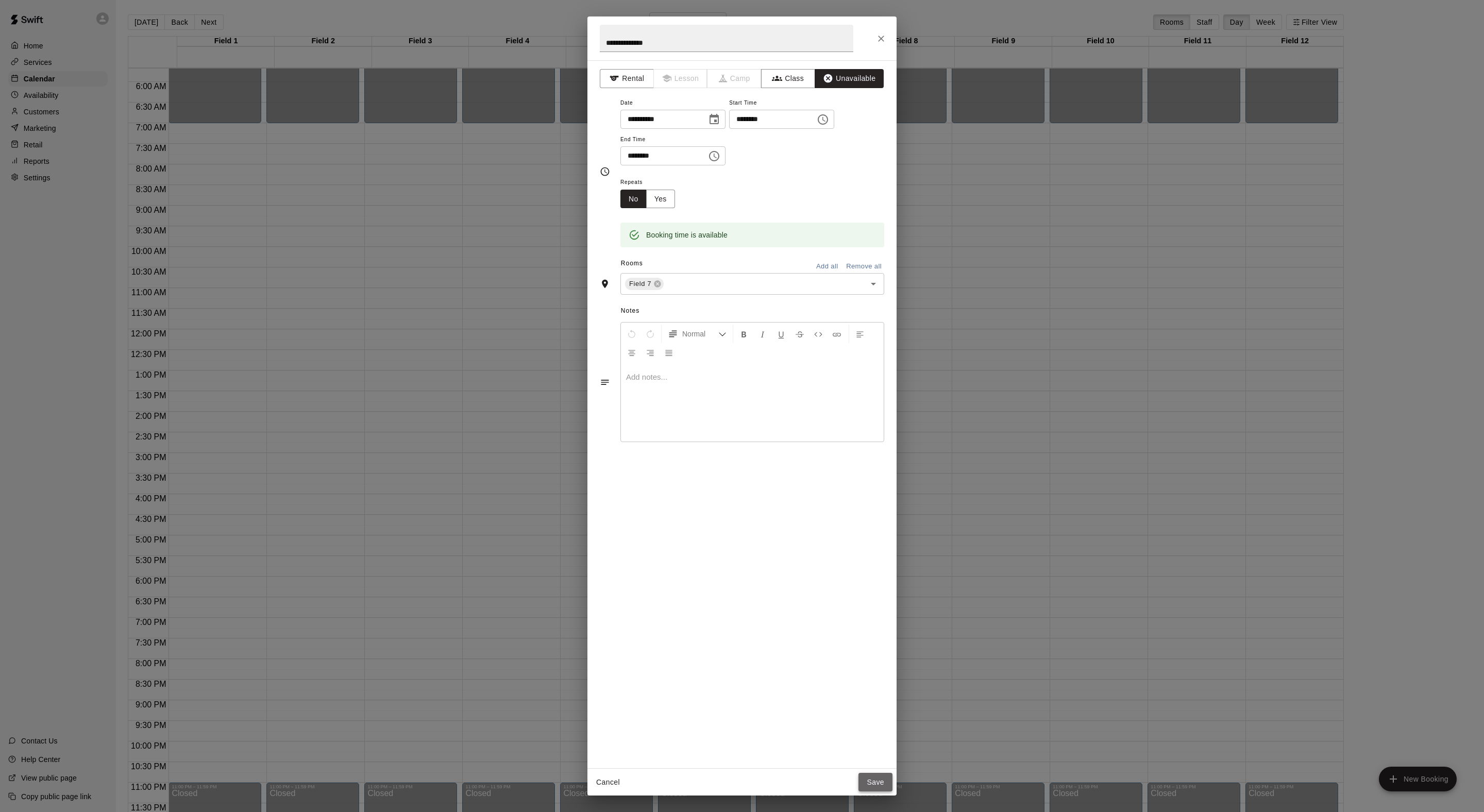
click at [873, 774] on button "Save" at bounding box center [875, 782] width 34 height 19
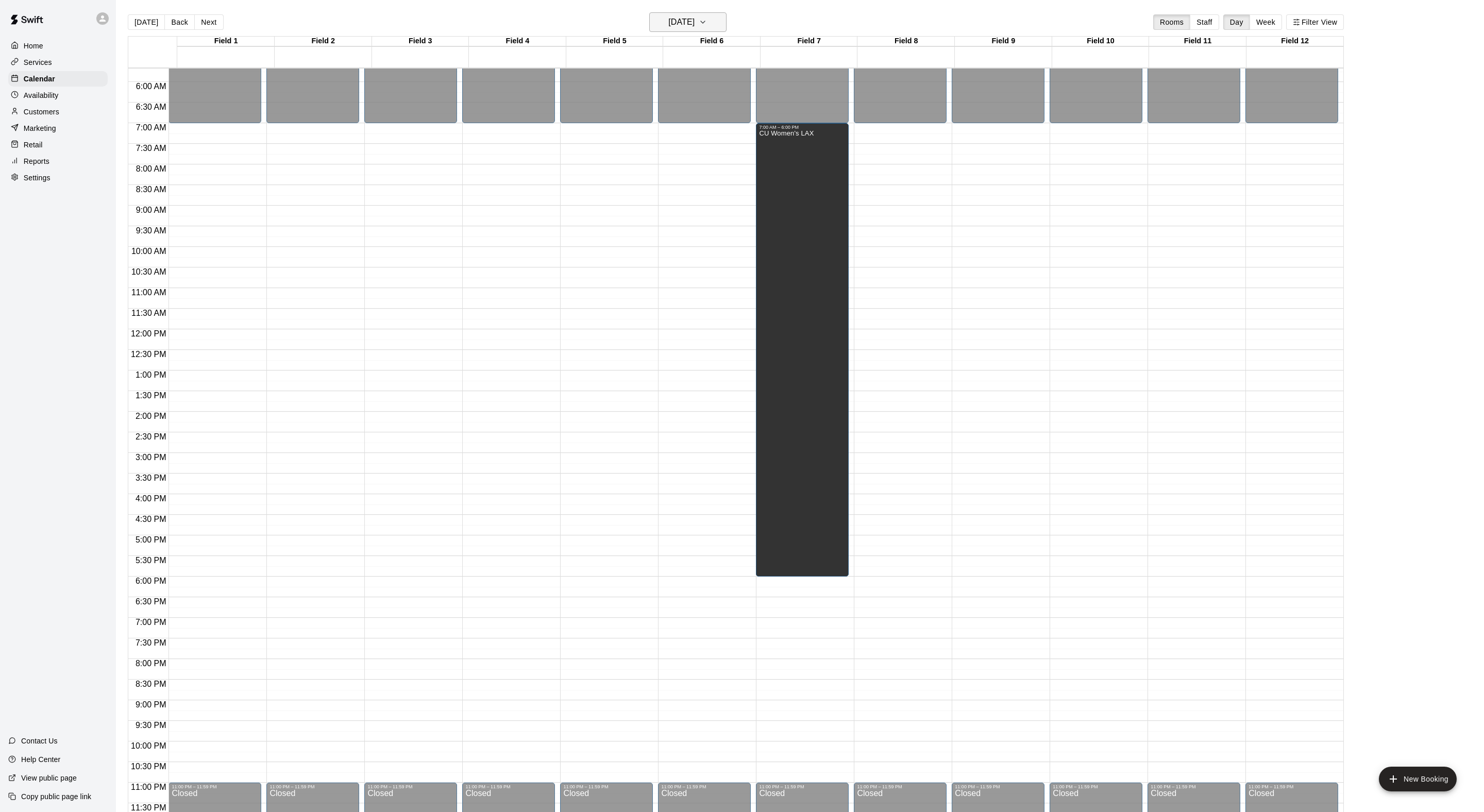
click at [694, 23] on h6 "Sunday Mar 22" at bounding box center [682, 22] width 27 height 14
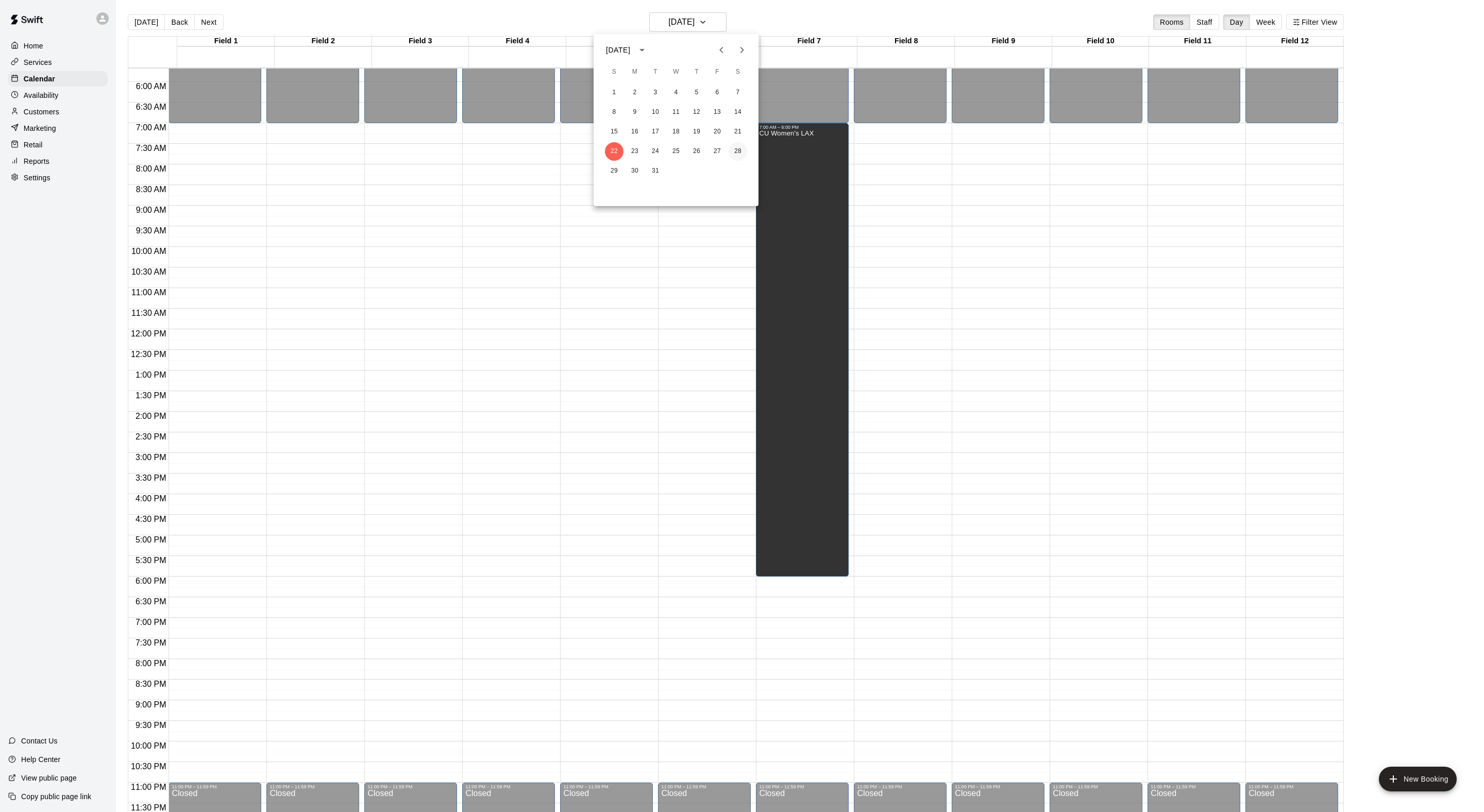
click at [736, 149] on button "28" at bounding box center [738, 152] width 19 height 19
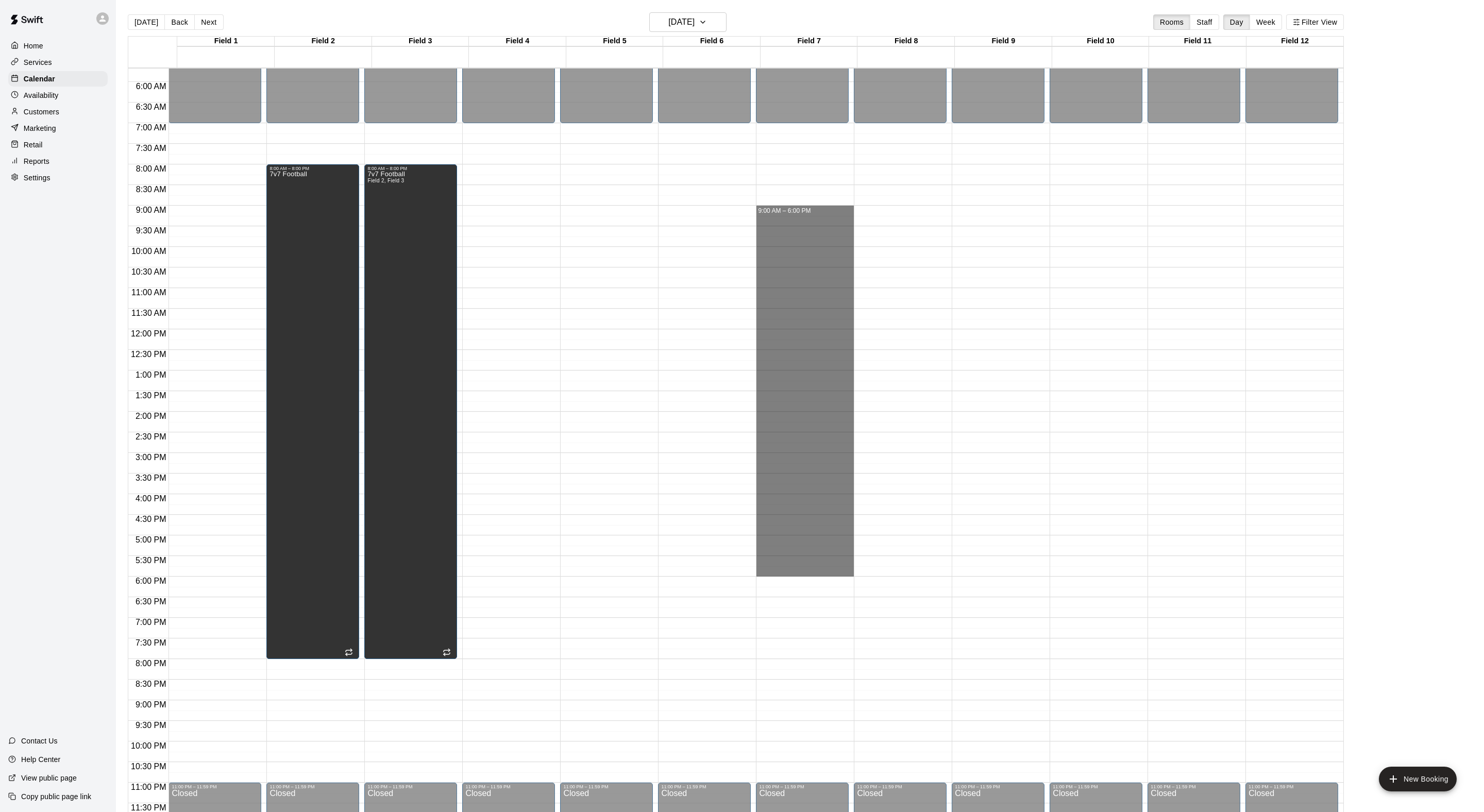
drag, startPoint x: 787, startPoint y: 206, endPoint x: 813, endPoint y: 574, distance: 368.9
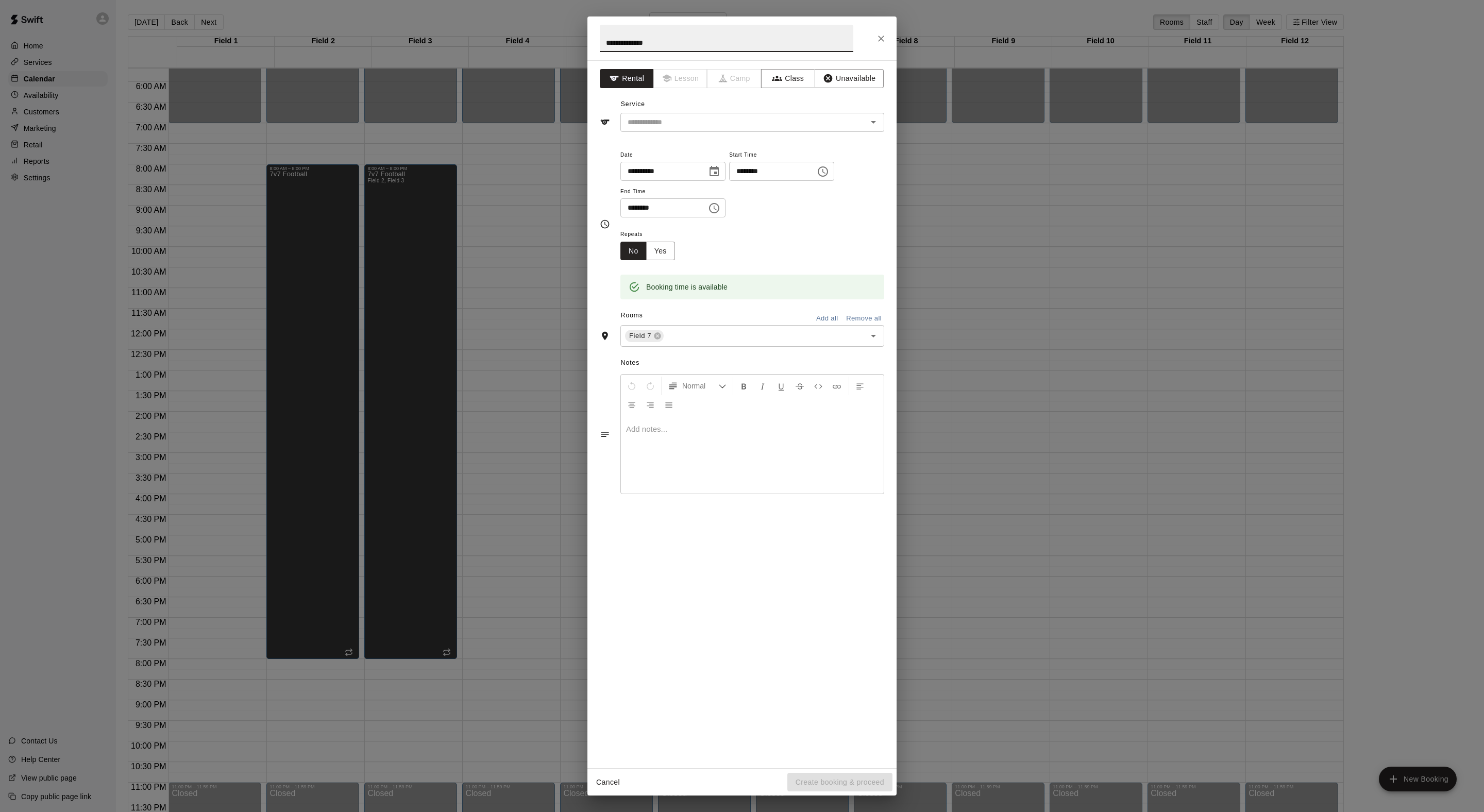
type input "**********"
click at [875, 88] on button "Unavailable" at bounding box center [849, 78] width 69 height 19
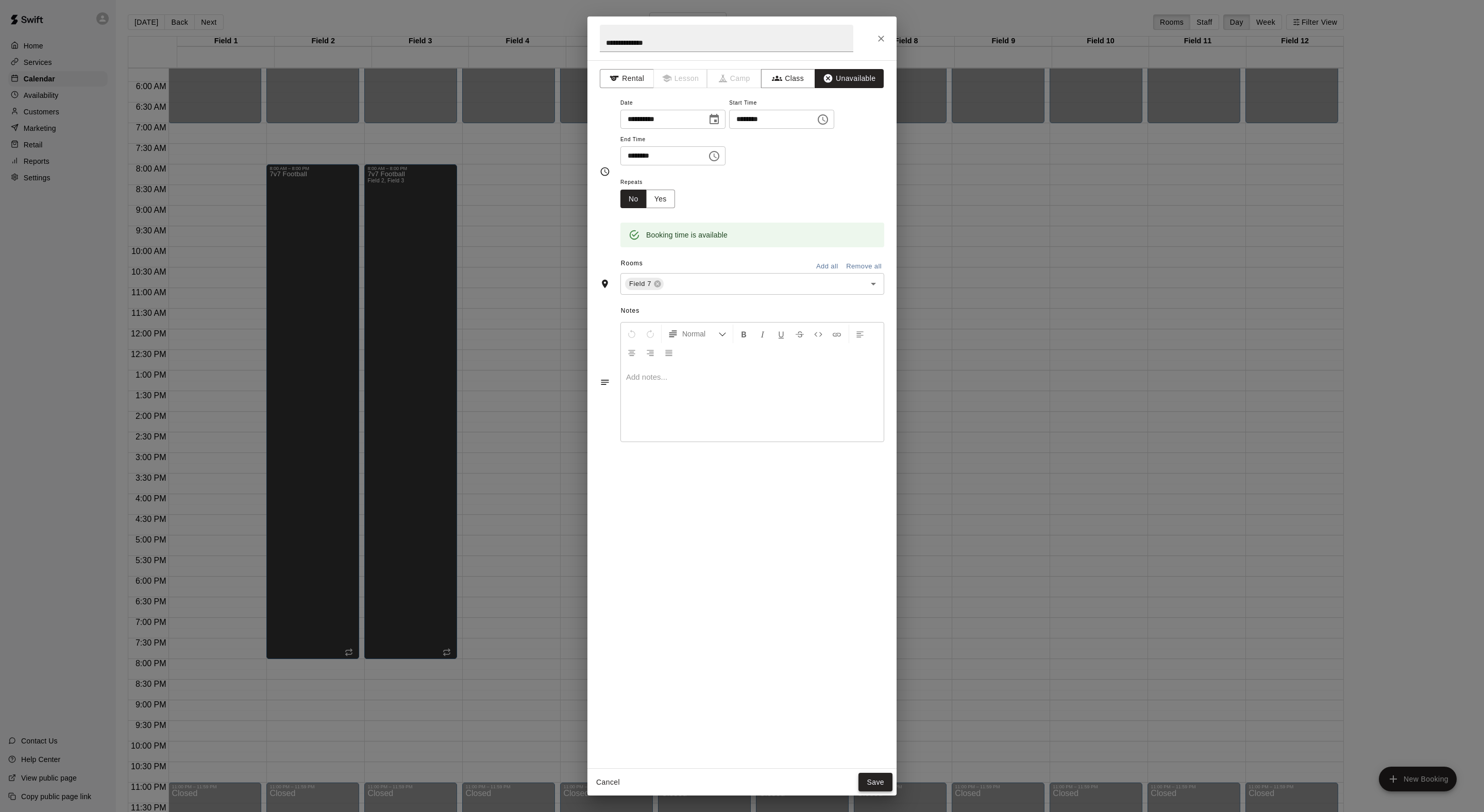
click at [866, 776] on button "Save" at bounding box center [875, 782] width 34 height 19
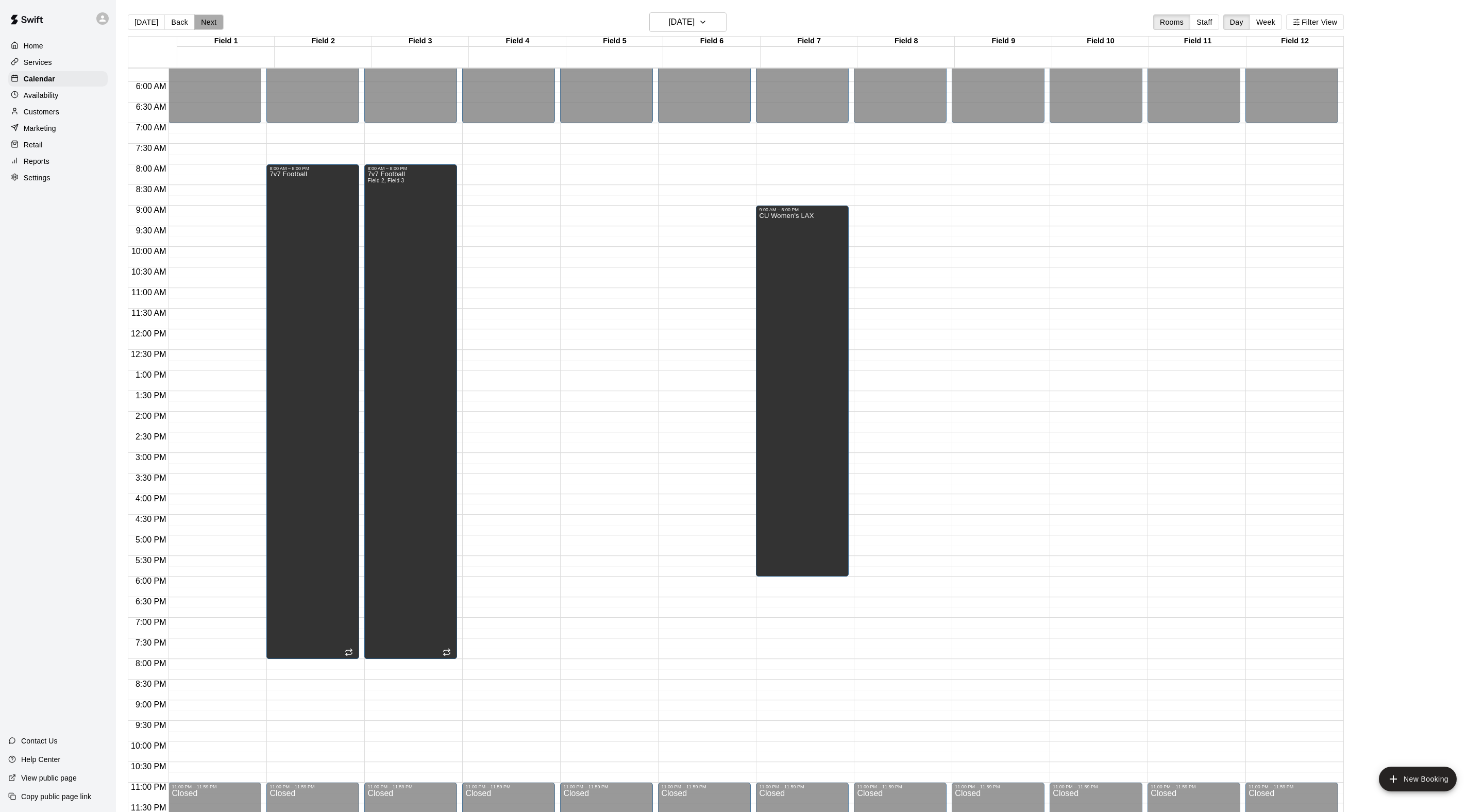
click at [223, 25] on button "Next" at bounding box center [209, 22] width 29 height 16
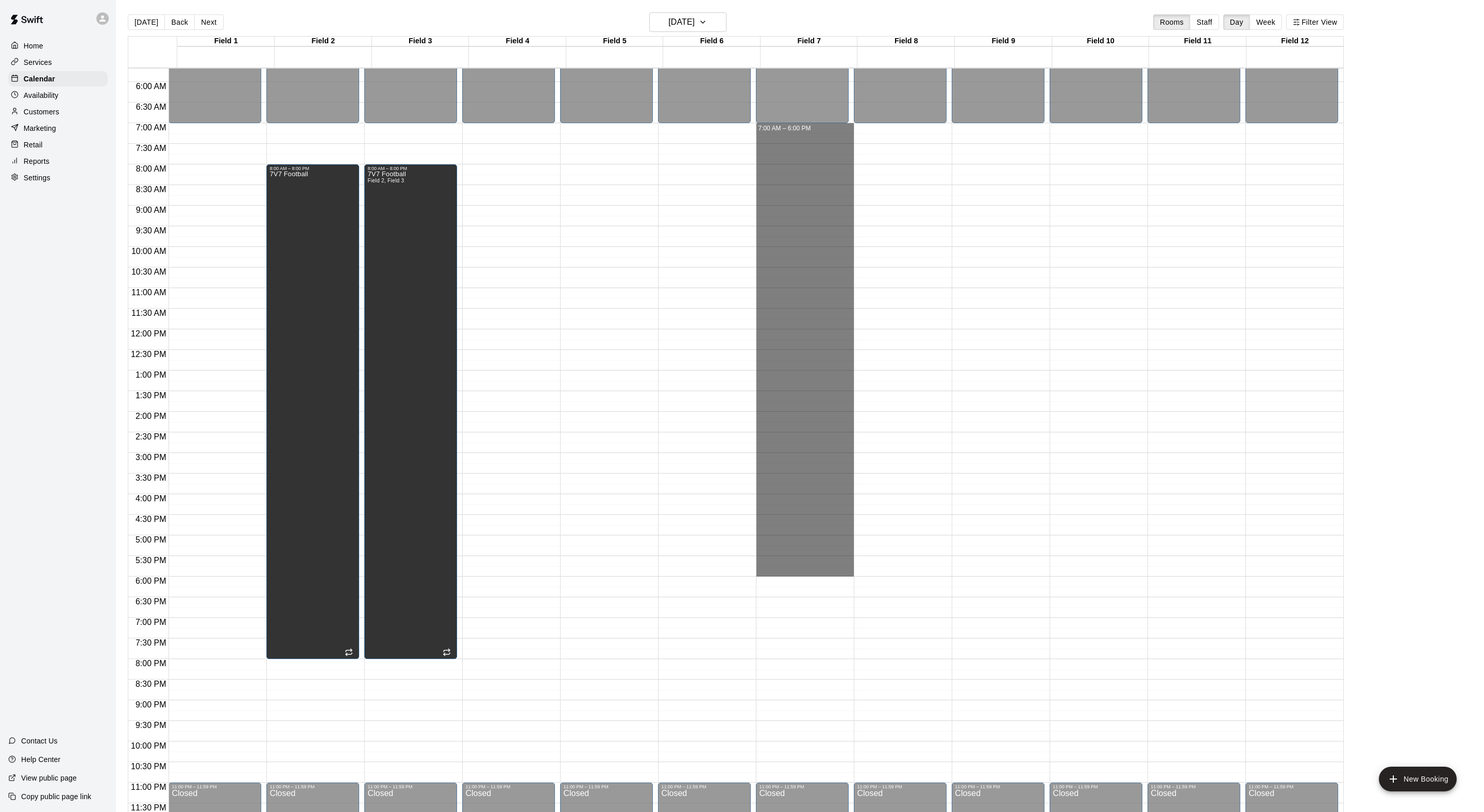
drag, startPoint x: 782, startPoint y: 127, endPoint x: 790, endPoint y: 571, distance: 444.1
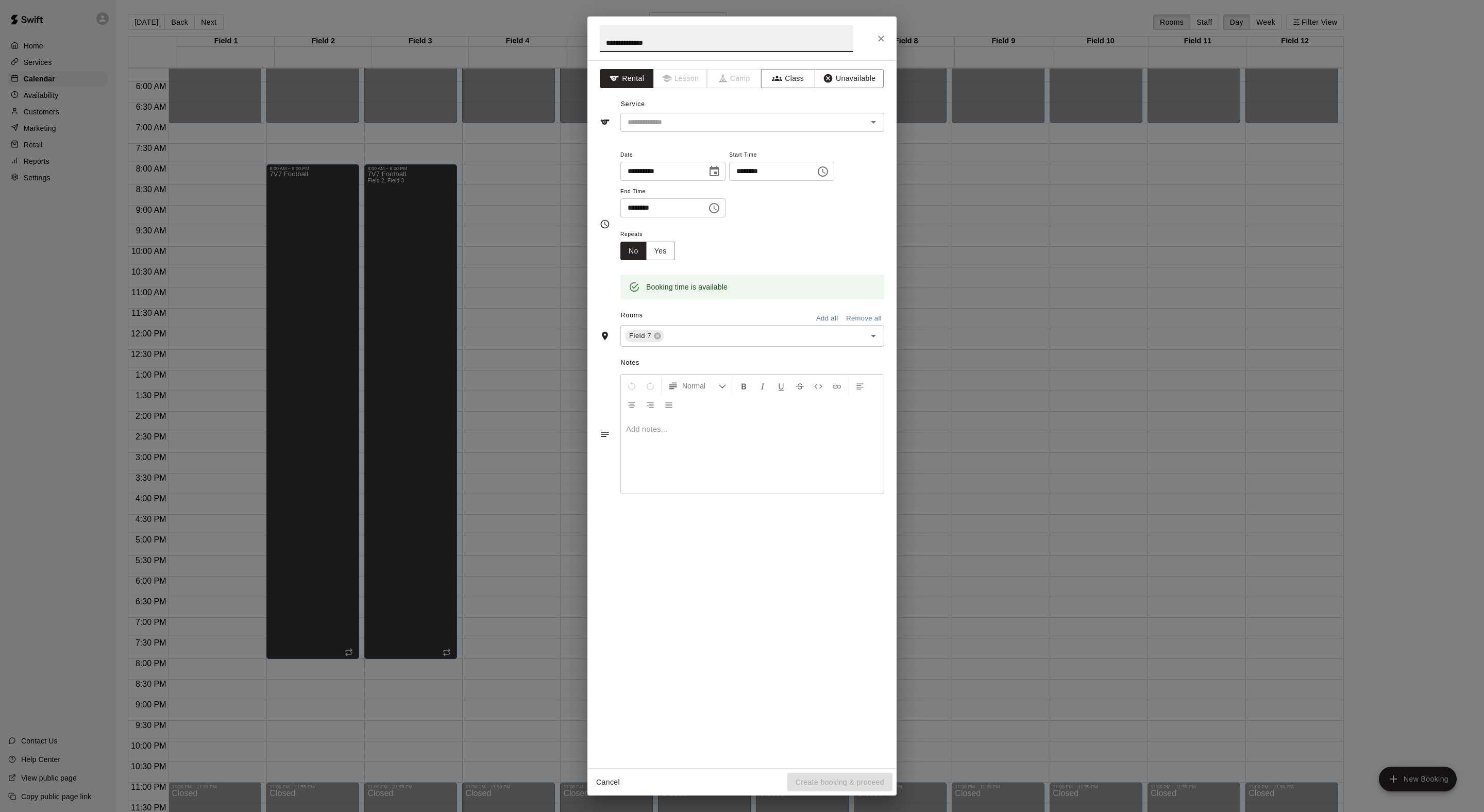
type input "**********"
click at [833, 83] on icon "button" at bounding box center [828, 78] width 10 height 10
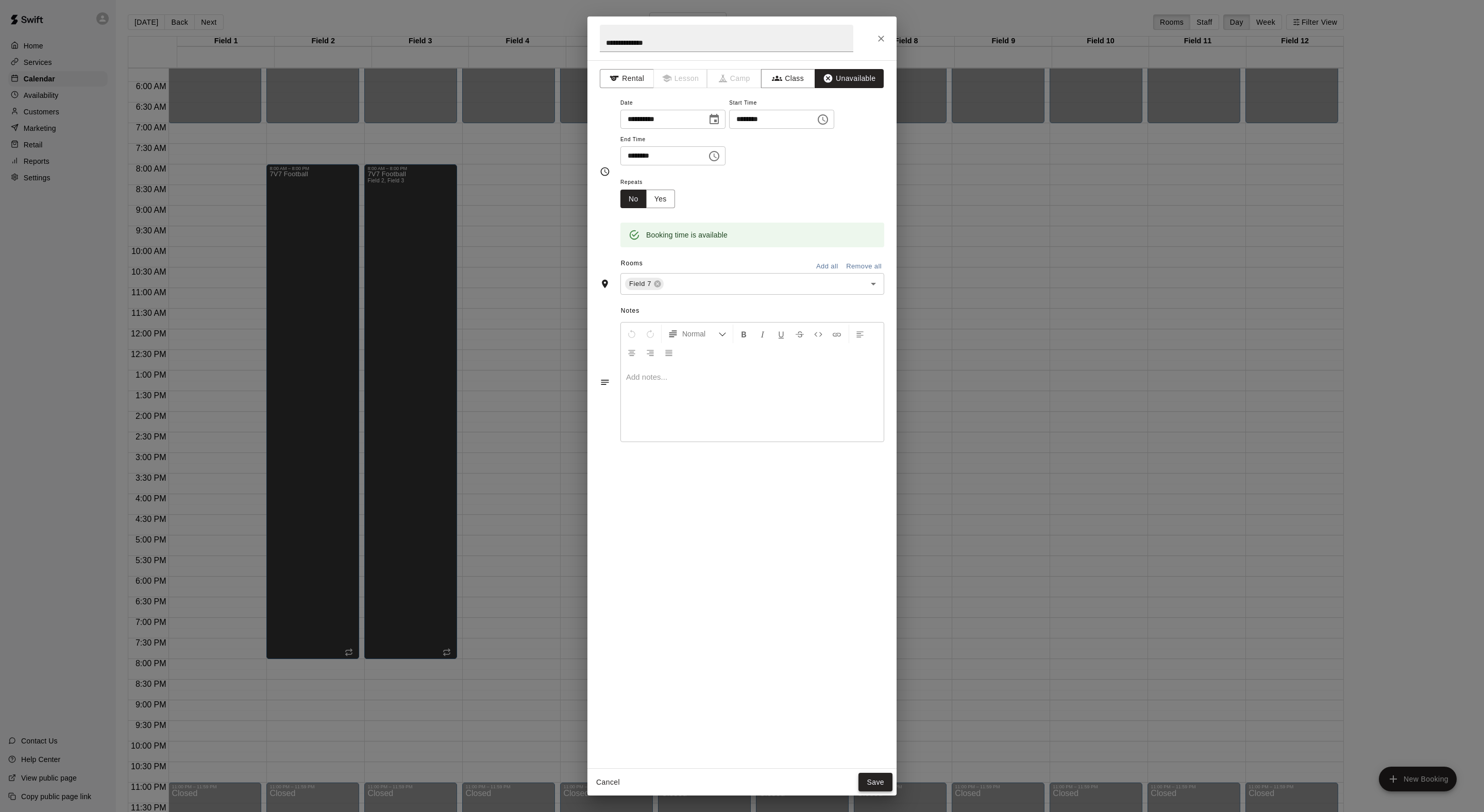
click at [866, 773] on button "Save" at bounding box center [875, 782] width 34 height 19
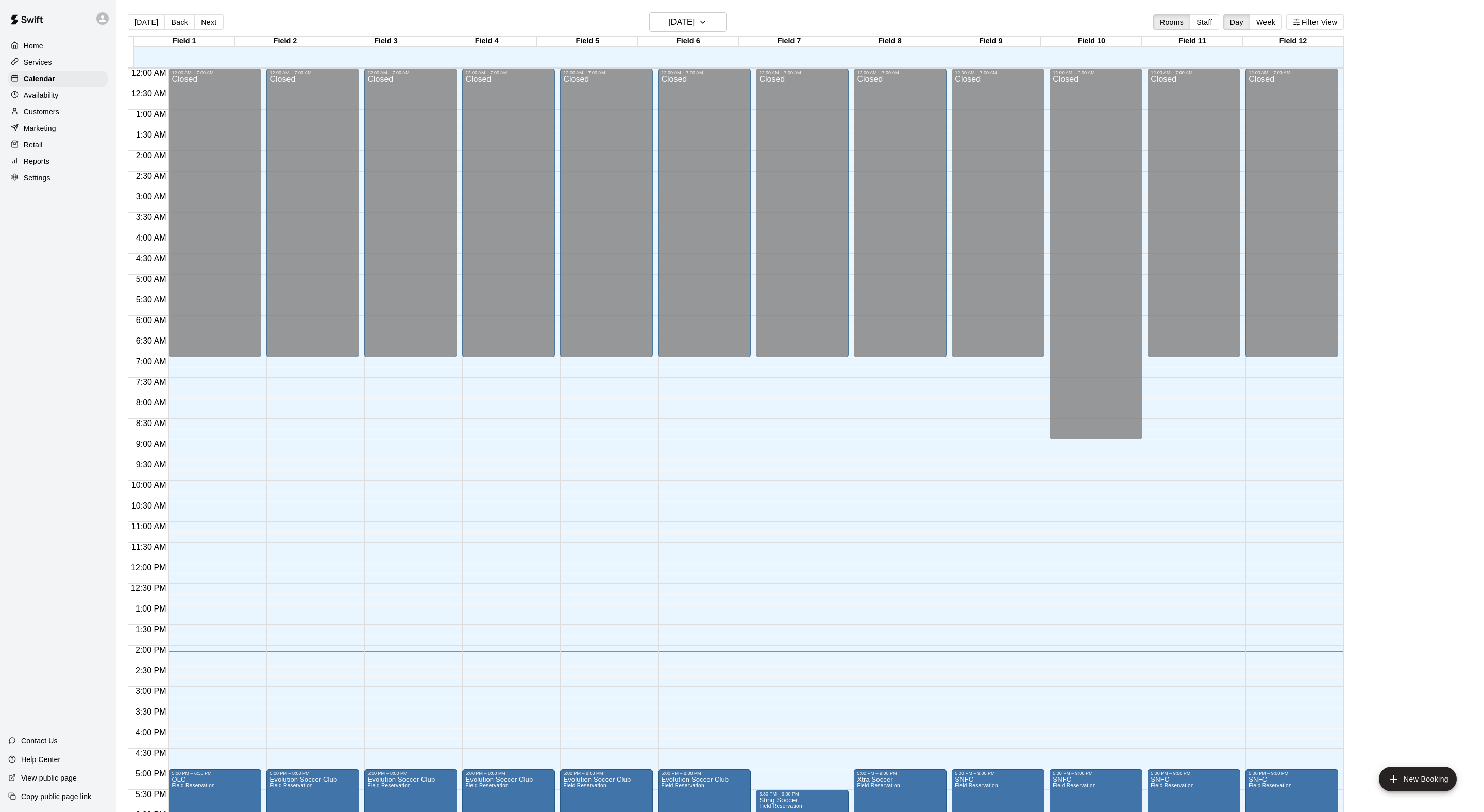
scroll to position [206, 0]
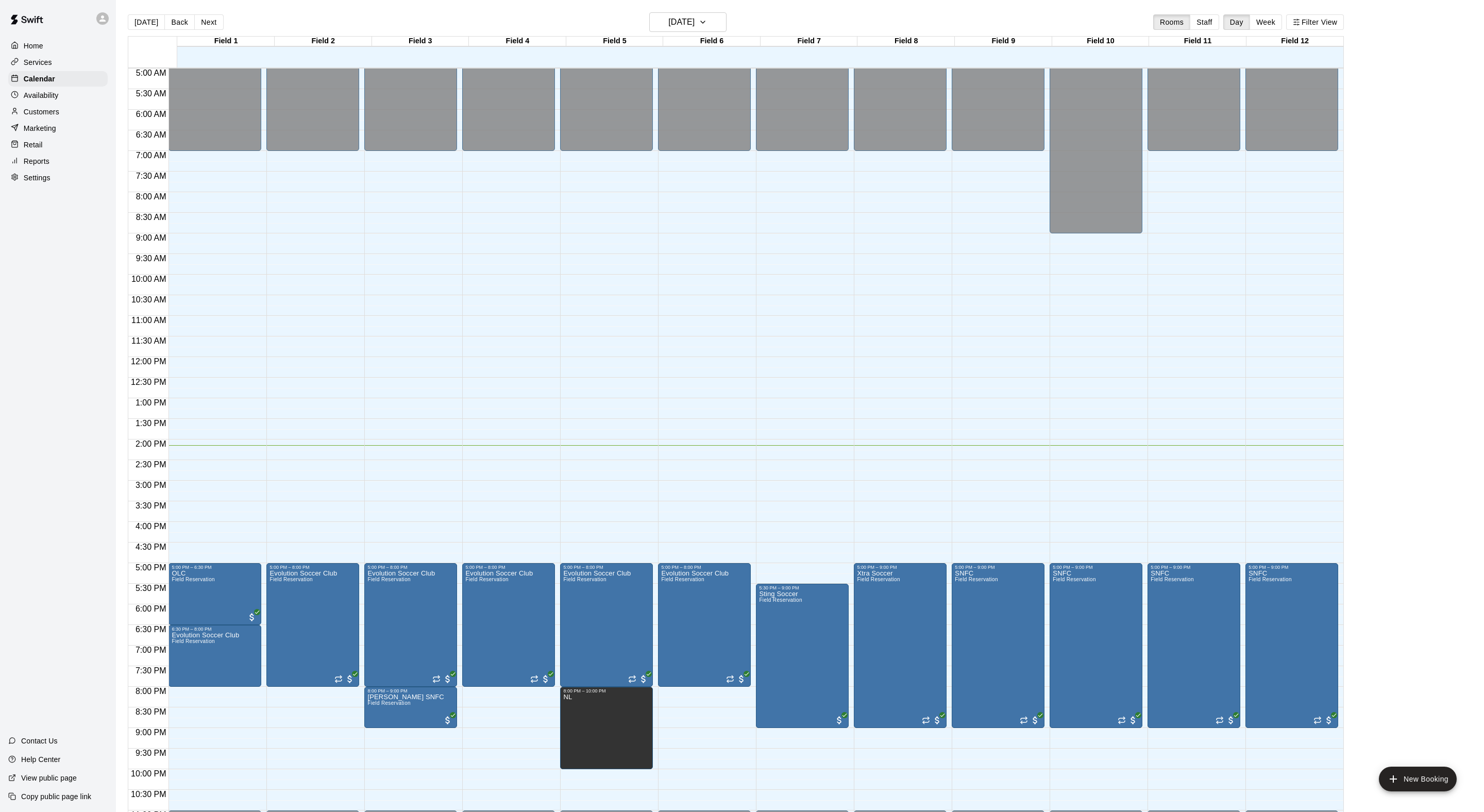
click at [684, 10] on main "Today Back Next Tuesday Oct 14 Rooms Staff Day Week Filter View Field 1 14 Tue …" at bounding box center [800, 414] width 1368 height 828
click at [684, 19] on h6 "[DATE]" at bounding box center [682, 22] width 27 height 14
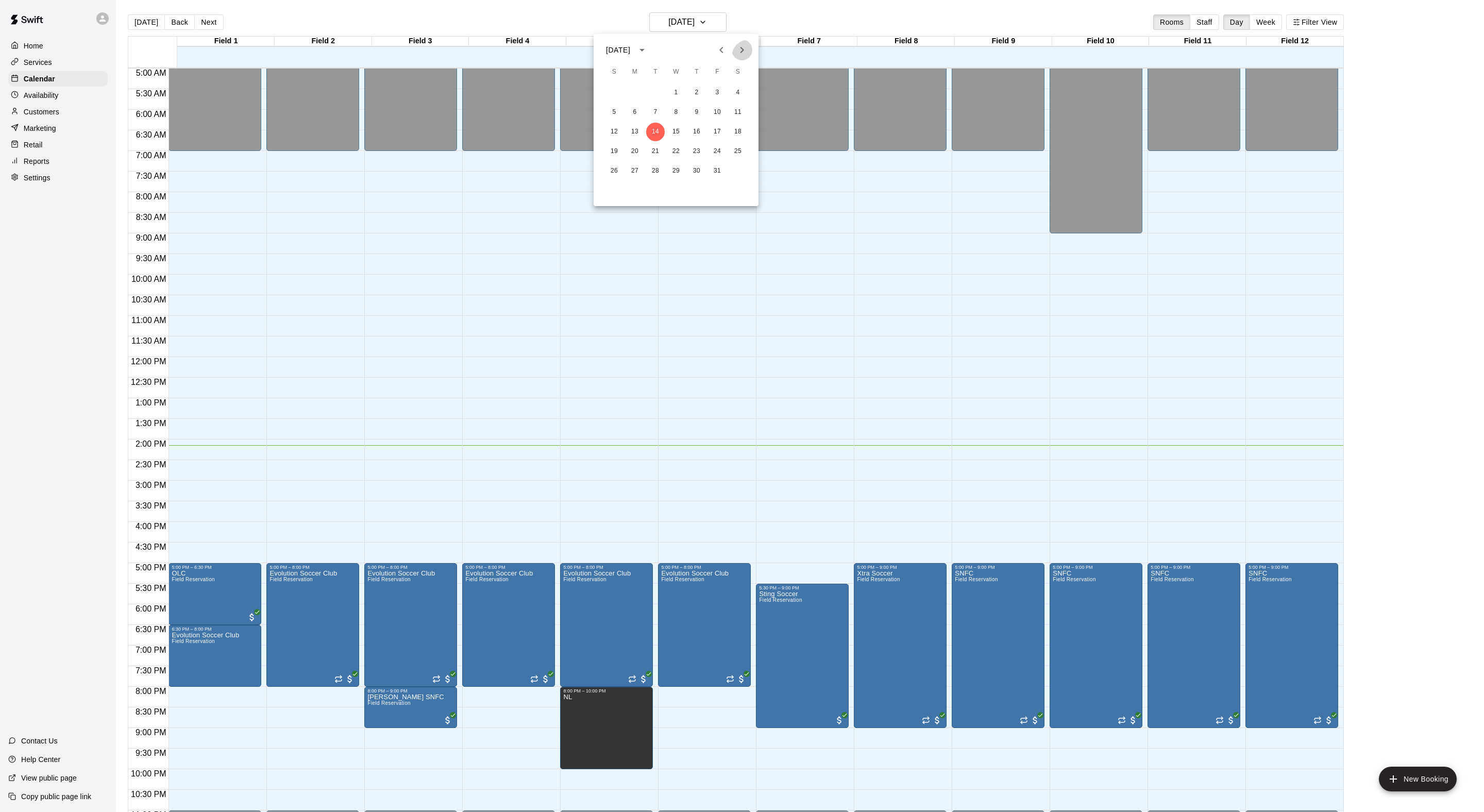
click at [736, 44] on icon "Next month" at bounding box center [742, 50] width 12 height 12
click at [621, 113] on button "2" at bounding box center [614, 112] width 19 height 19
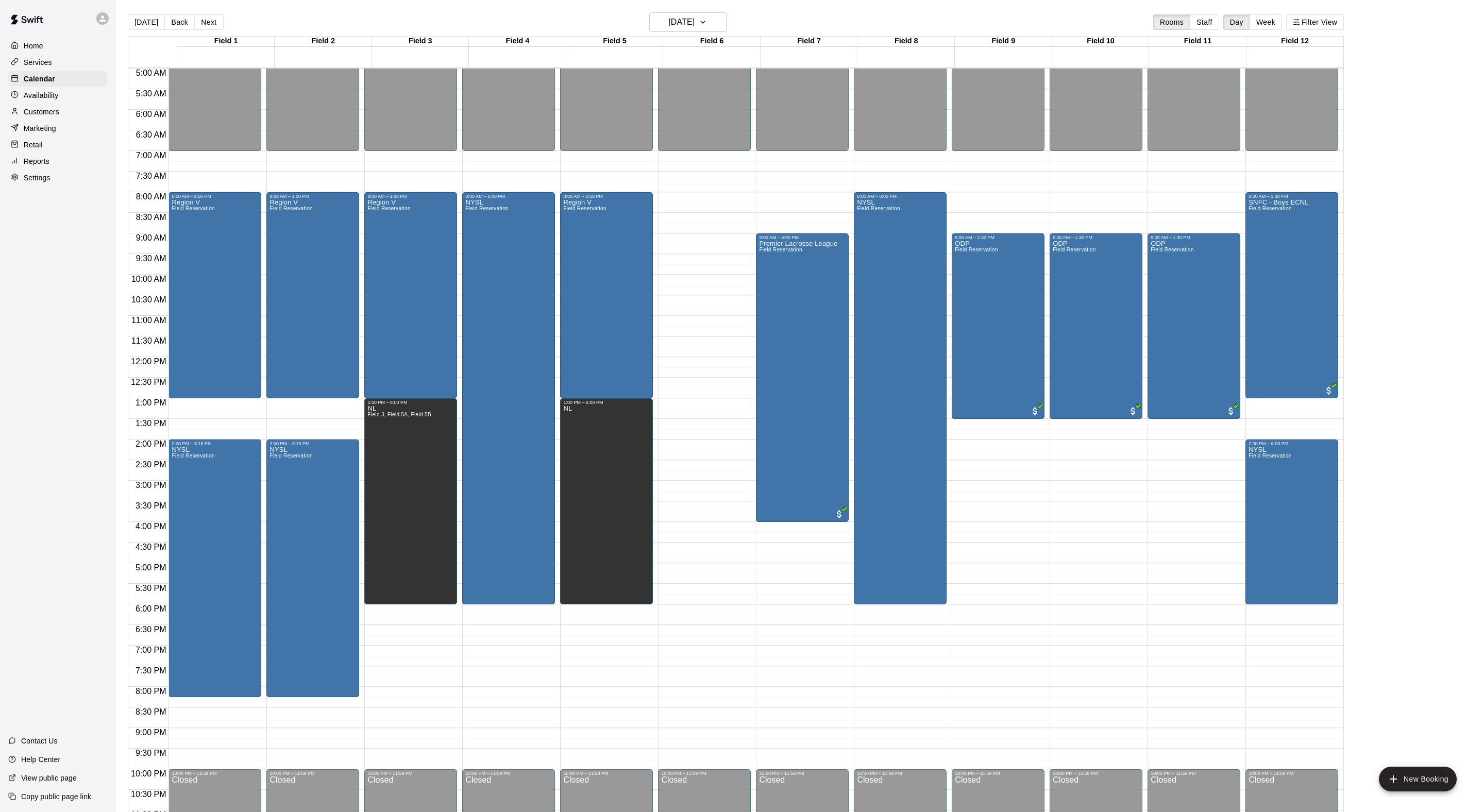
click at [929, 0] on html "Home Services Calendar Availability Customers Marketing Retail Reports Settings…" at bounding box center [742, 414] width 1484 height 828
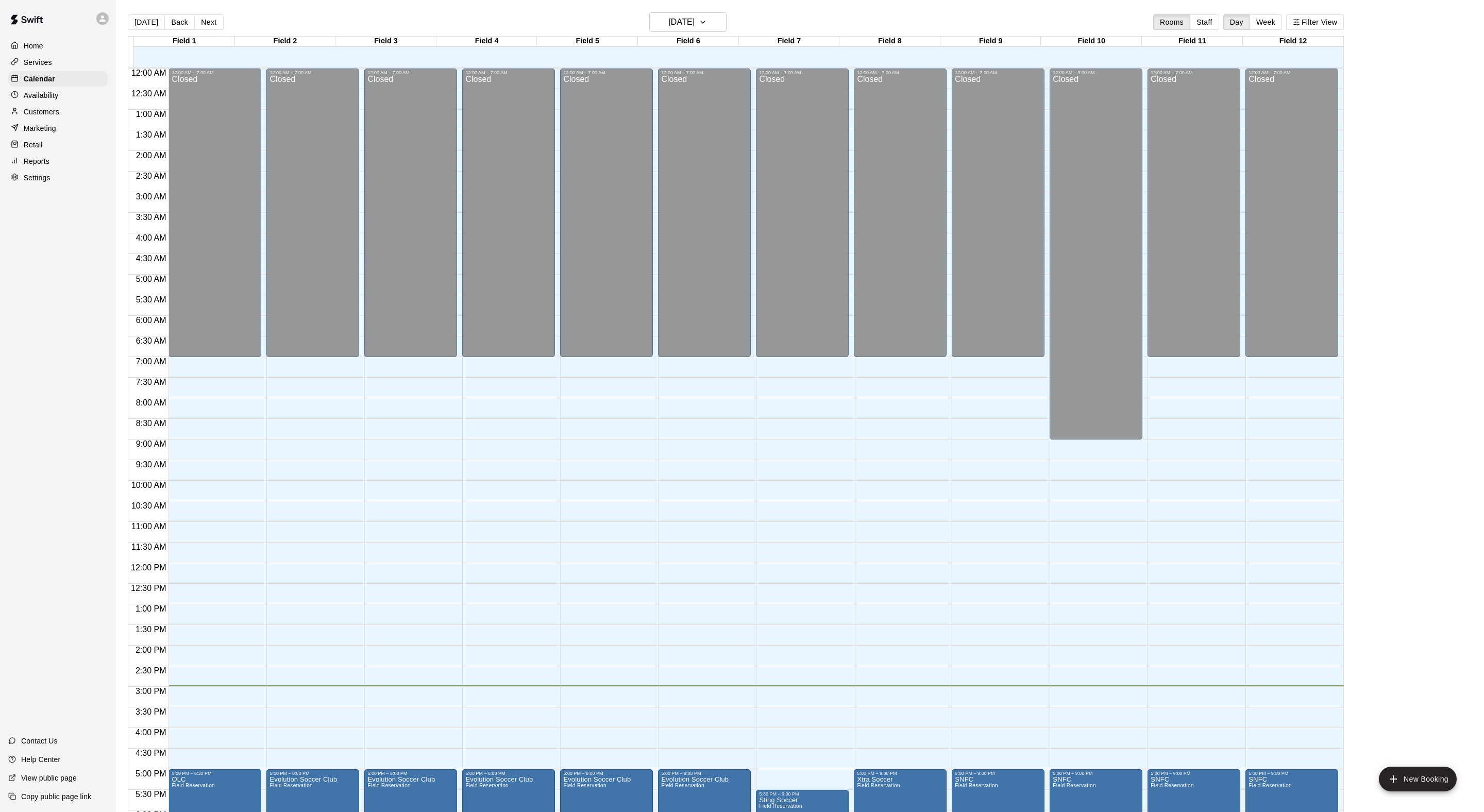
scroll to position [206, 0]
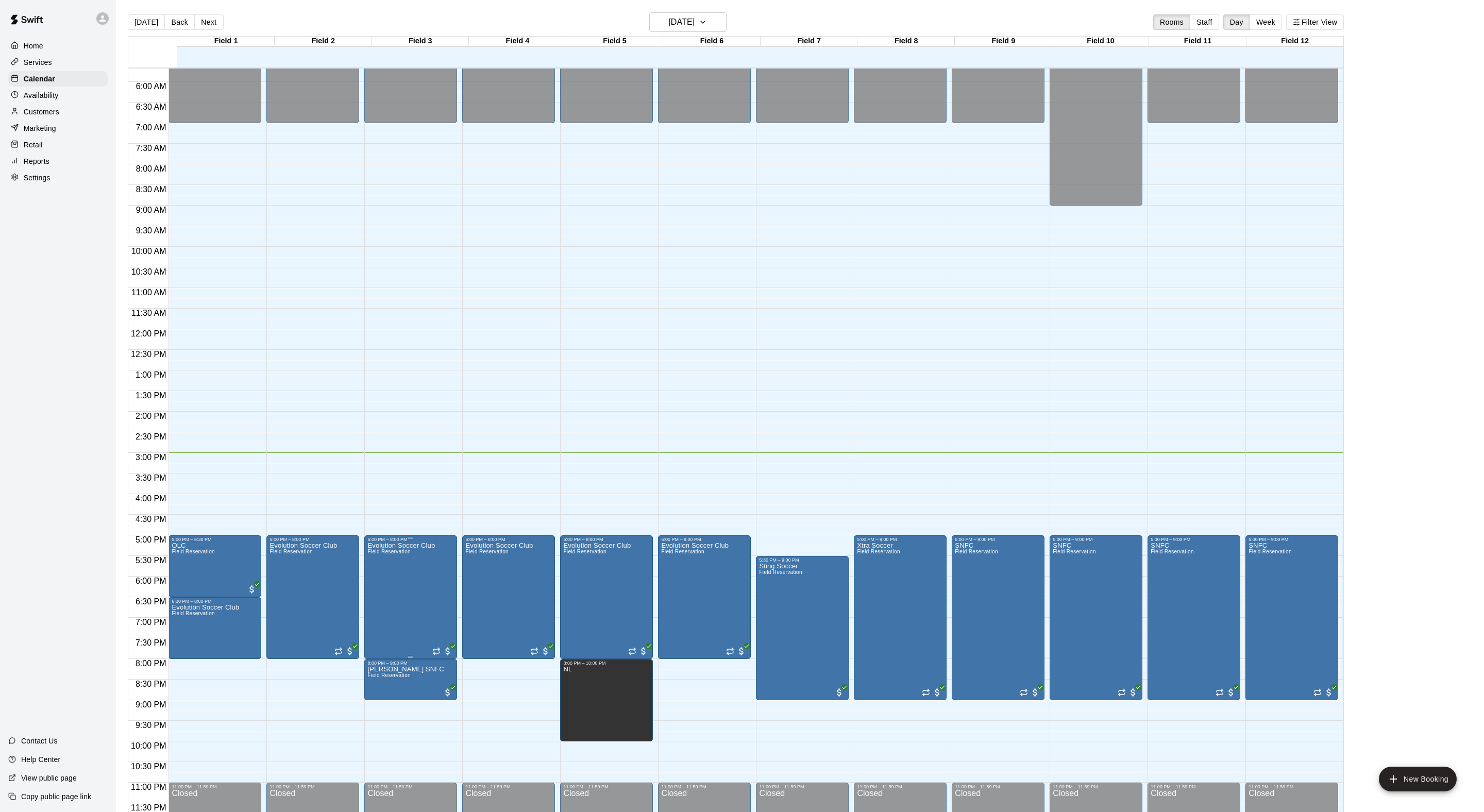
scroll to position [240, 0]
click at [668, 28] on h6 "[DATE]" at bounding box center [682, 22] width 27 height 14
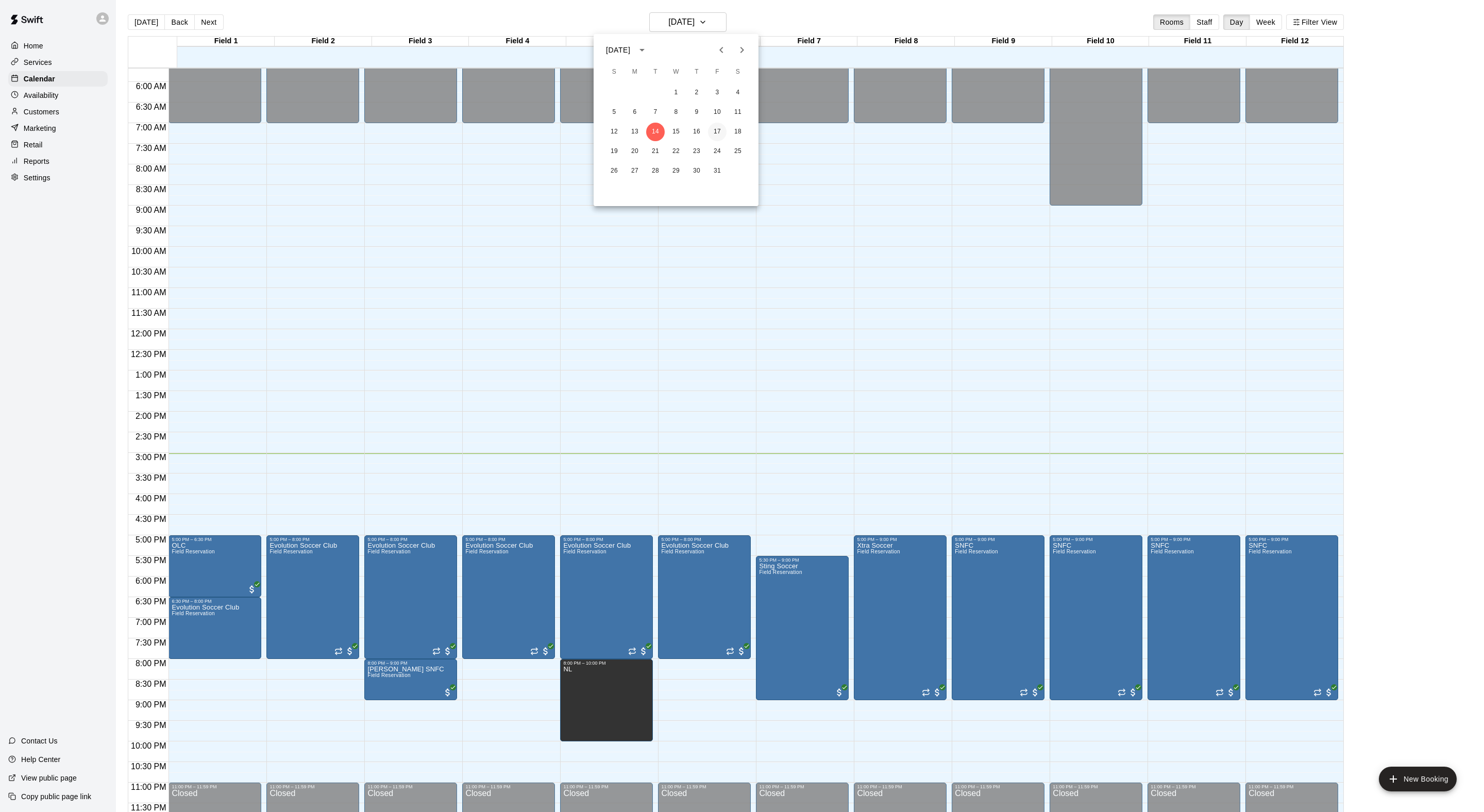
click at [721, 128] on button "17" at bounding box center [717, 132] width 19 height 19
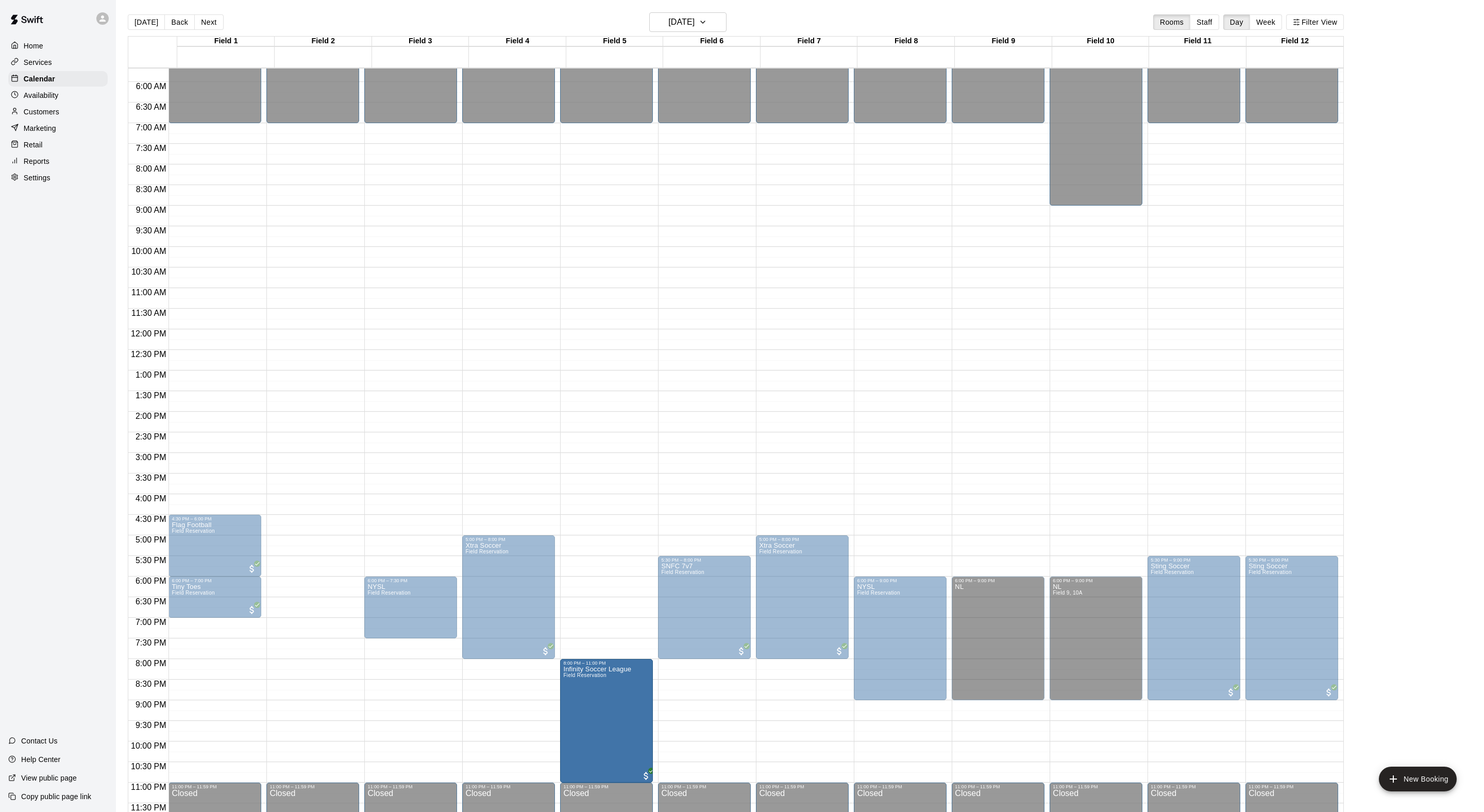
drag, startPoint x: 625, startPoint y: 656, endPoint x: 621, endPoint y: 701, distance: 45.2
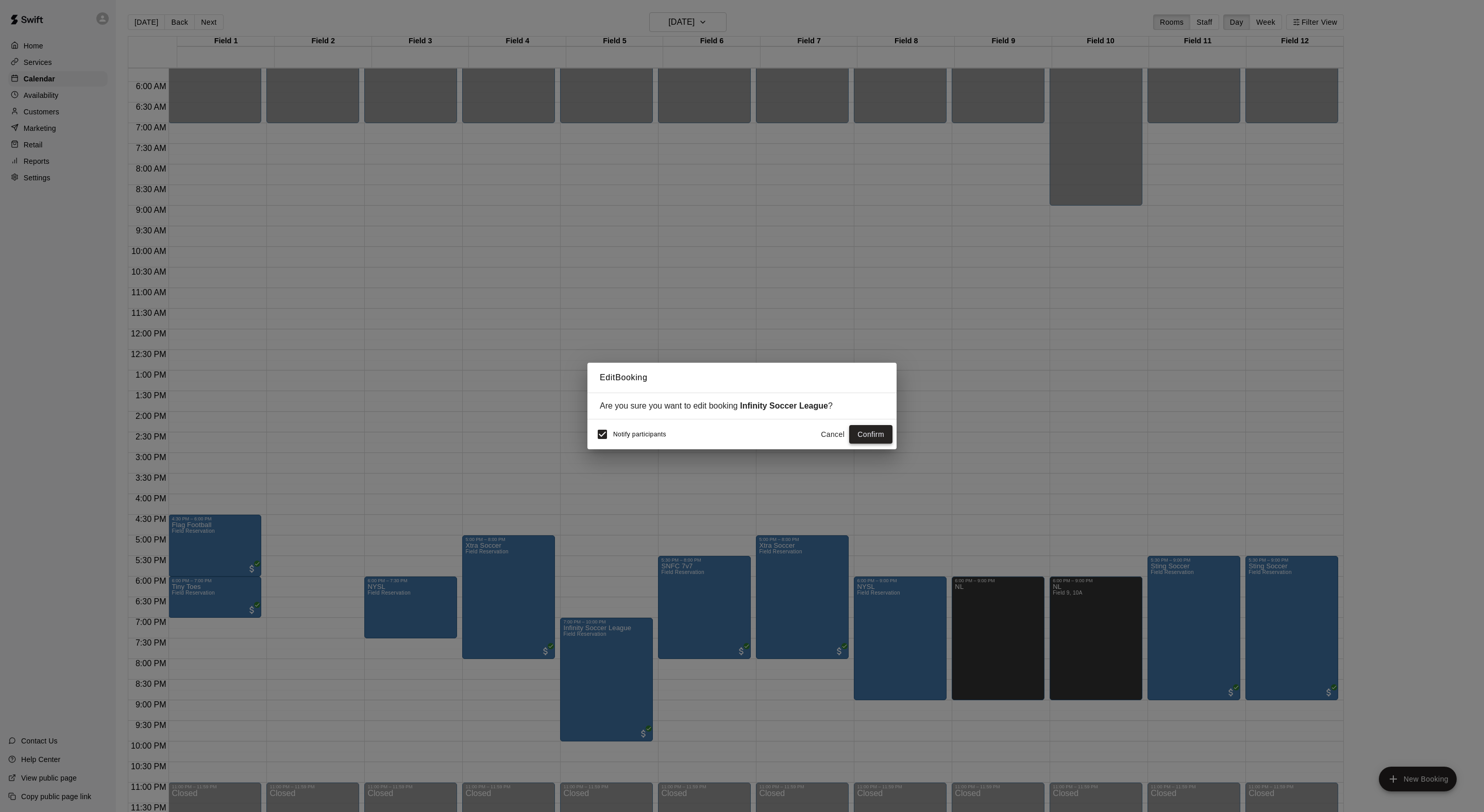
click at [866, 430] on button "Confirm" at bounding box center [871, 435] width 43 height 19
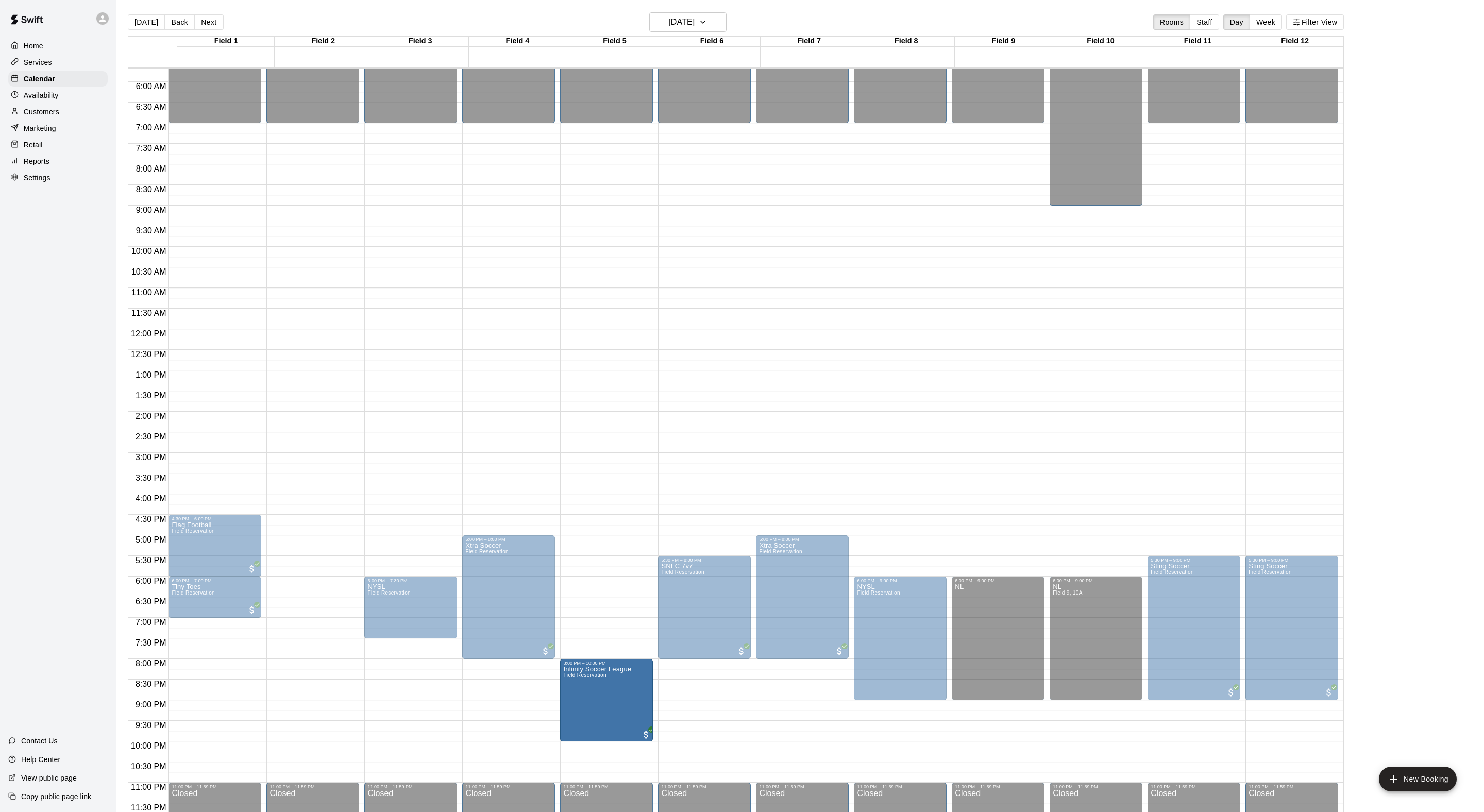
drag, startPoint x: 611, startPoint y: 779, endPoint x: 625, endPoint y: 743, distance: 38.6
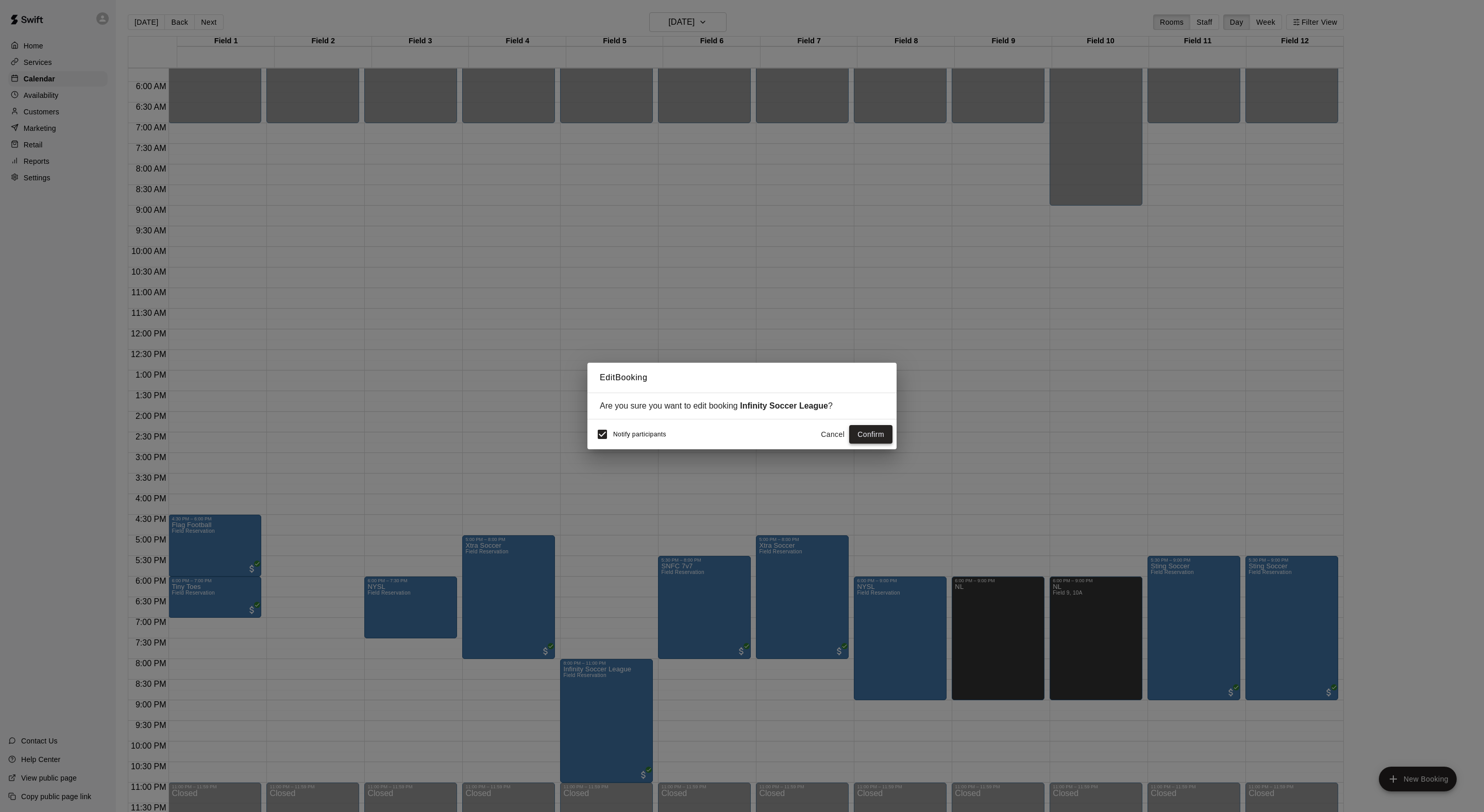
click at [875, 444] on button "Confirm" at bounding box center [871, 435] width 43 height 19
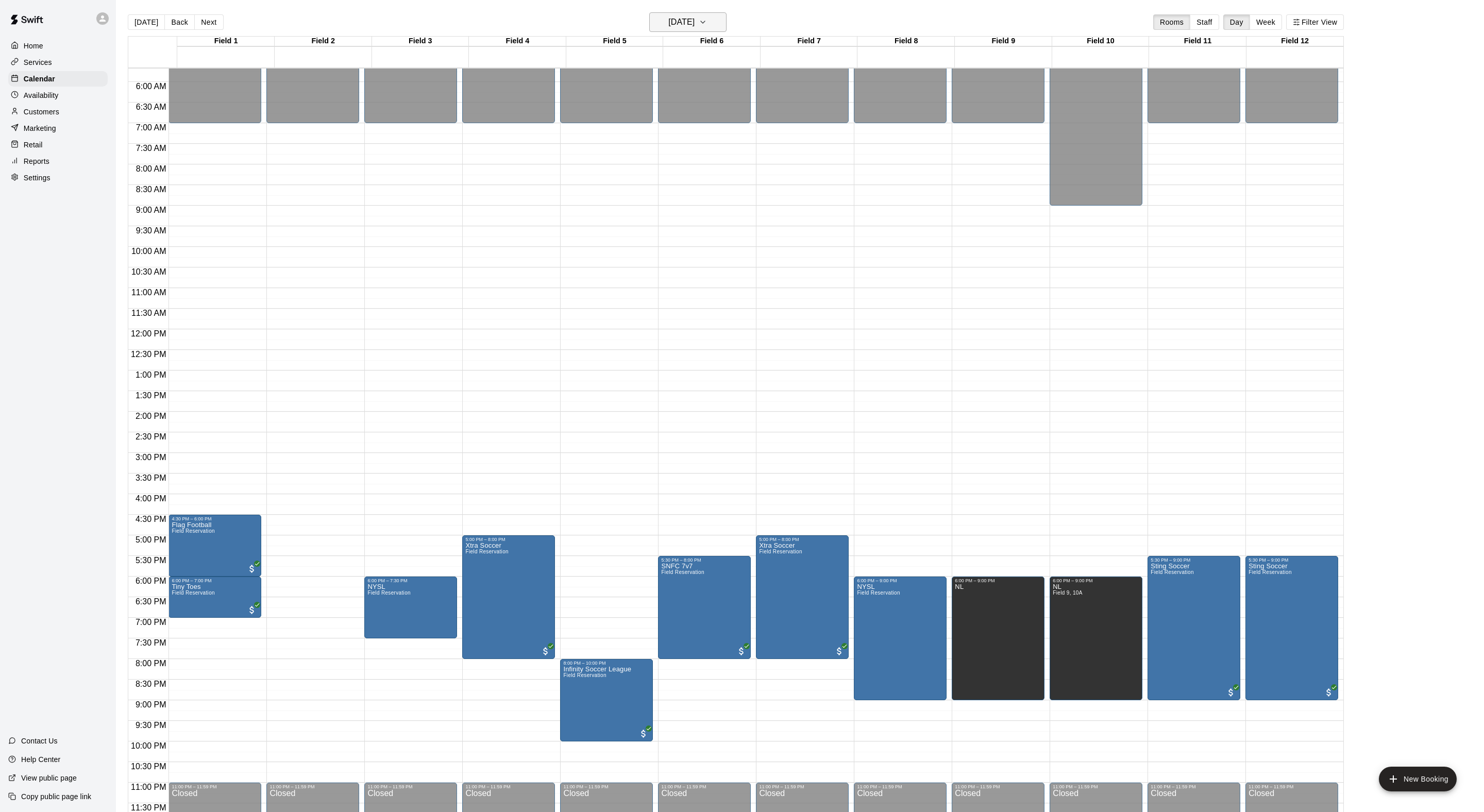
click at [684, 23] on h6 "Friday Oct 17" at bounding box center [682, 22] width 27 height 14
click at [824, 321] on div at bounding box center [742, 406] width 1484 height 812
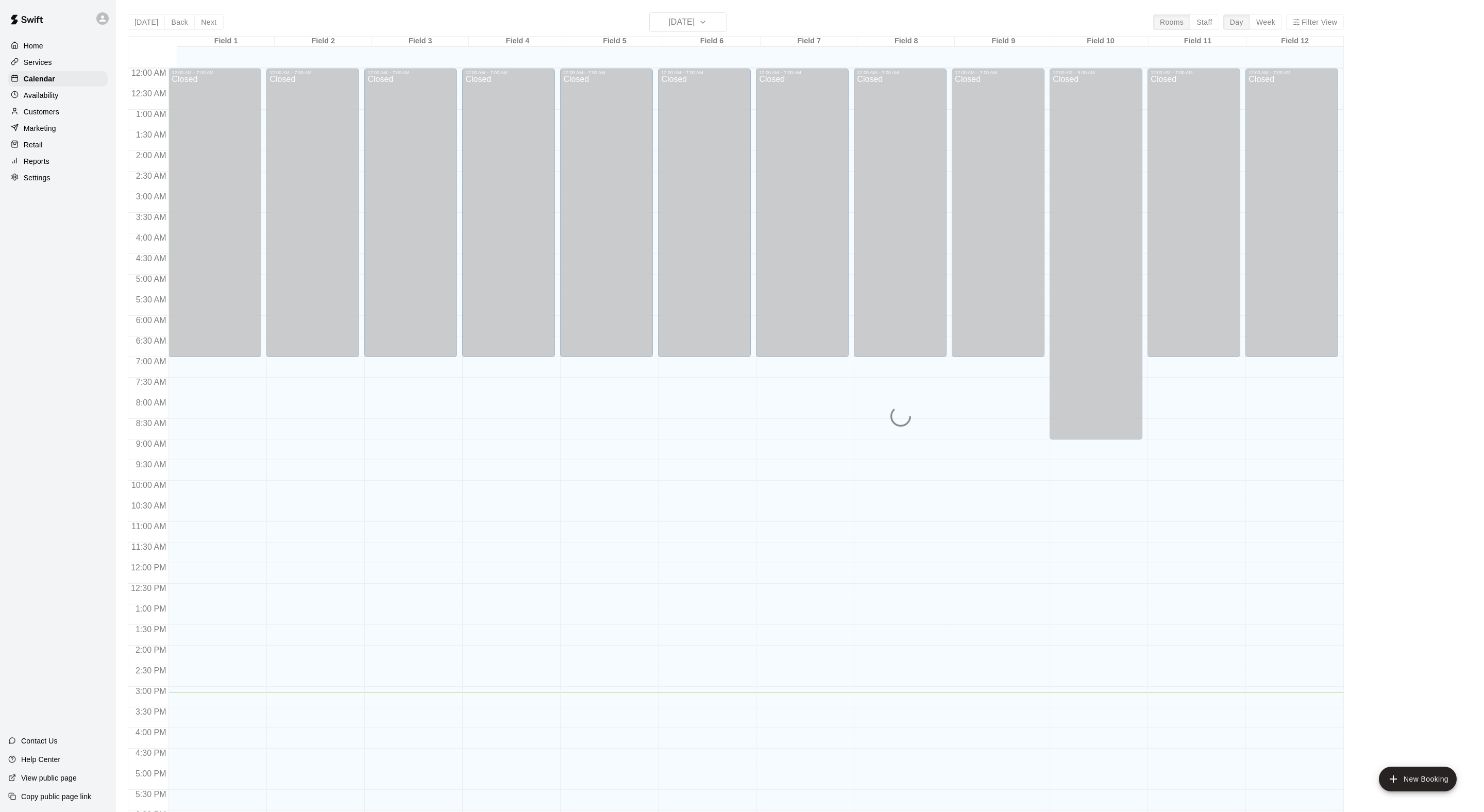
scroll to position [206, 0]
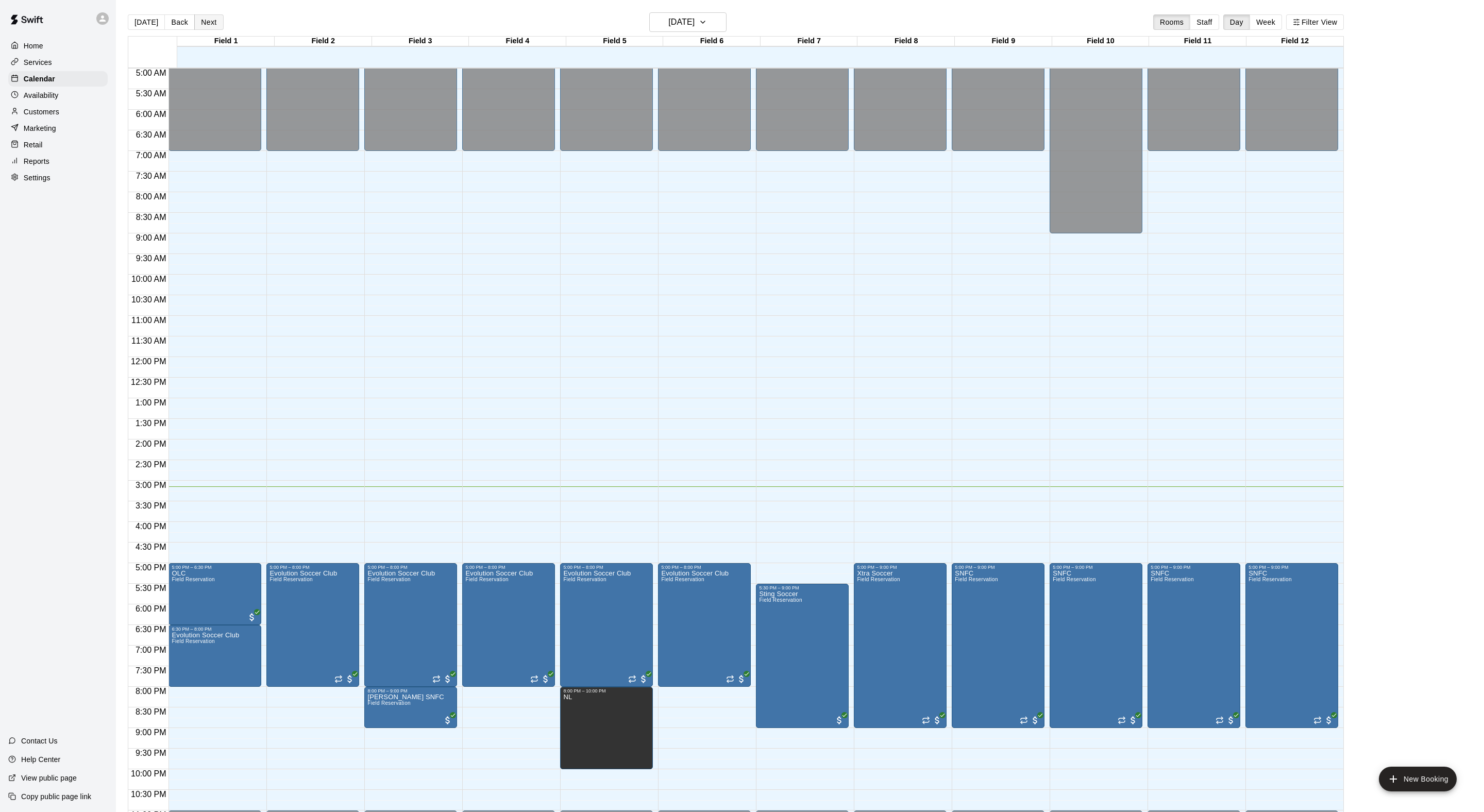
click at [220, 24] on button "Next" at bounding box center [209, 22] width 29 height 16
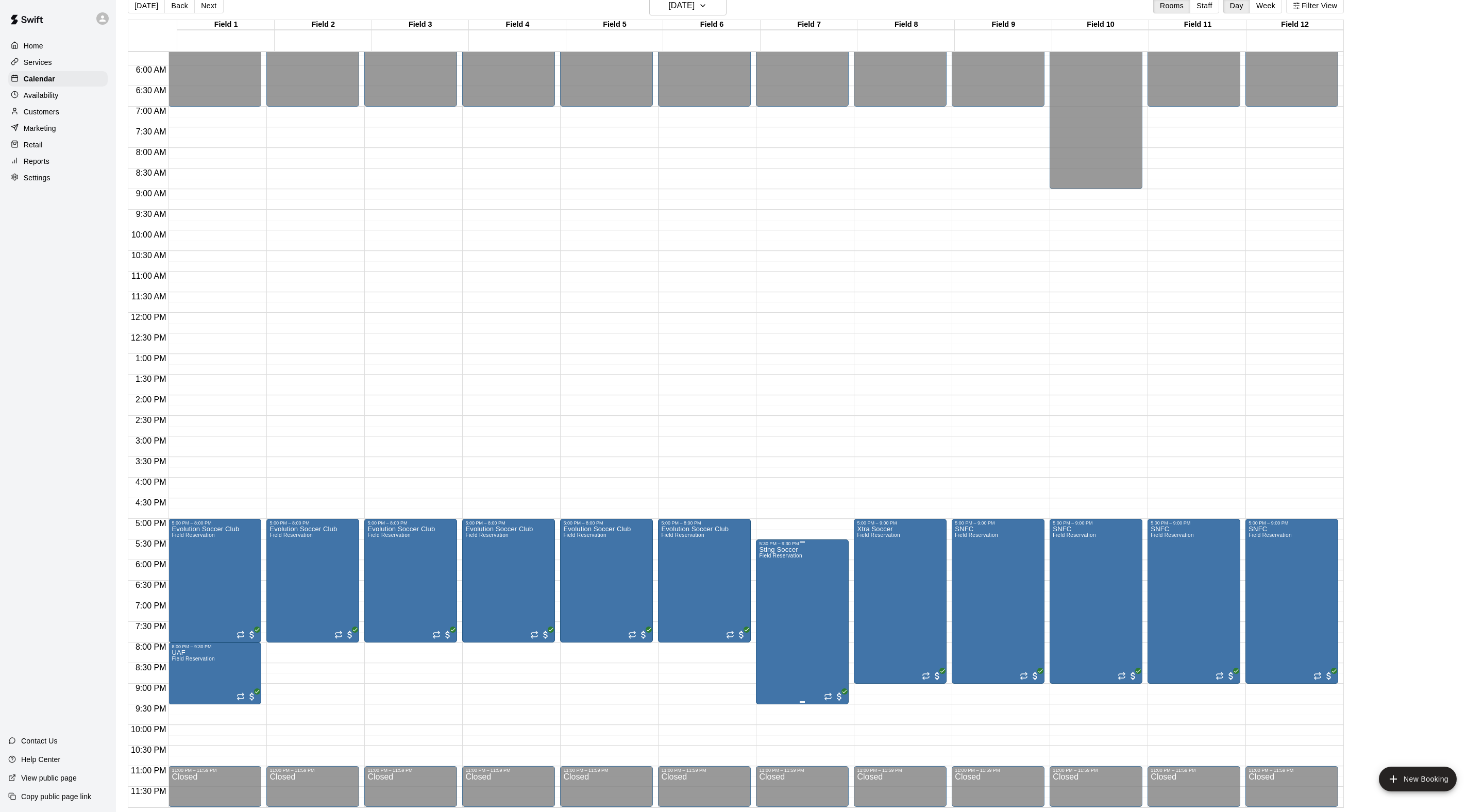
scroll to position [16, 0]
click at [771, 567] on icon "edit" at bounding box center [774, 563] width 12 height 12
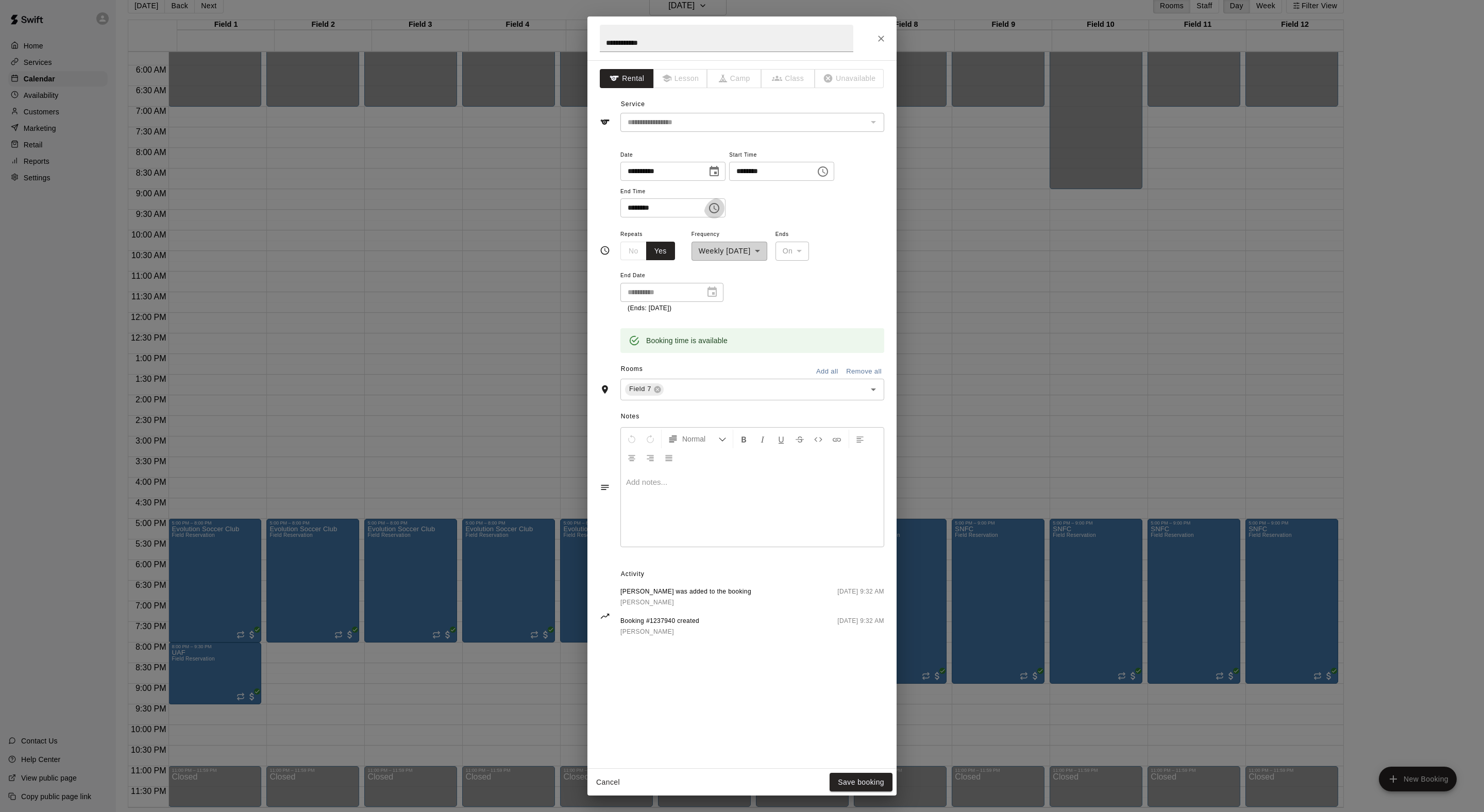
click at [720, 214] on icon "Choose time, selected time is 9:30 PM" at bounding box center [714, 208] width 12 height 12
click at [650, 366] on li "08" at bounding box center [655, 356] width 25 height 19
click at [677, 333] on li "00" at bounding box center [685, 331] width 25 height 19
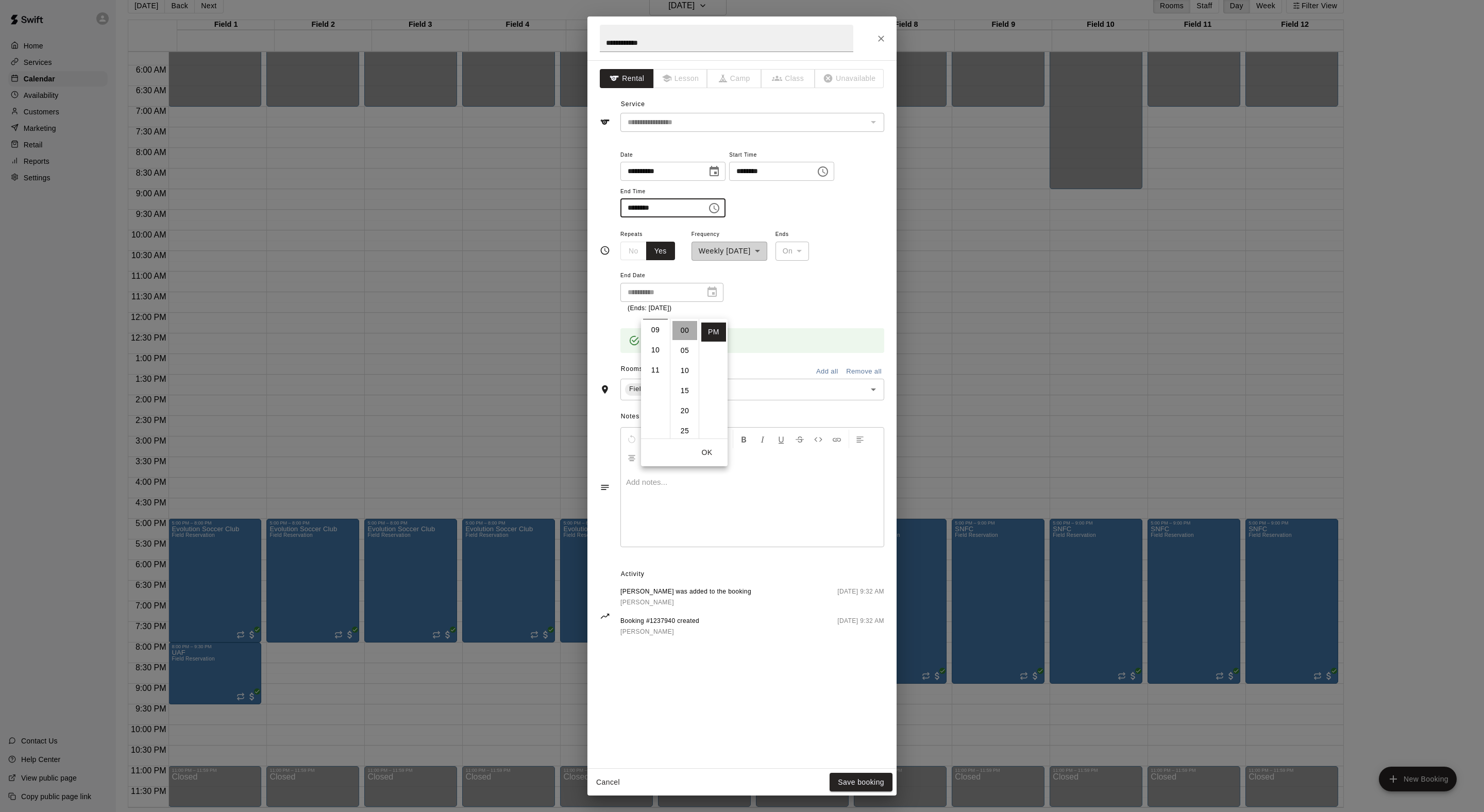
type input "********"
click at [875, 228] on div "**********" at bounding box center [752, 188] width 264 height 80
click at [862, 786] on button "Save booking" at bounding box center [861, 782] width 63 height 19
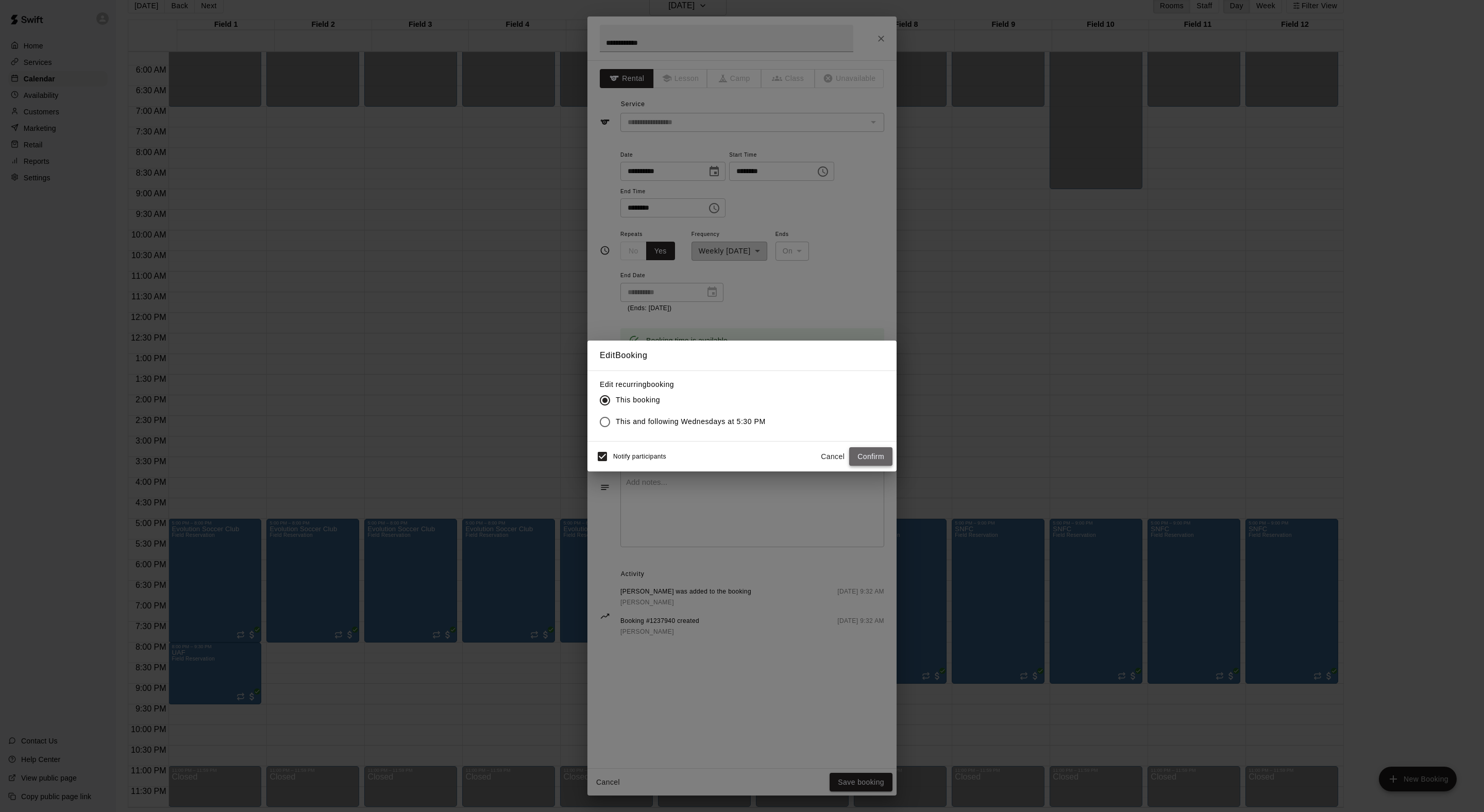
click at [856, 466] on button "Confirm" at bounding box center [871, 457] width 43 height 19
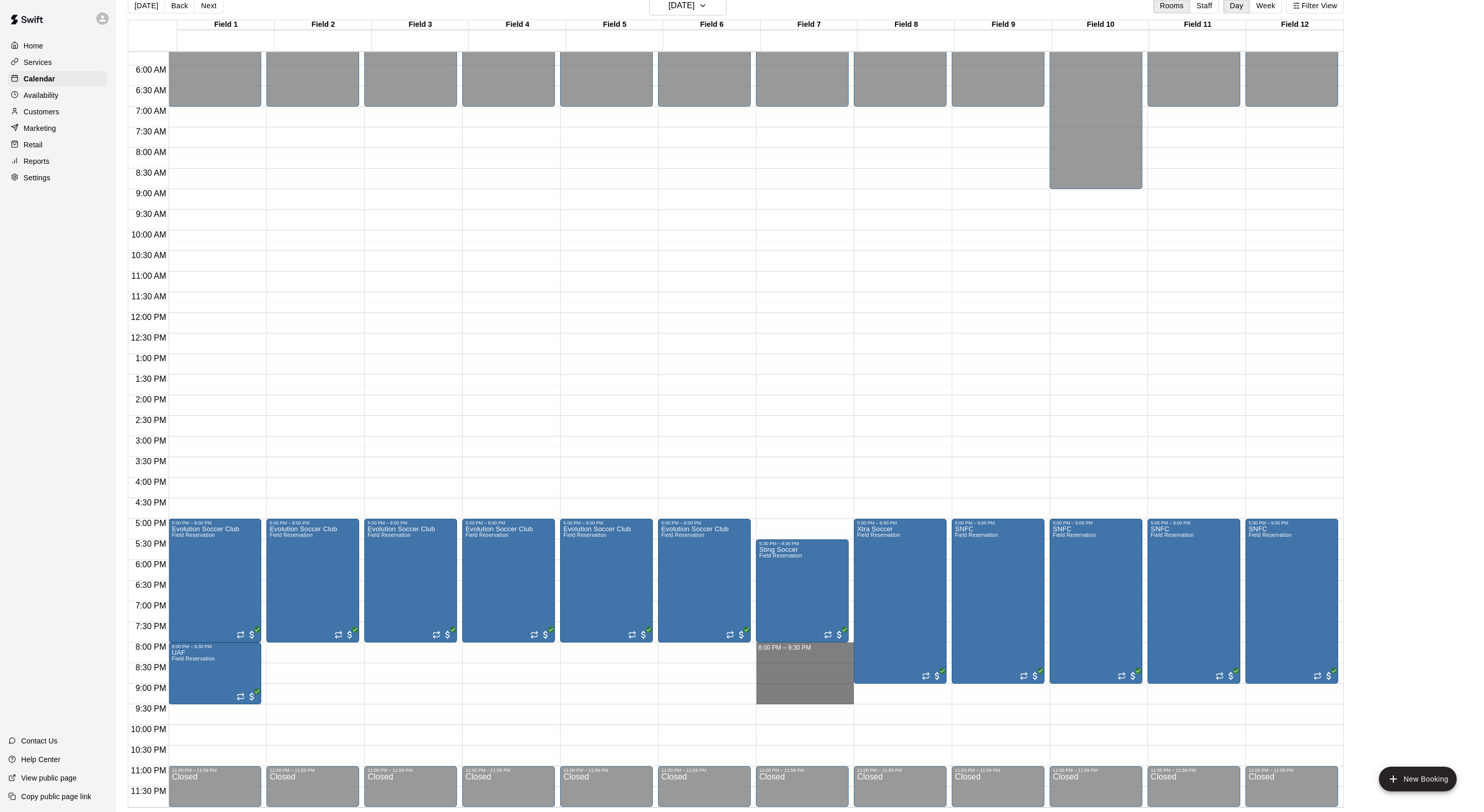
drag, startPoint x: 779, startPoint y: 648, endPoint x: 779, endPoint y: 694, distance: 46.0
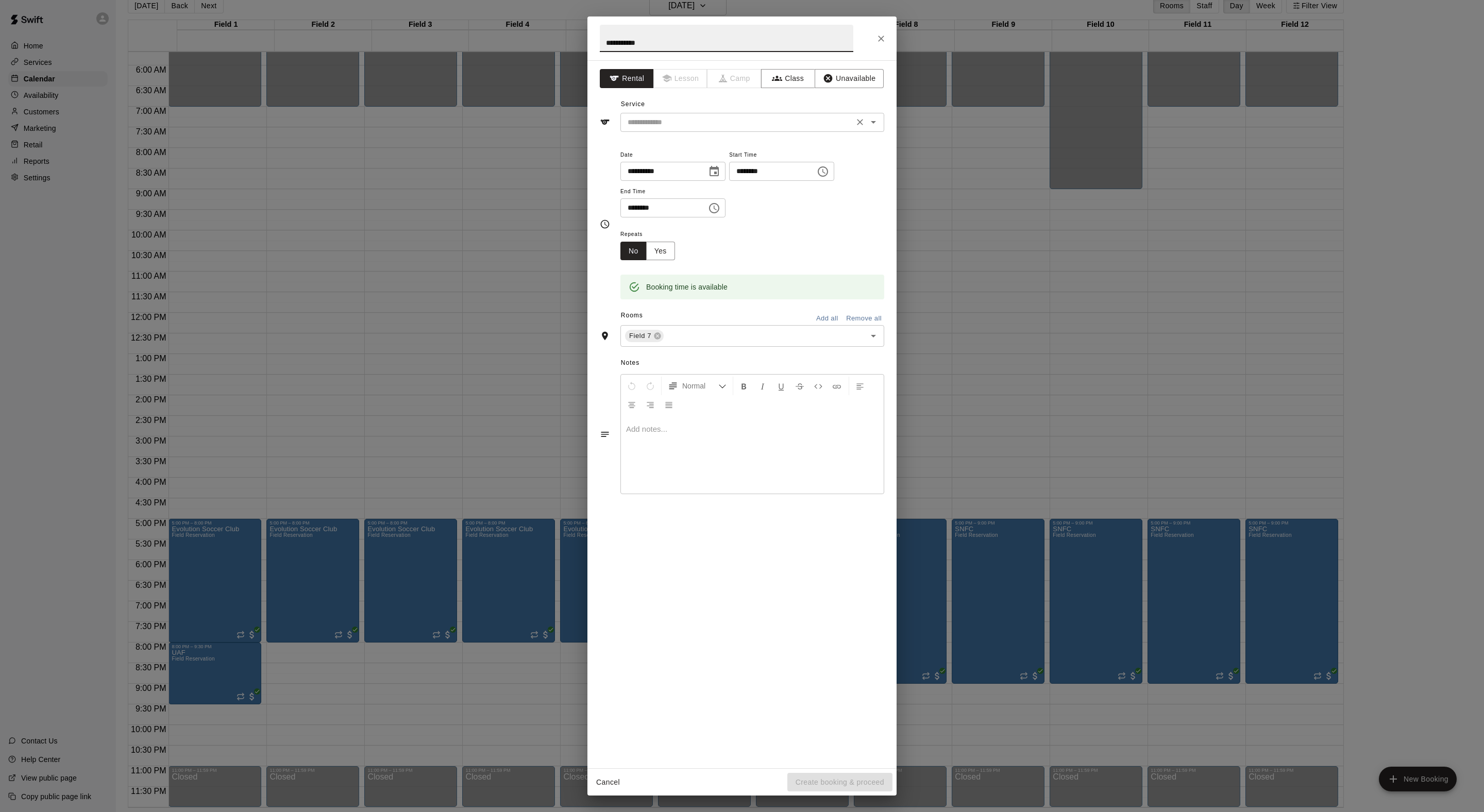
type input "**********"
click at [707, 129] on input "text" at bounding box center [737, 122] width 227 height 13
click at [705, 176] on li "Field Reservation" at bounding box center [763, 168] width 243 height 17
type input "**********"
click at [849, 788] on button "Create booking & proceed" at bounding box center [840, 782] width 105 height 19
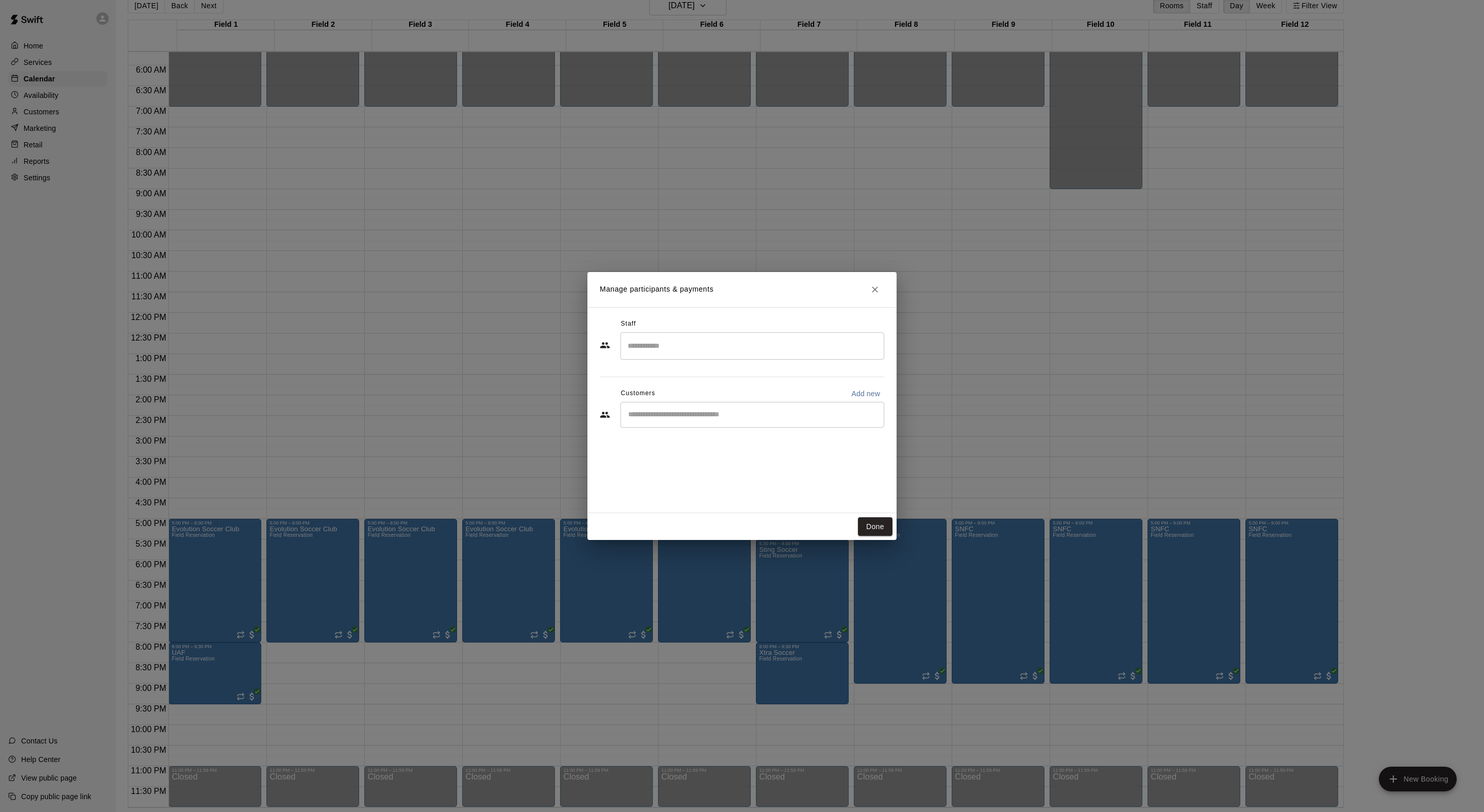
click at [702, 420] on input "Start typing to search customers..." at bounding box center [752, 414] width 255 height 10
type input "*****"
click at [738, 469] on span "[PERSON_NAME][EMAIL_ADDRESS][DOMAIN_NAME]" at bounding box center [751, 472] width 164 height 7
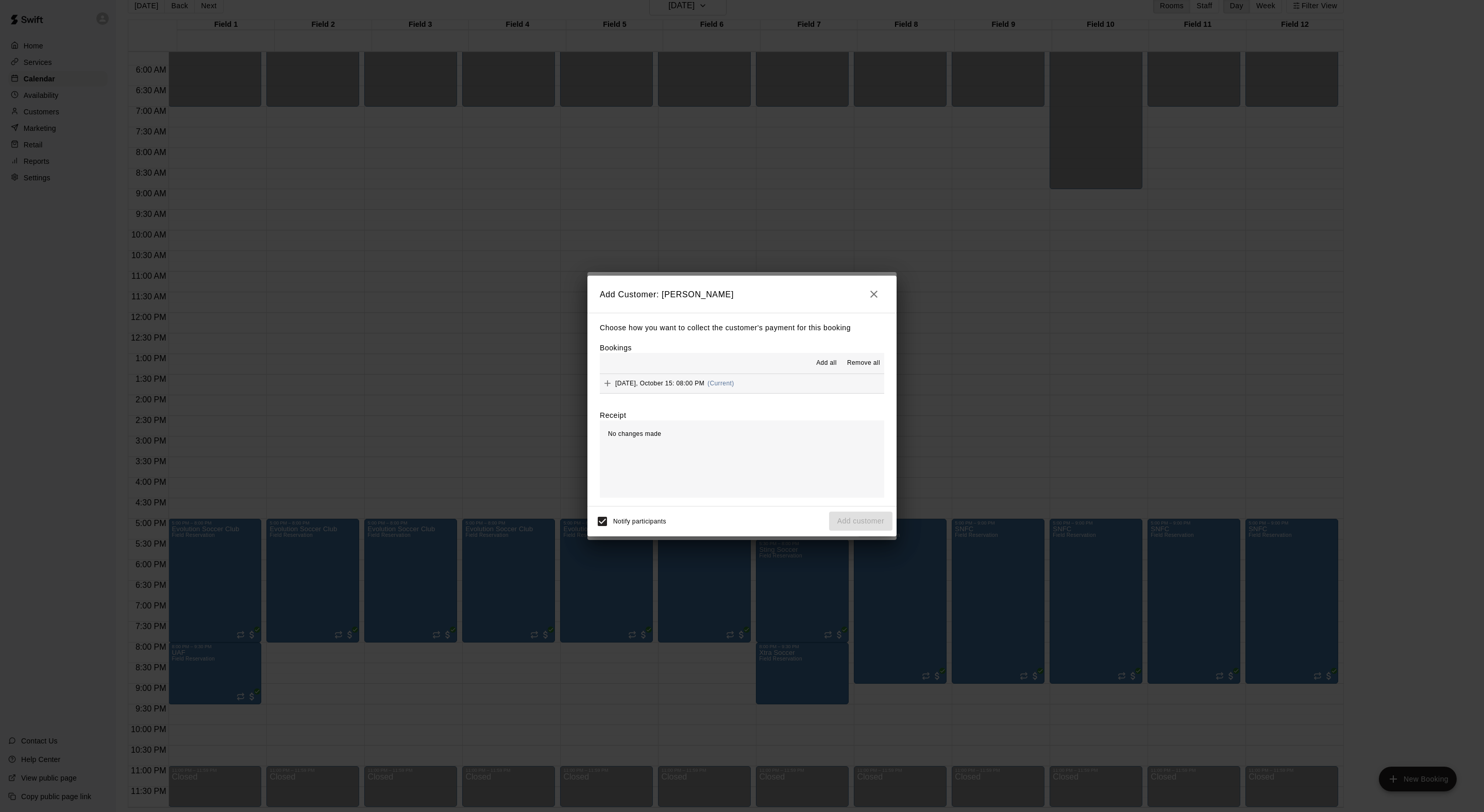
click at [816, 367] on span "Add all" at bounding box center [827, 363] width 21 height 10
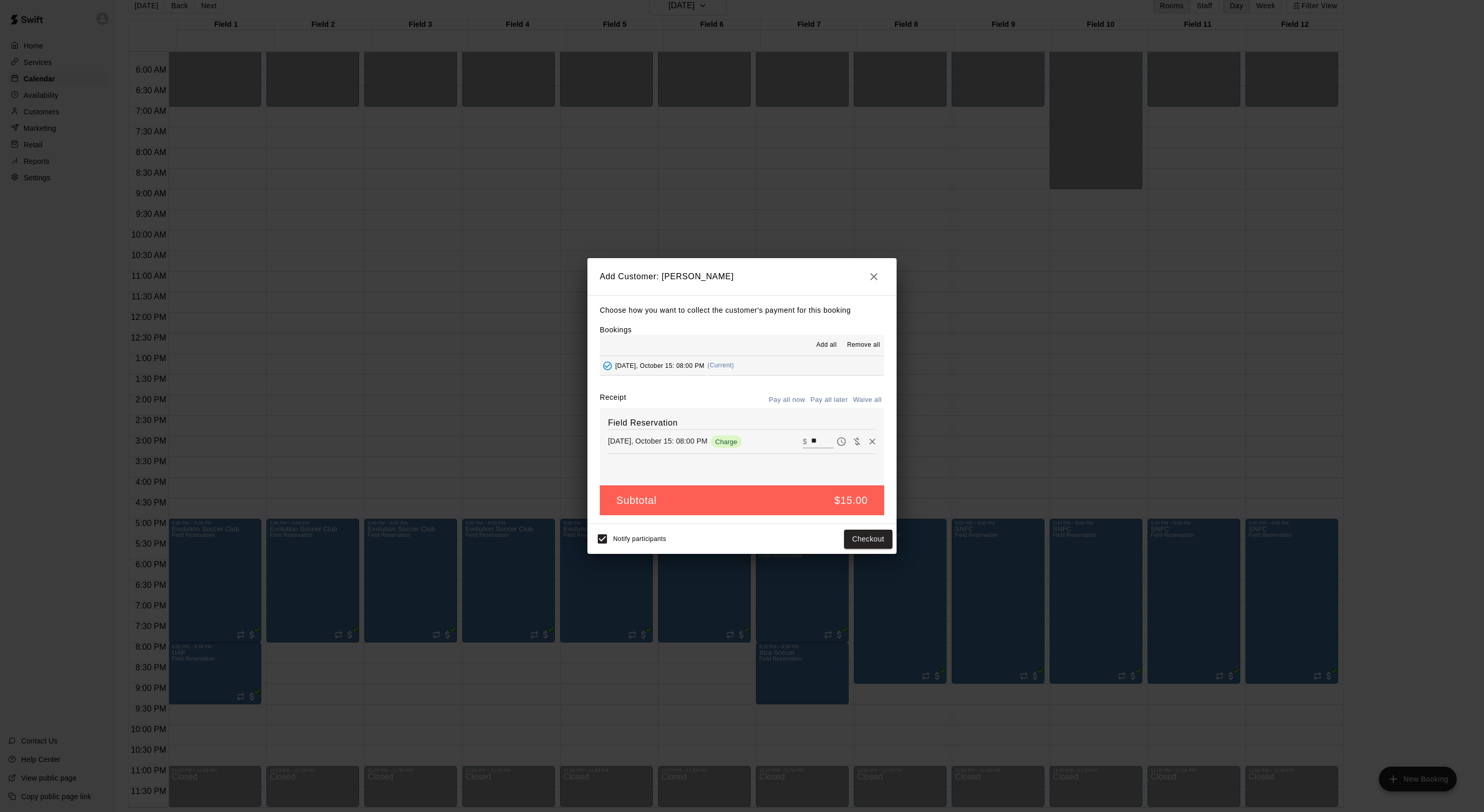
click at [868, 408] on button "Waive all" at bounding box center [867, 400] width 34 height 16
type input "*"
click at [866, 549] on button "Add customer" at bounding box center [860, 539] width 63 height 19
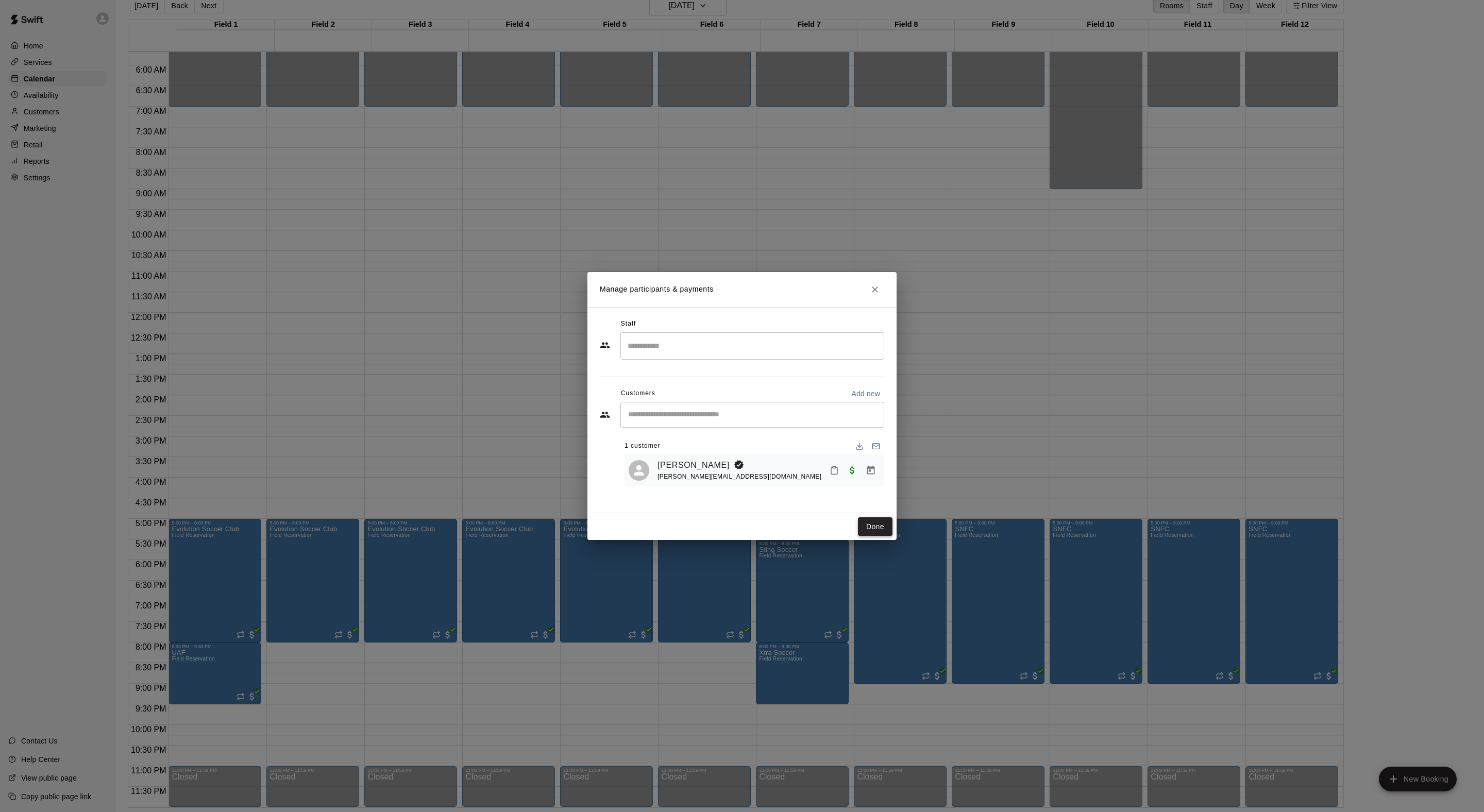
click at [888, 536] on button "Done" at bounding box center [875, 527] width 34 height 19
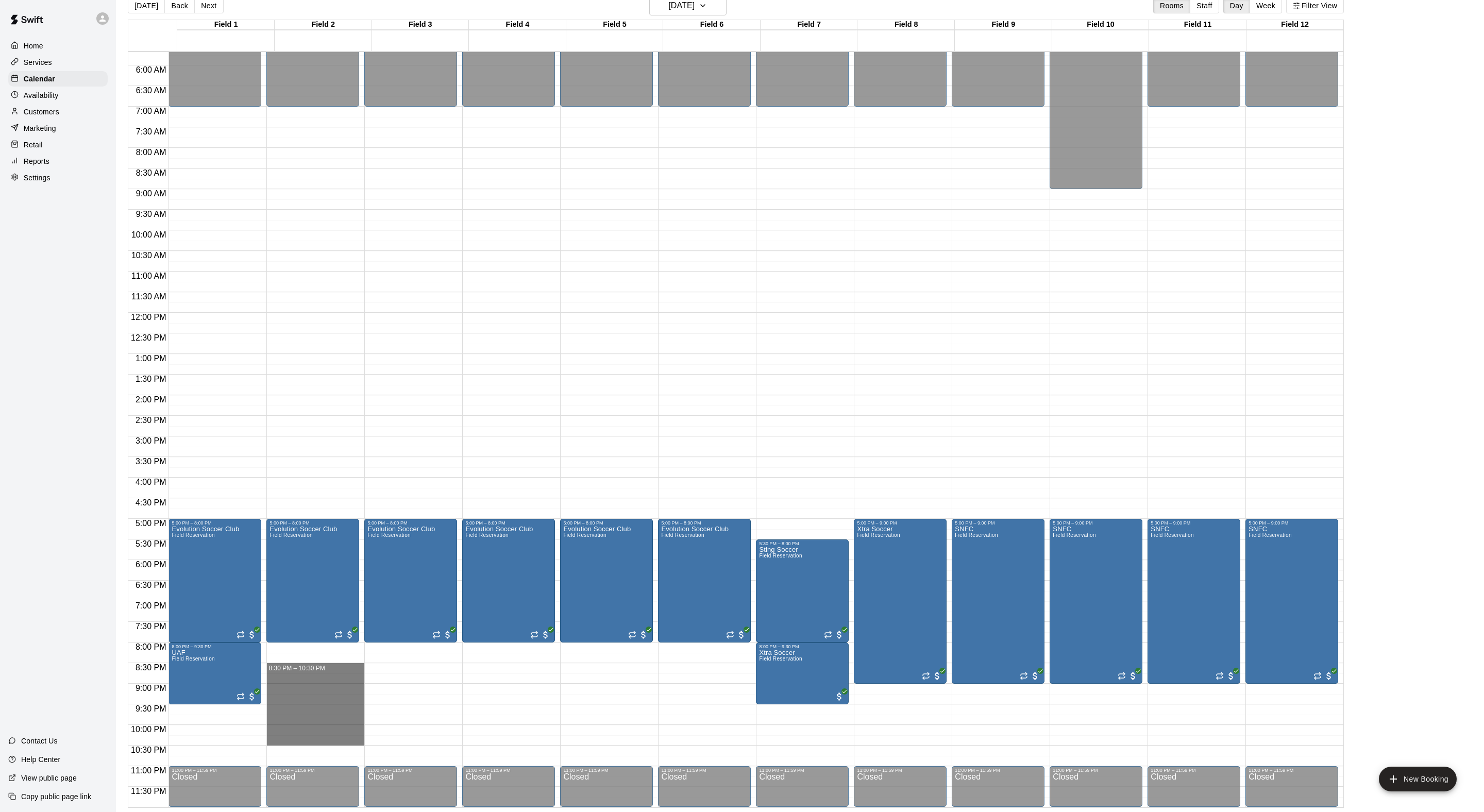
drag, startPoint x: 293, startPoint y: 666, endPoint x: 295, endPoint y: 736, distance: 70.0
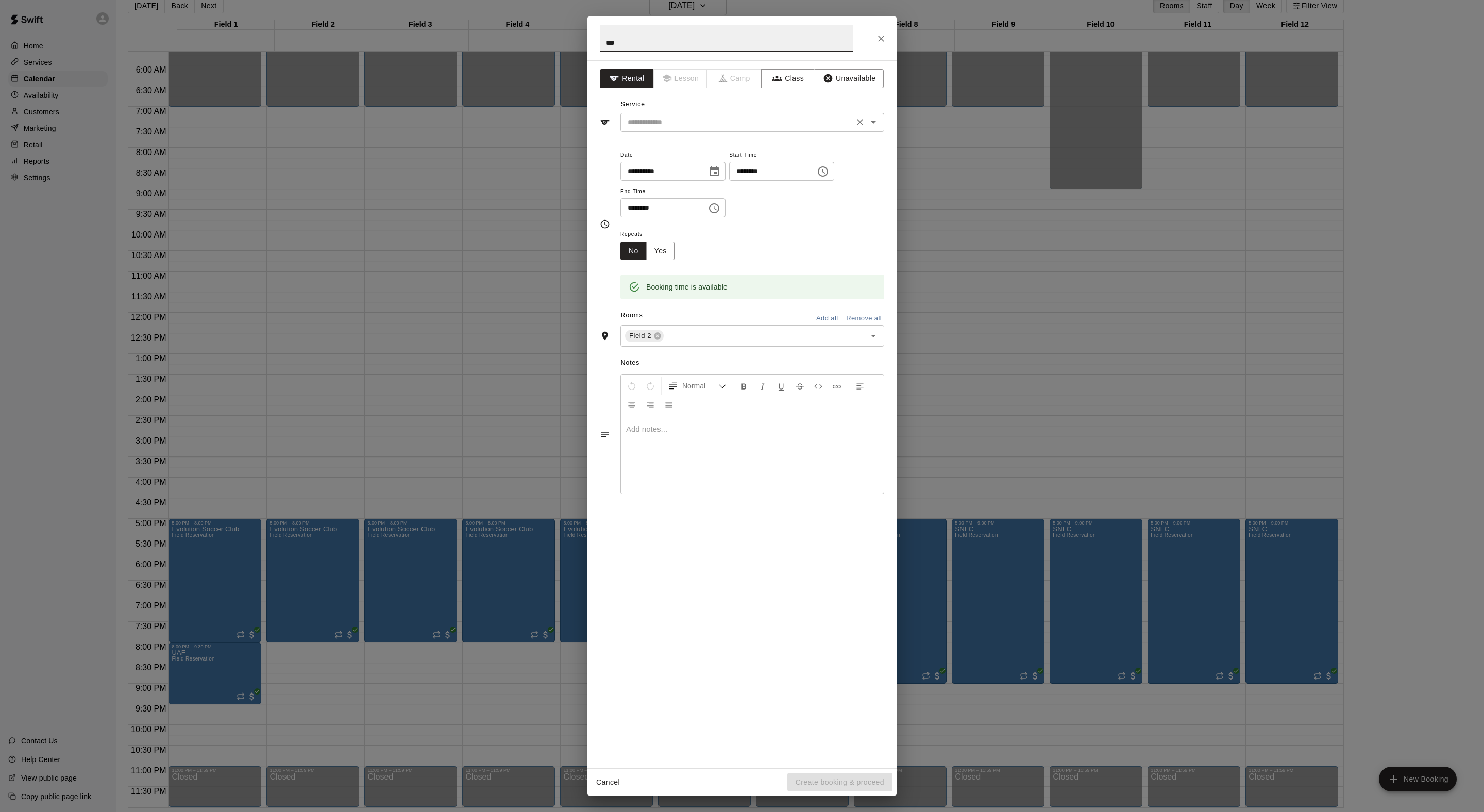
type input "***"
click at [673, 129] on input "text" at bounding box center [737, 122] width 227 height 13
click at [673, 165] on li "Field Reservation" at bounding box center [763, 168] width 243 height 17
type input "**********"
click at [738, 343] on input "text" at bounding box center [758, 336] width 185 height 13
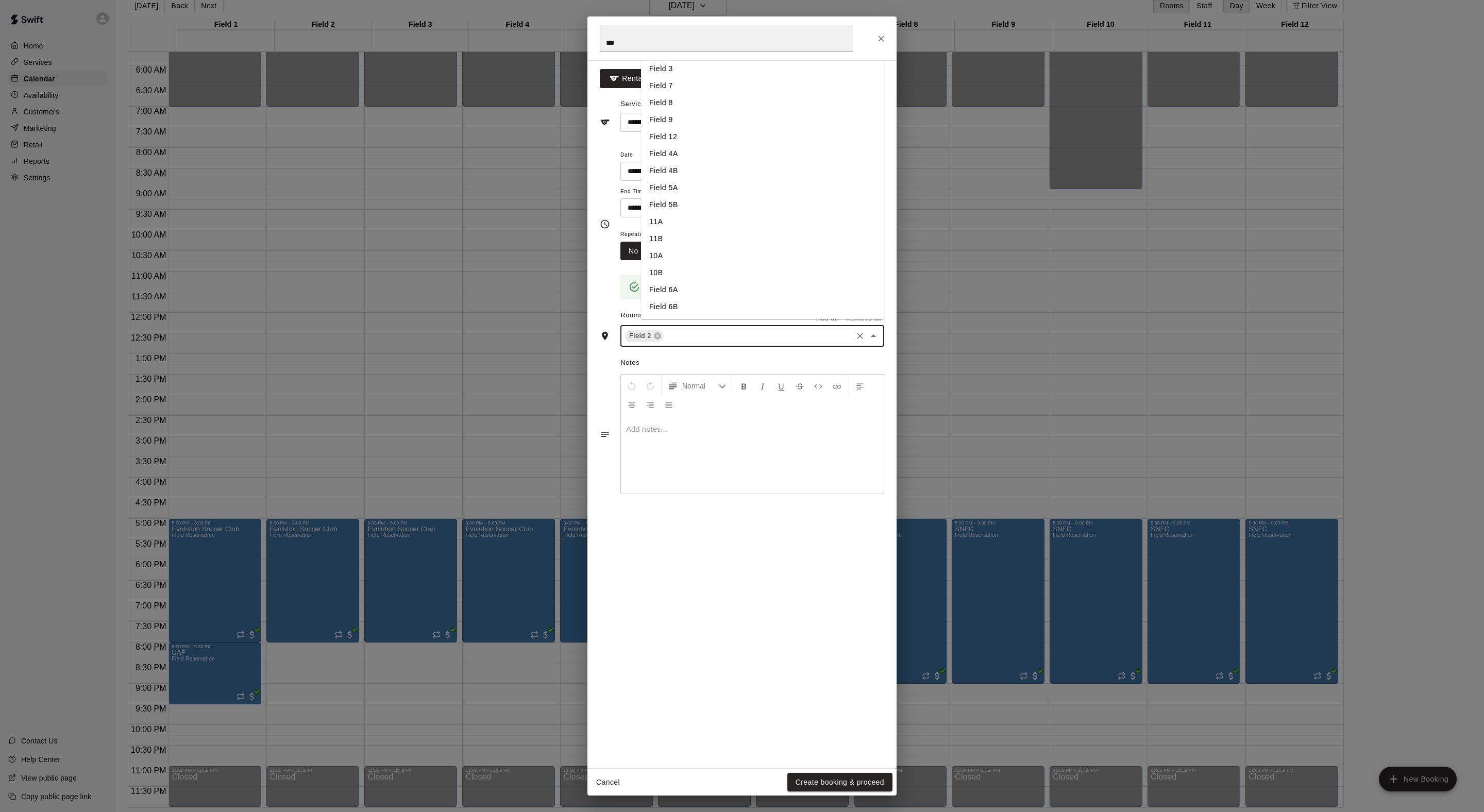
click at [733, 343] on input "text" at bounding box center [758, 336] width 185 height 13
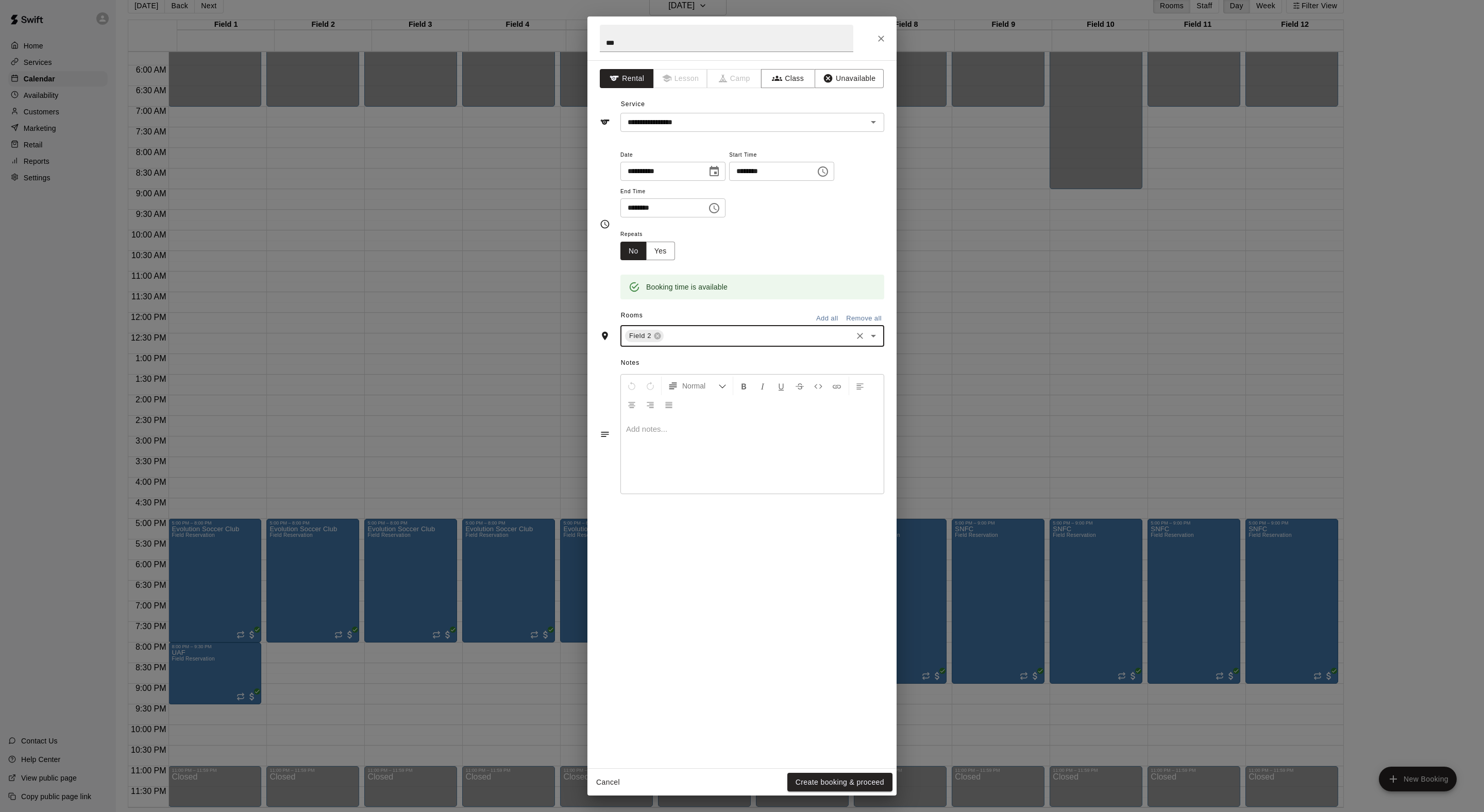
click at [728, 343] on input "text" at bounding box center [758, 336] width 185 height 13
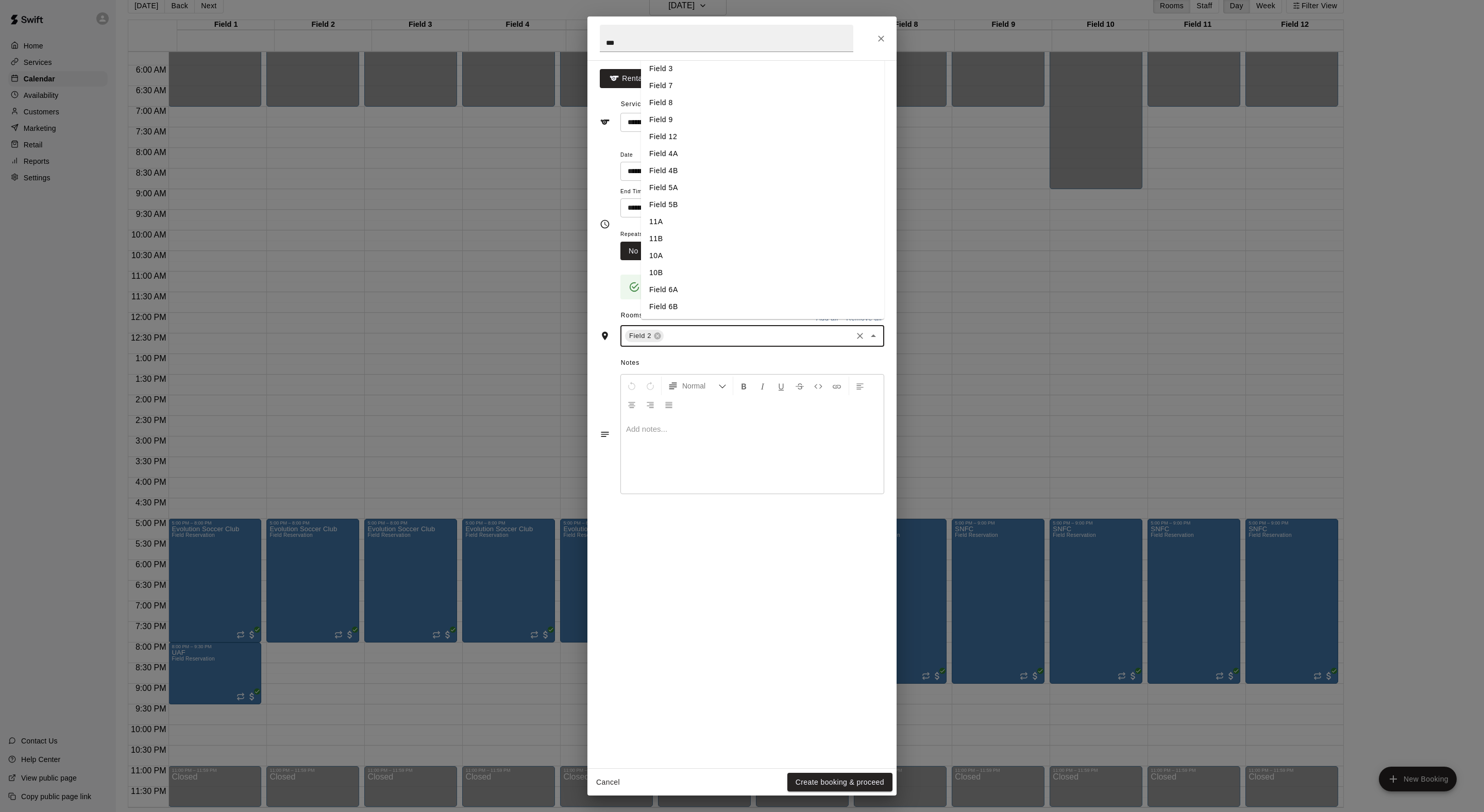
click at [728, 343] on input "text" at bounding box center [758, 336] width 185 height 13
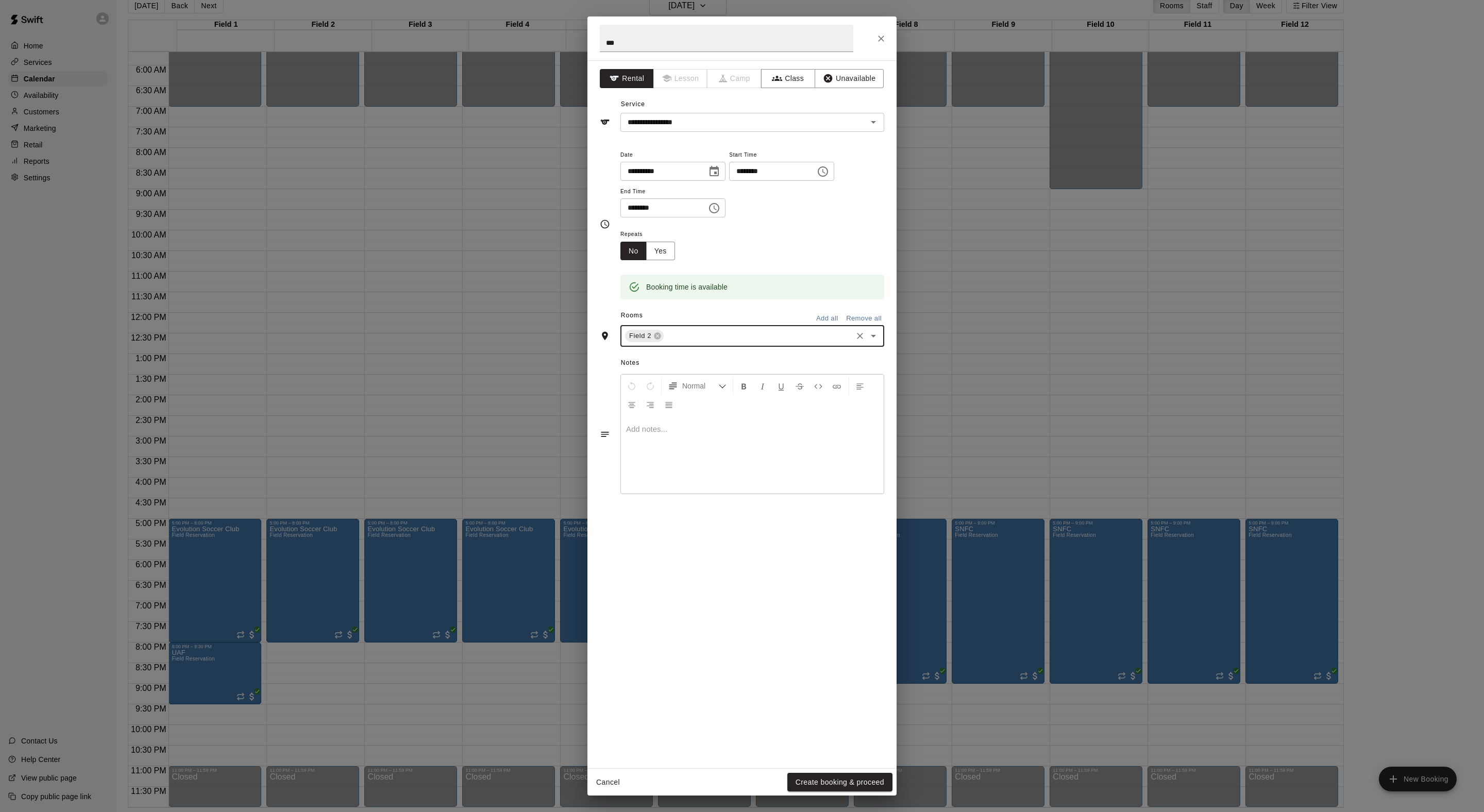
click at [728, 343] on input "text" at bounding box center [758, 336] width 185 height 13
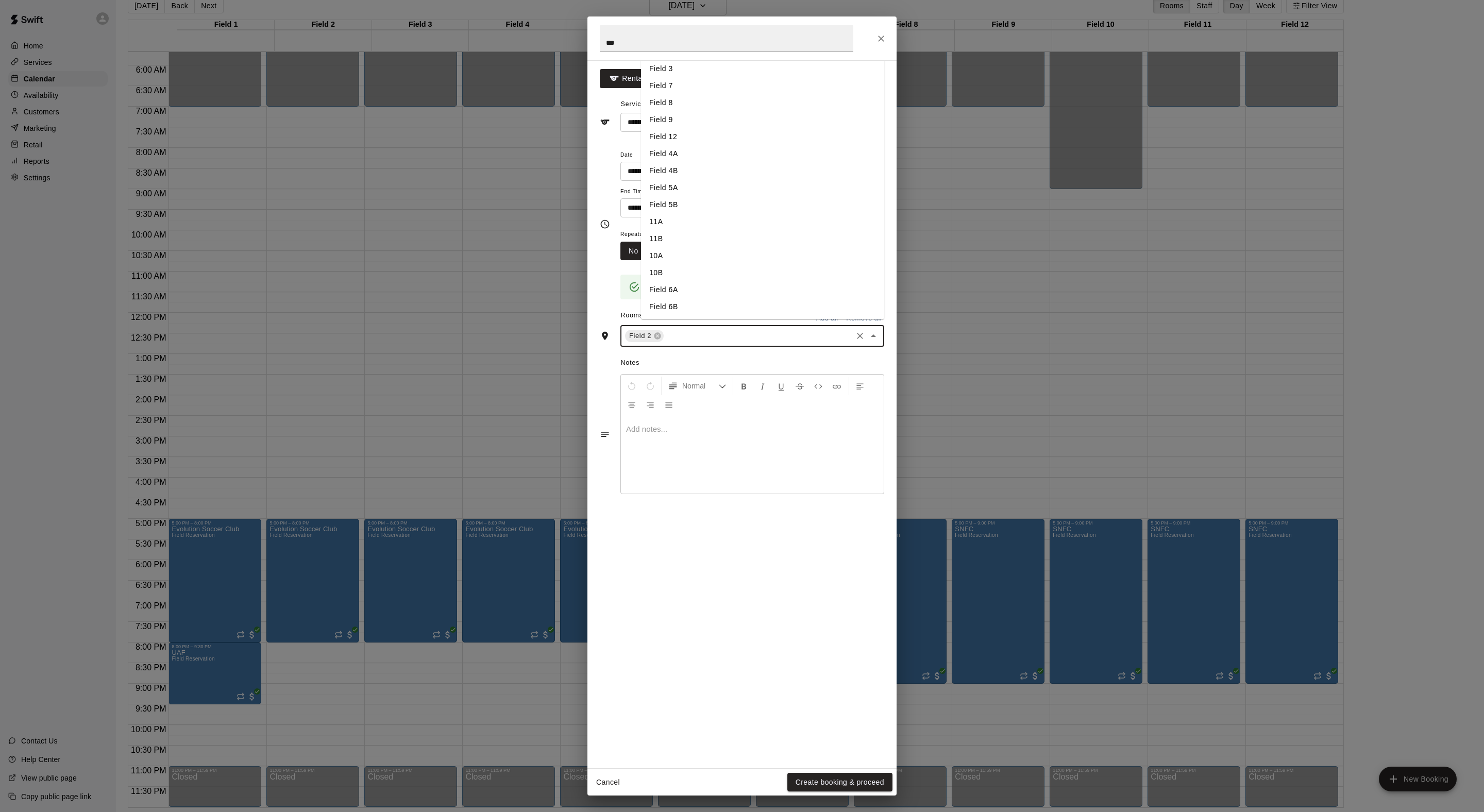
click at [672, 77] on li "Field 3" at bounding box center [763, 69] width 243 height 17
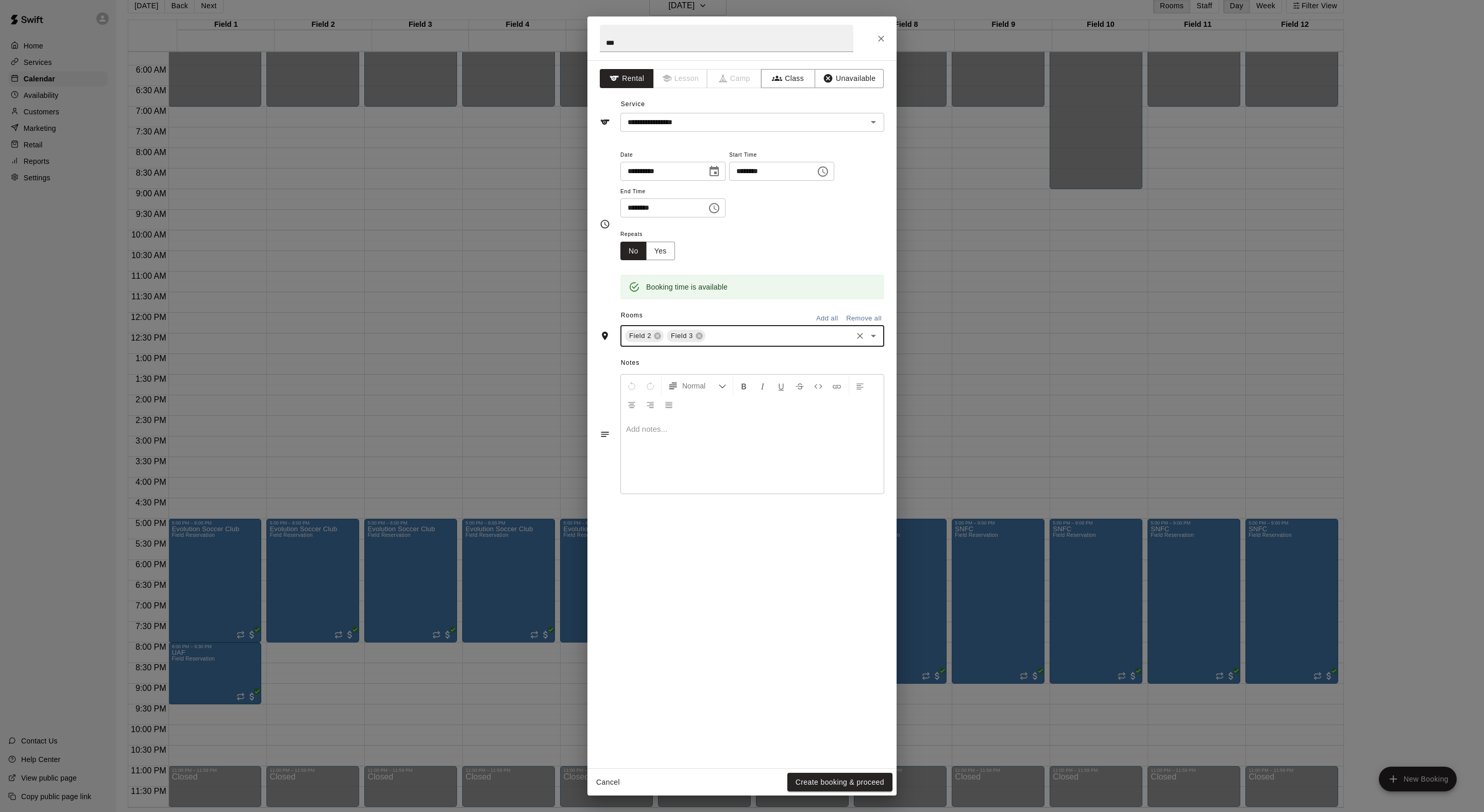
click at [783, 487] on div "Notes Normal Add notes..." at bounding box center [741, 426] width 284 height 158
click at [783, 343] on input "text" at bounding box center [779, 336] width 144 height 13
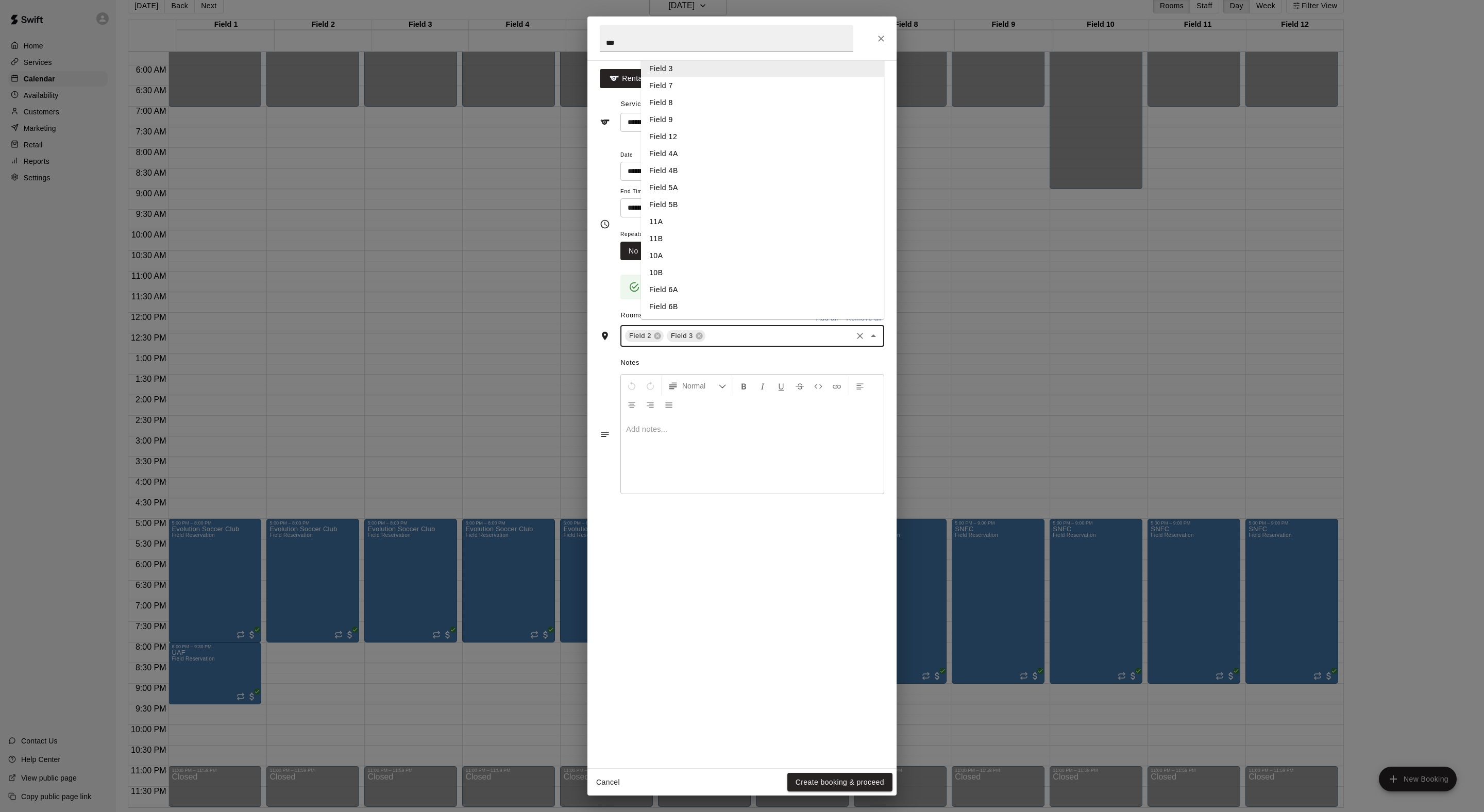
click at [707, 162] on li "Field 4A" at bounding box center [763, 154] width 243 height 17
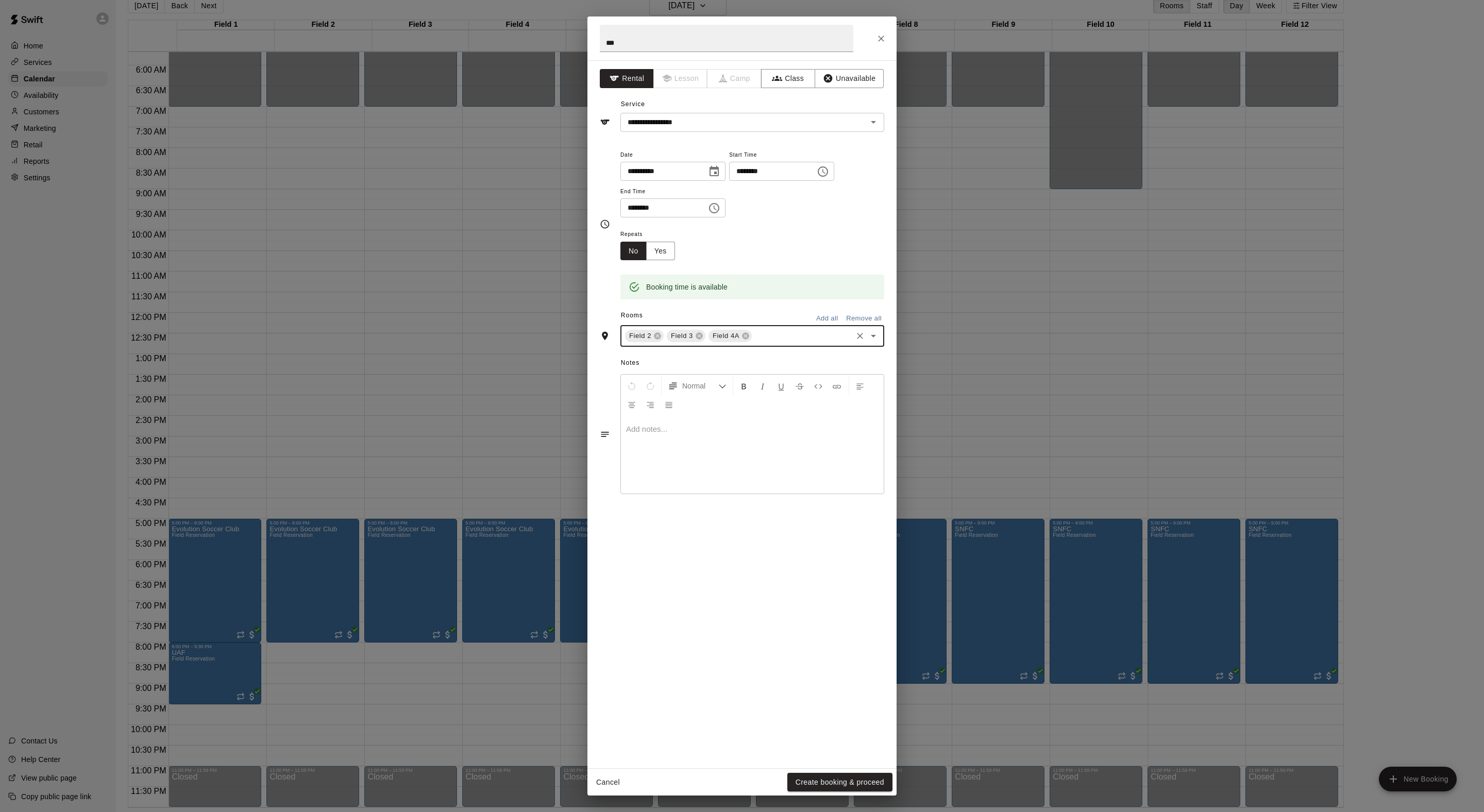
click at [828, 343] on input "text" at bounding box center [802, 336] width 97 height 13
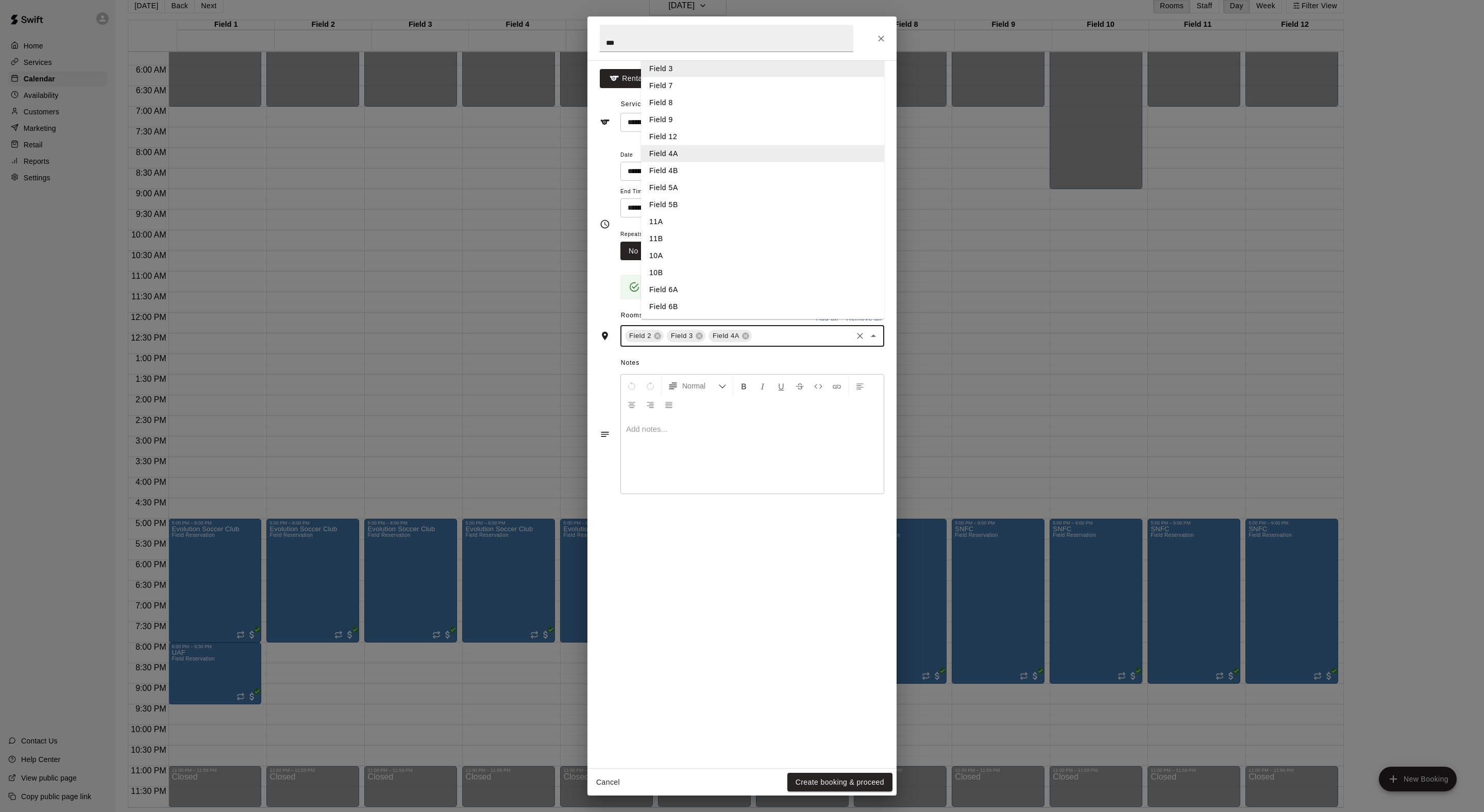
click at [720, 196] on li "Field 5A" at bounding box center [763, 188] width 243 height 17
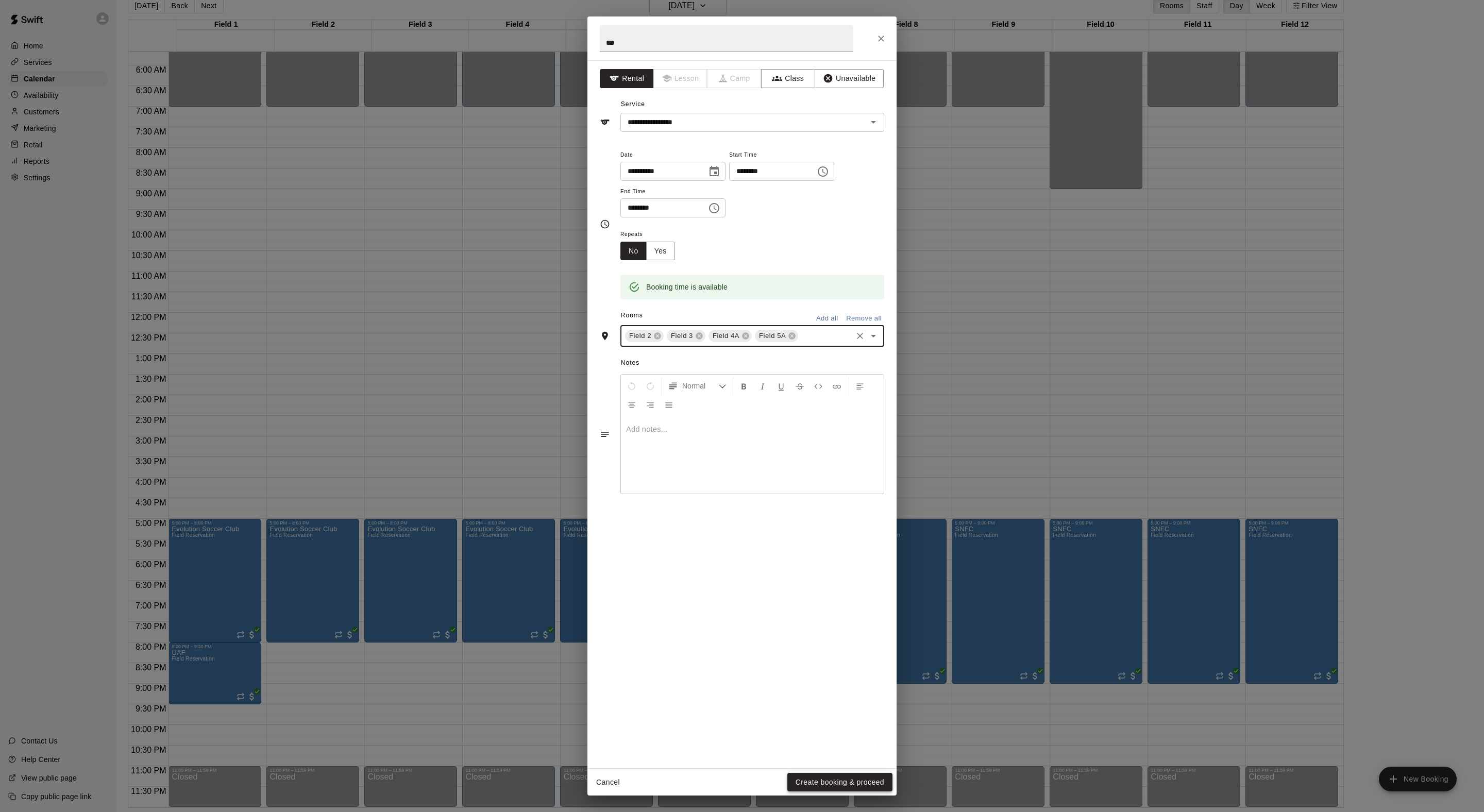
click at [799, 773] on button "Create booking & proceed" at bounding box center [840, 782] width 105 height 19
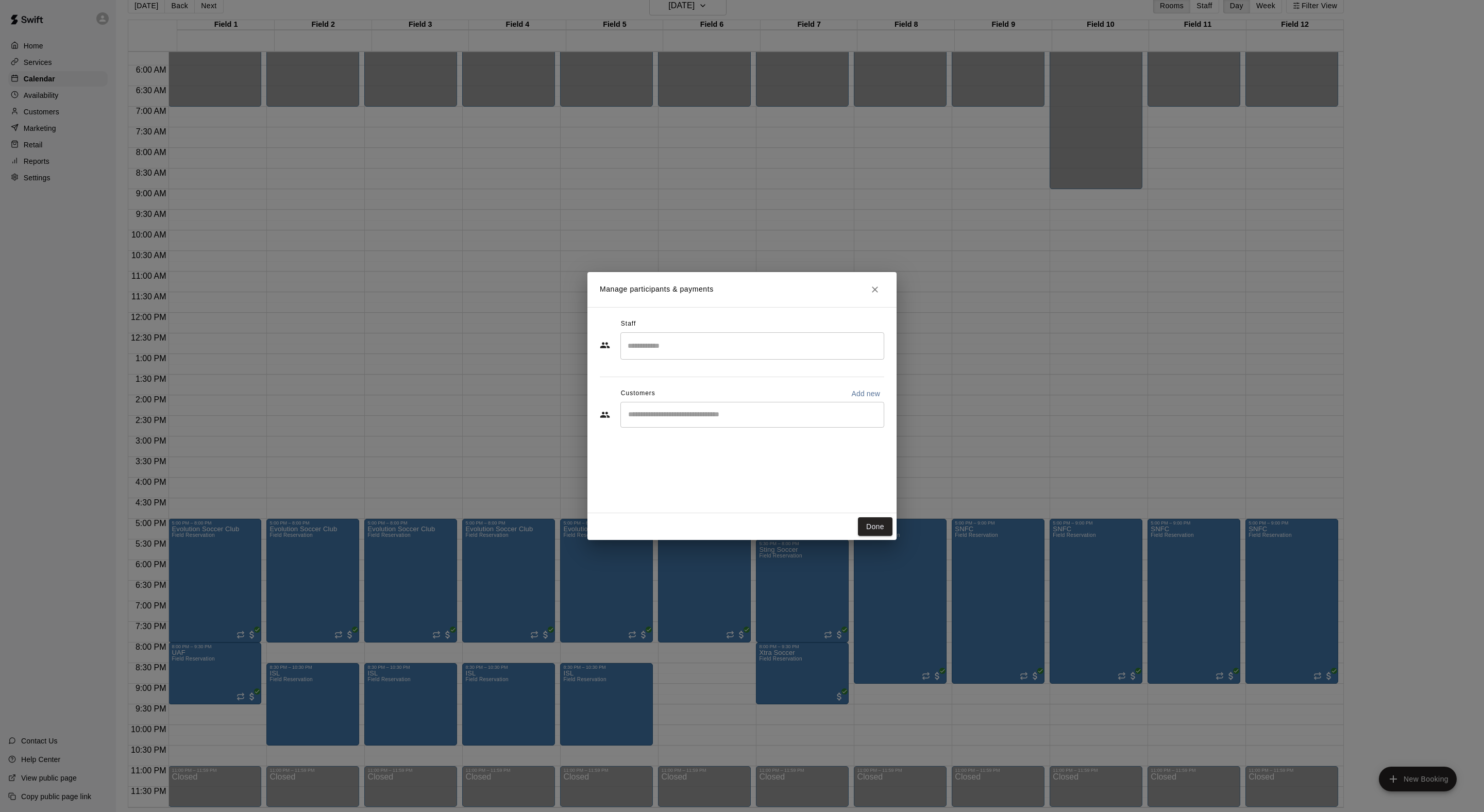
click at [686, 427] on div "​" at bounding box center [752, 415] width 264 height 26
type input "******"
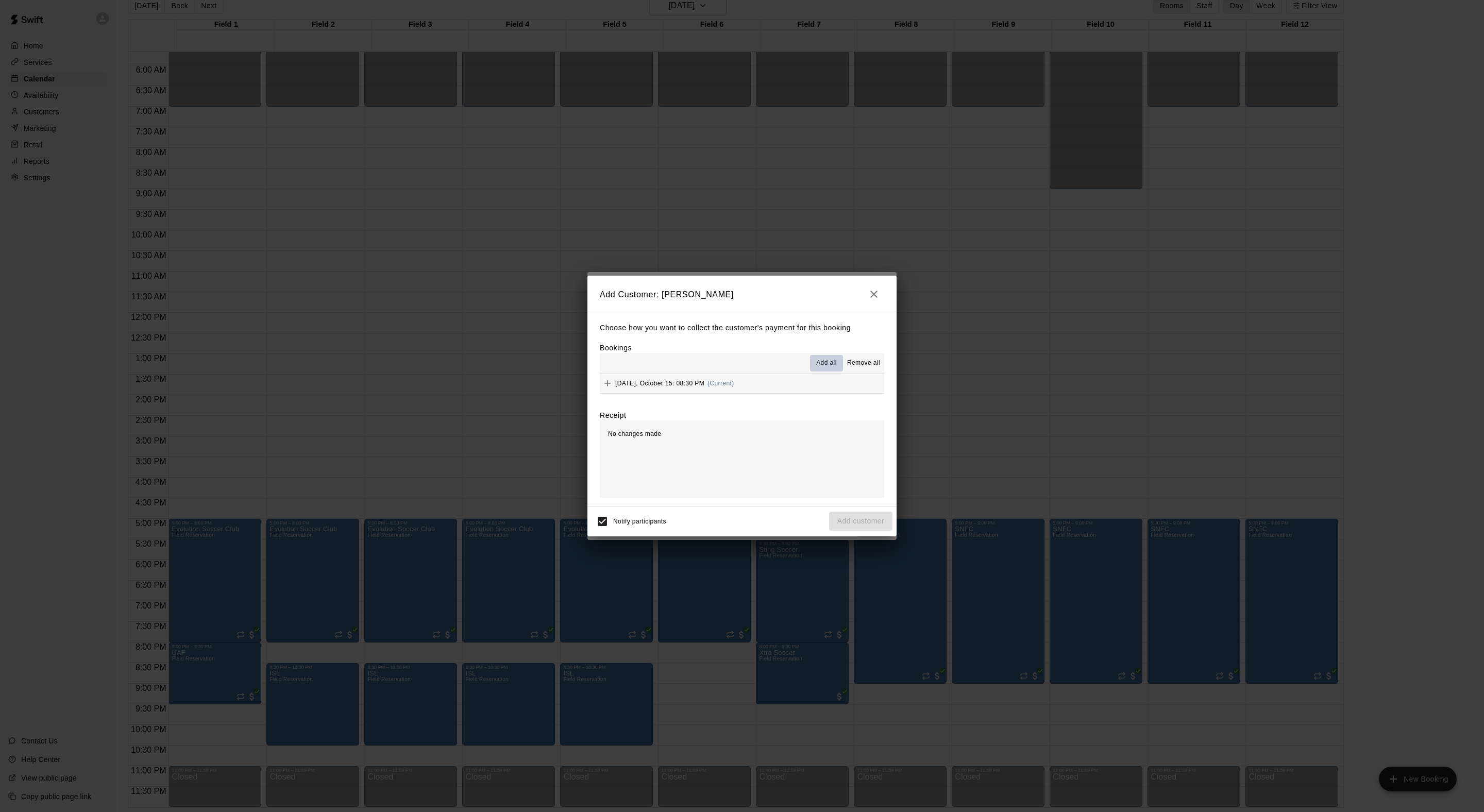
click at [816, 360] on span "Add all" at bounding box center [827, 363] width 21 height 10
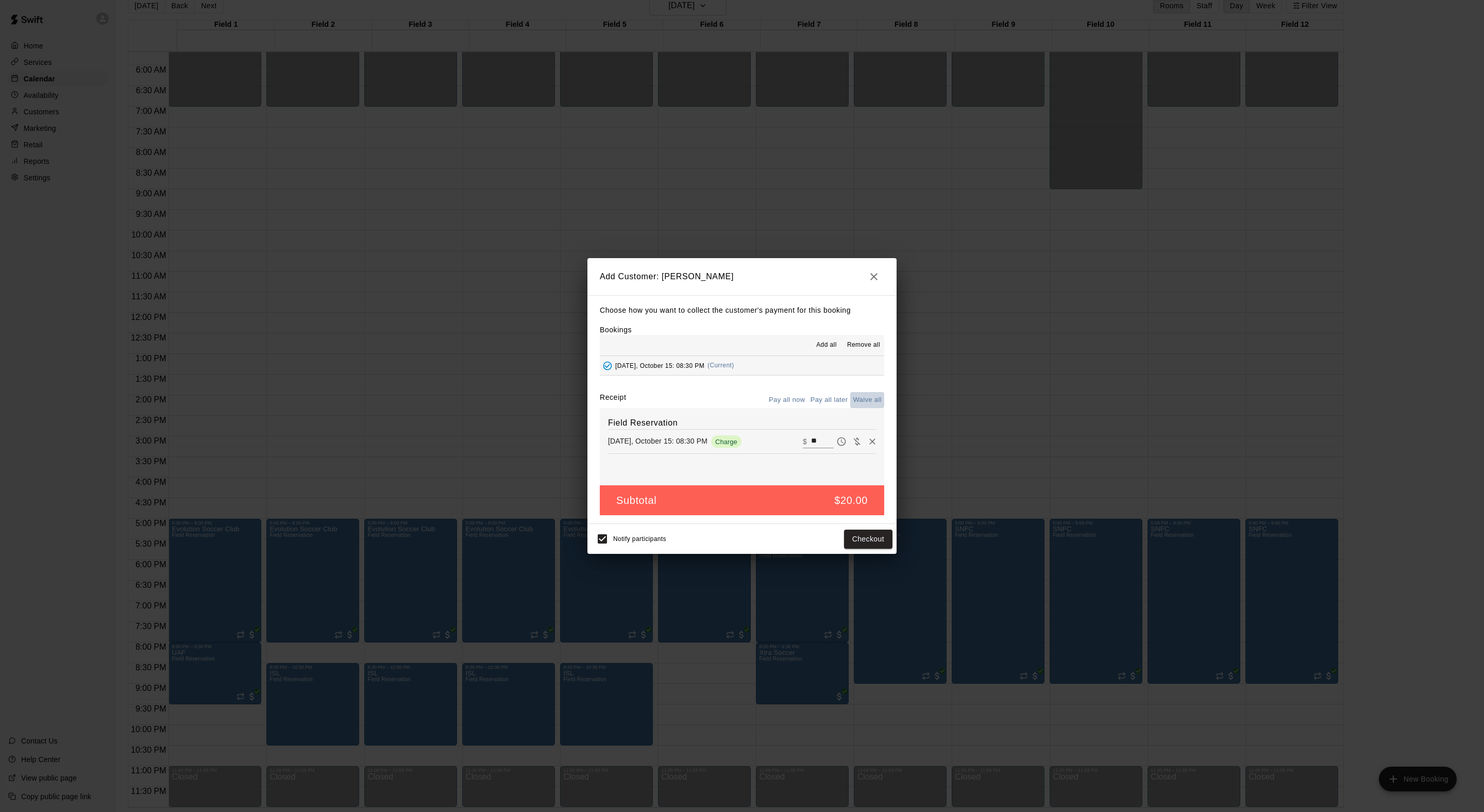
click at [865, 407] on button "Waive all" at bounding box center [867, 400] width 34 height 16
type input "*"
click at [859, 549] on button "Add customer" at bounding box center [860, 539] width 63 height 19
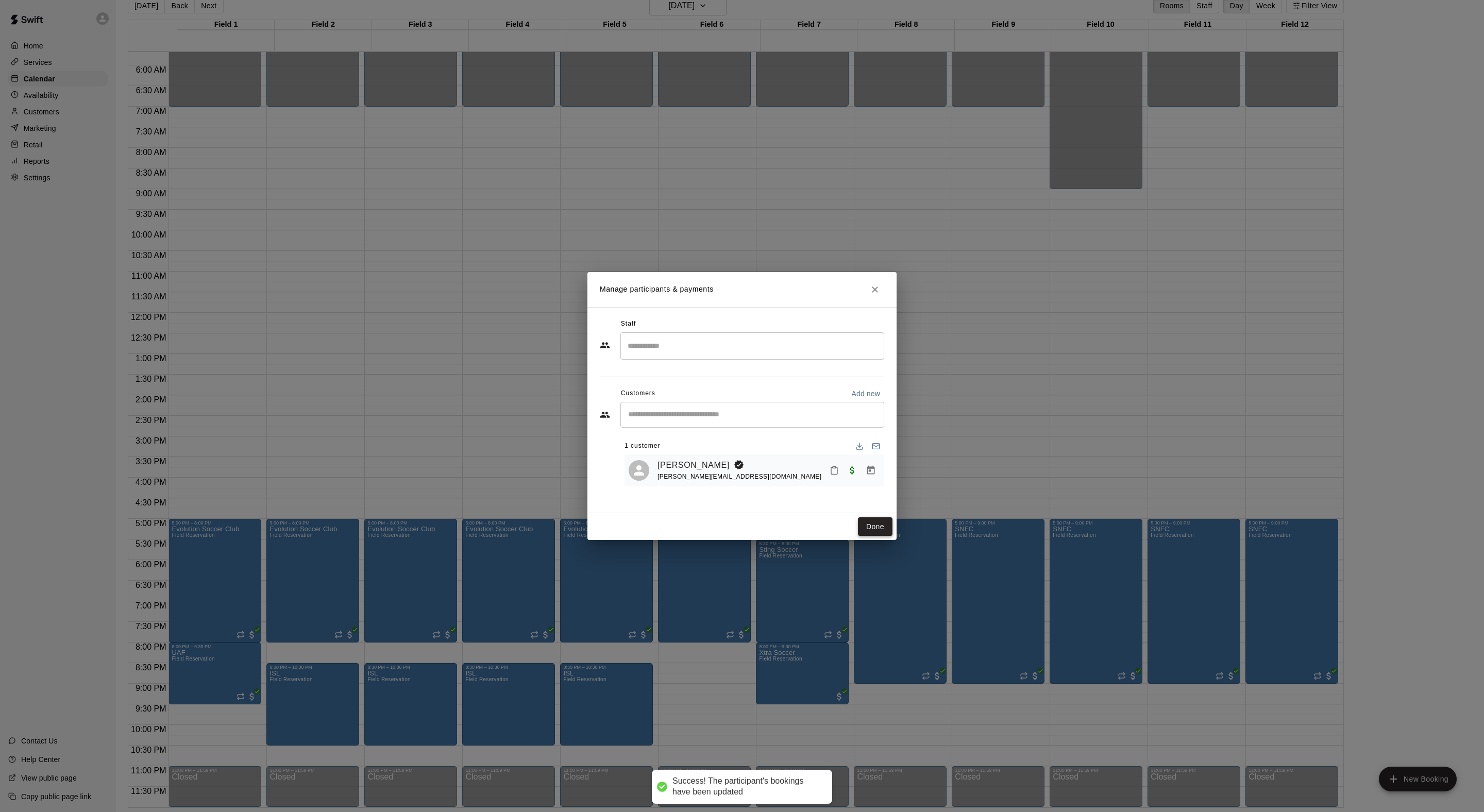
click at [868, 536] on button "Done" at bounding box center [875, 527] width 34 height 19
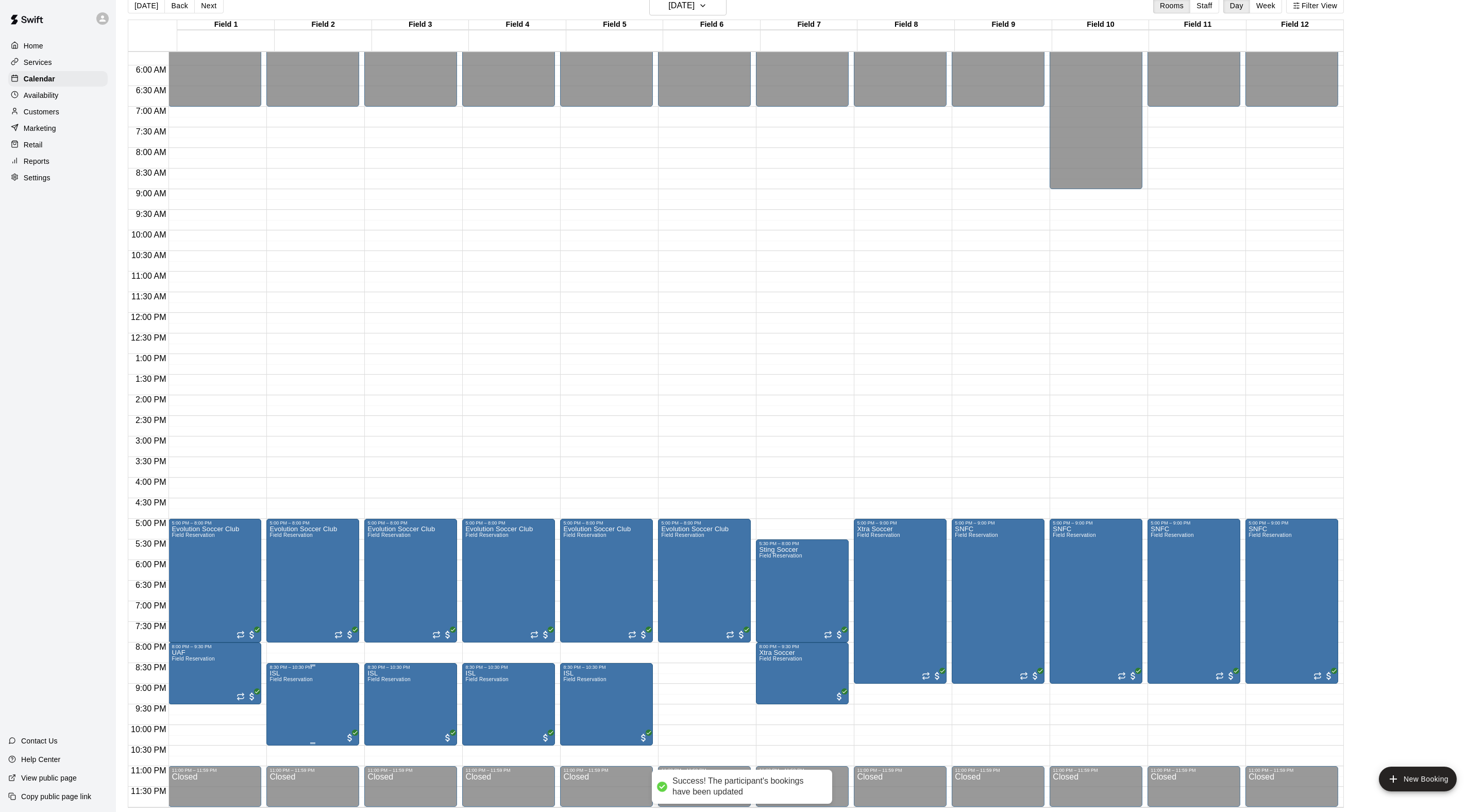
click at [280, 673] on p "ISL" at bounding box center [290, 673] width 43 height 0
click at [295, 697] on icon "edit" at bounding box center [289, 691] width 12 height 12
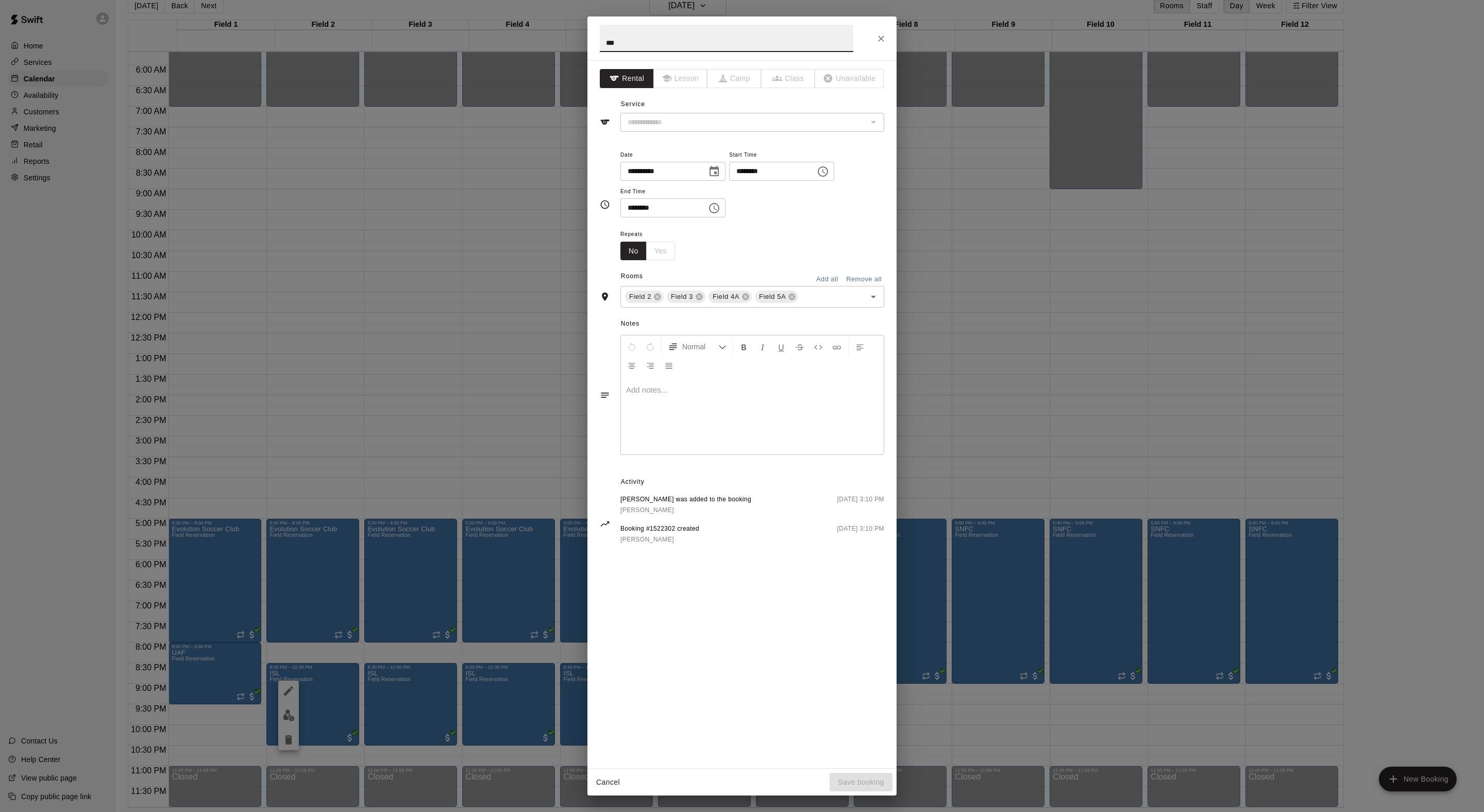
type input "**********"
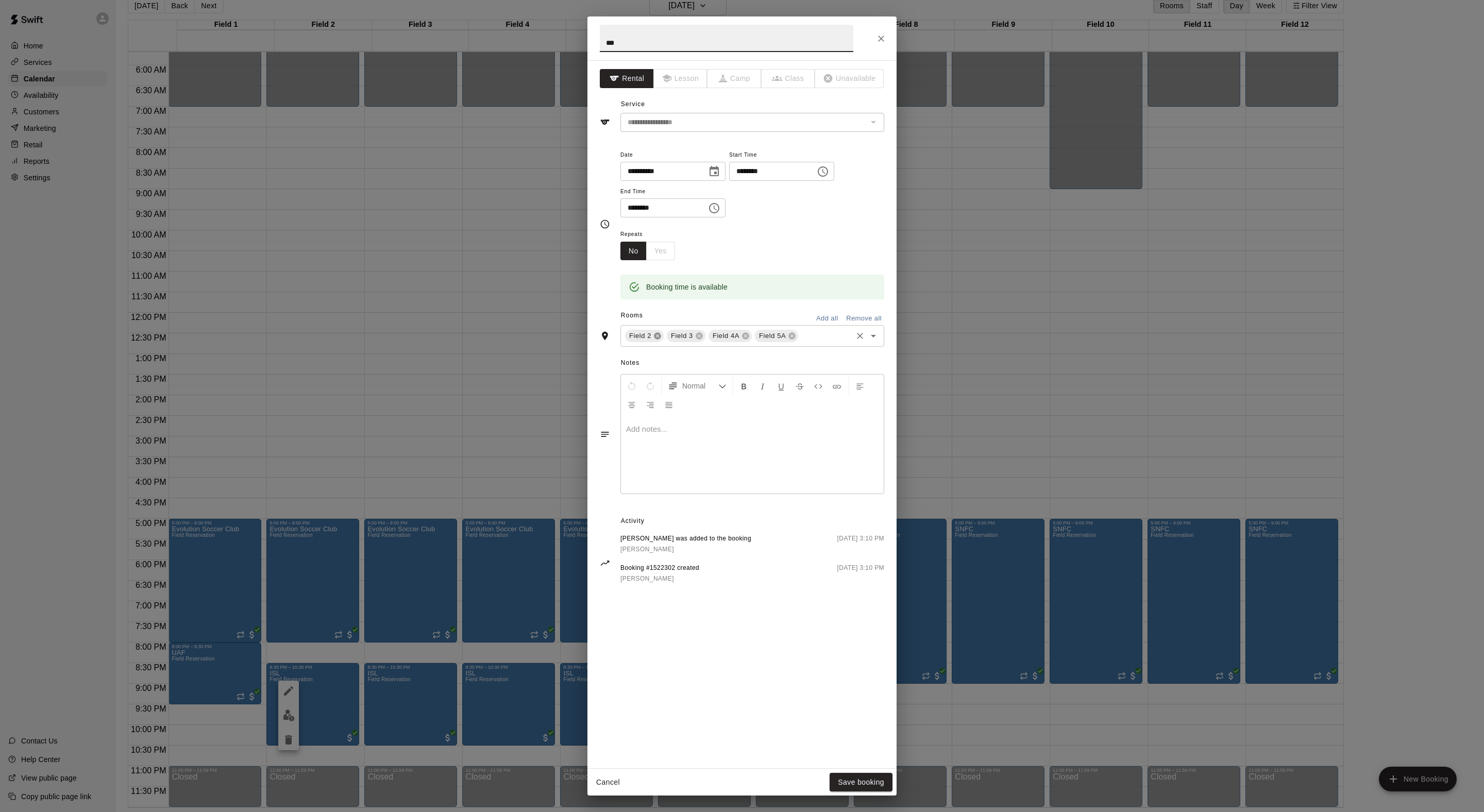
click at [660, 339] on icon at bounding box center [657, 336] width 7 height 7
click at [845, 775] on button "Save booking" at bounding box center [861, 782] width 63 height 19
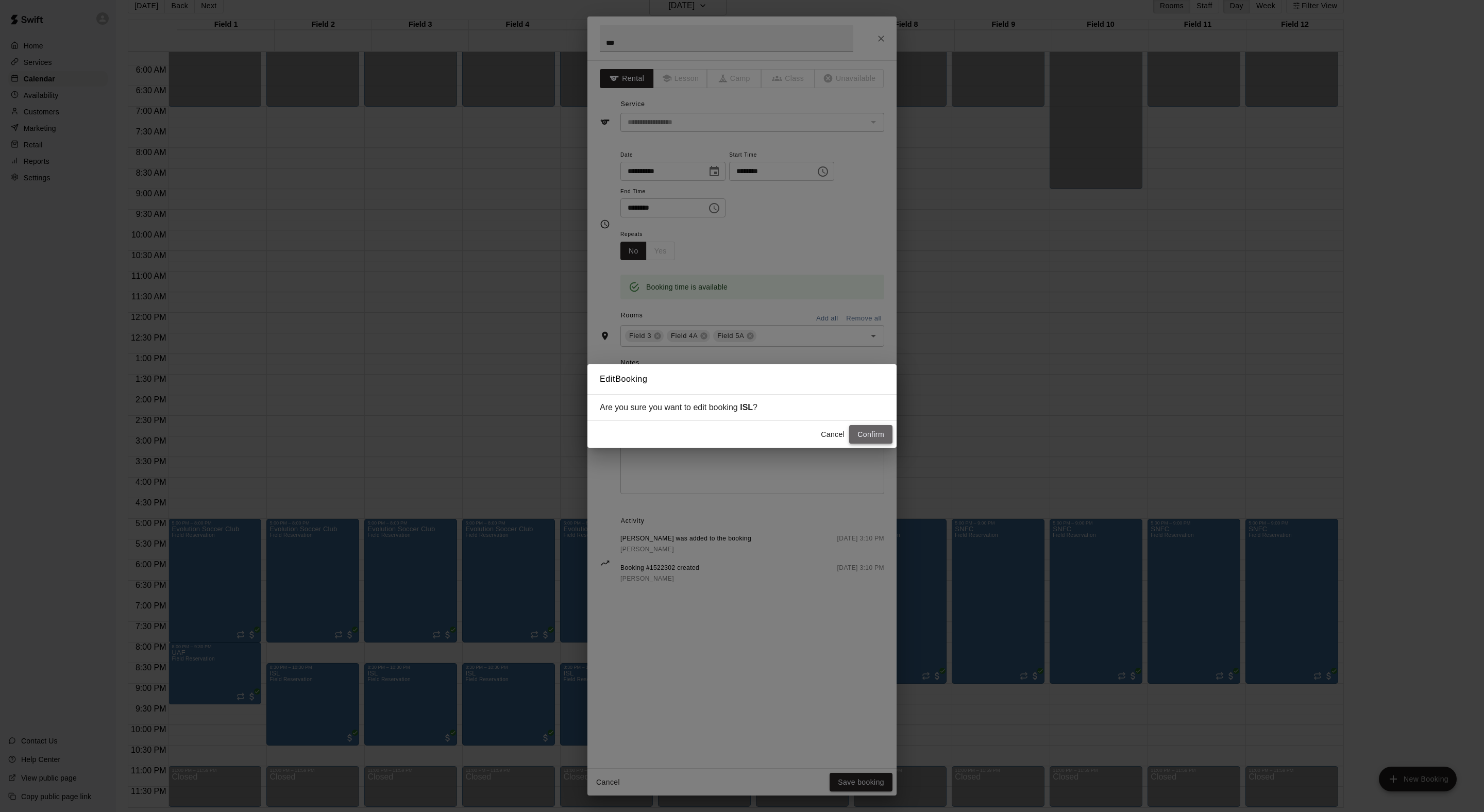
click at [875, 438] on button "Confirm" at bounding box center [871, 435] width 43 height 19
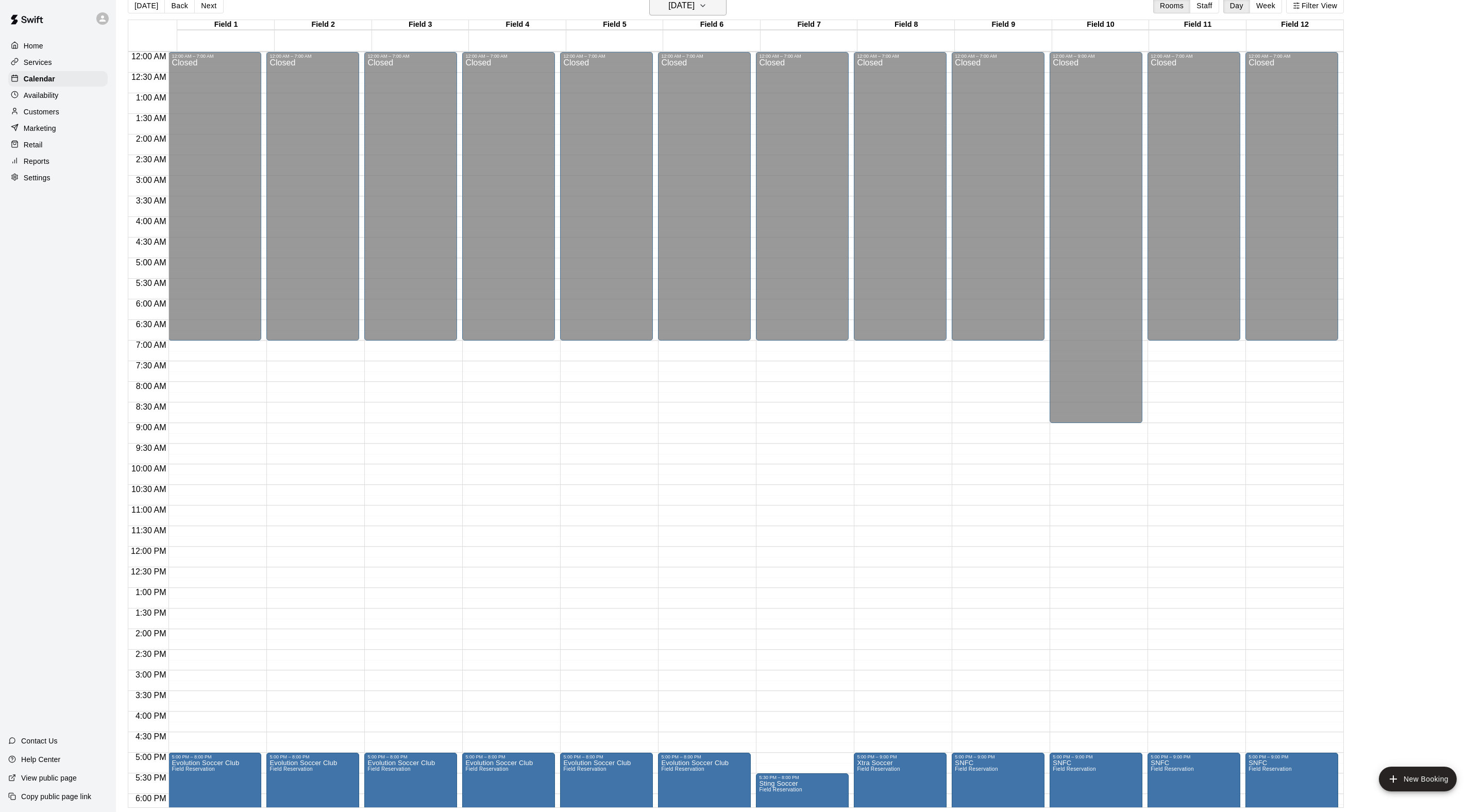
click at [694, 8] on h6 "[DATE]" at bounding box center [682, 5] width 27 height 14
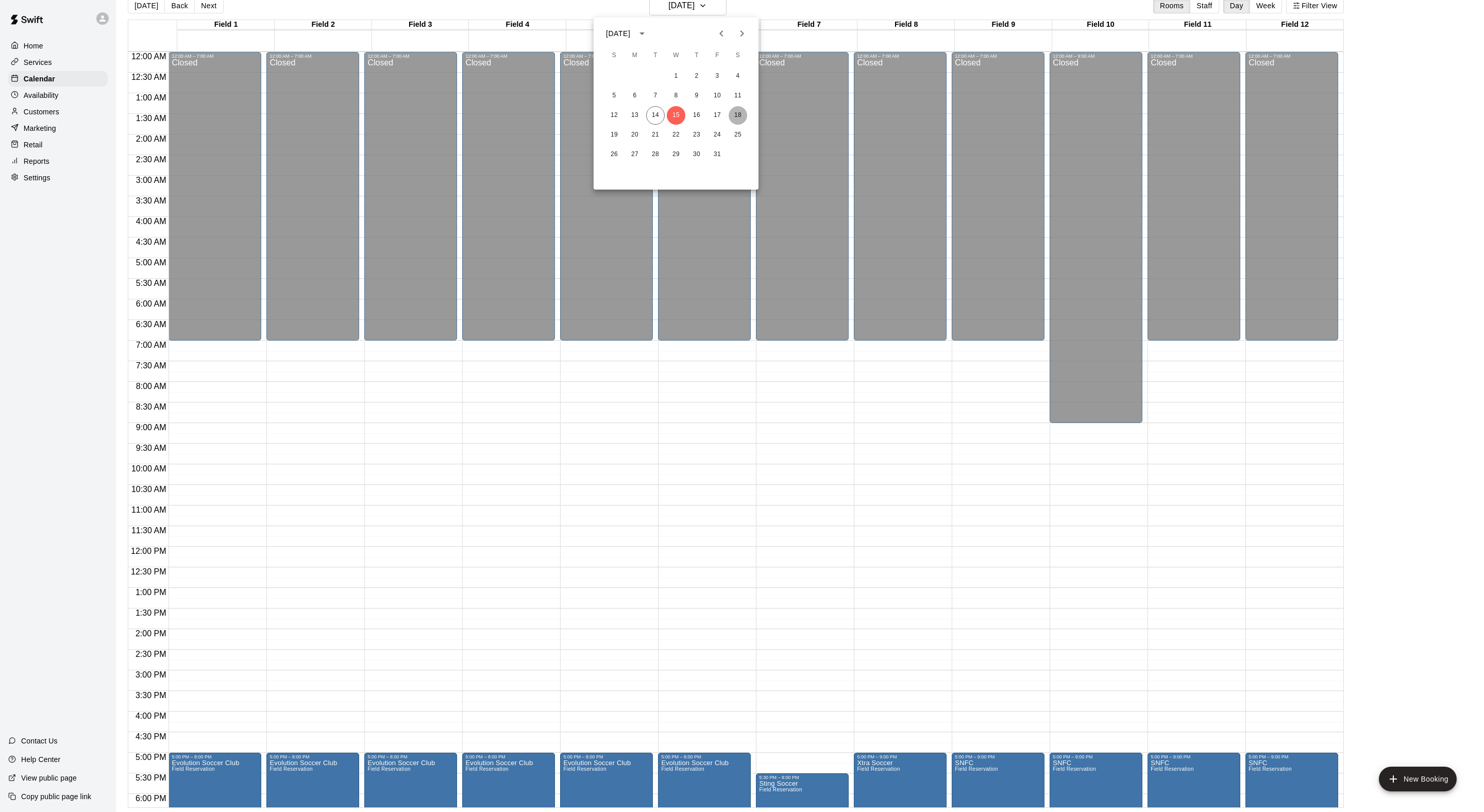
click at [732, 118] on button "18" at bounding box center [738, 115] width 19 height 19
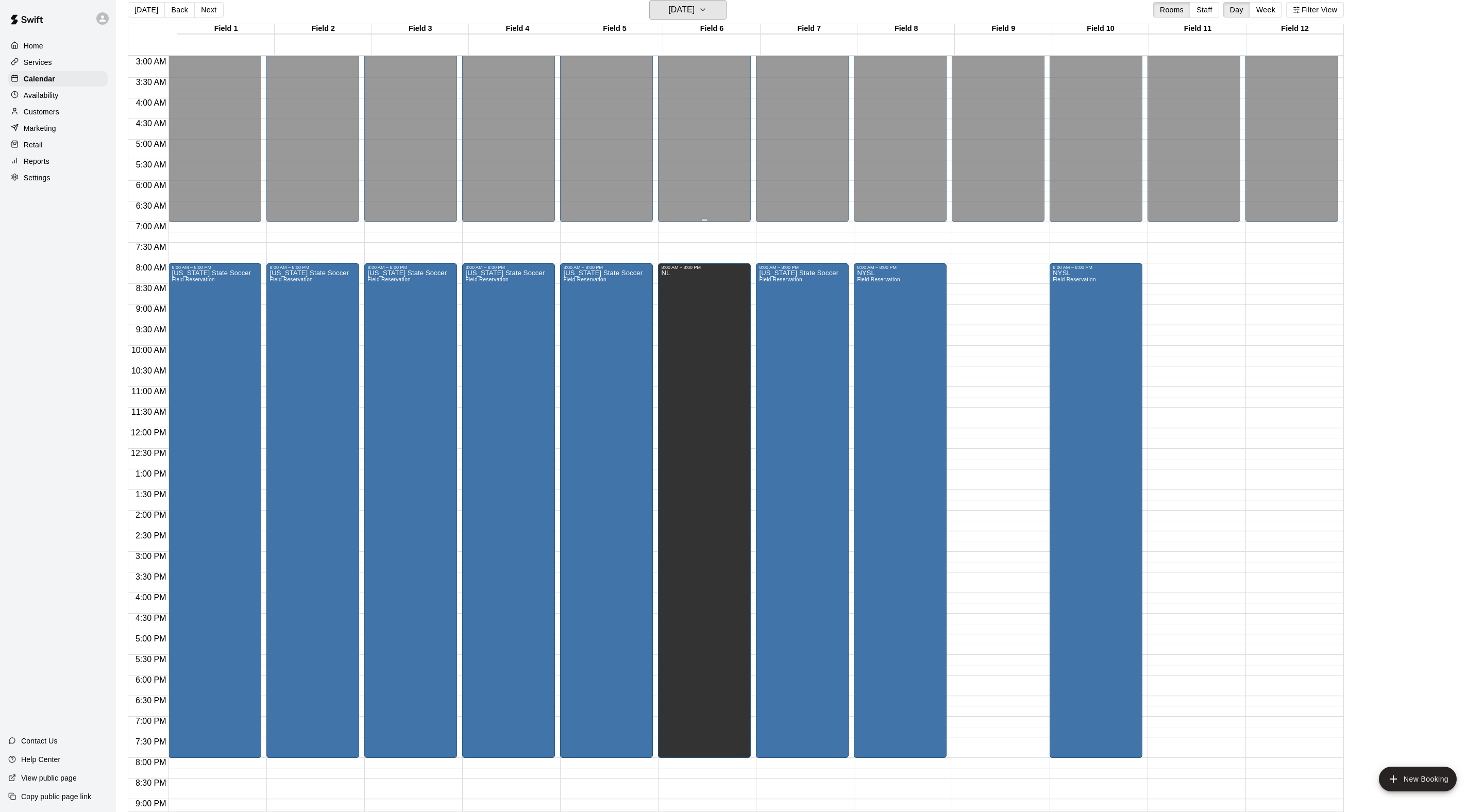
scroll to position [125, 0]
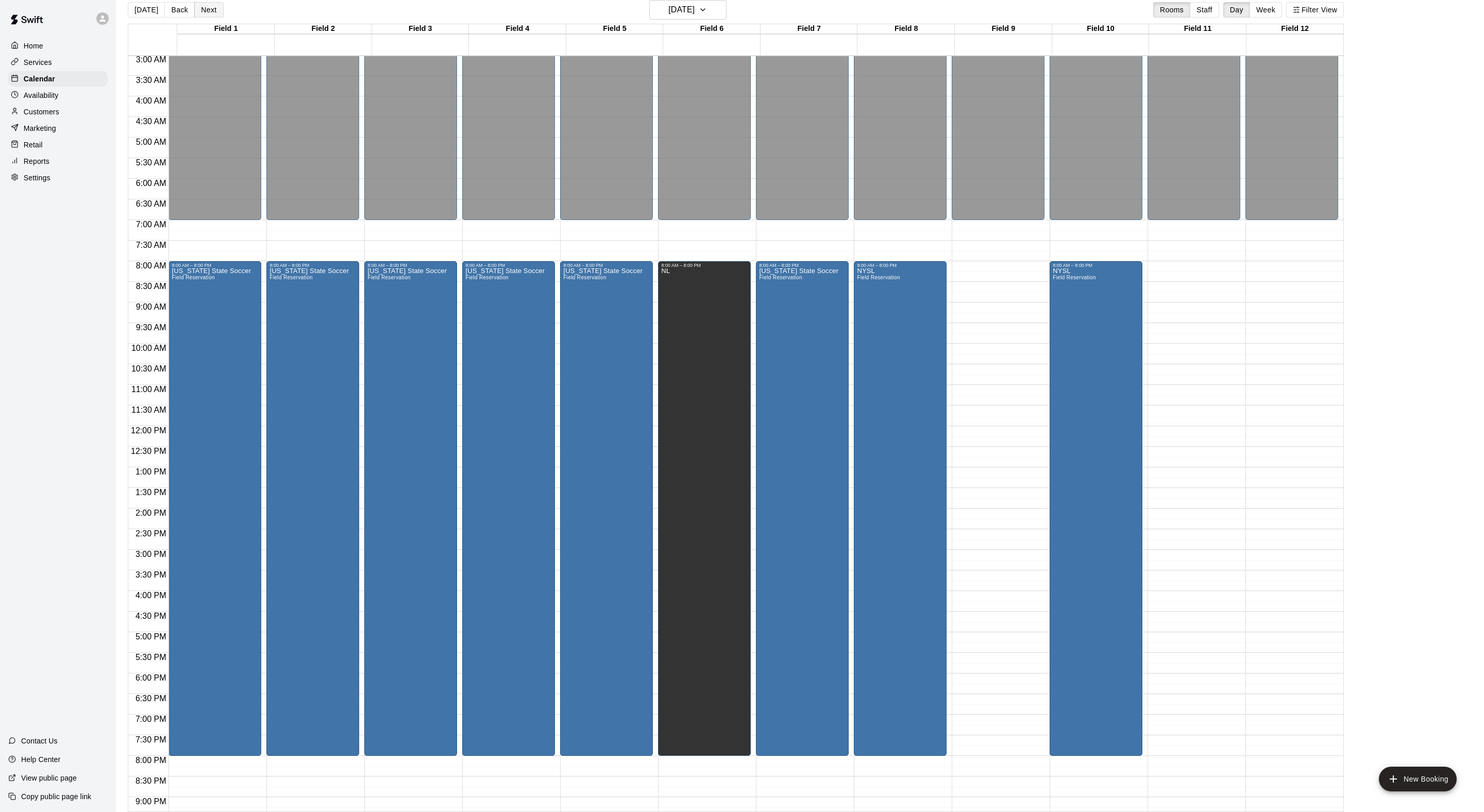
click at [220, 11] on button "Next" at bounding box center [209, 10] width 29 height 16
